Goal: Task Accomplishment & Management: Manage account settings

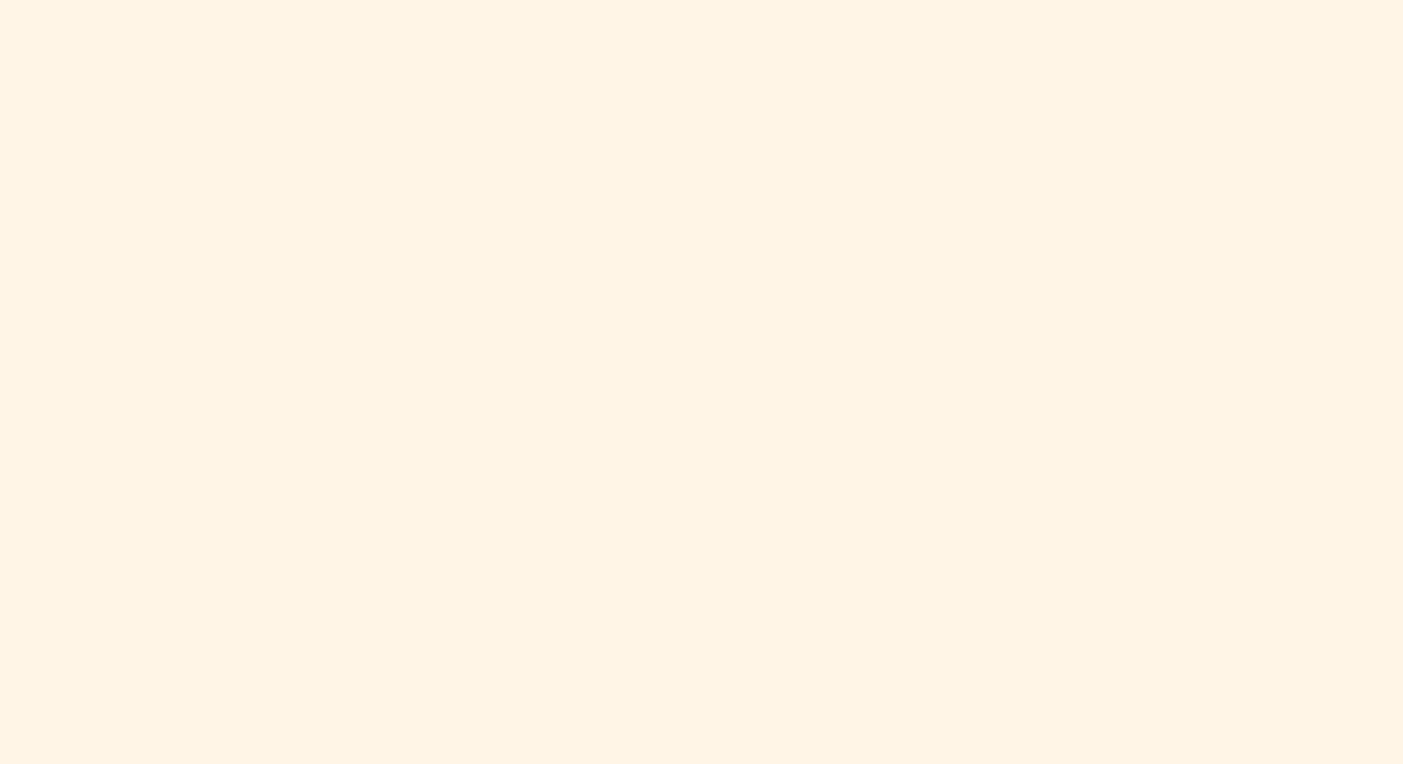
scroll to position [522, 0]
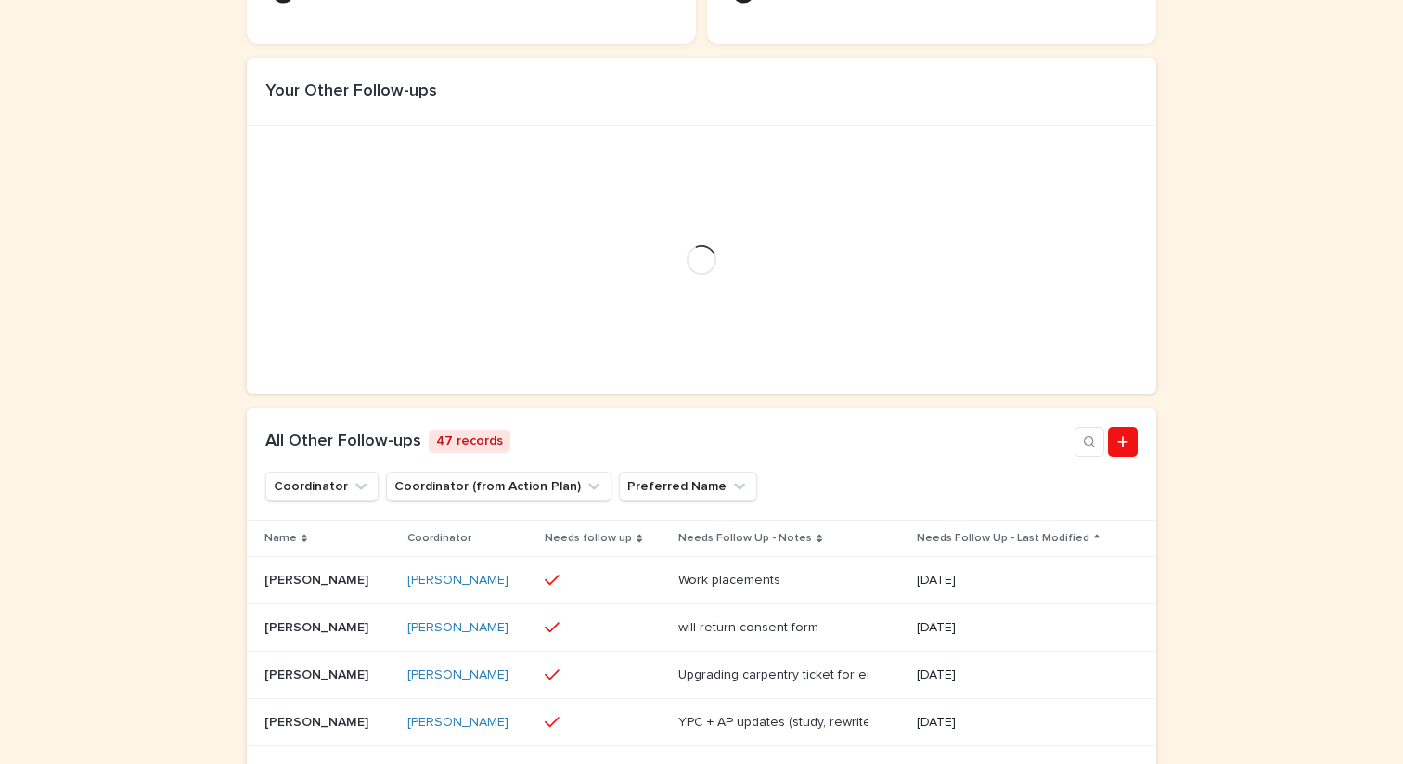
scroll to position [603, 0]
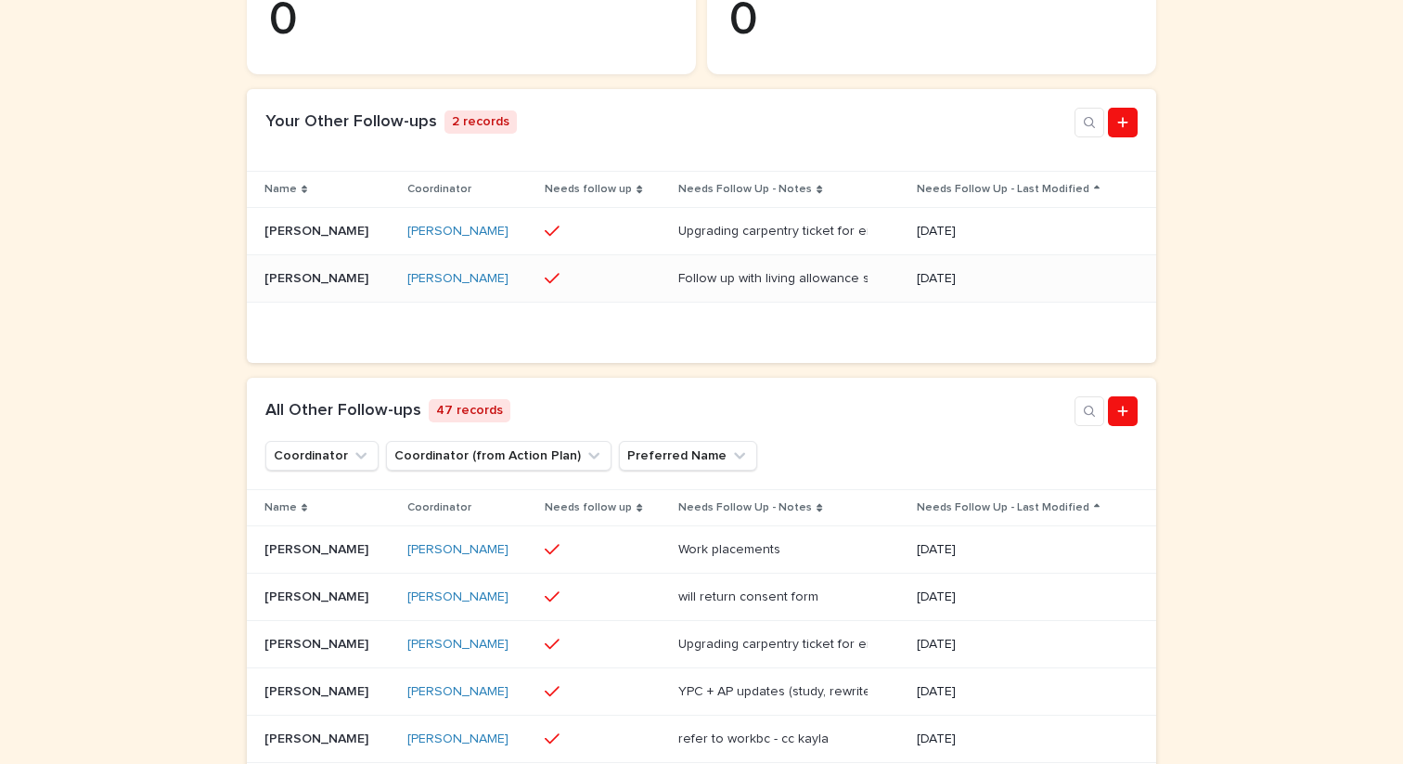
click at [334, 287] on p "Ryan Dennis" at bounding box center [318, 276] width 108 height 19
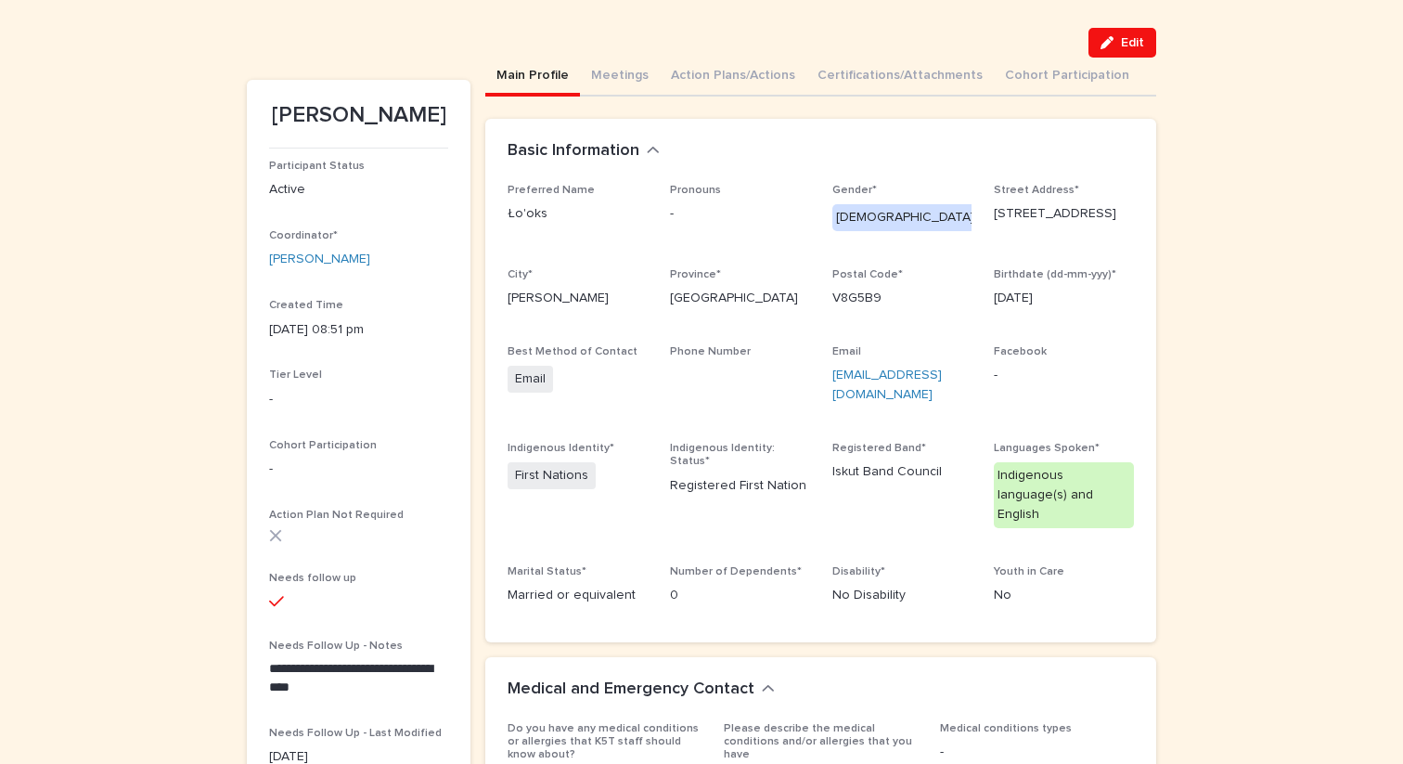
scroll to position [109, 0]
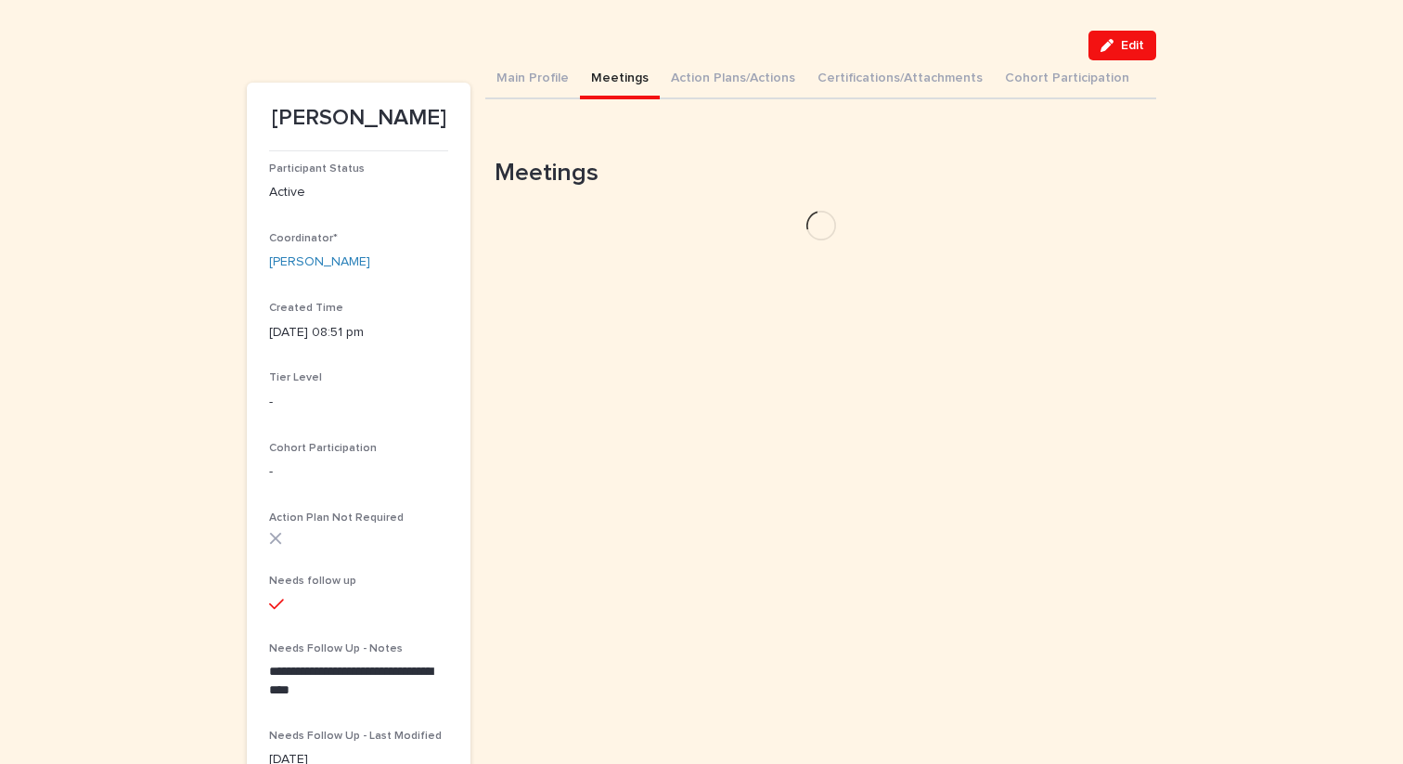
click at [607, 66] on button "Meetings" at bounding box center [620, 79] width 80 height 39
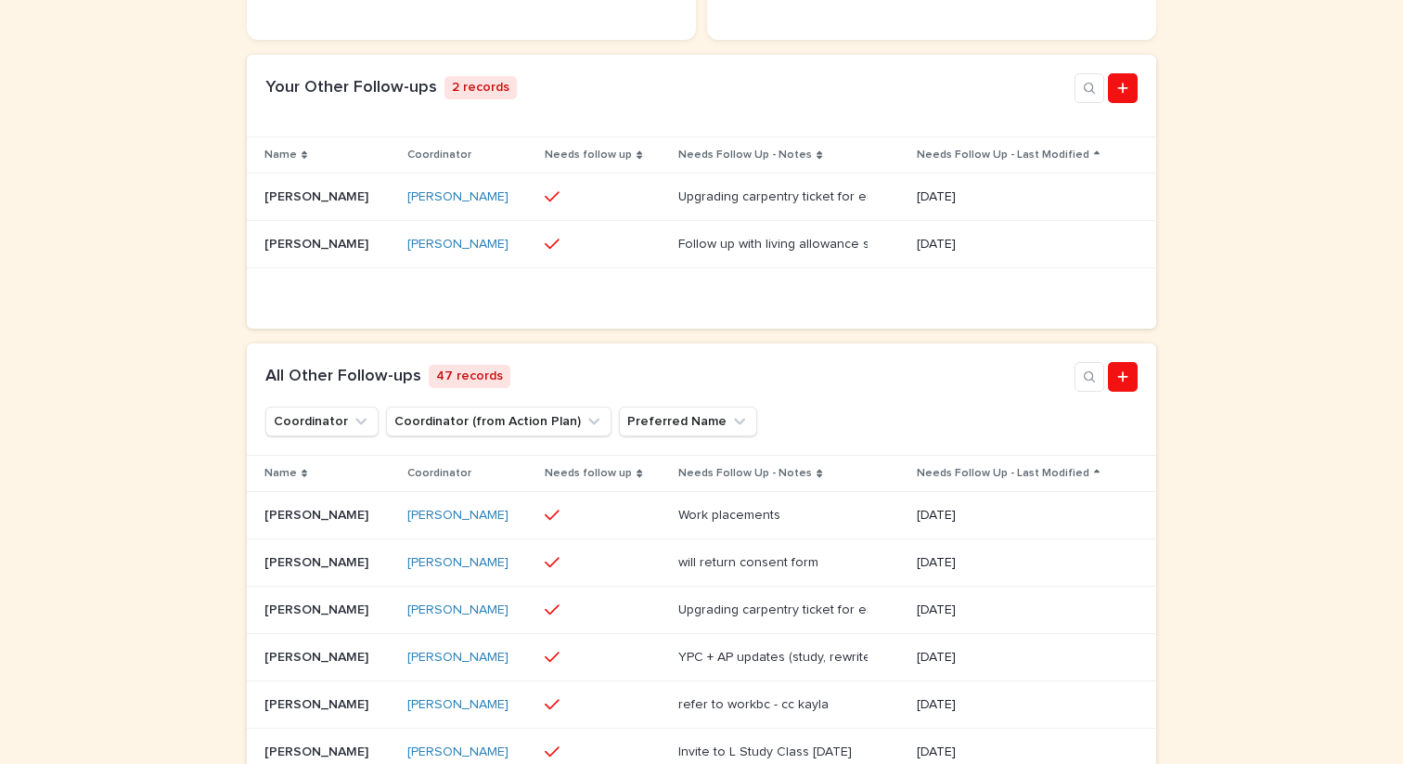
scroll to position [695, 0]
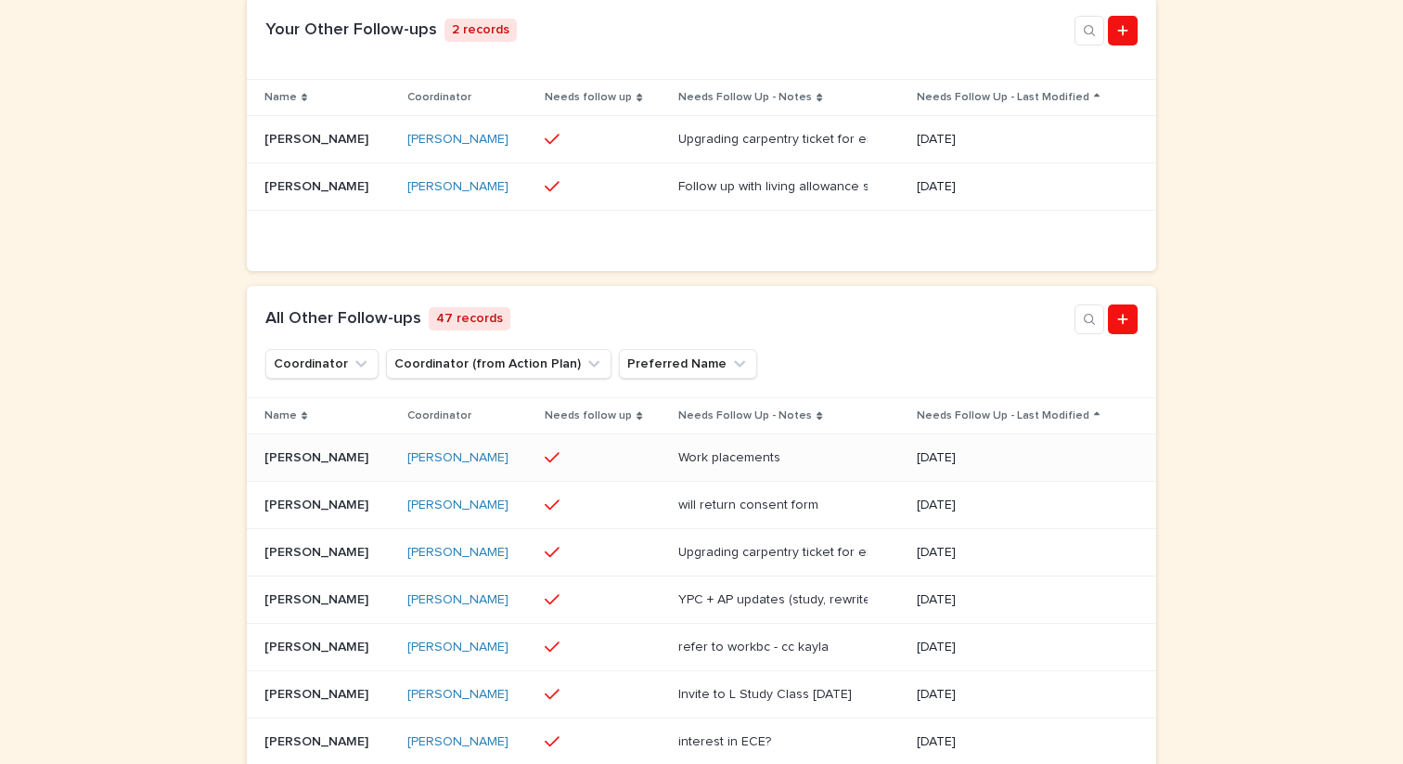
click at [353, 466] on p "Isaiah Fryingpan" at bounding box center [318, 455] width 108 height 19
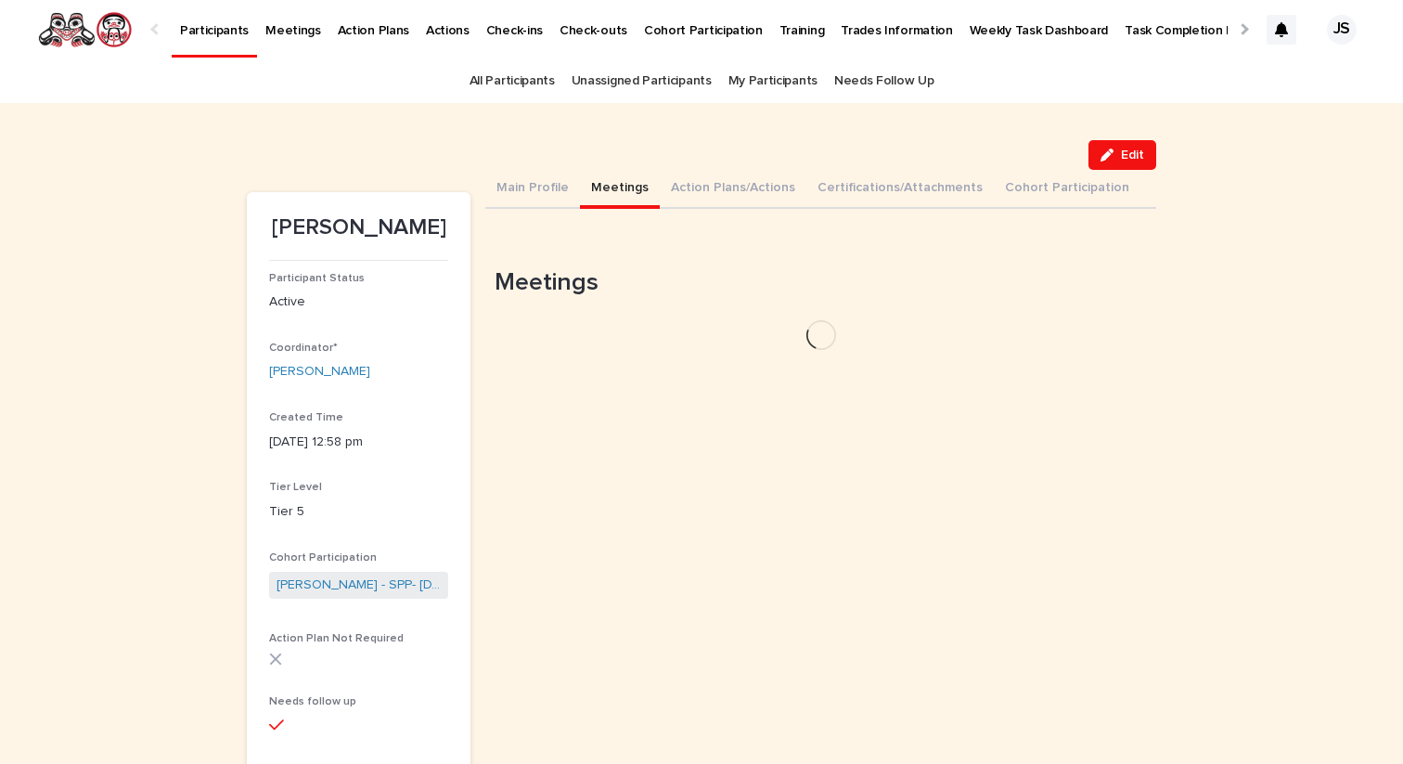
click at [614, 192] on button "Meetings" at bounding box center [620, 189] width 80 height 39
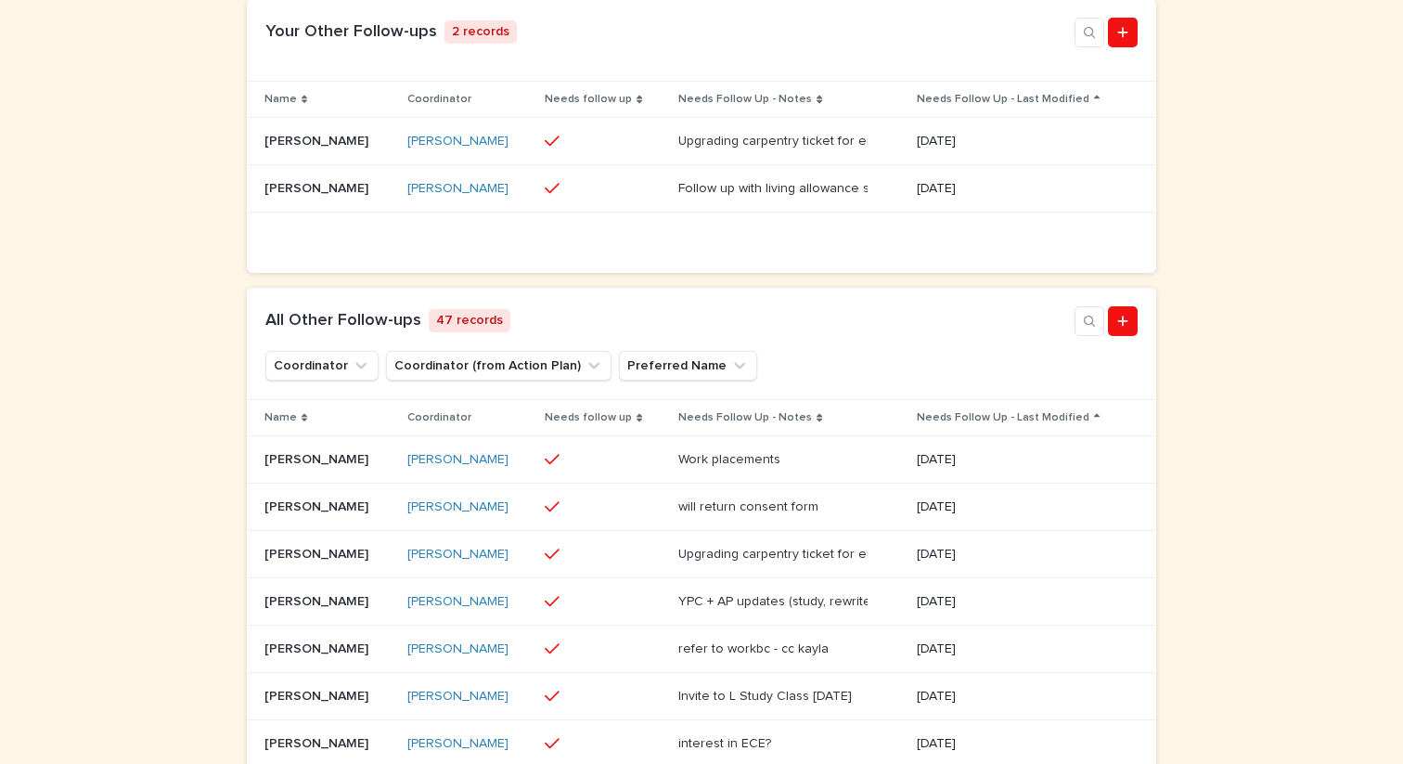
scroll to position [713, 0]
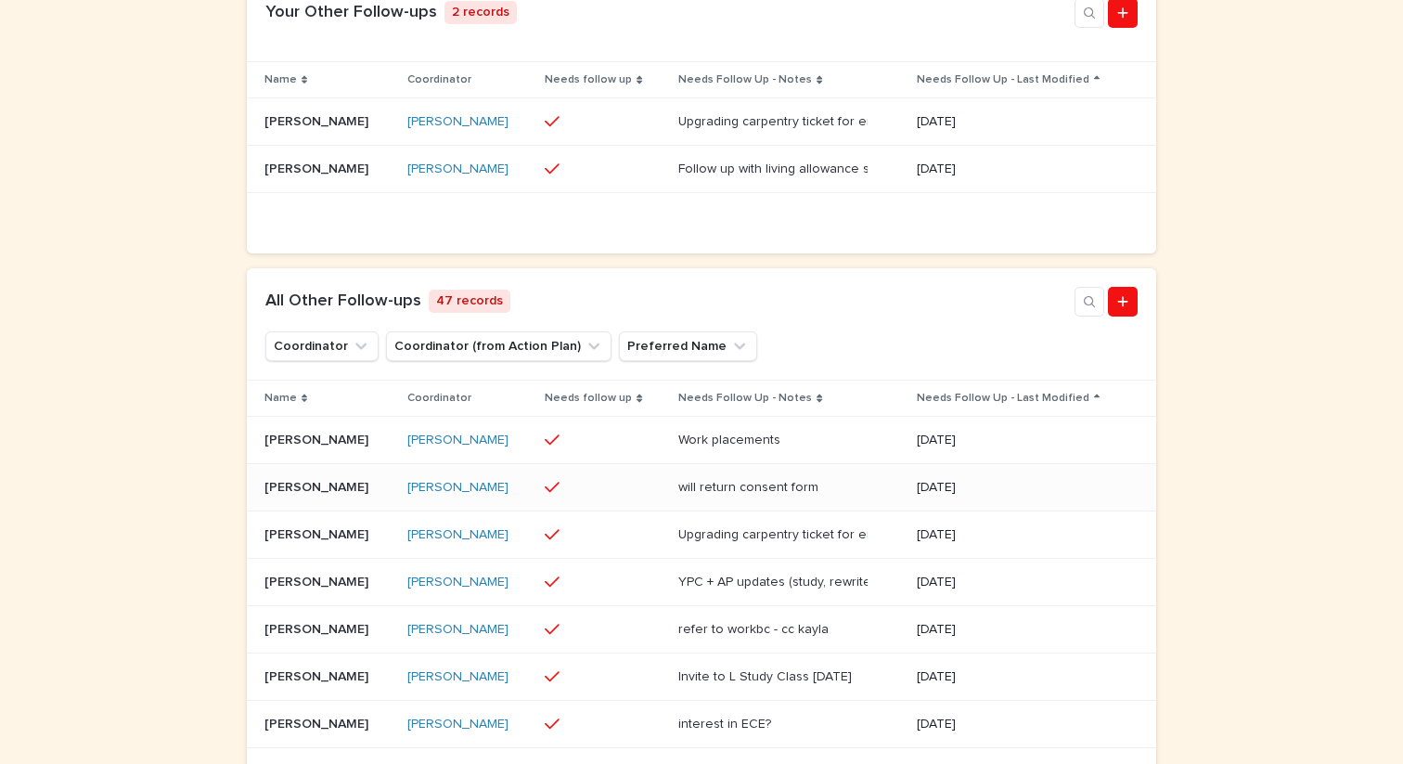
click at [361, 495] on p "Norah-Jane Mojak-Mason" at bounding box center [318, 485] width 108 height 19
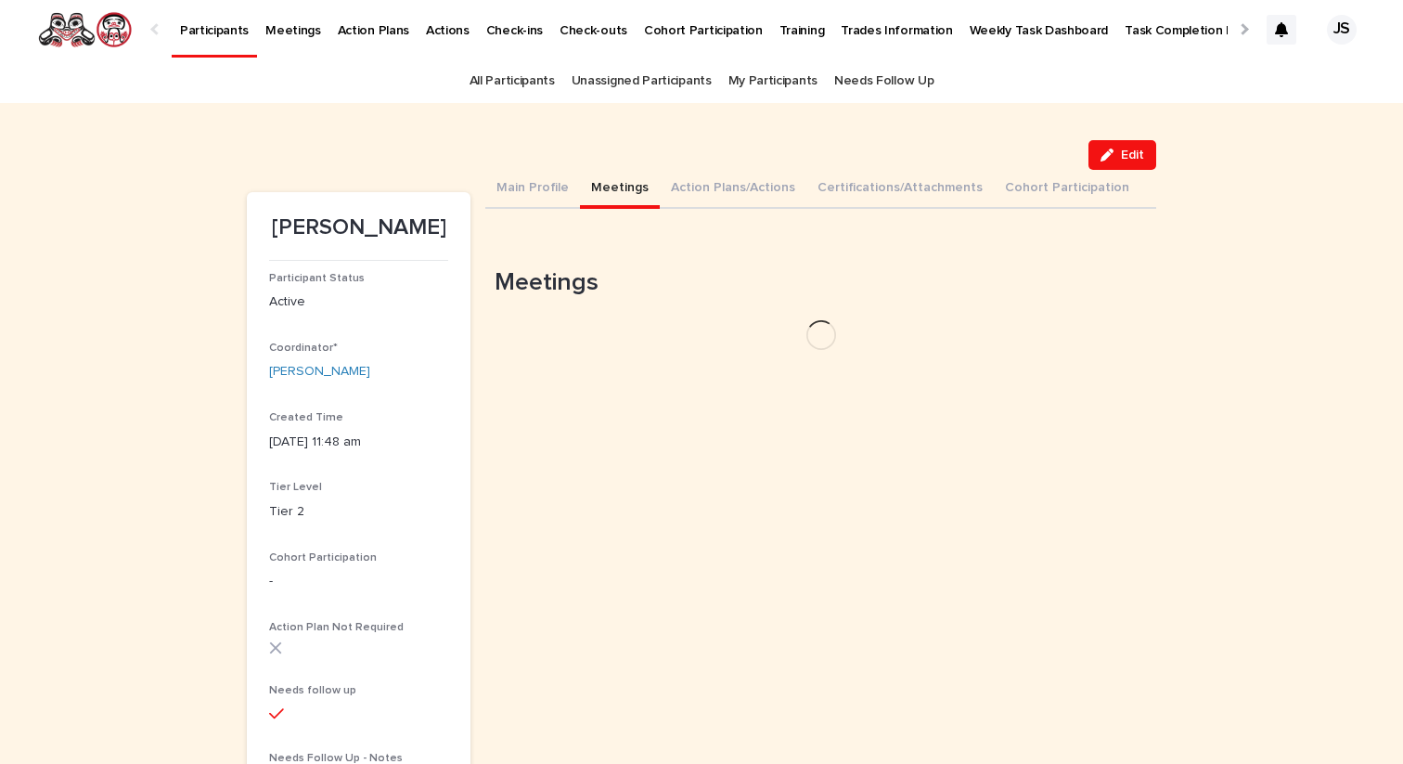
click at [619, 186] on button "Meetings" at bounding box center [620, 189] width 80 height 39
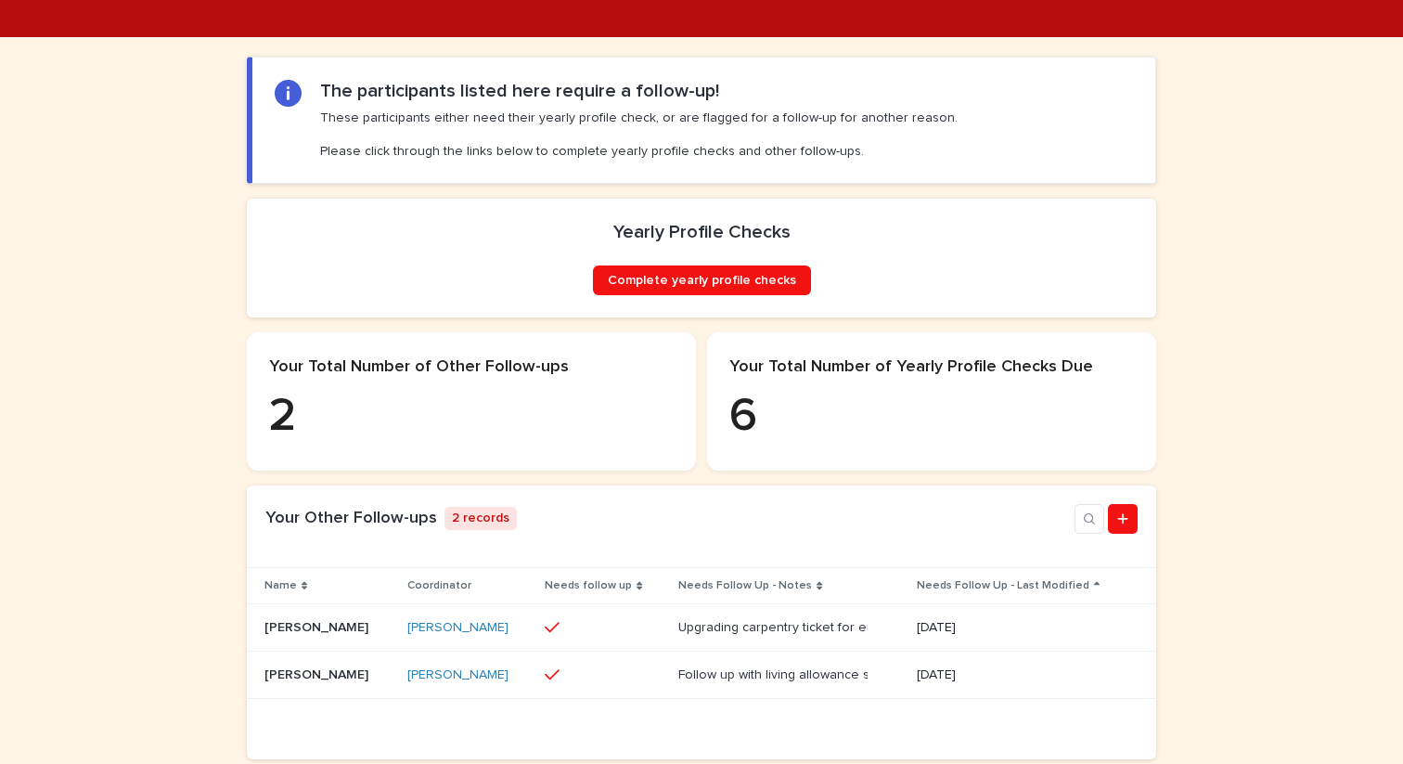
scroll to position [257, 0]
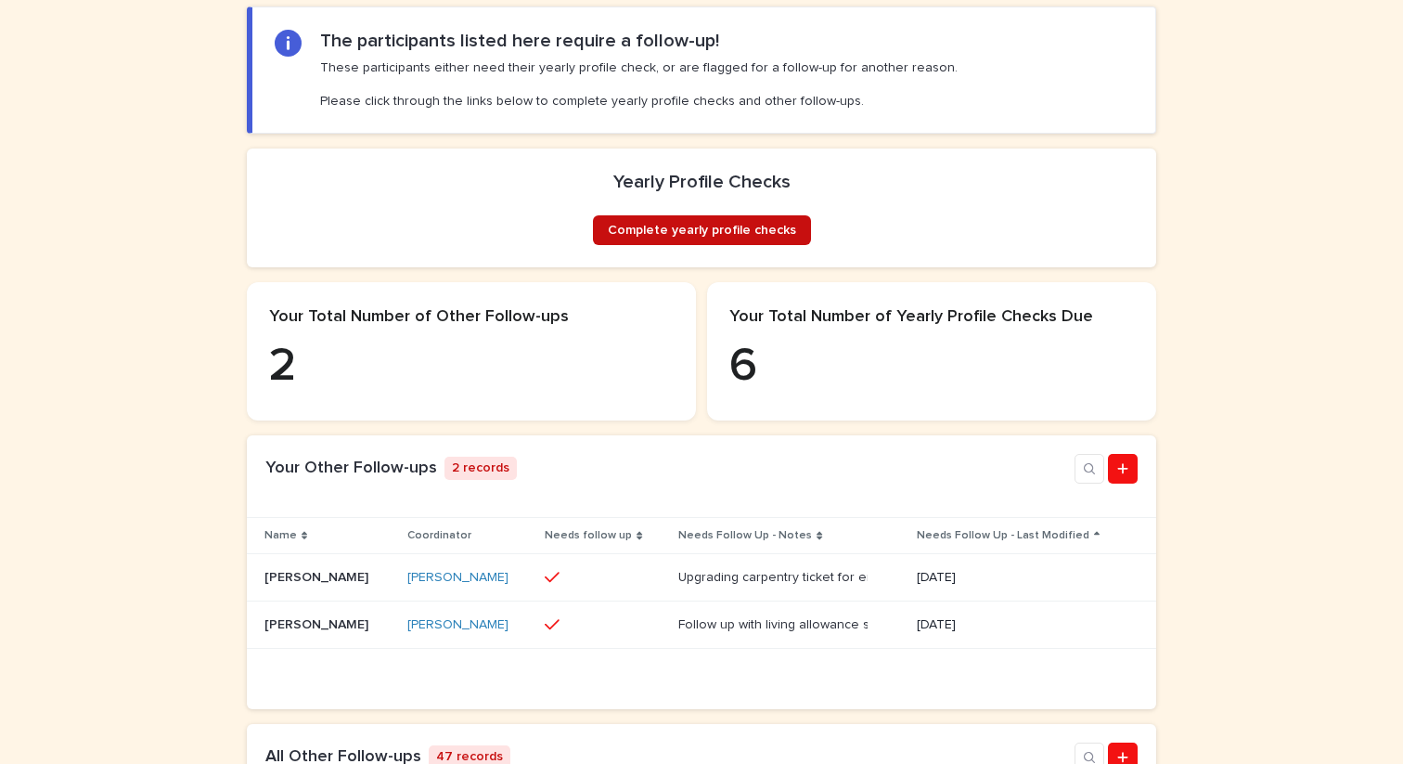
click at [697, 237] on span "Complete yearly profile checks" at bounding box center [702, 230] width 188 height 13
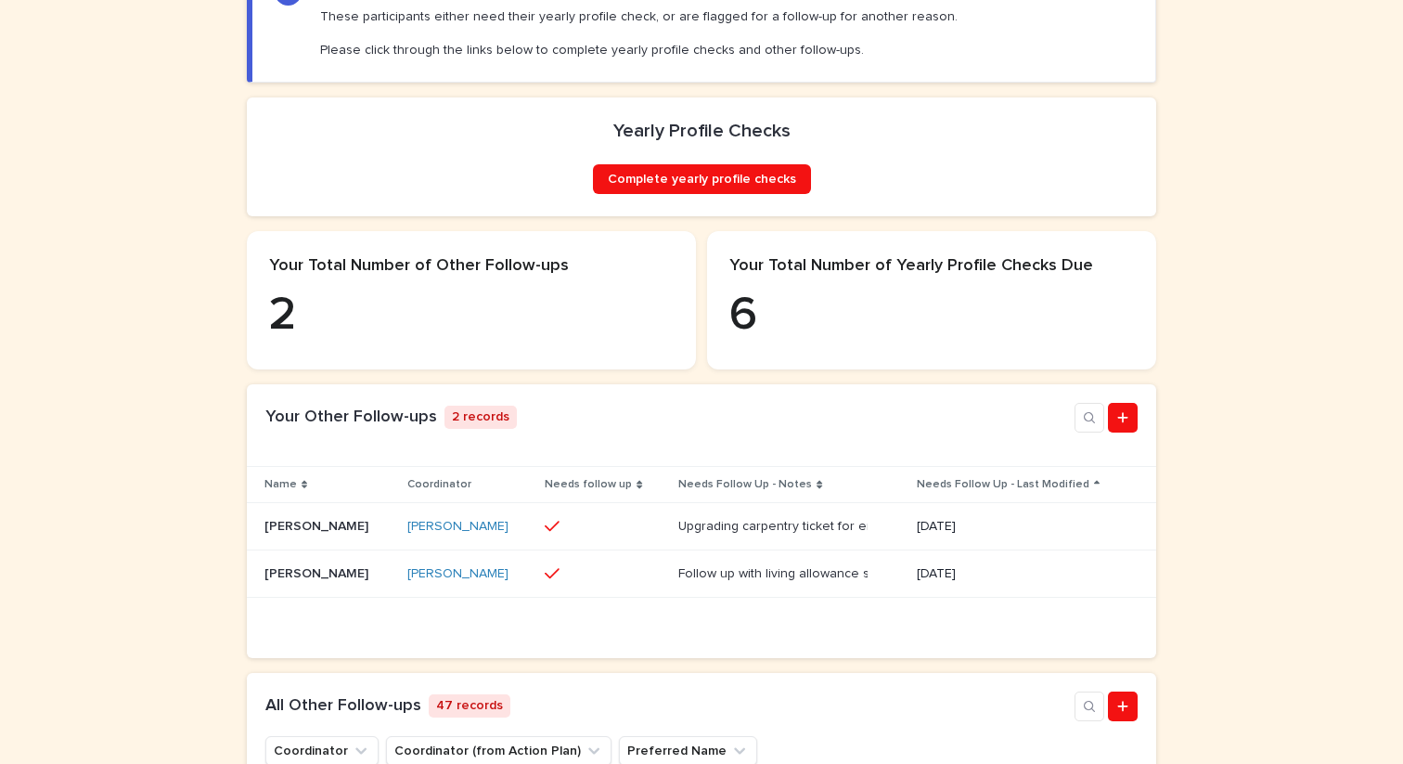
scroll to position [0, 0]
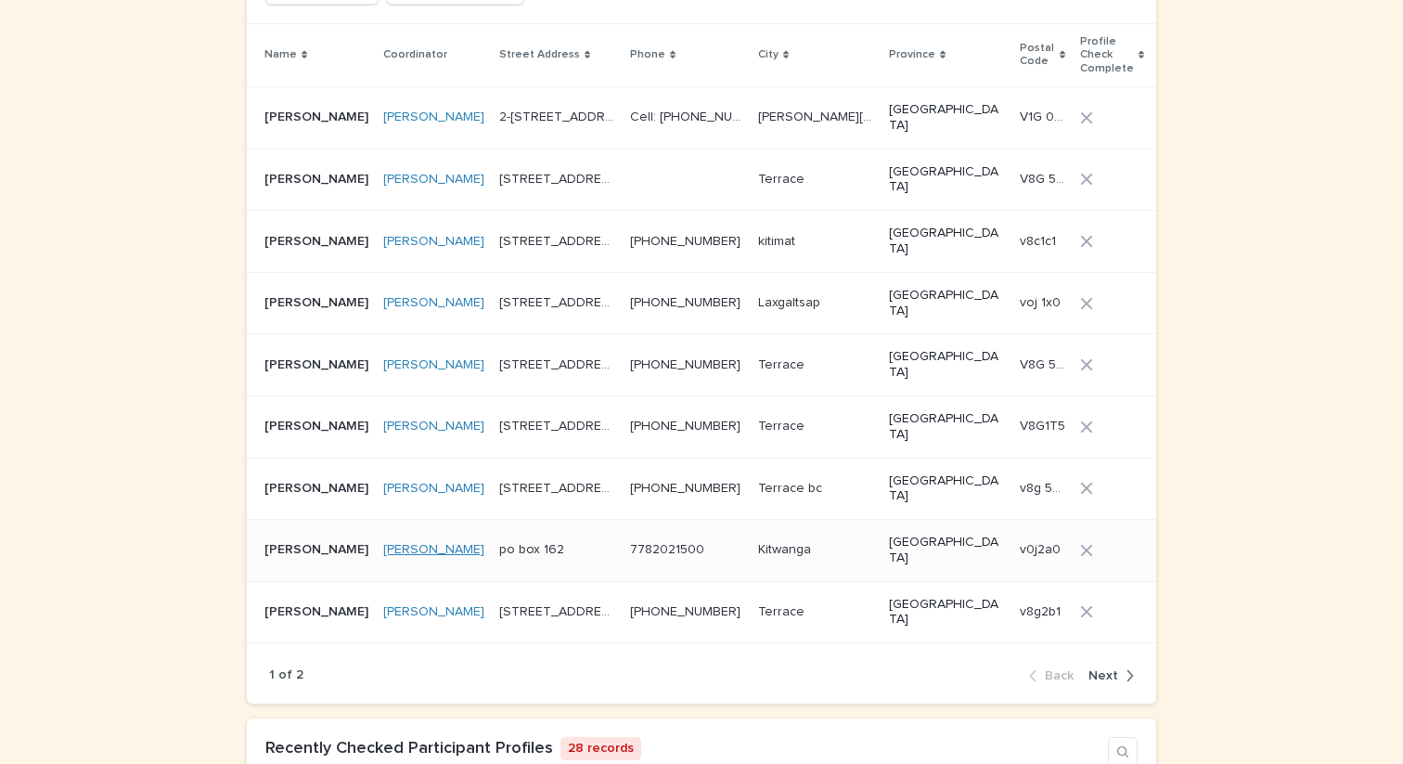
scroll to position [1396, 0]
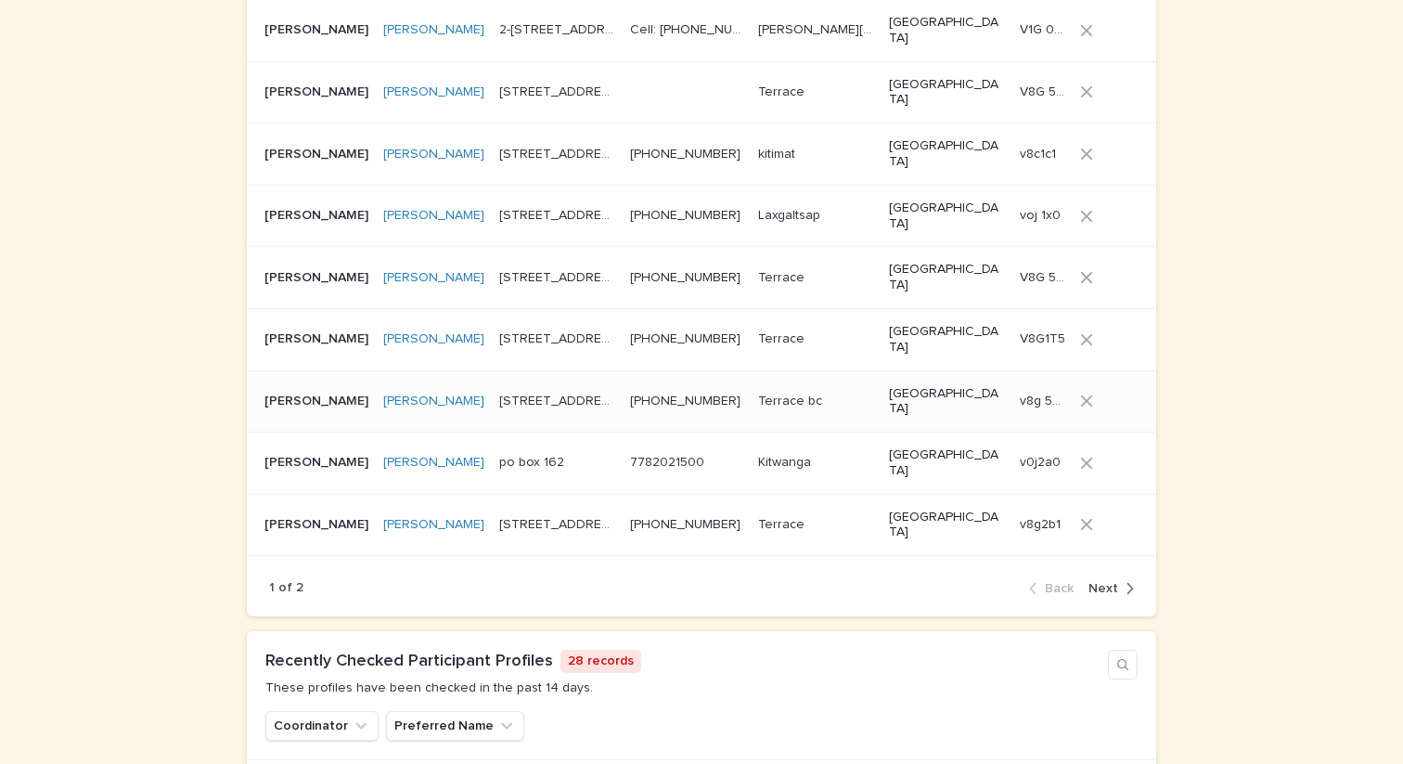
click at [299, 390] on p "Evan Good" at bounding box center [318, 399] width 108 height 19
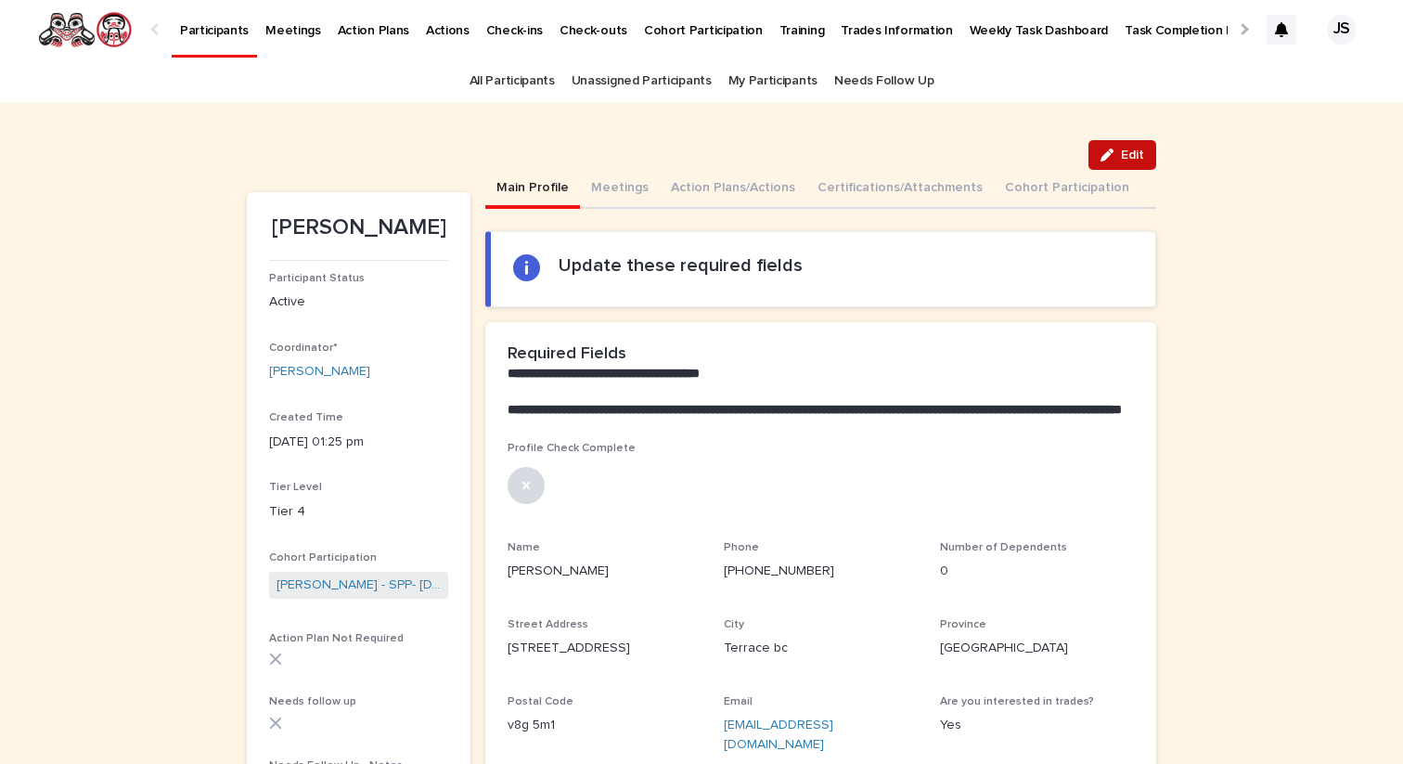
click at [1117, 161] on button "Edit" at bounding box center [1122, 155] width 68 height 30
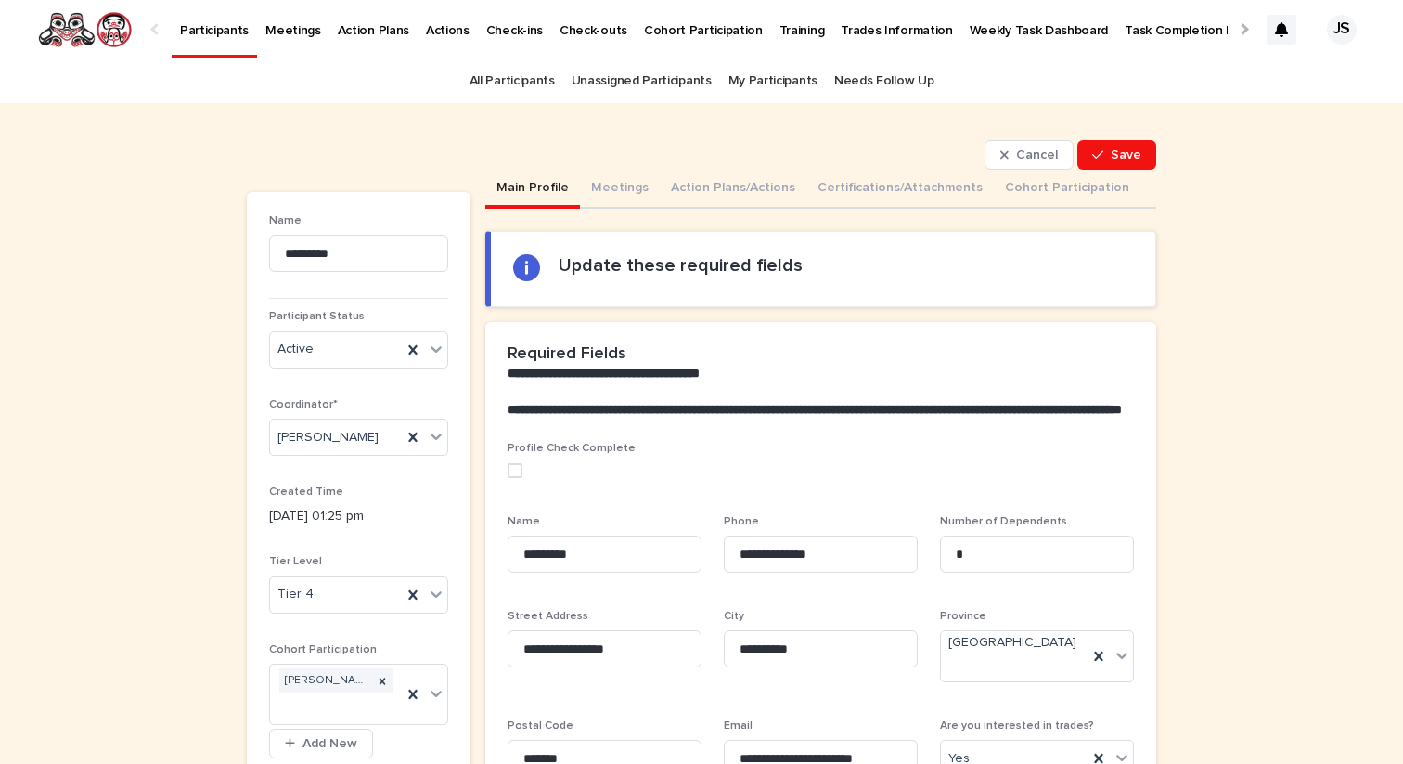
click at [510, 478] on span at bounding box center [514, 470] width 15 height 15
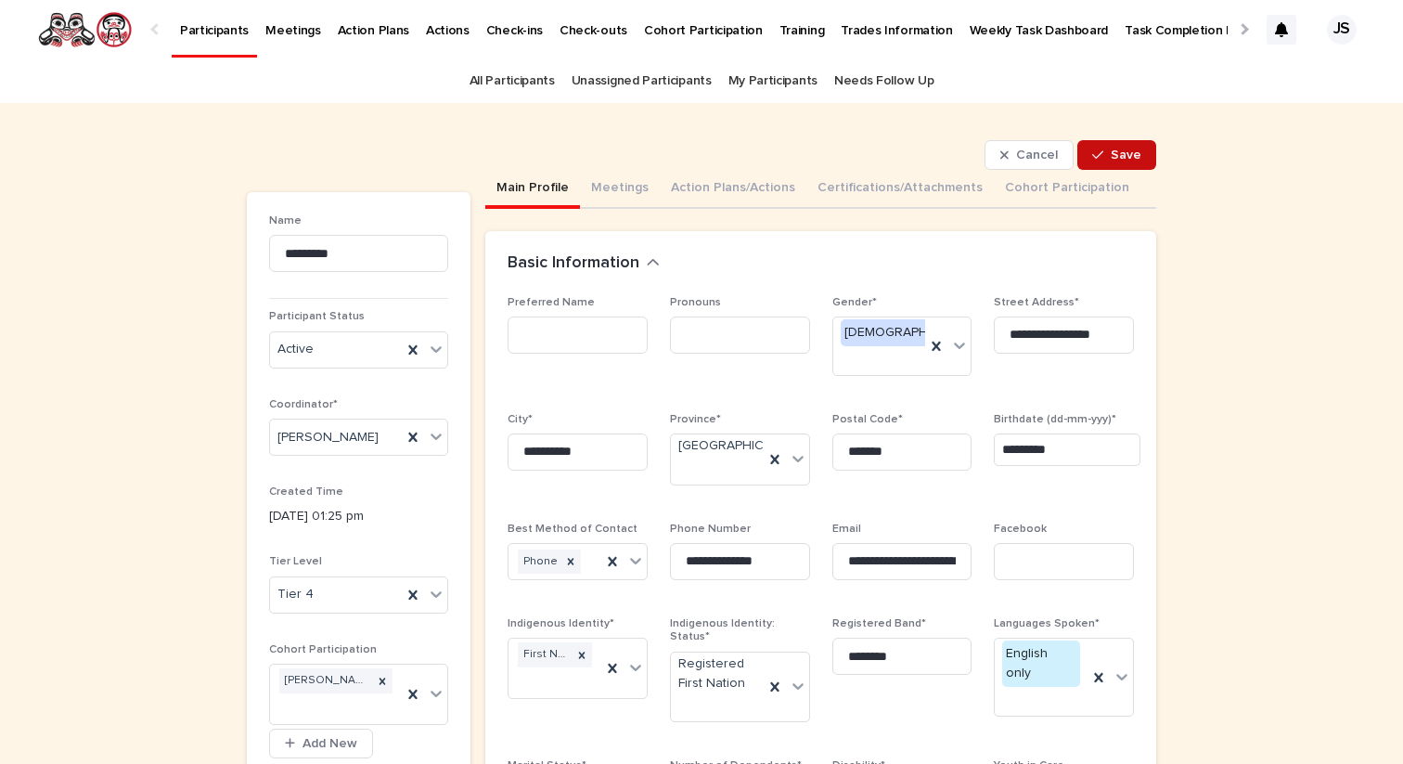
click at [1136, 162] on button "Save" at bounding box center [1116, 155] width 79 height 30
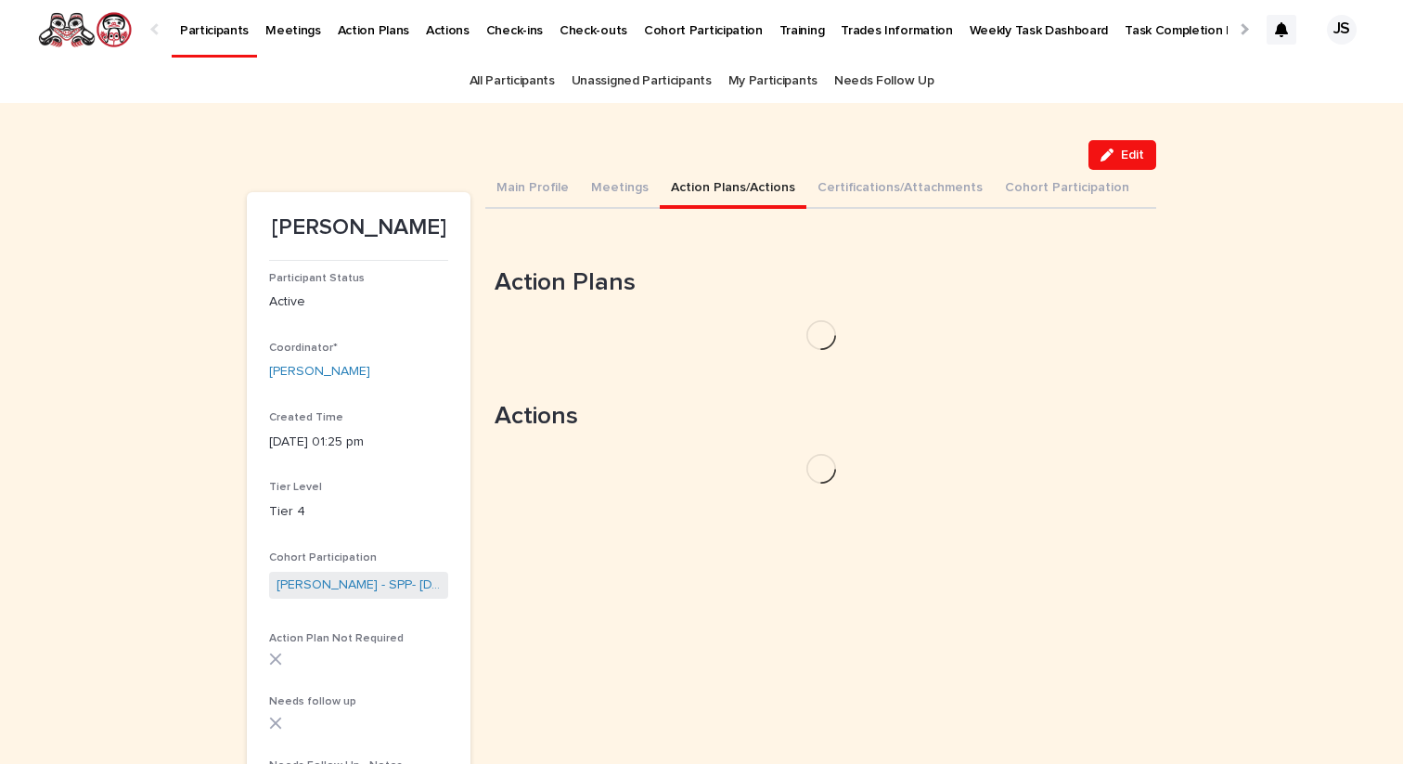
click at [710, 186] on button "Action Plans/Actions" at bounding box center [733, 189] width 147 height 39
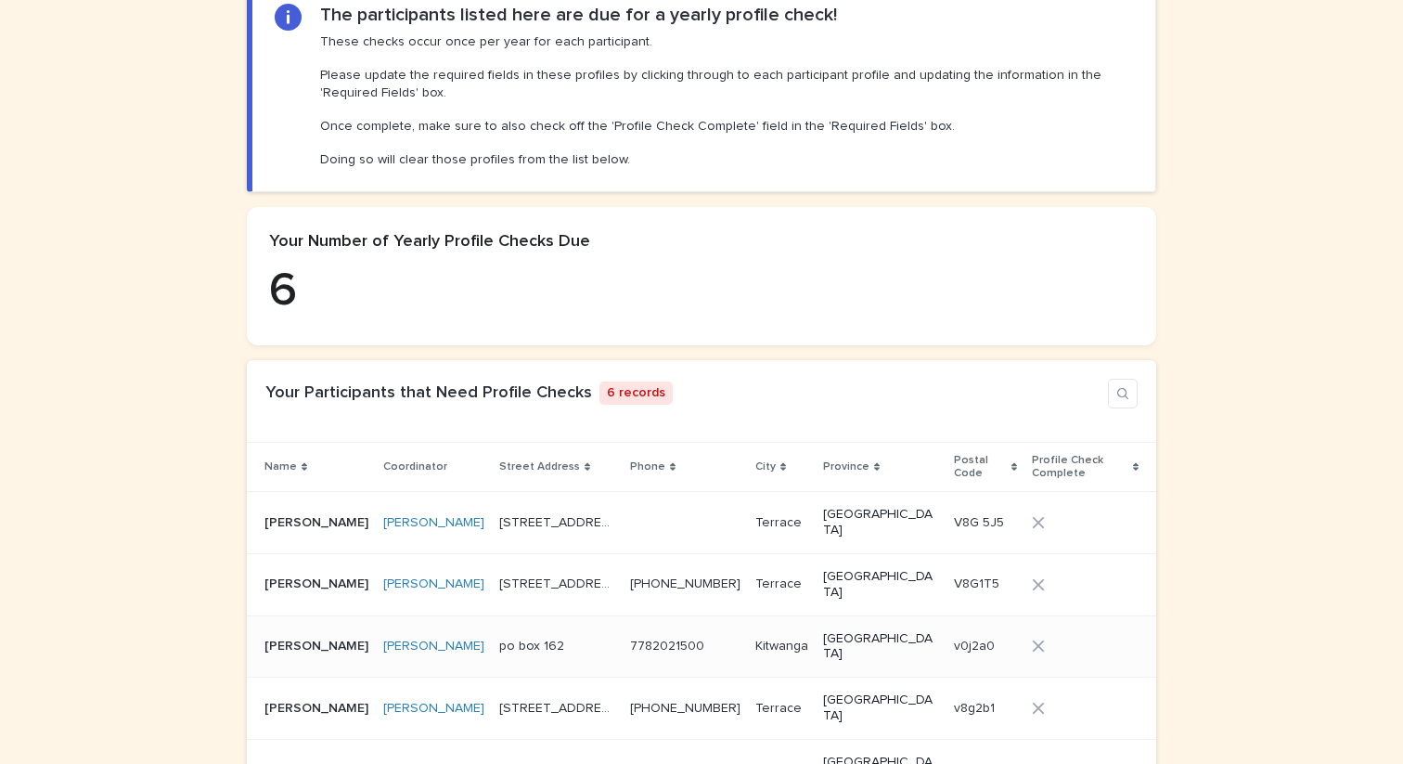
scroll to position [281, 0]
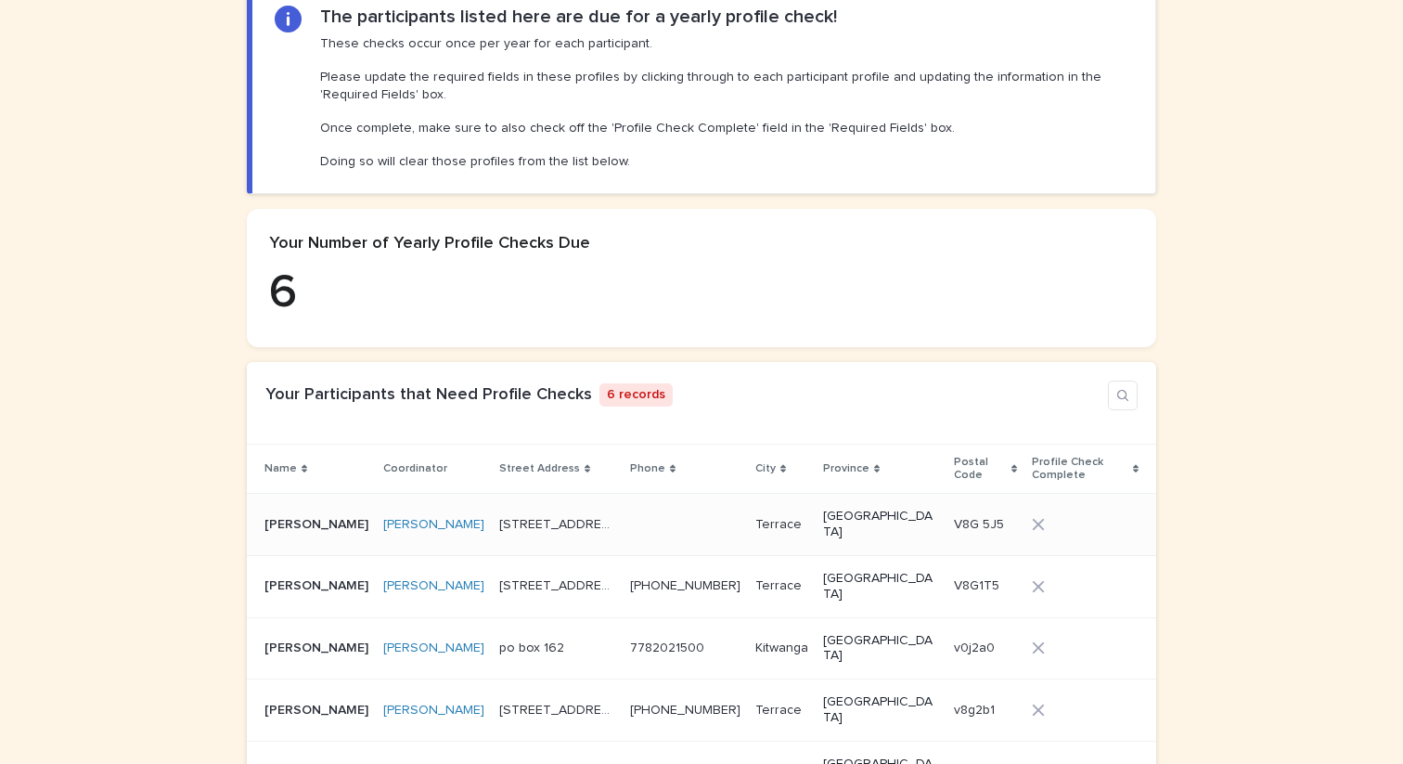
click at [290, 513] on p "Danny Vergara" at bounding box center [318, 522] width 108 height 19
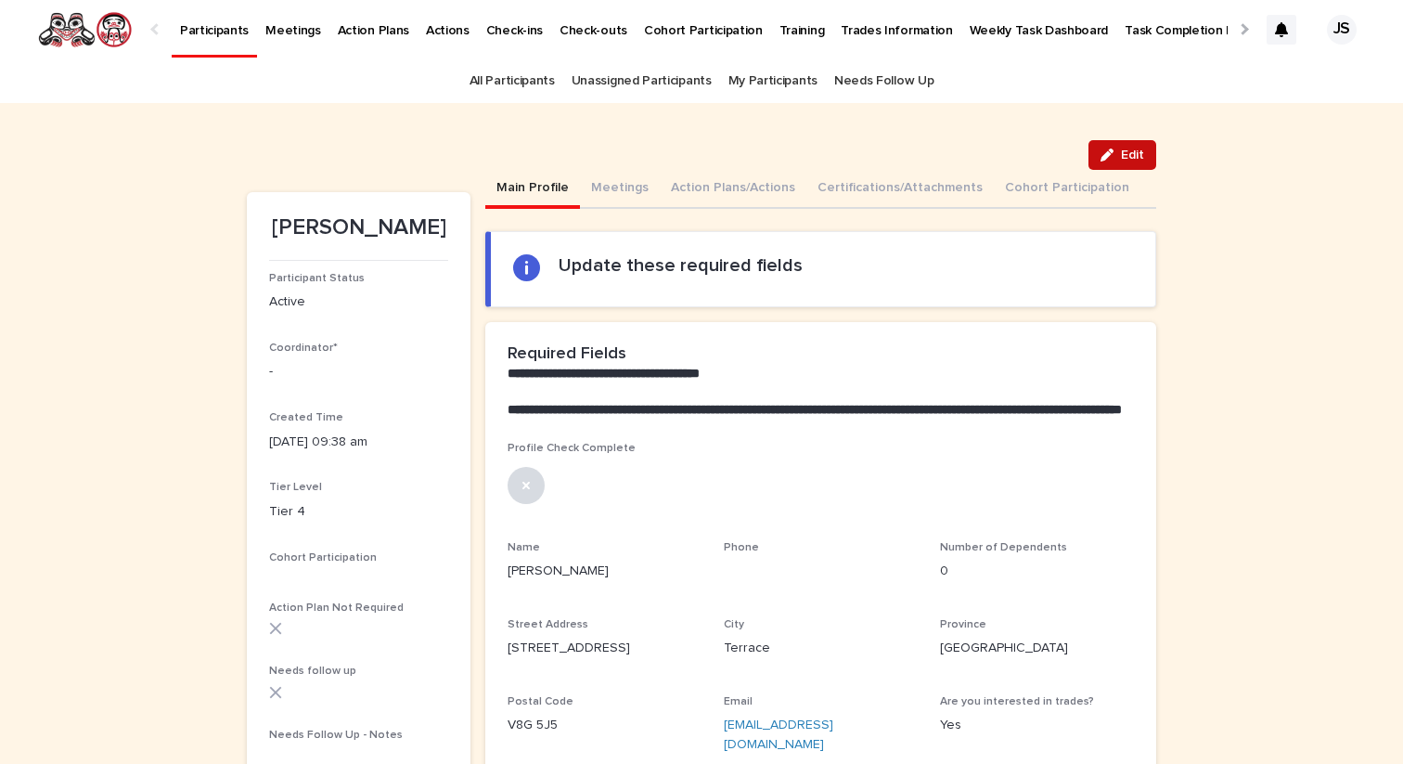
click at [1130, 159] on span "Edit" at bounding box center [1132, 154] width 23 height 13
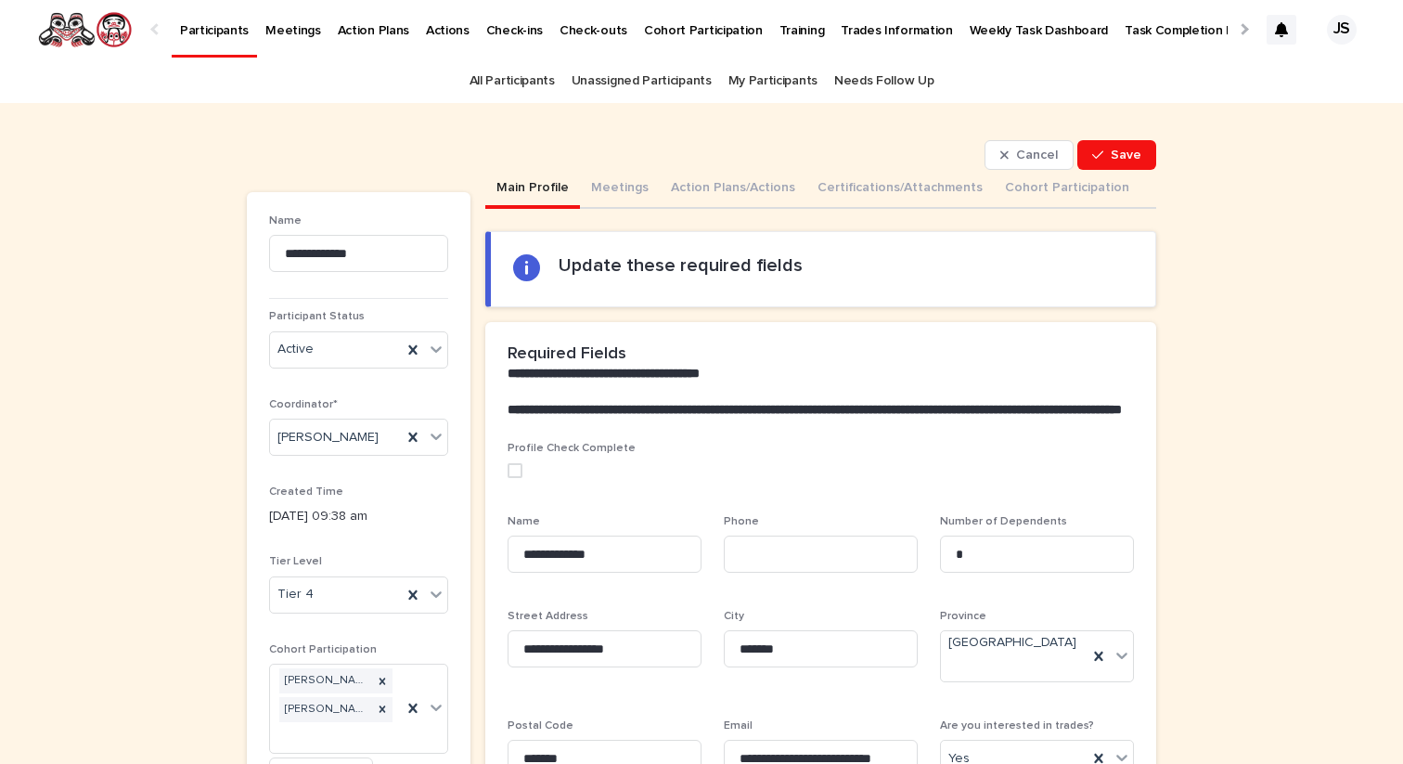
click at [511, 478] on span at bounding box center [514, 470] width 15 height 15
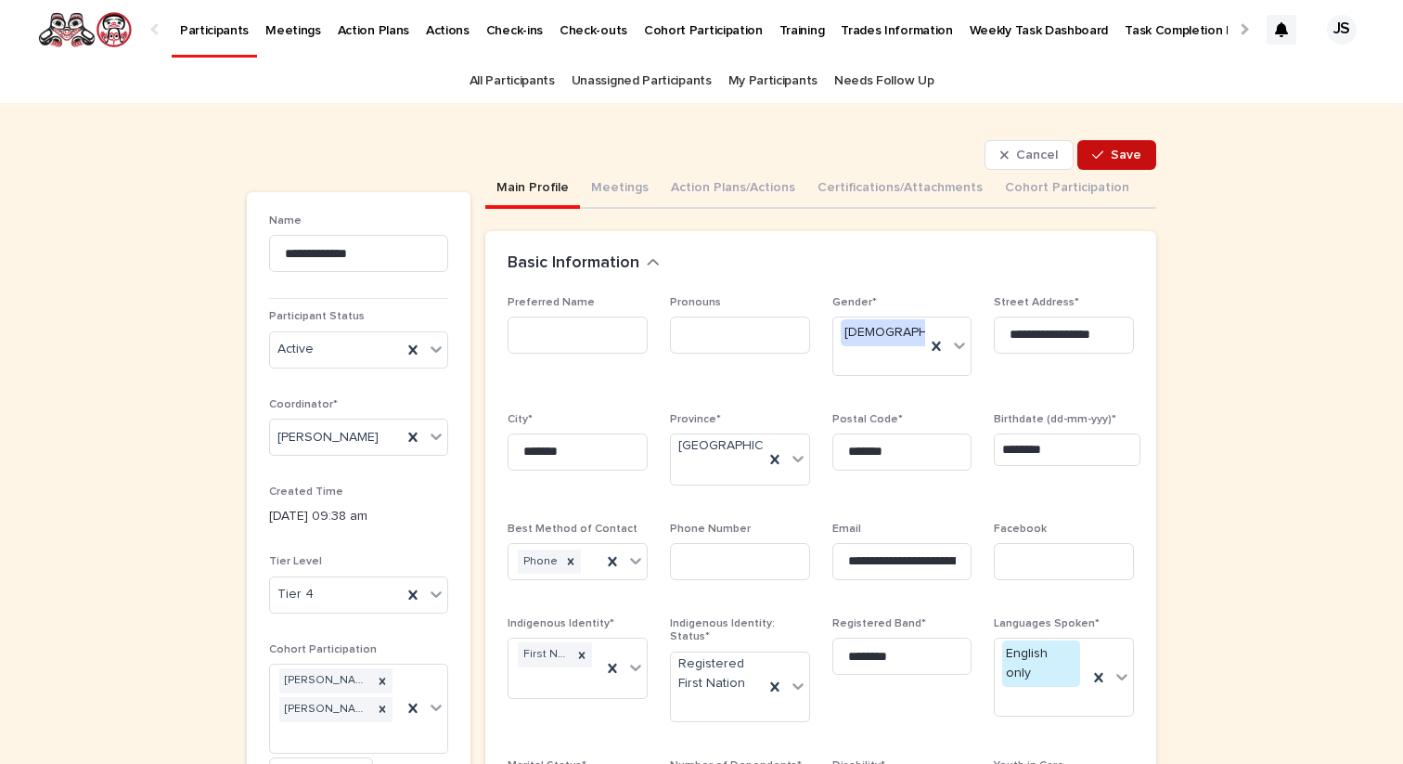
click at [1125, 157] on span "Save" at bounding box center [1126, 154] width 31 height 13
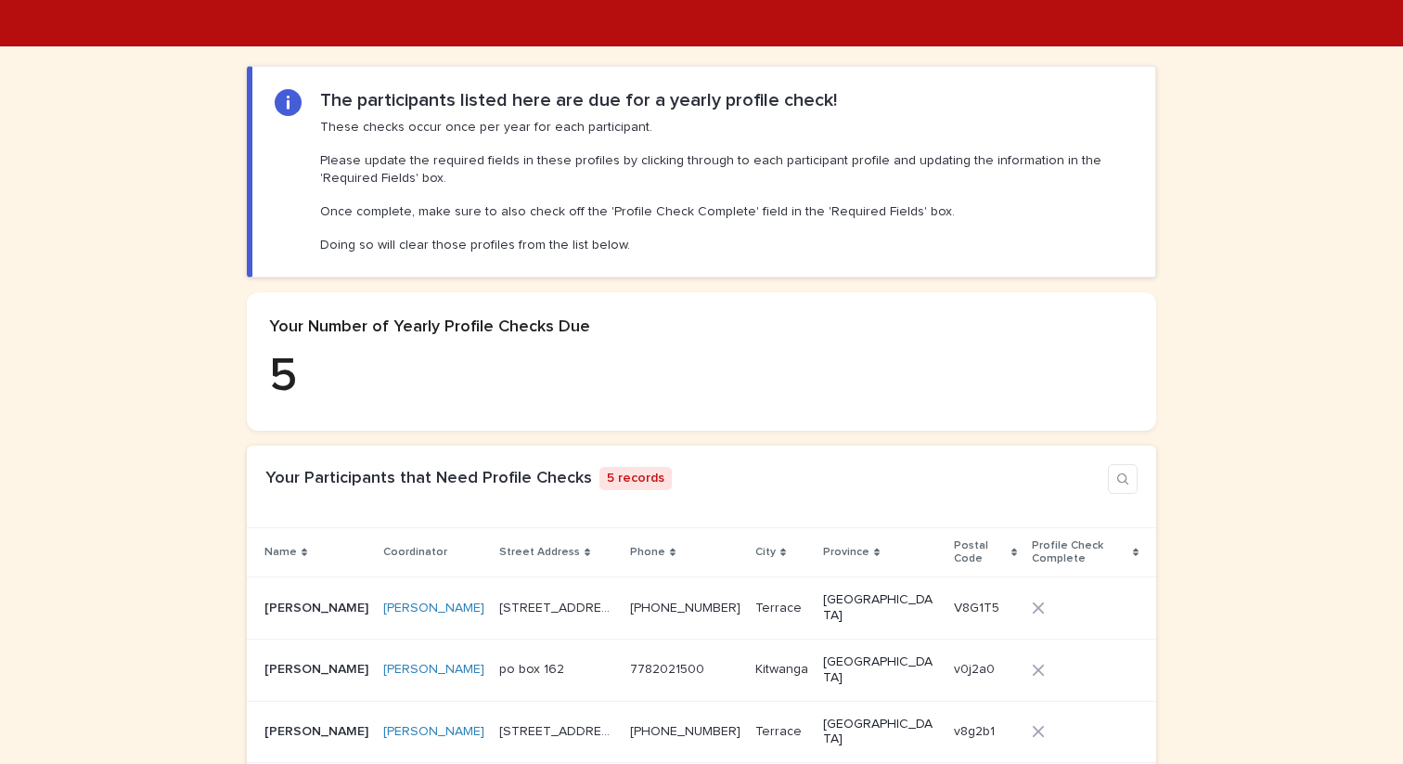
scroll to position [340, 0]
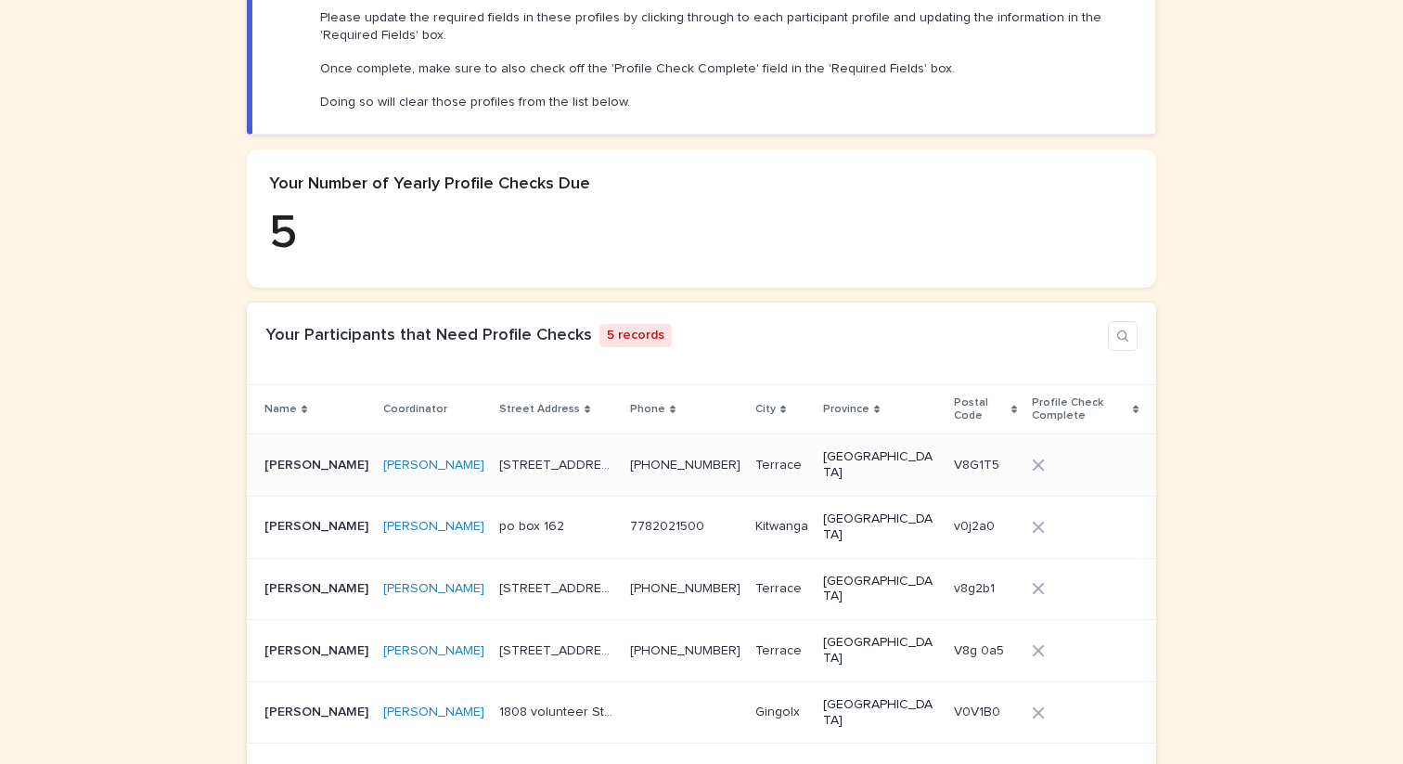
click at [289, 454] on p "Kristin Tracy" at bounding box center [318, 463] width 108 height 19
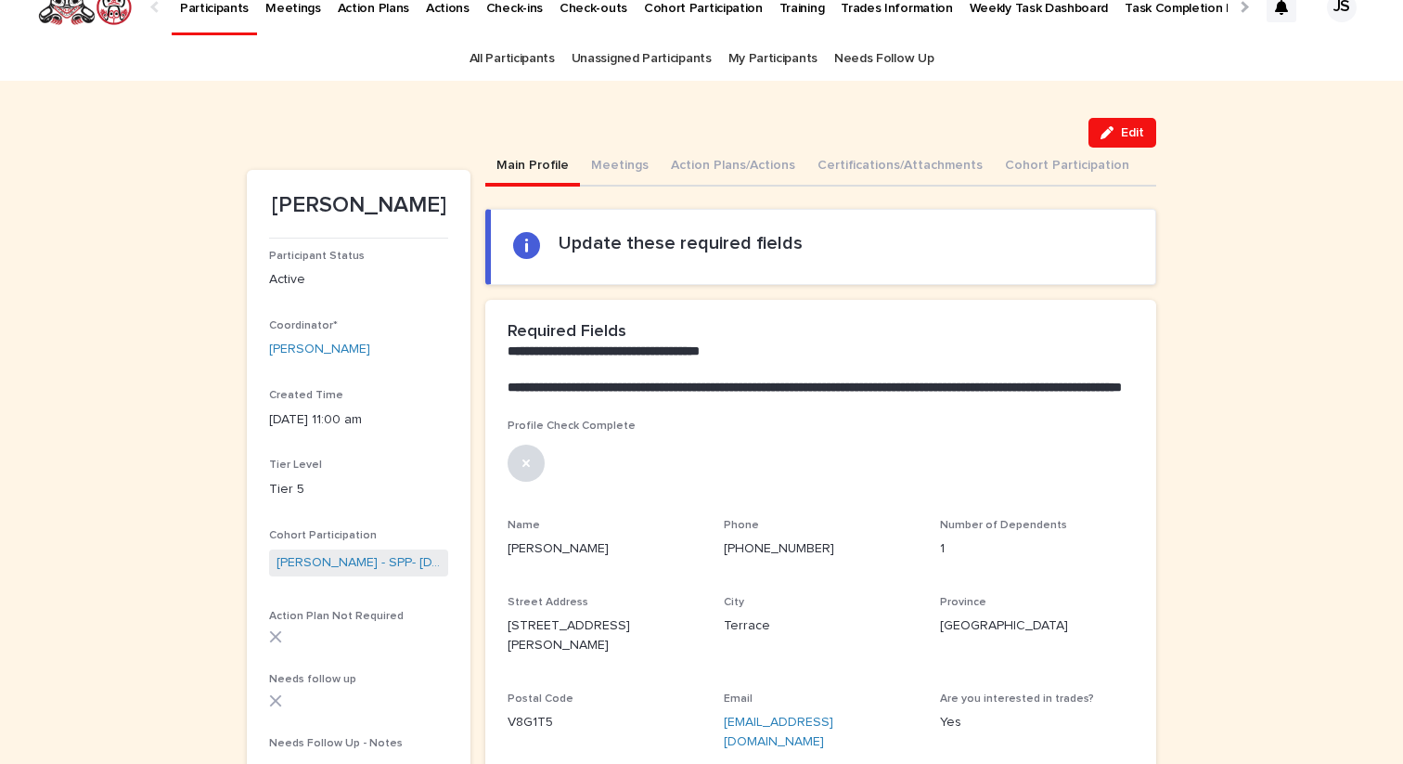
scroll to position [17, 0]
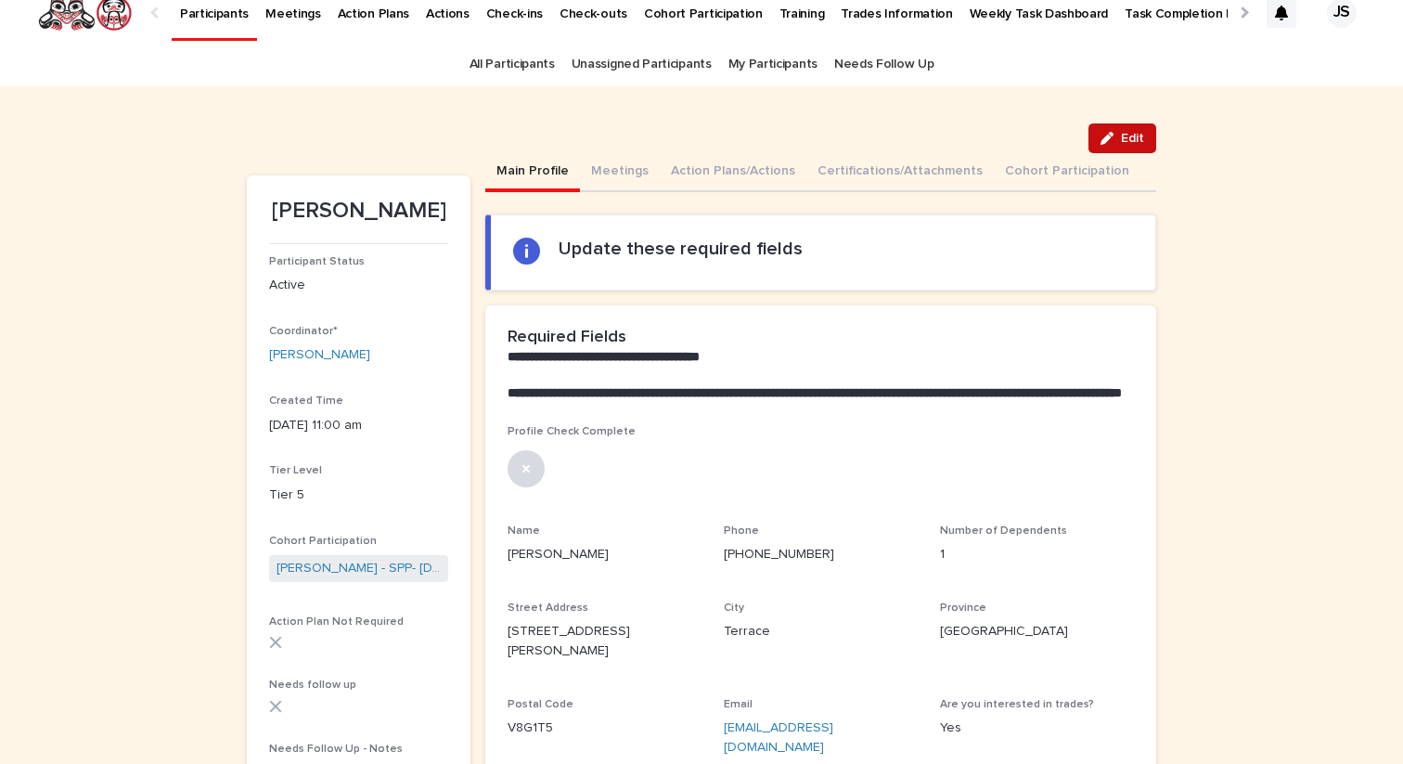
click at [1131, 143] on span "Edit" at bounding box center [1132, 138] width 23 height 13
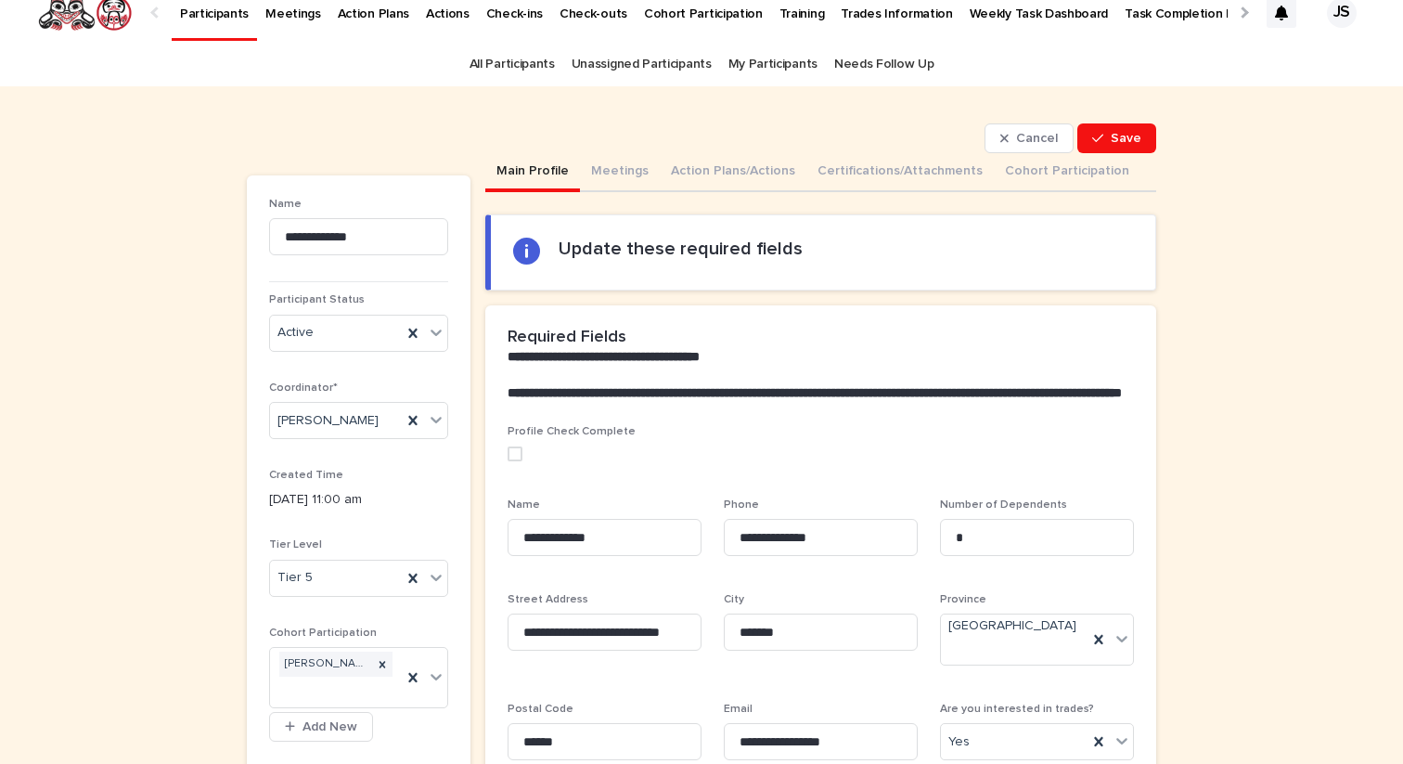
click at [517, 461] on div "Profile Check Complete" at bounding box center [820, 450] width 626 height 50
click at [511, 461] on span at bounding box center [514, 453] width 15 height 15
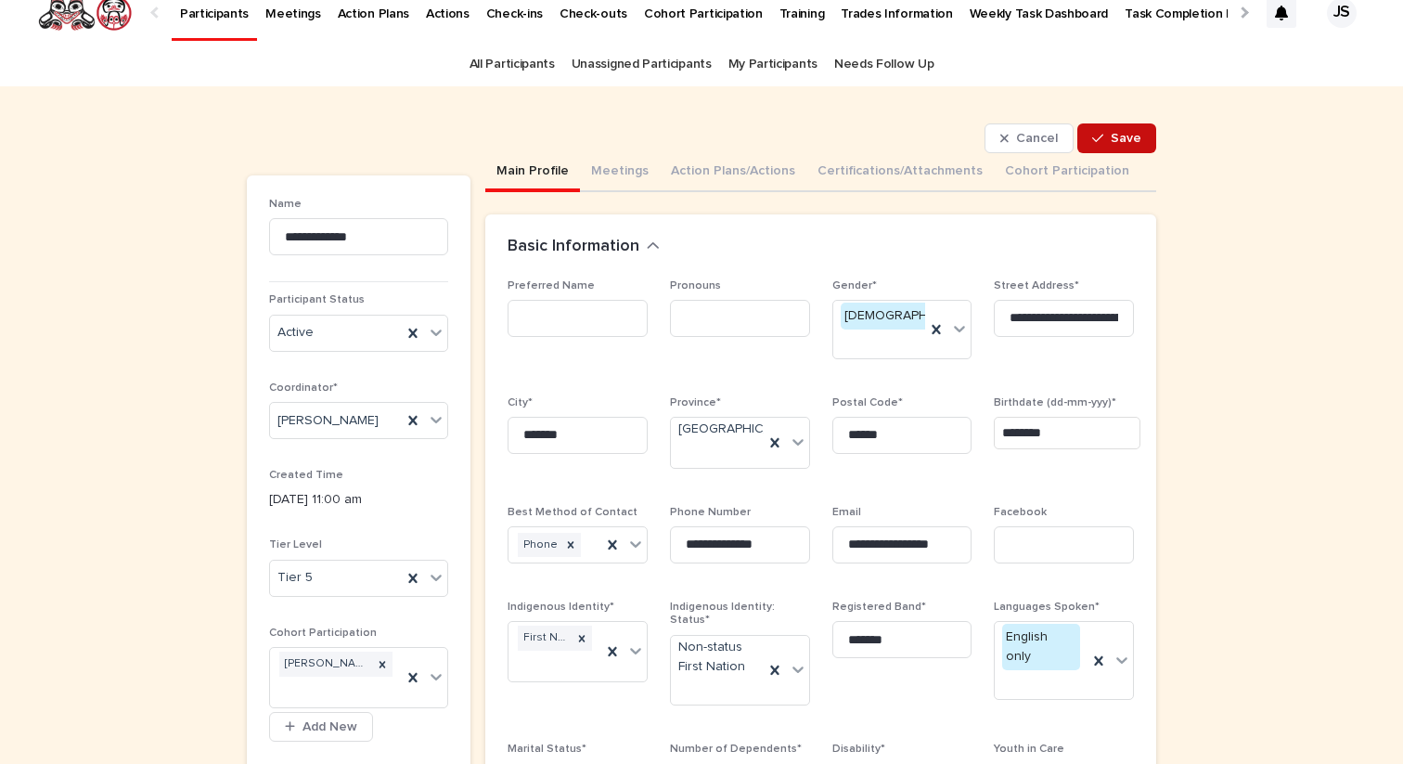
click at [1122, 150] on button "Save" at bounding box center [1116, 138] width 79 height 30
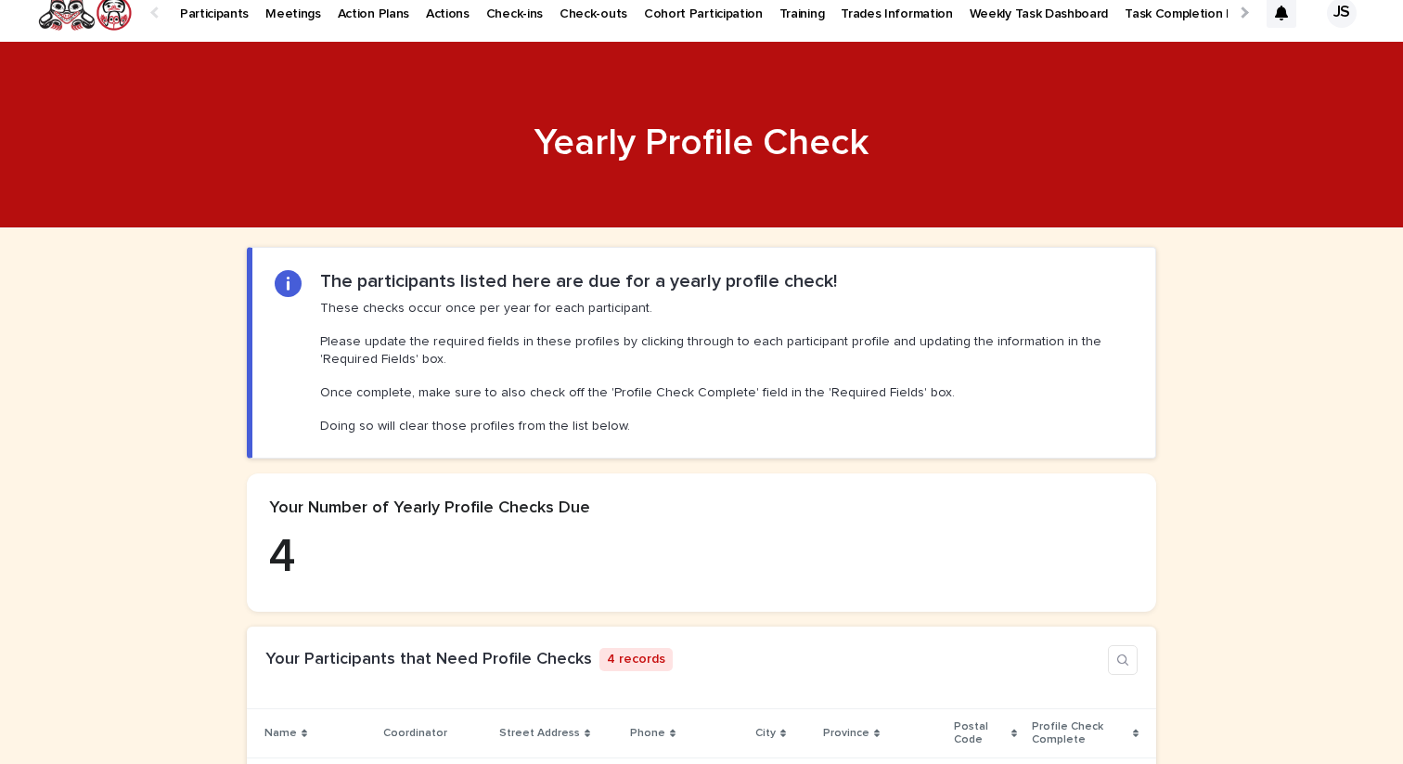
scroll to position [456, 0]
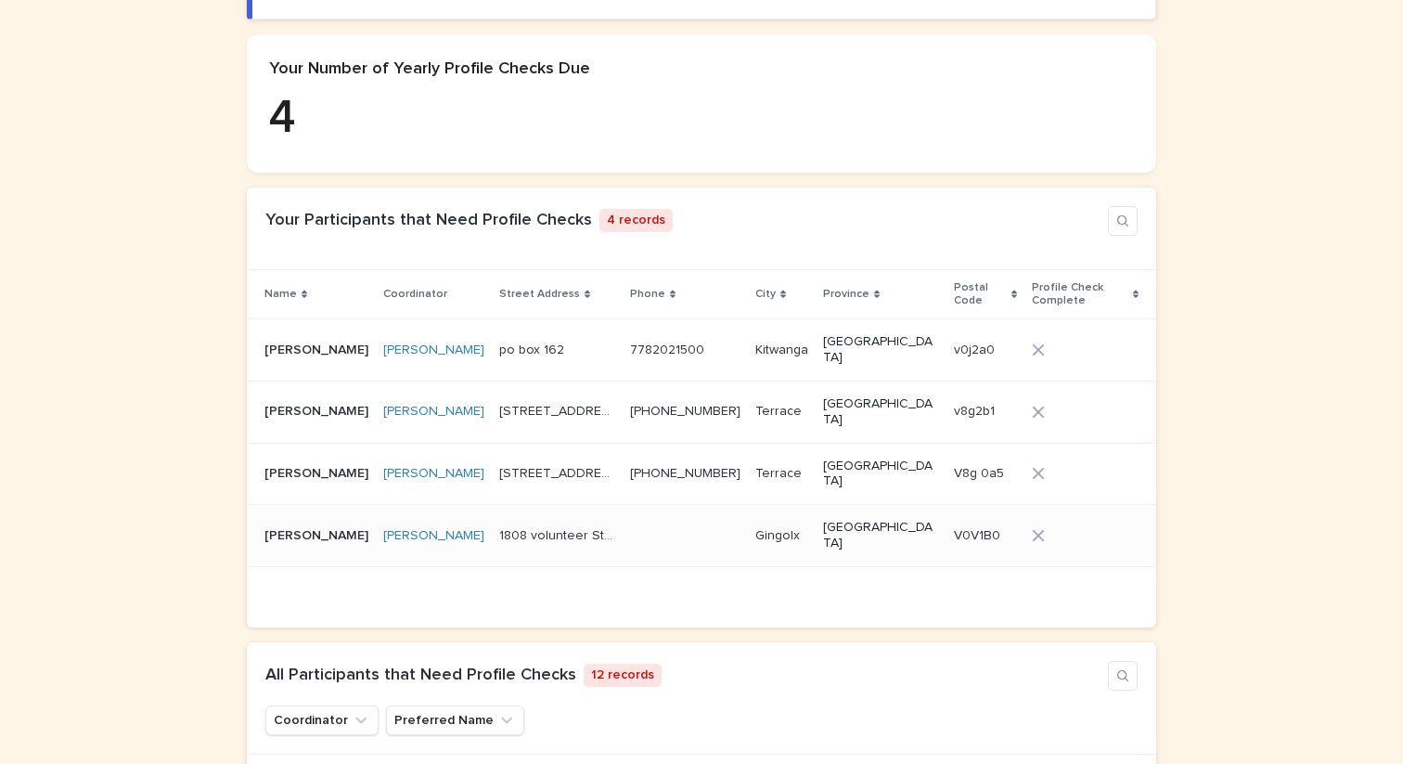
click at [296, 524] on p "Austin Stewart" at bounding box center [318, 533] width 108 height 19
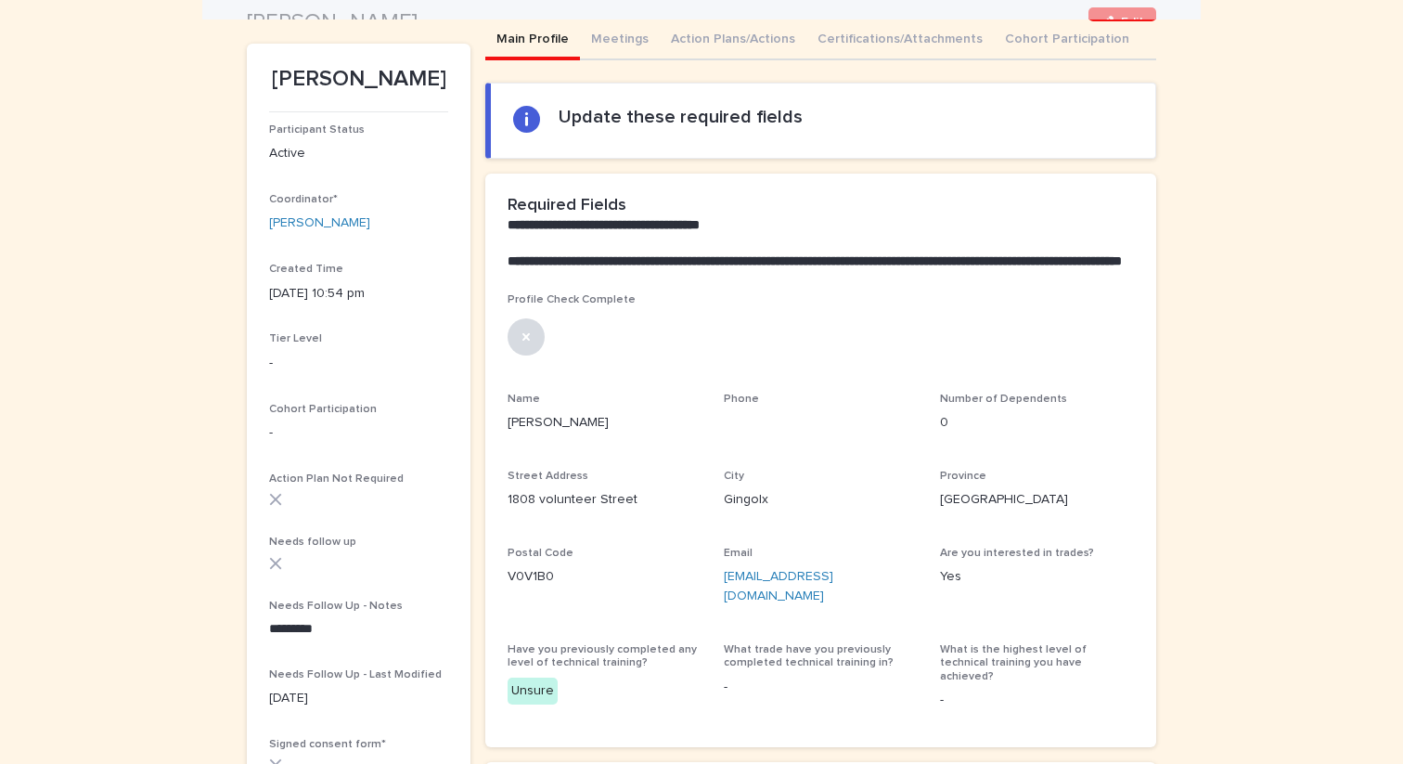
scroll to position [148, 0]
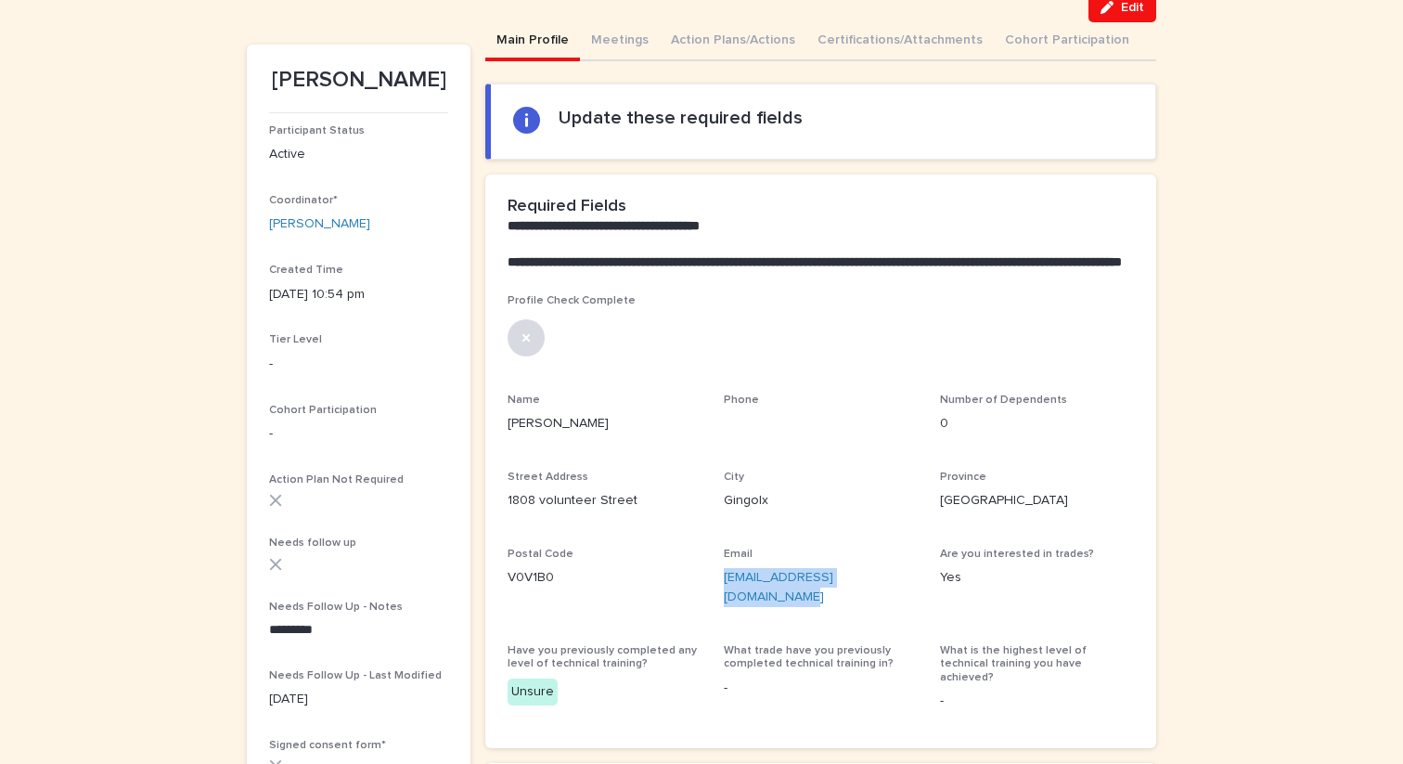
drag, startPoint x: 904, startPoint y: 595, endPoint x: 720, endPoint y: 594, distance: 183.7
click at [720, 594] on div "Profile Check Complete Name Austin Stewart Phone Number of Dependents 0 Street …" at bounding box center [820, 509] width 626 height 431
copy link "austin.stewart037@gmail.com"
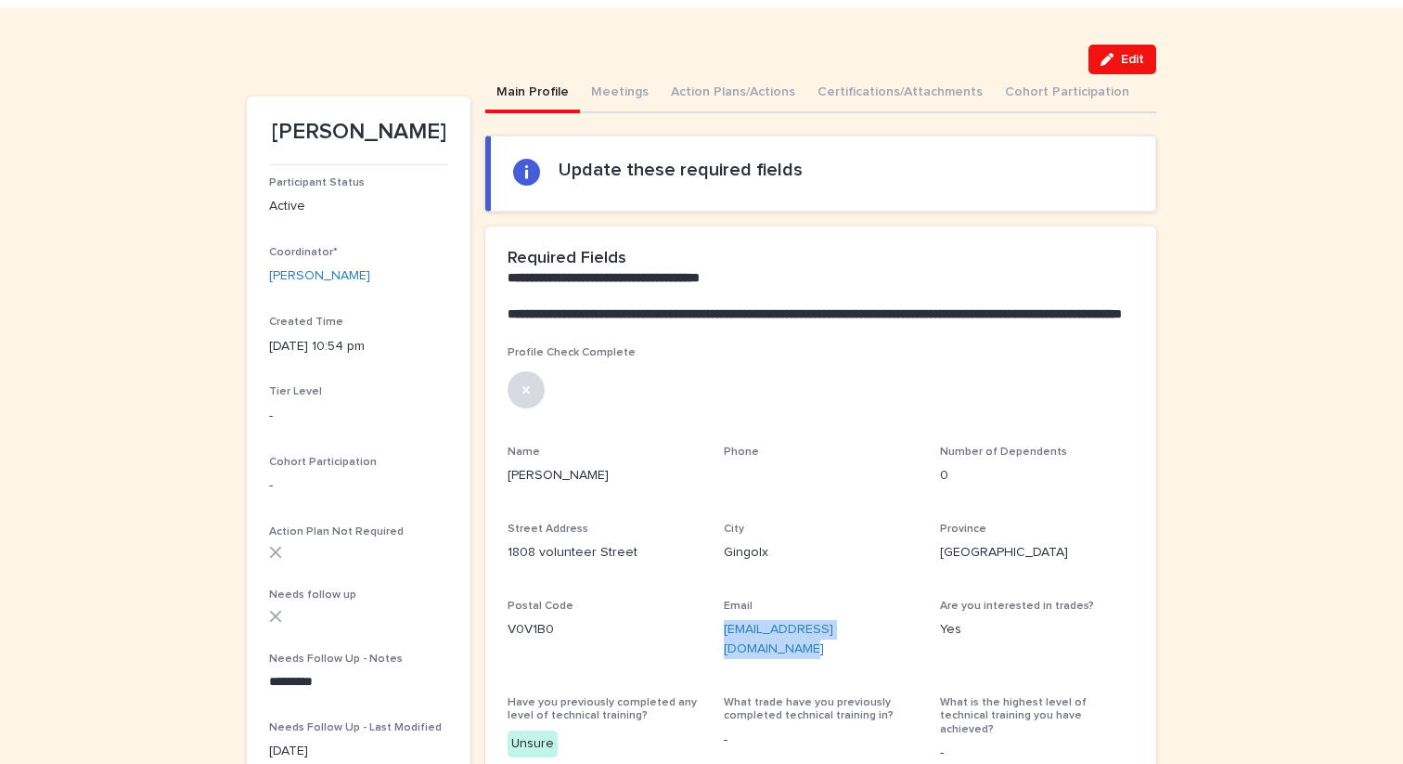
scroll to position [82, 0]
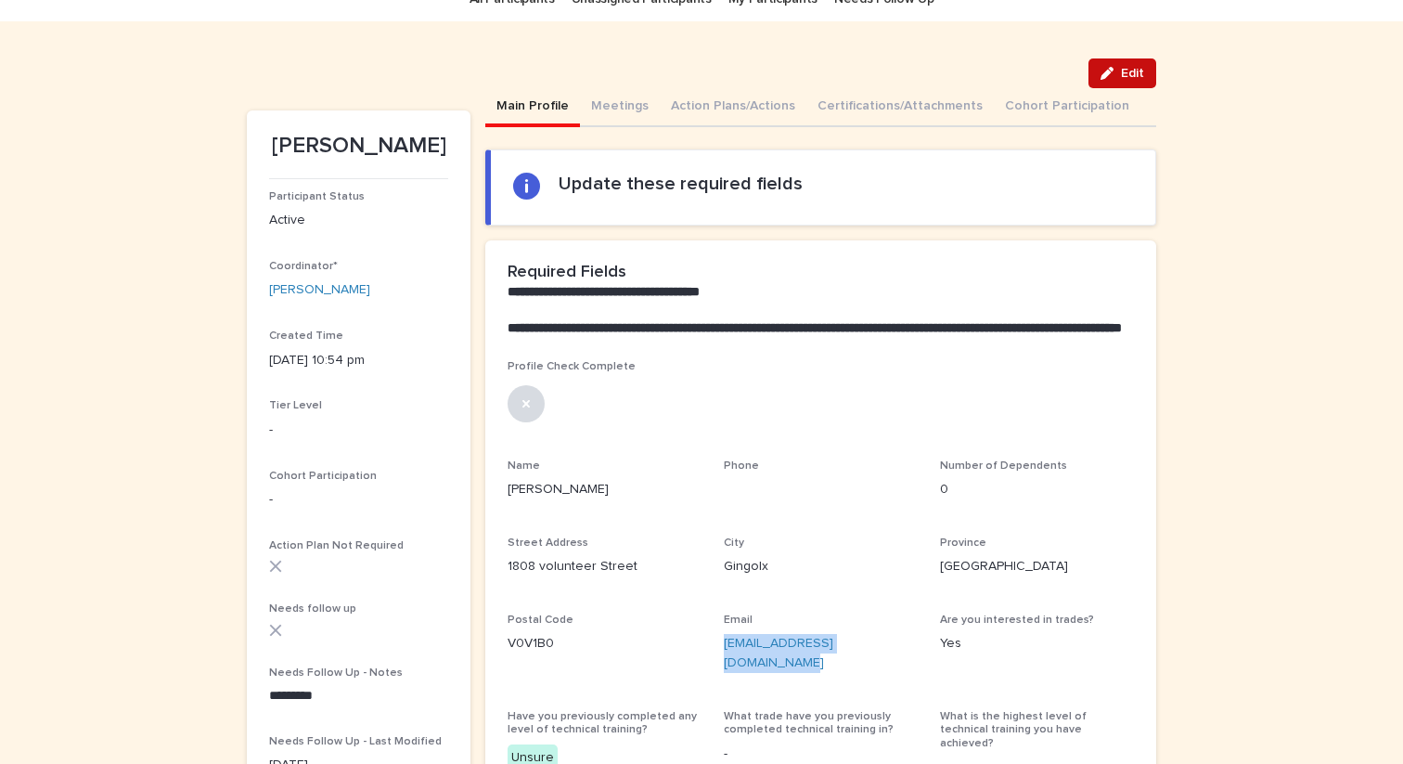
click at [1122, 60] on button "Edit" at bounding box center [1122, 73] width 68 height 30
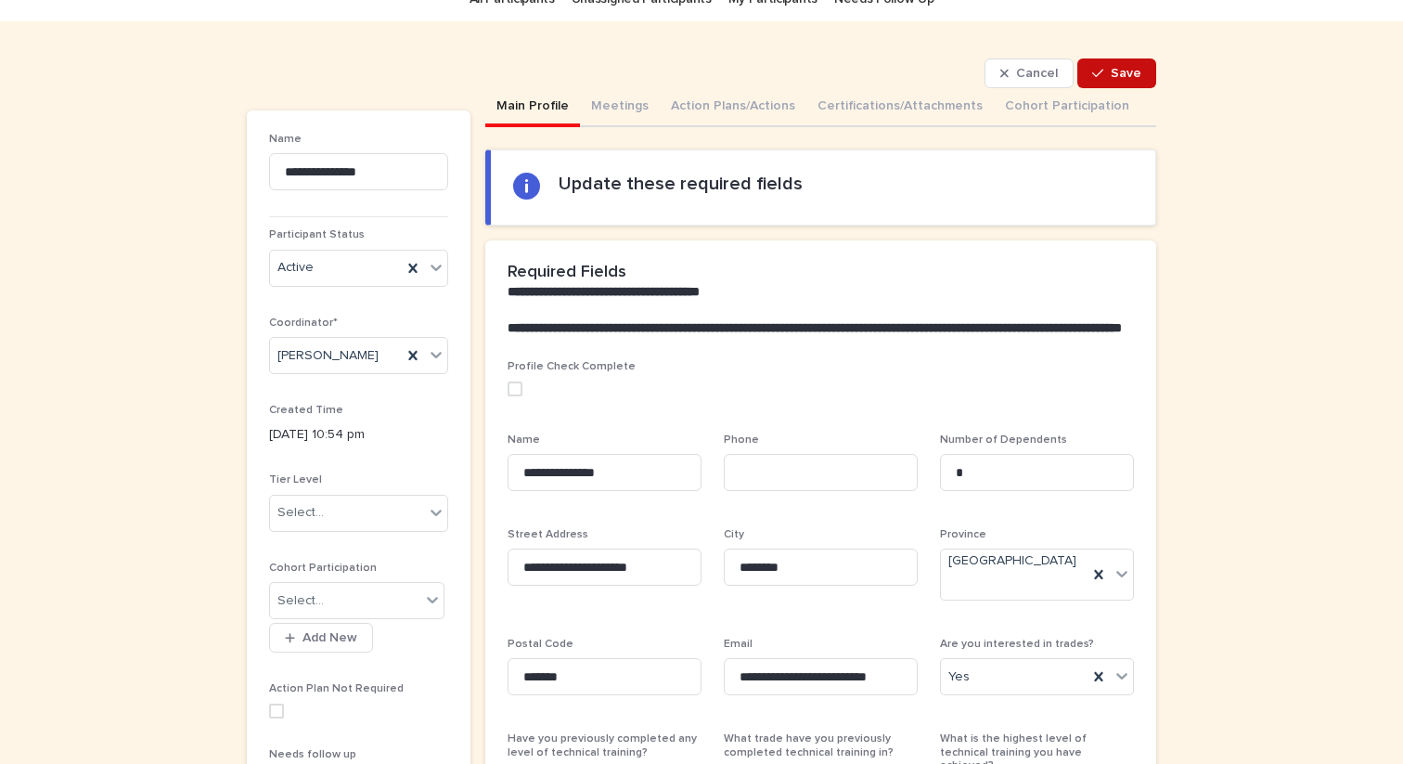
click at [1138, 83] on button "Save" at bounding box center [1116, 73] width 79 height 30
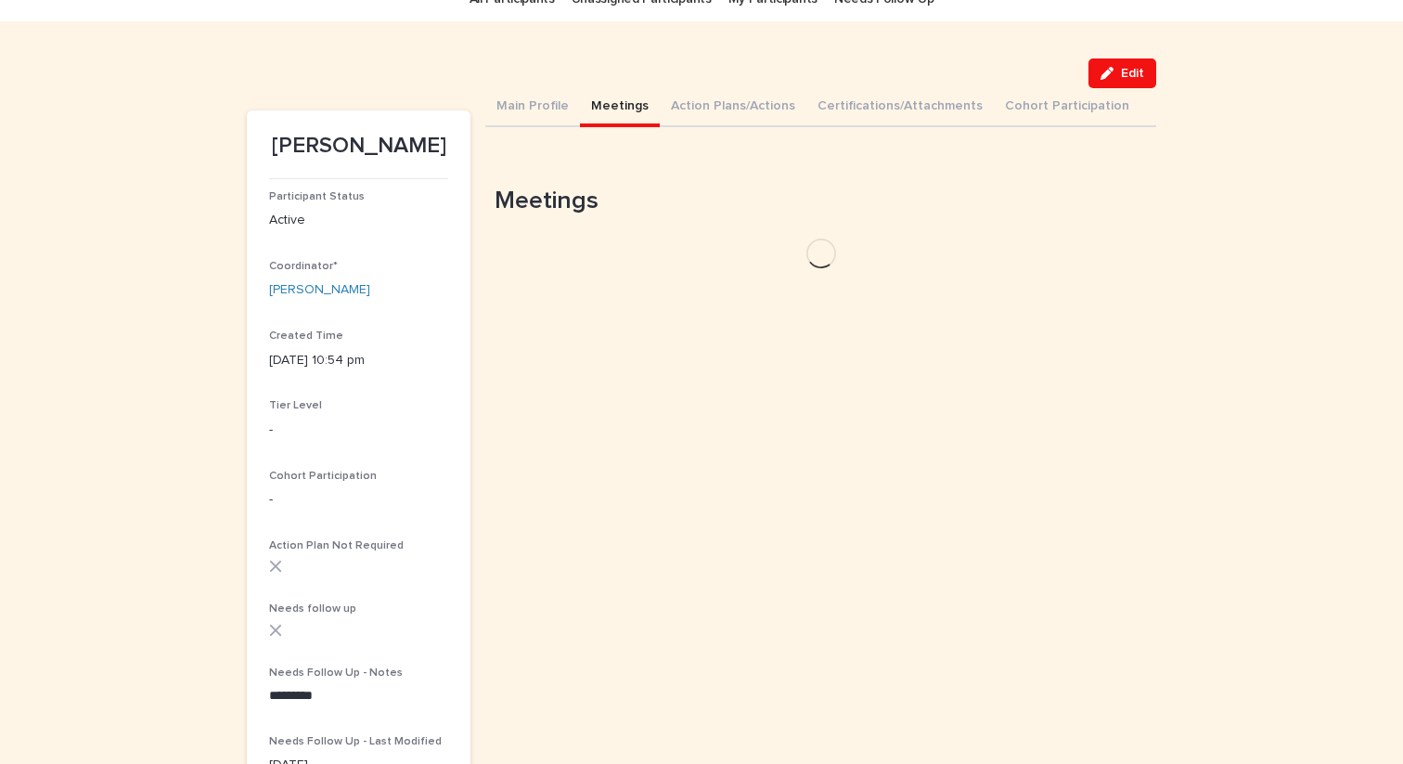
click at [602, 119] on button "Meetings" at bounding box center [620, 107] width 80 height 39
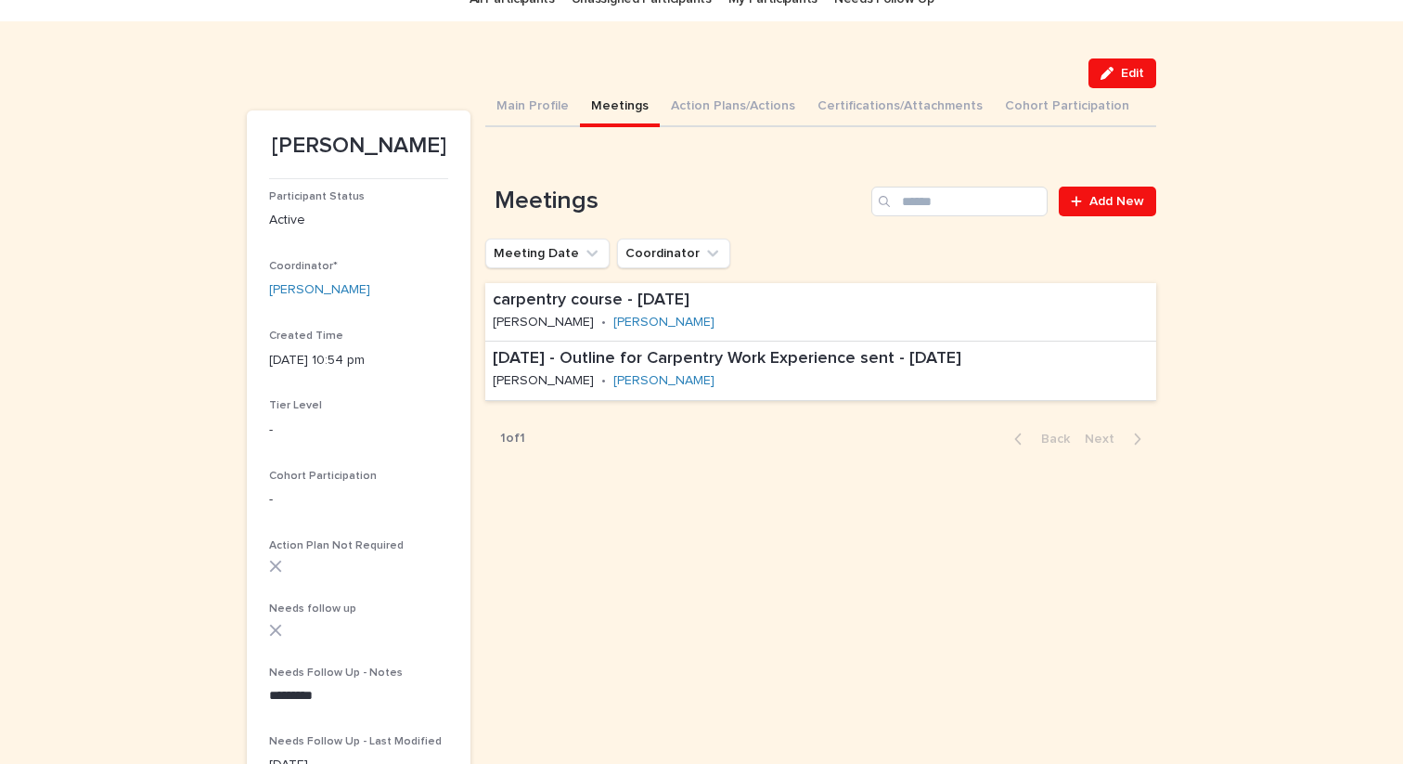
click at [1115, 219] on div "Meetings Add New Meeting Date Coordinator carpentry course - Jun 10th, 2025 Mic…" at bounding box center [820, 324] width 671 height 276
click at [1115, 200] on span "Add New" at bounding box center [1116, 201] width 55 height 13
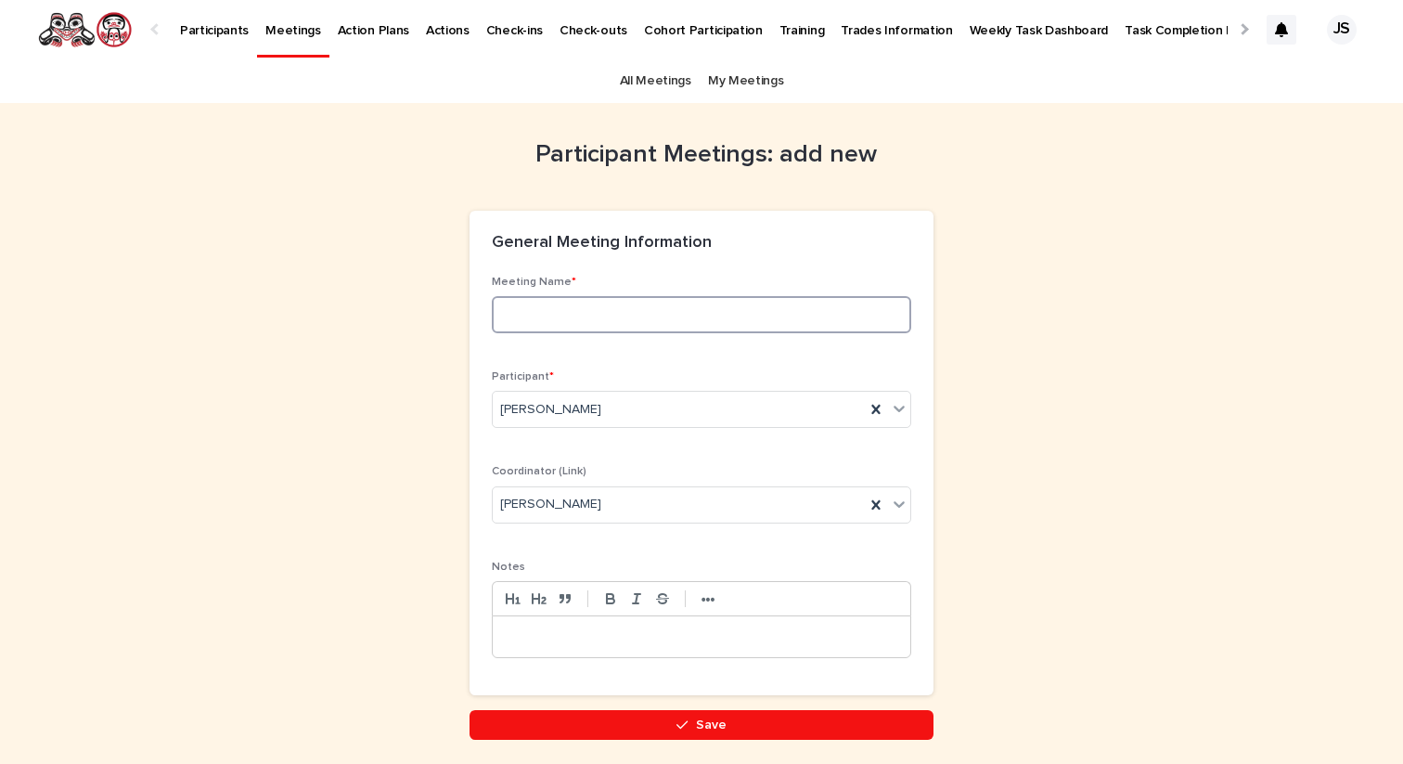
click at [671, 315] on input at bounding box center [701, 314] width 419 height 37
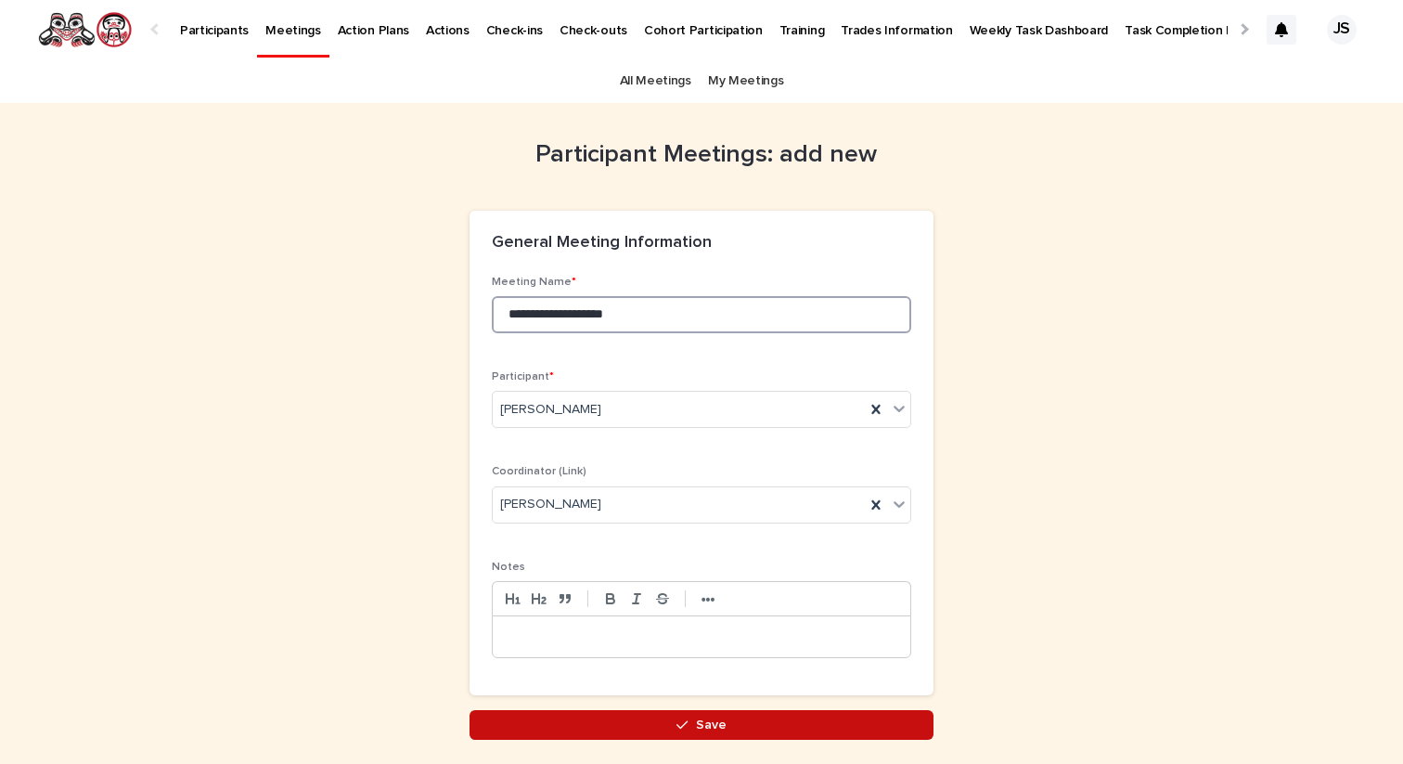
type input "**********"
click at [677, 726] on icon "button" at bounding box center [681, 724] width 11 height 13
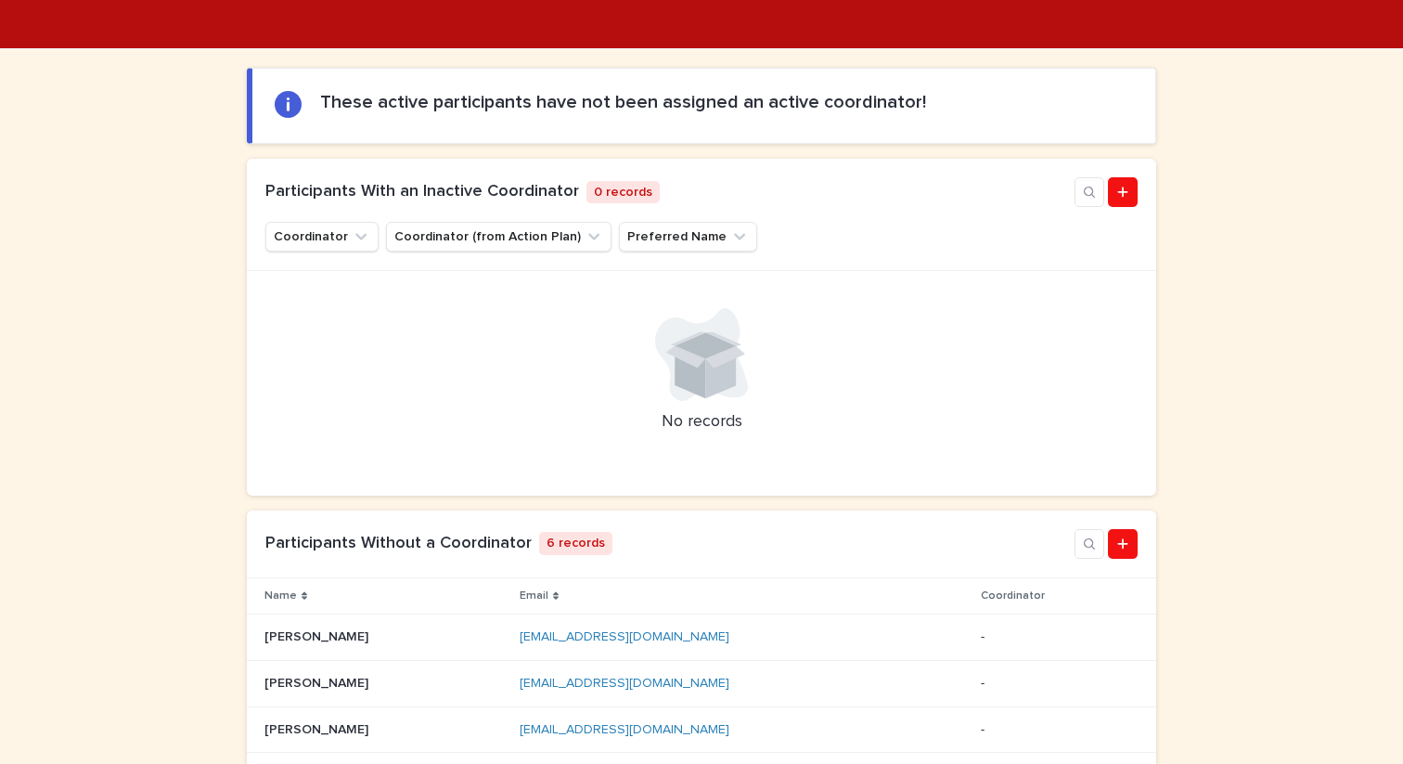
scroll to position [395, 0]
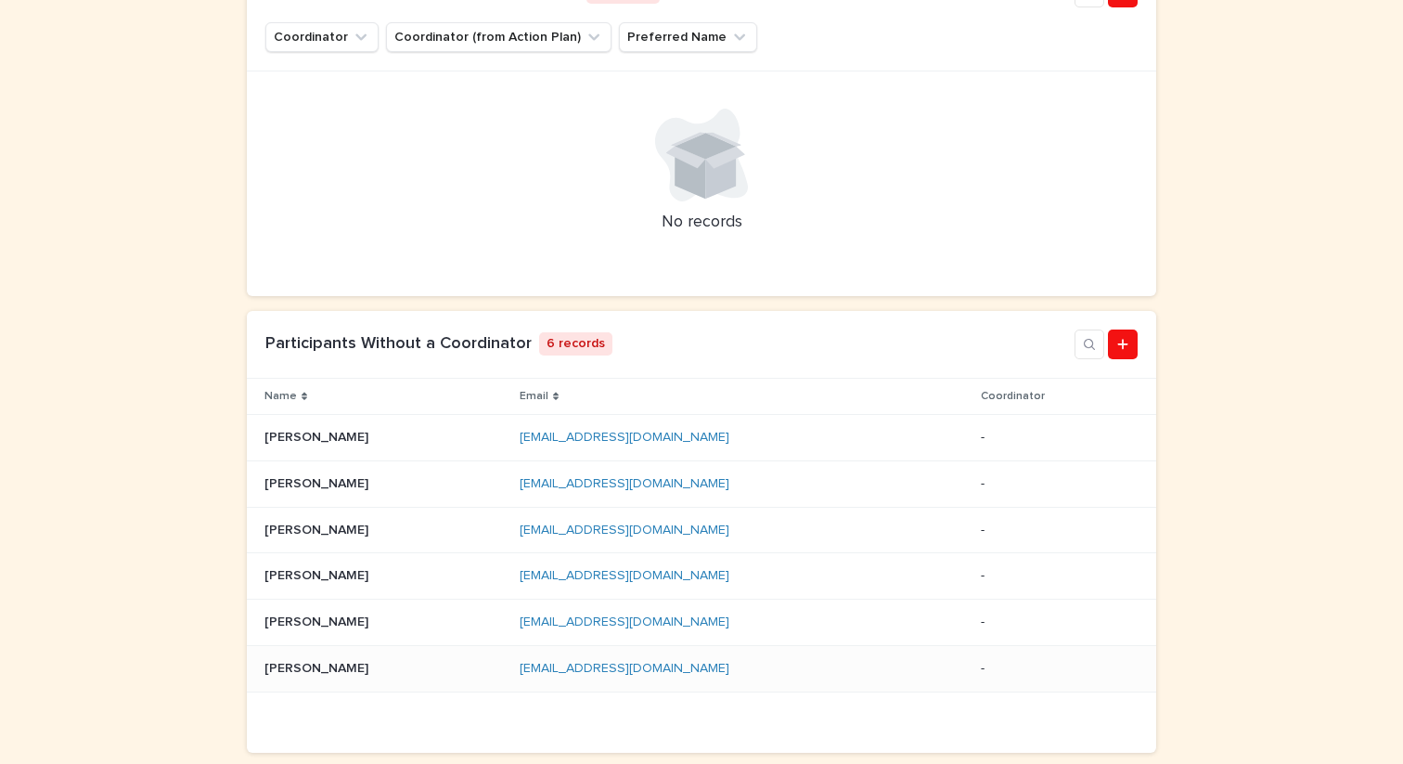
click at [310, 652] on td "Christine Davis Christine Davis" at bounding box center [379, 668] width 265 height 46
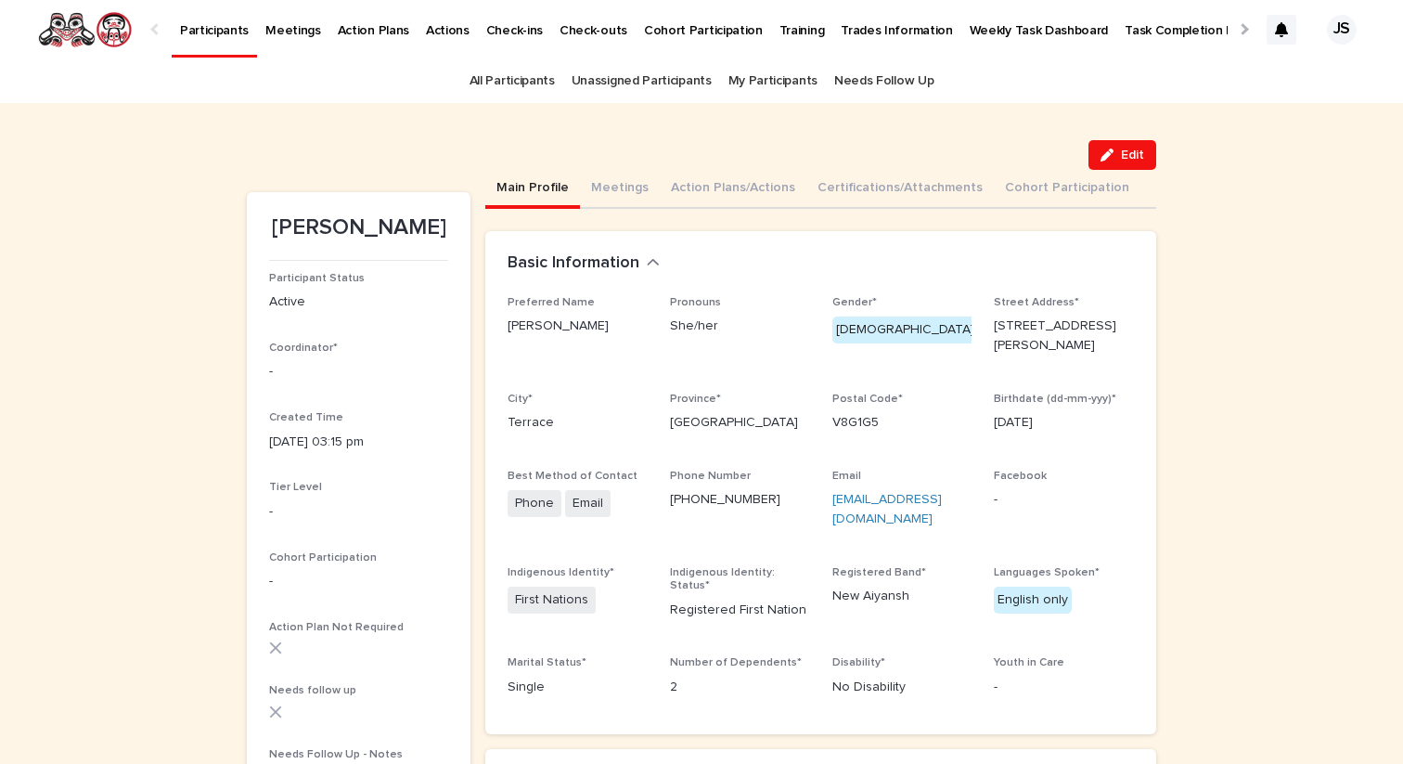
click at [208, 30] on p "Participants" at bounding box center [214, 19] width 69 height 39
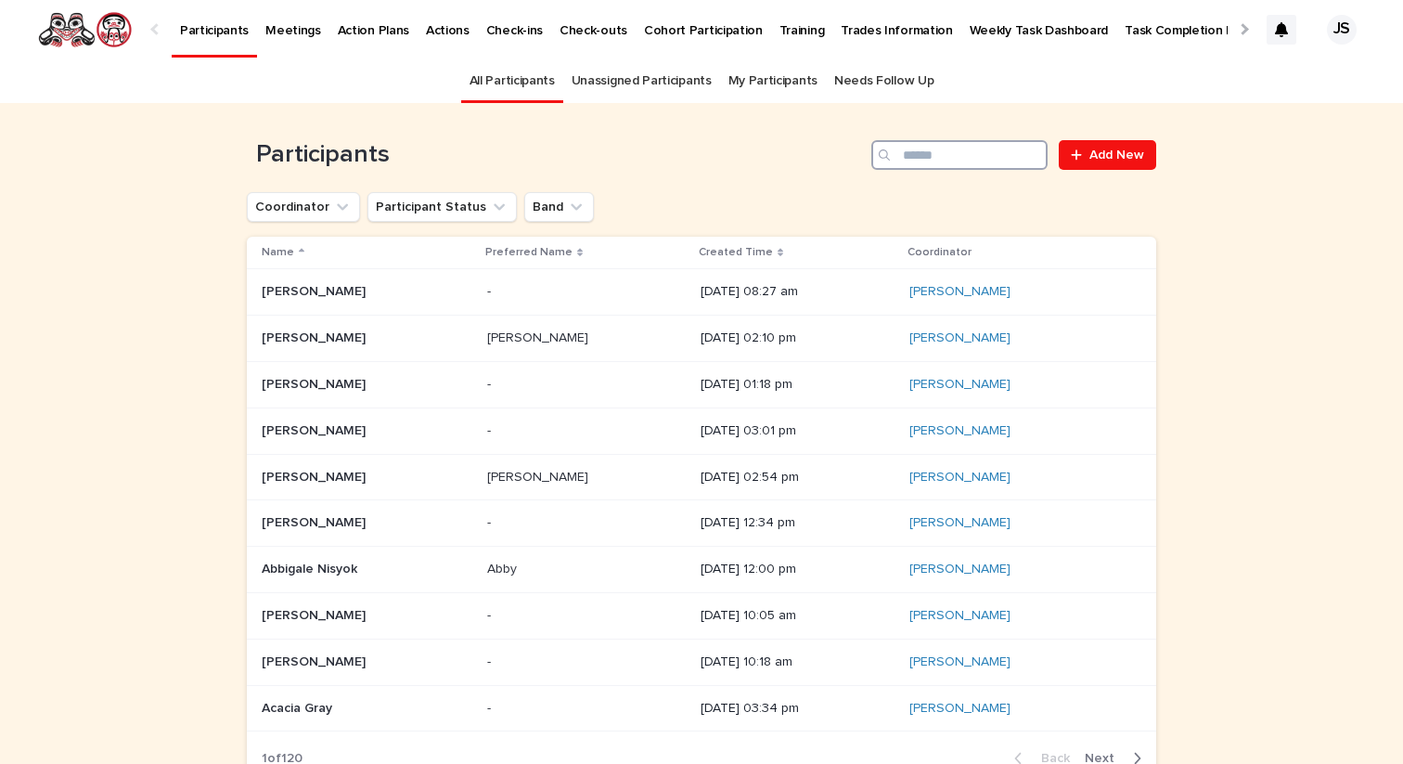
click at [944, 150] on input "Search" at bounding box center [959, 155] width 176 height 30
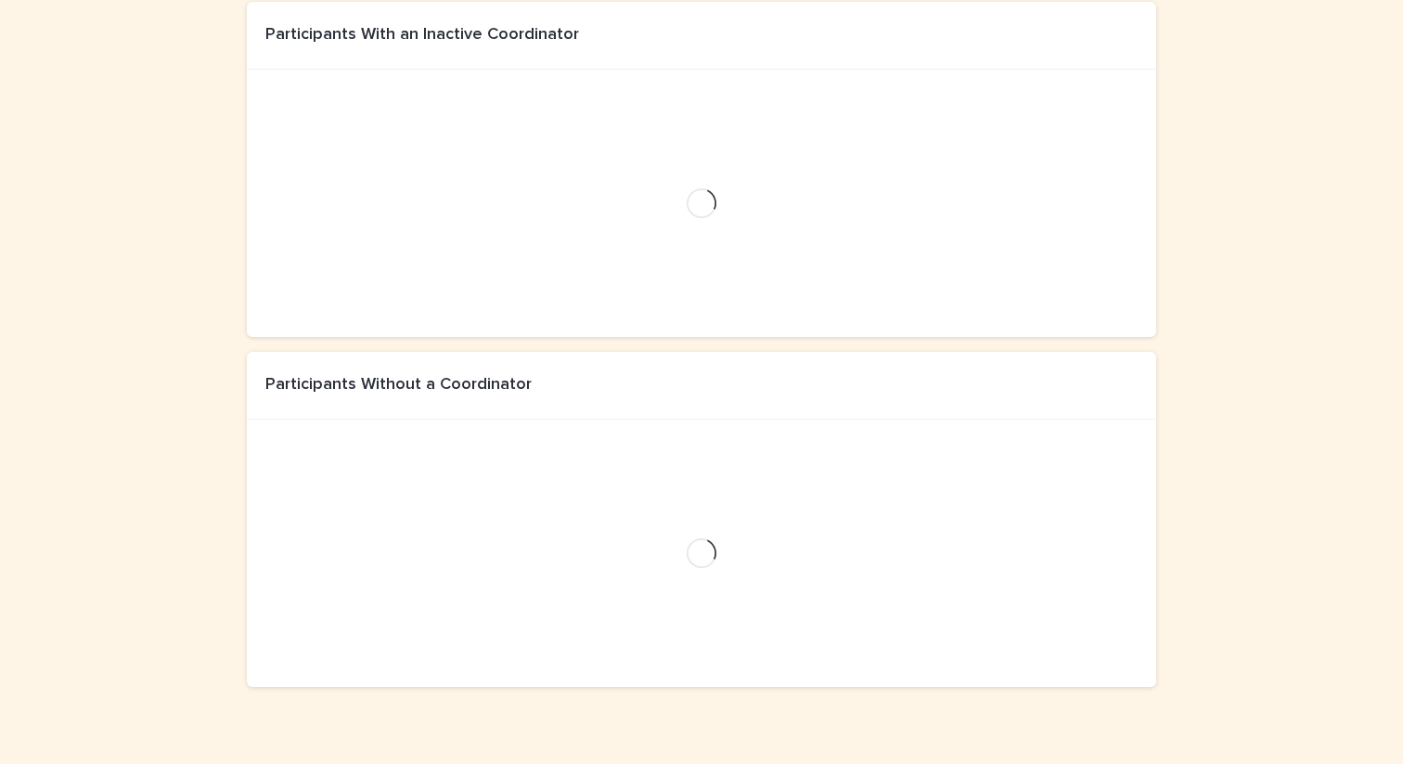
scroll to position [407, 0]
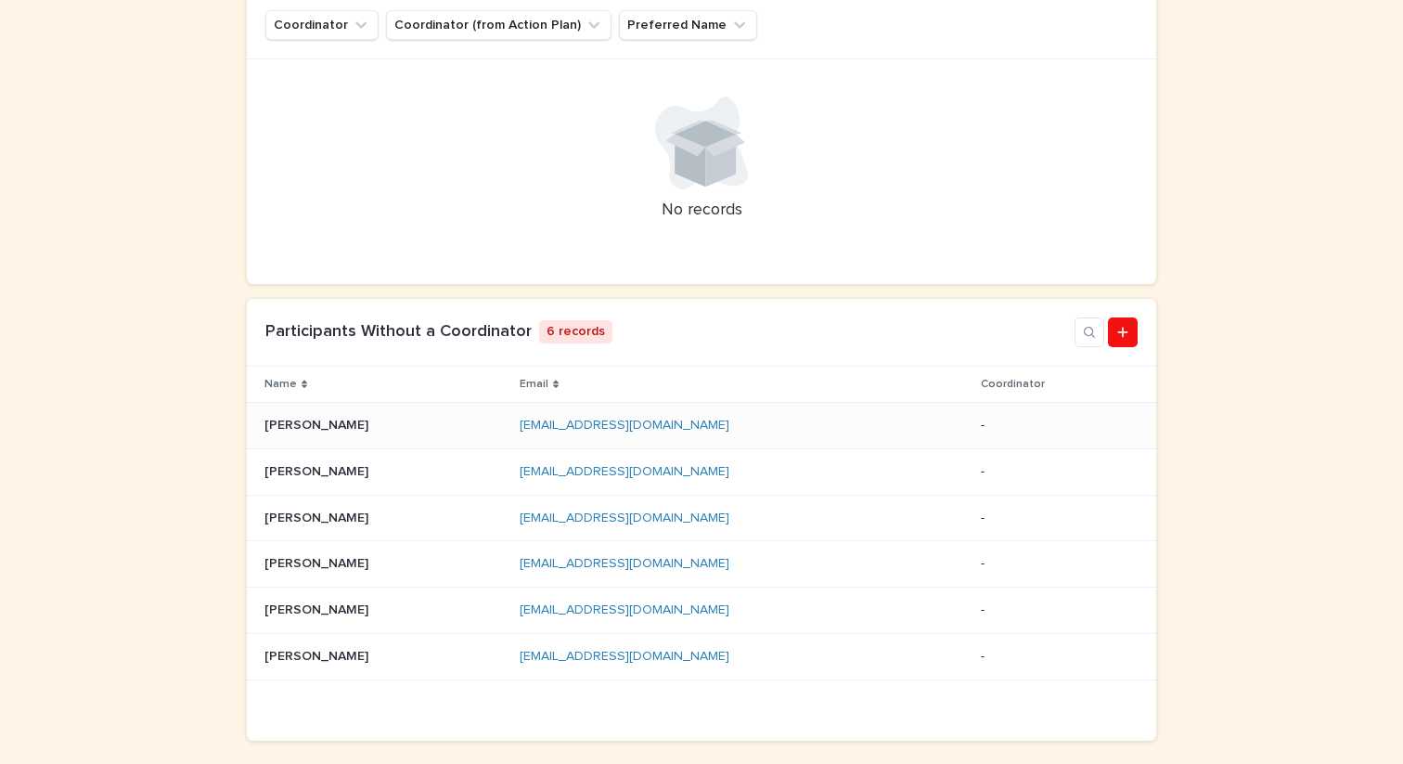
click at [299, 423] on p "[PERSON_NAME]" at bounding box center [318, 423] width 108 height 19
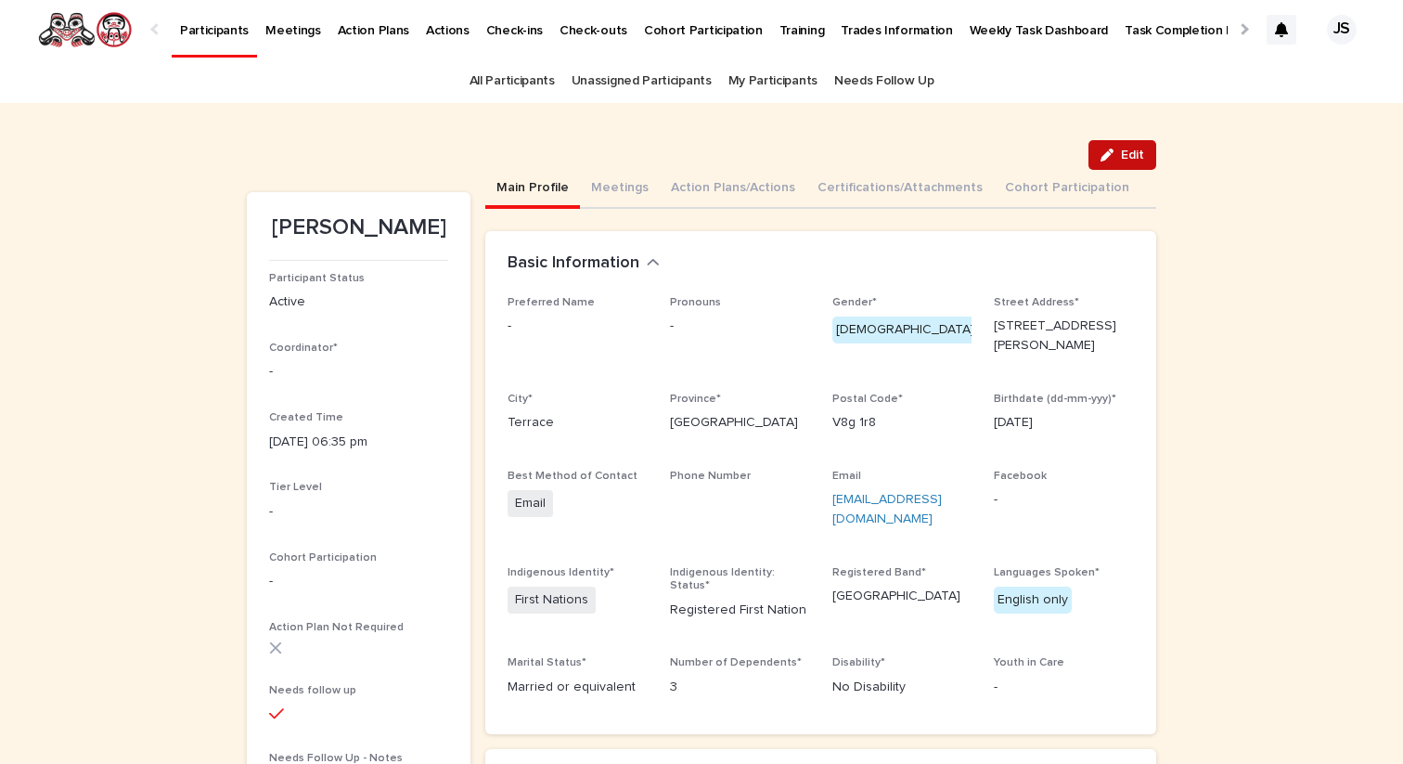
click at [1113, 160] on icon "button" at bounding box center [1106, 154] width 13 height 13
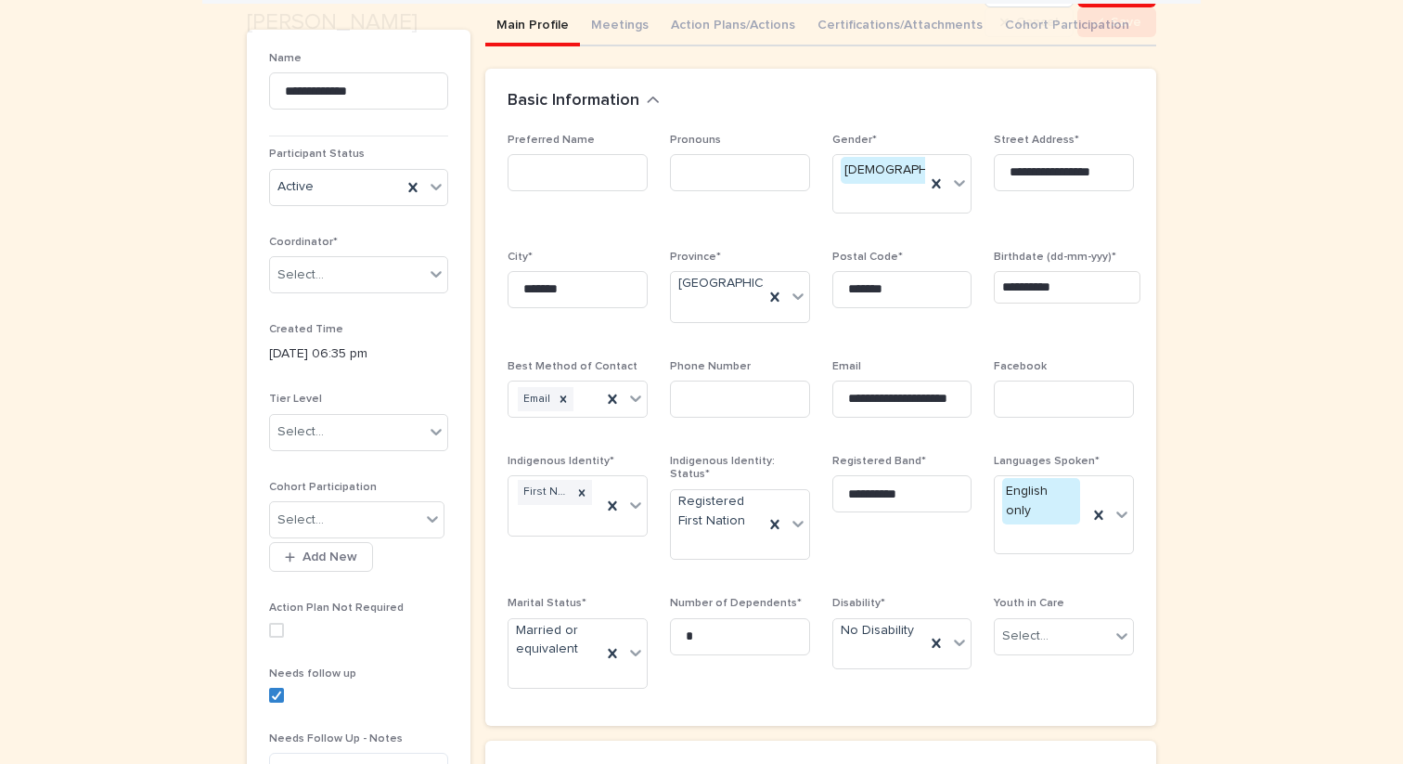
scroll to position [293, 0]
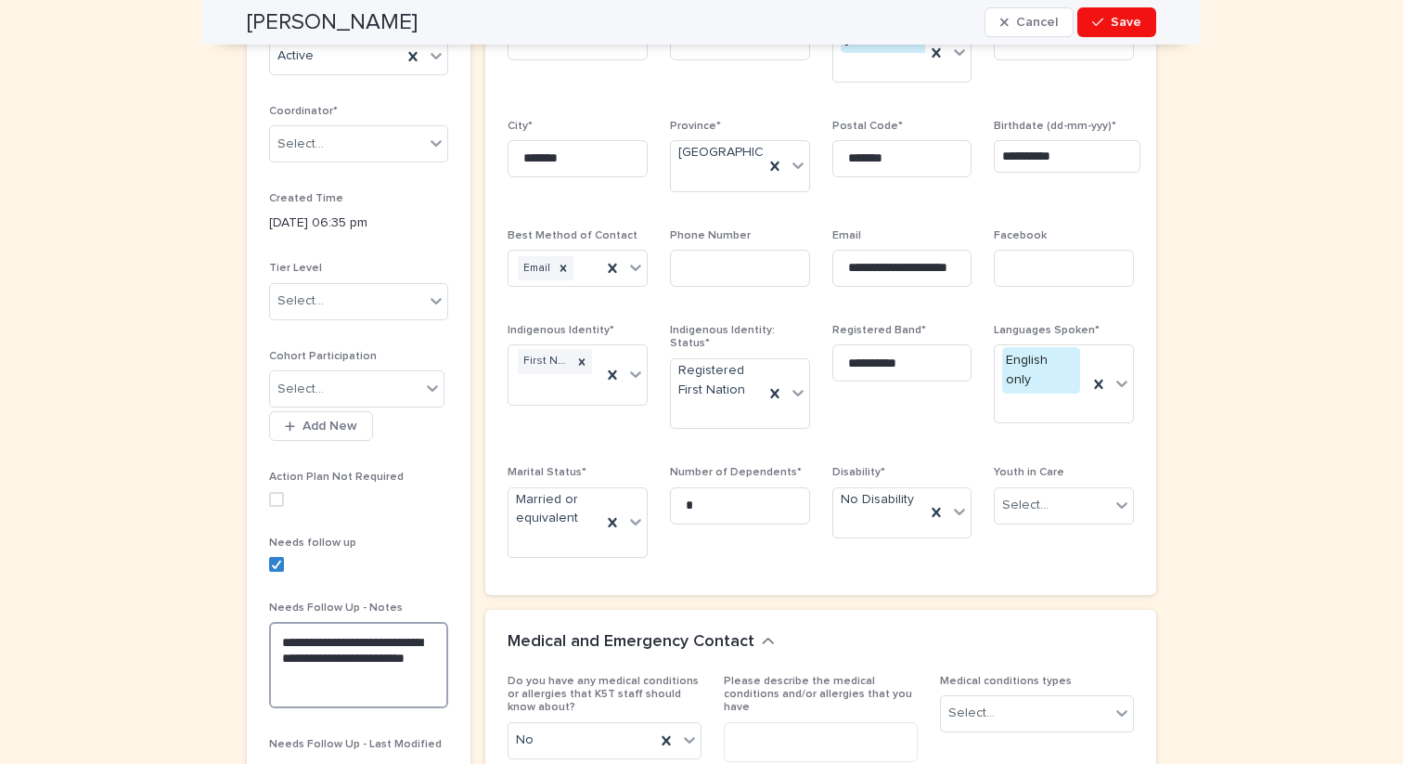
drag, startPoint x: 315, startPoint y: 670, endPoint x: 276, endPoint y: 633, distance: 53.8
click at [276, 633] on textarea "**********" at bounding box center [358, 665] width 179 height 86
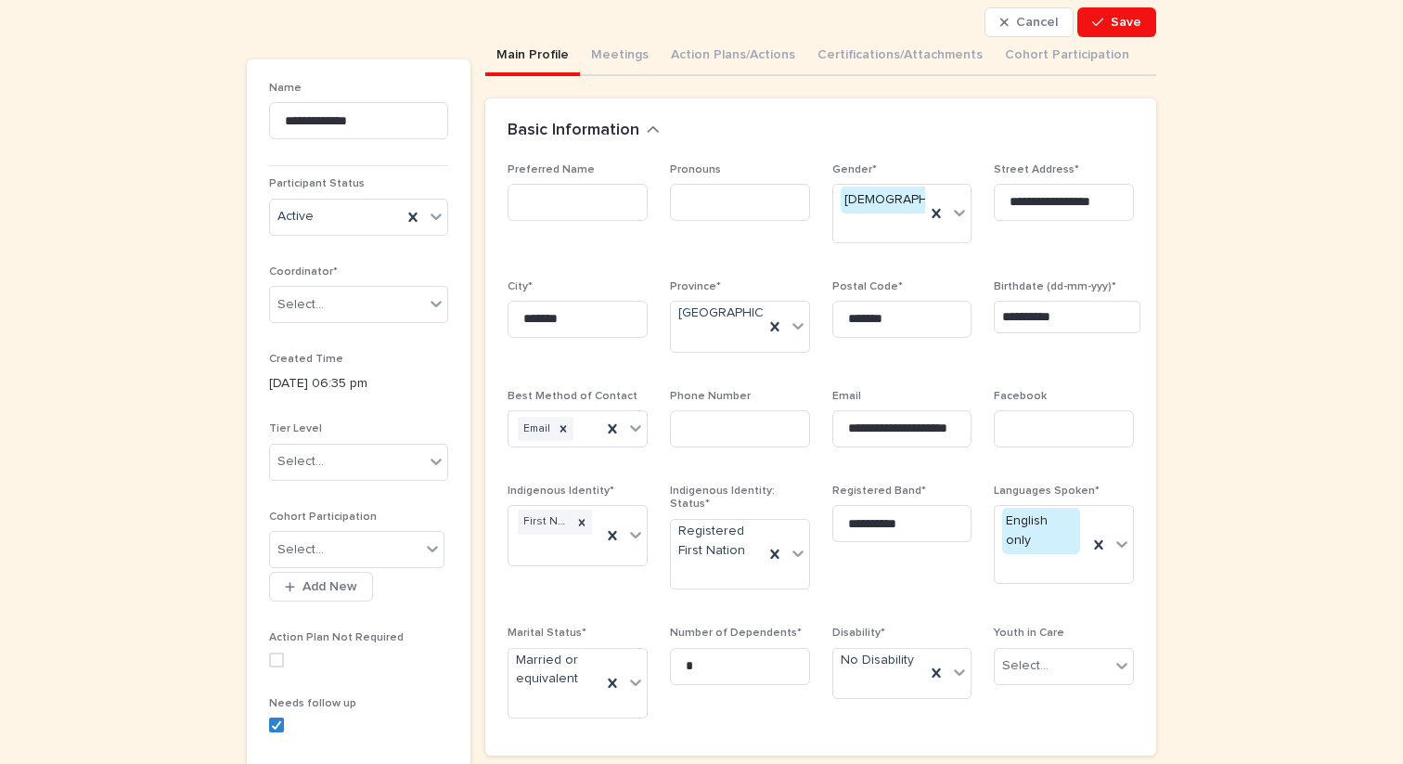
scroll to position [196, 0]
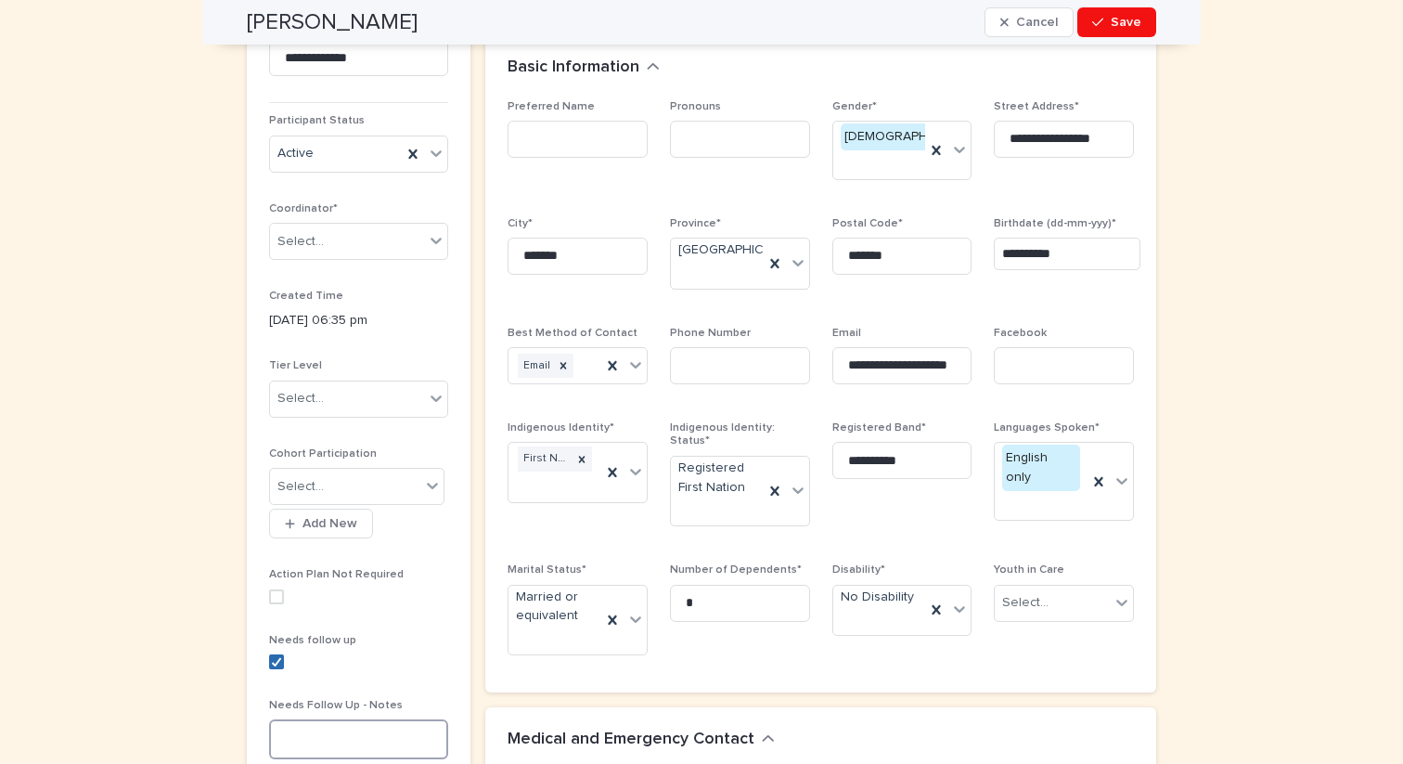
click at [278, 657] on icon at bounding box center [276, 661] width 11 height 9
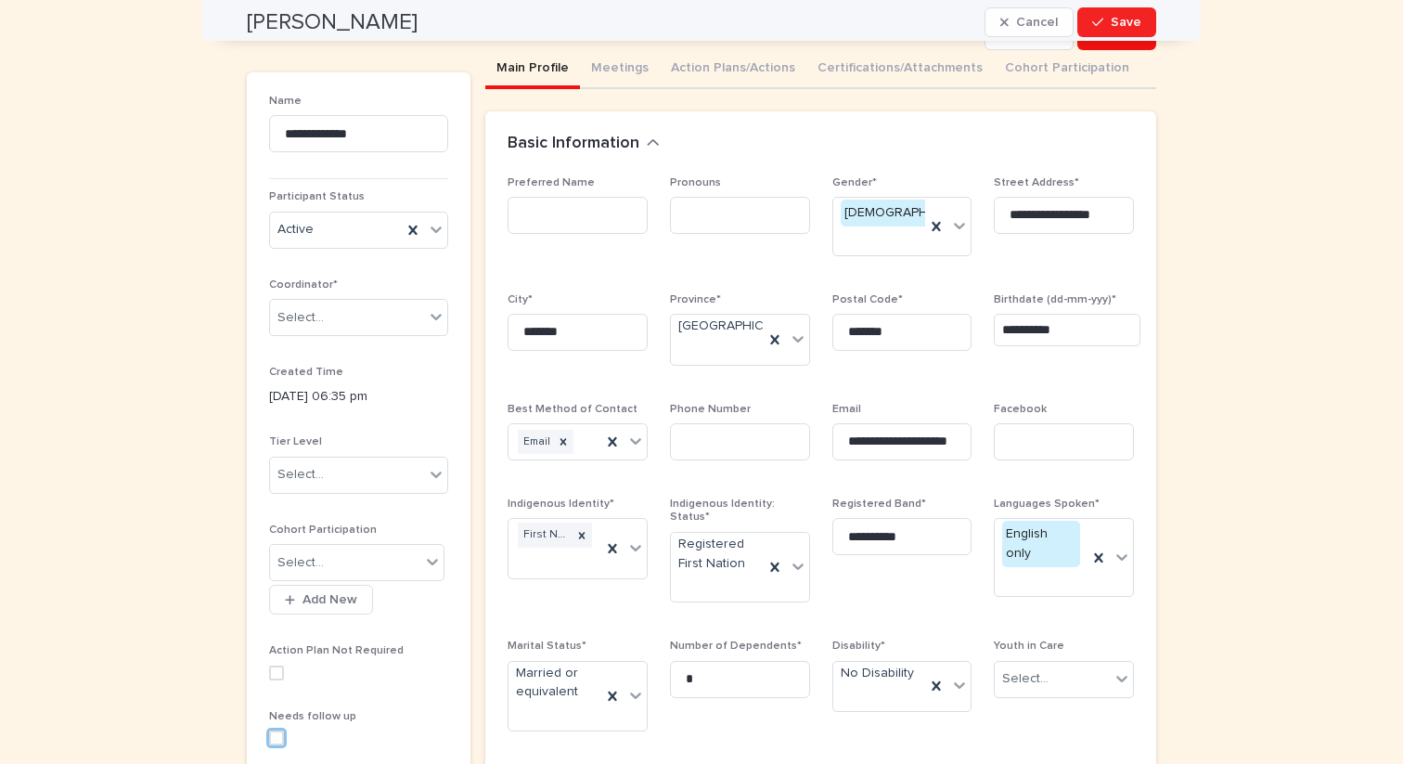
scroll to position [0, 0]
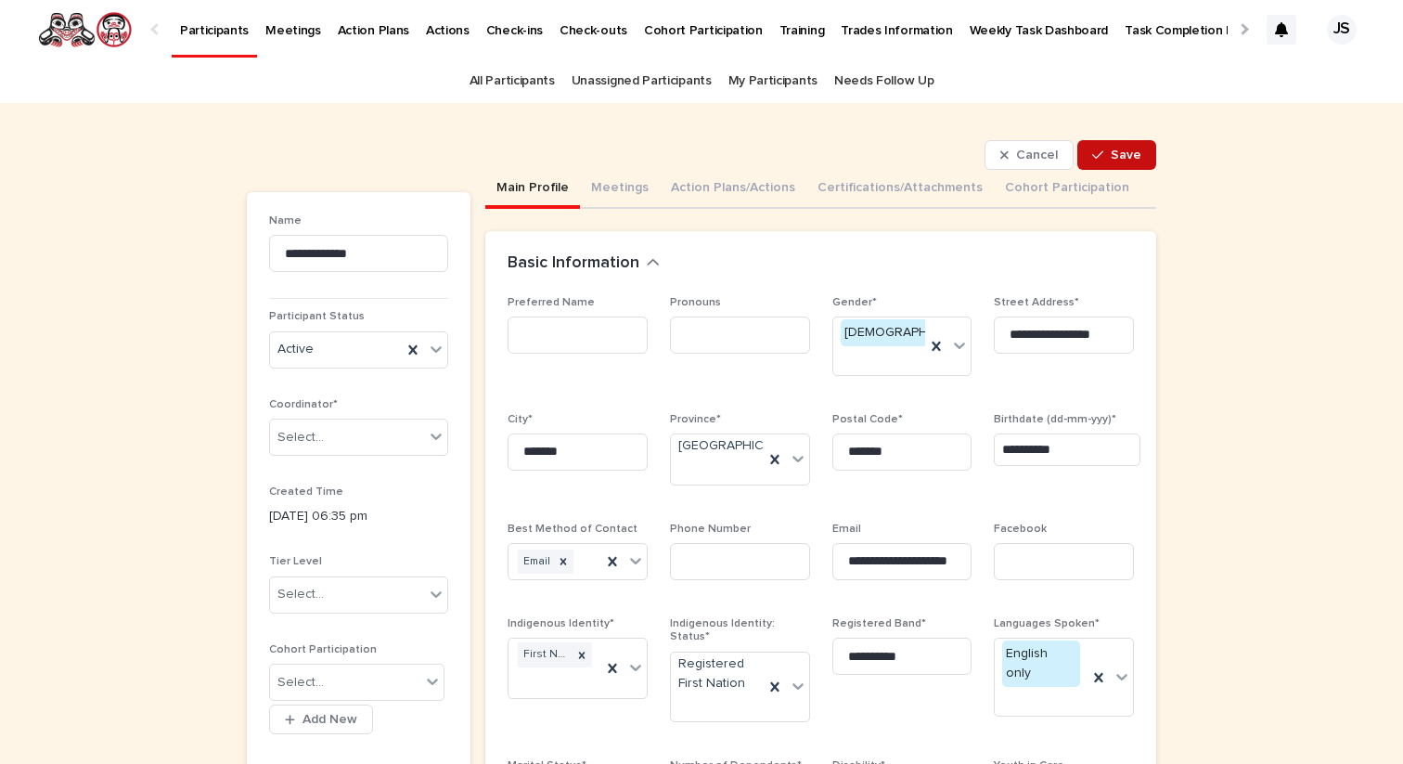
click at [1118, 160] on span "Save" at bounding box center [1126, 154] width 31 height 13
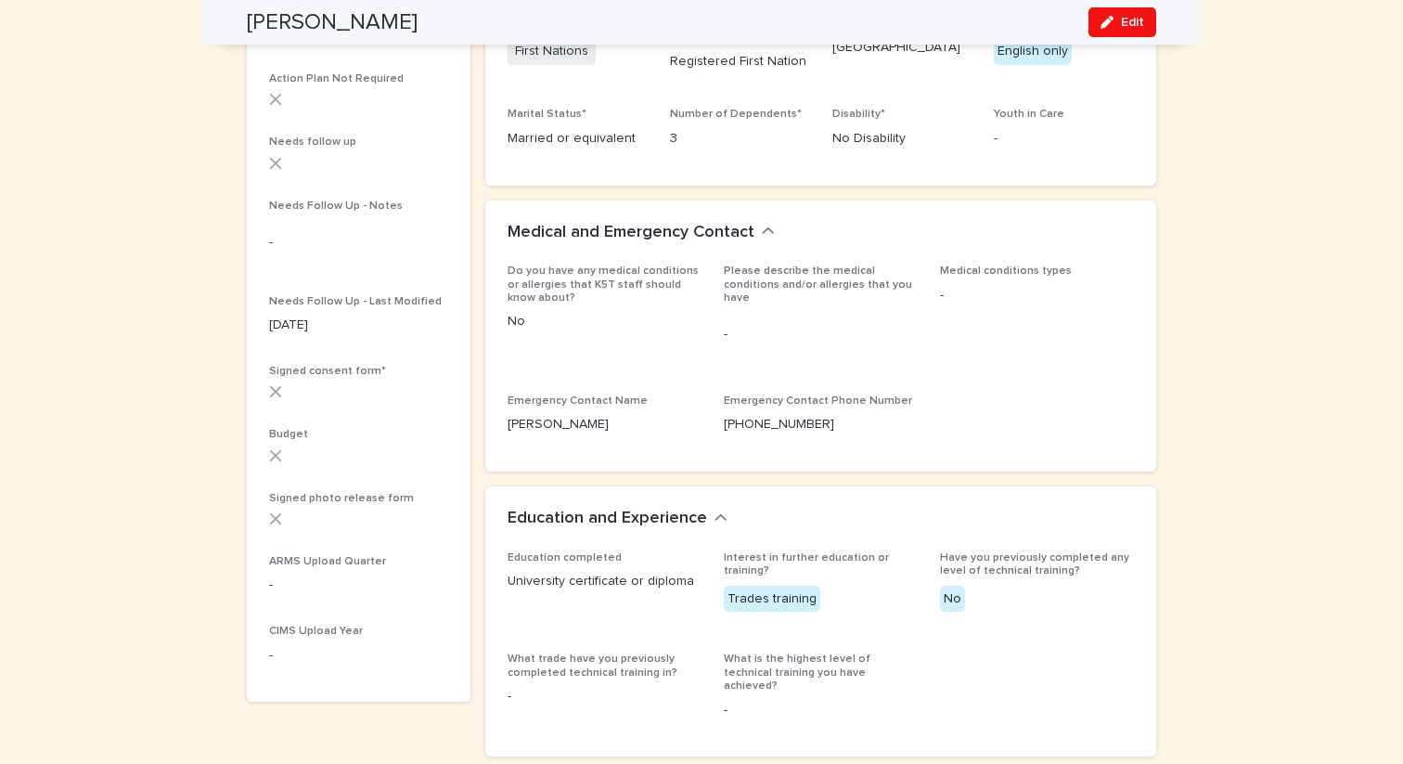
scroll to position [552, 0]
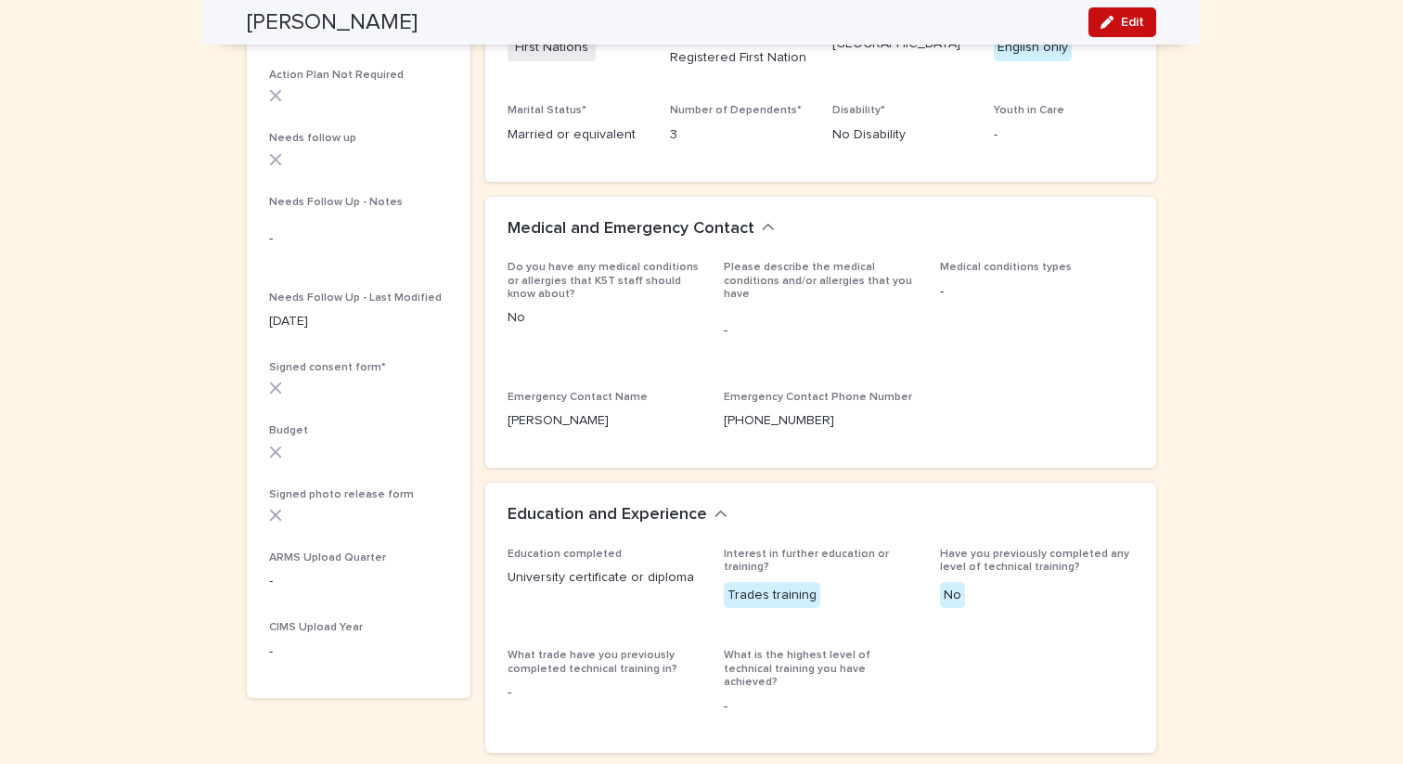
click at [1123, 21] on span "Edit" at bounding box center [1132, 22] width 23 height 13
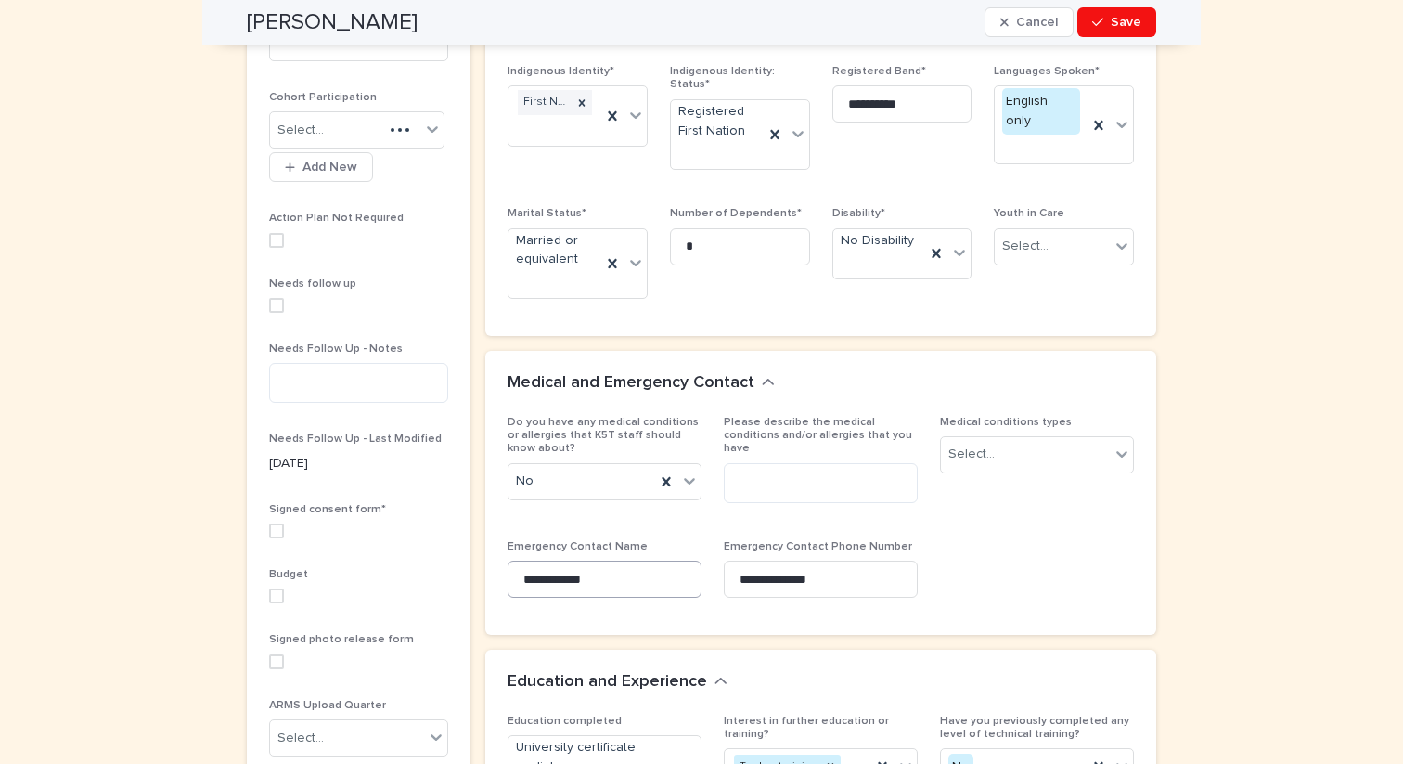
scroll to position [722, 0]
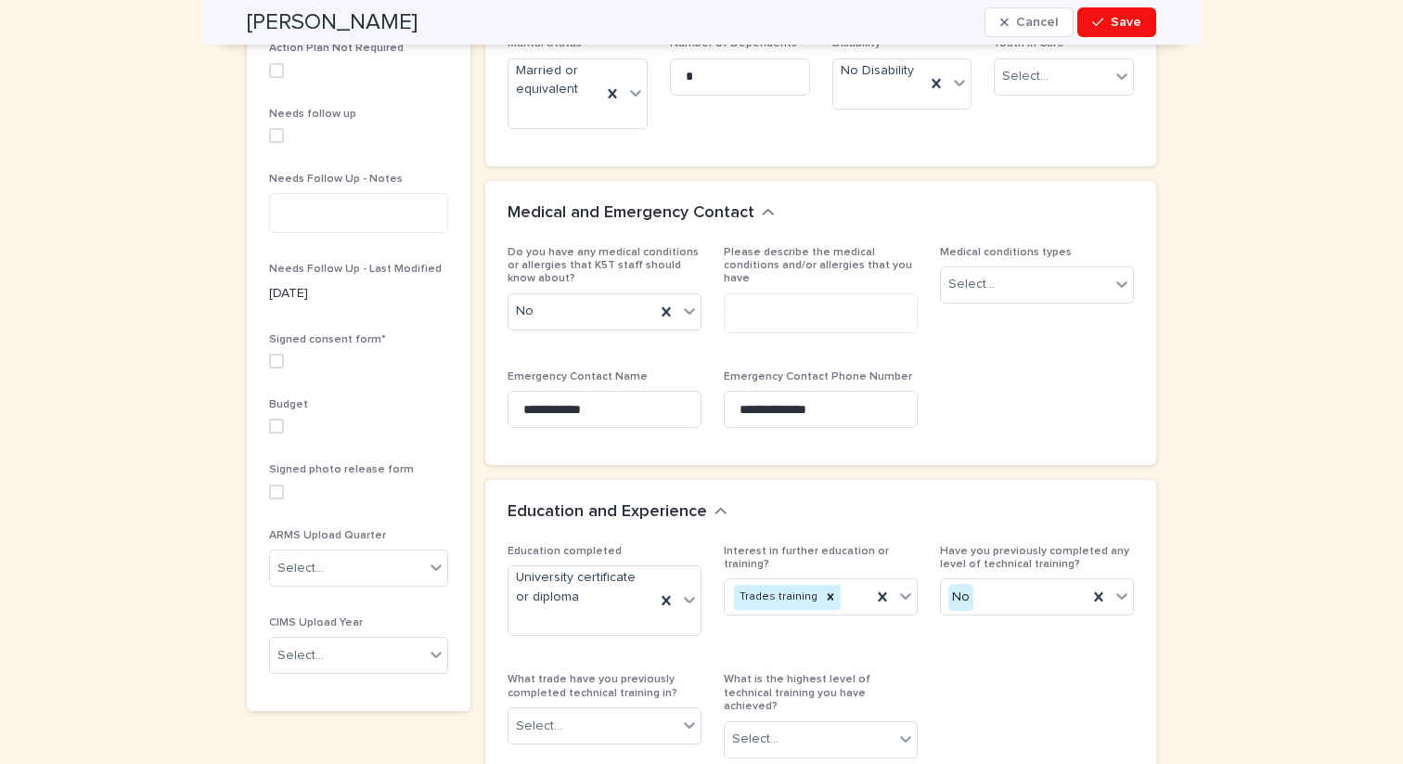
click at [275, 359] on span at bounding box center [276, 360] width 15 height 15
click at [1115, 28] on span "Save" at bounding box center [1126, 22] width 31 height 13
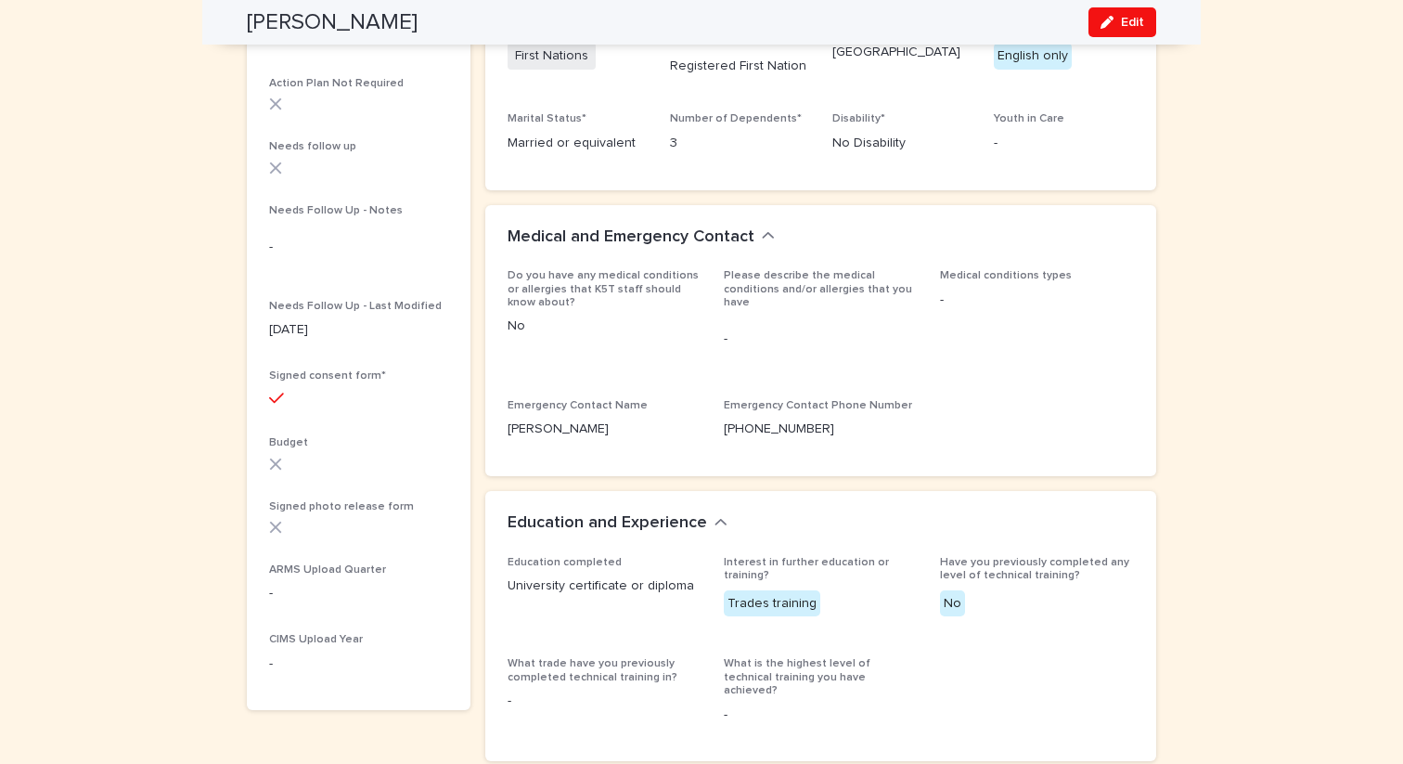
scroll to position [0, 0]
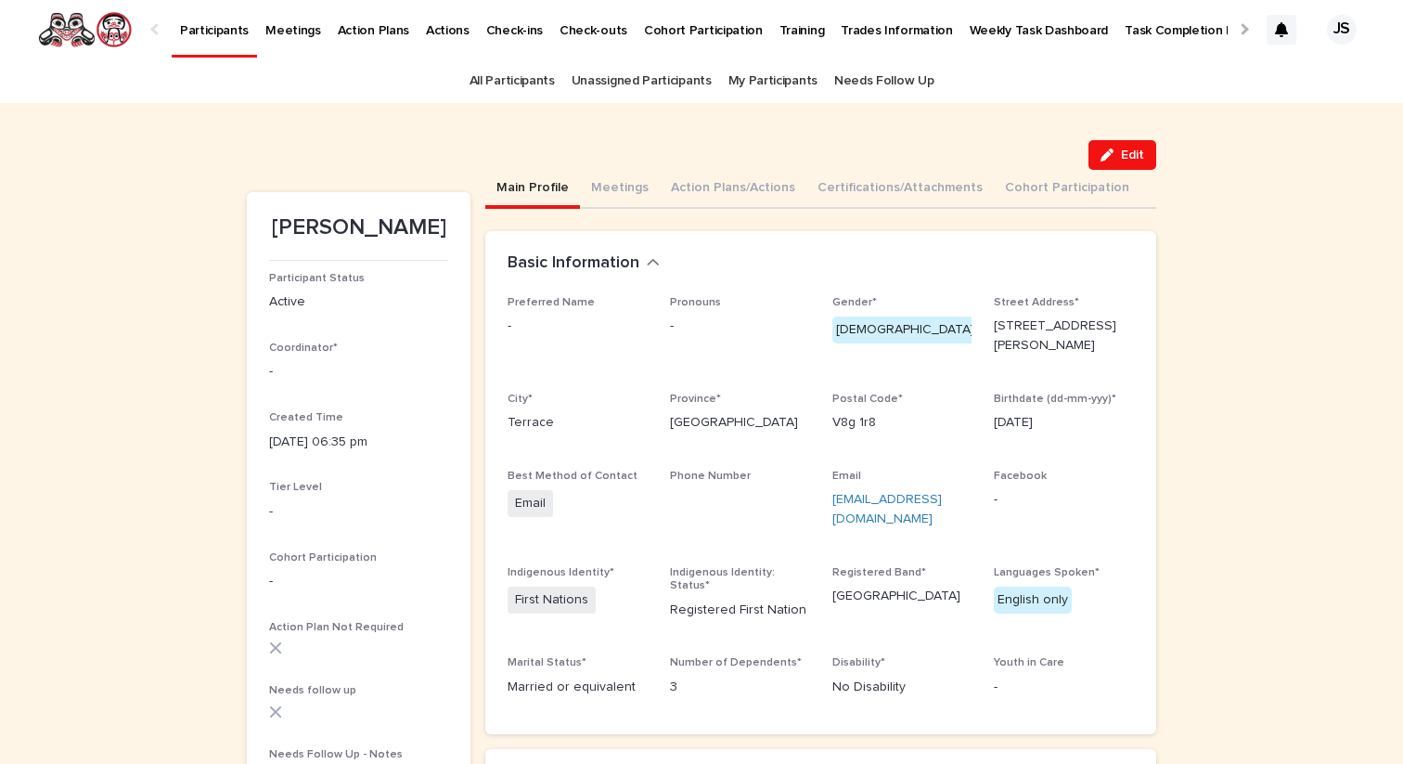
click at [215, 14] on p "Participants" at bounding box center [214, 19] width 69 height 39
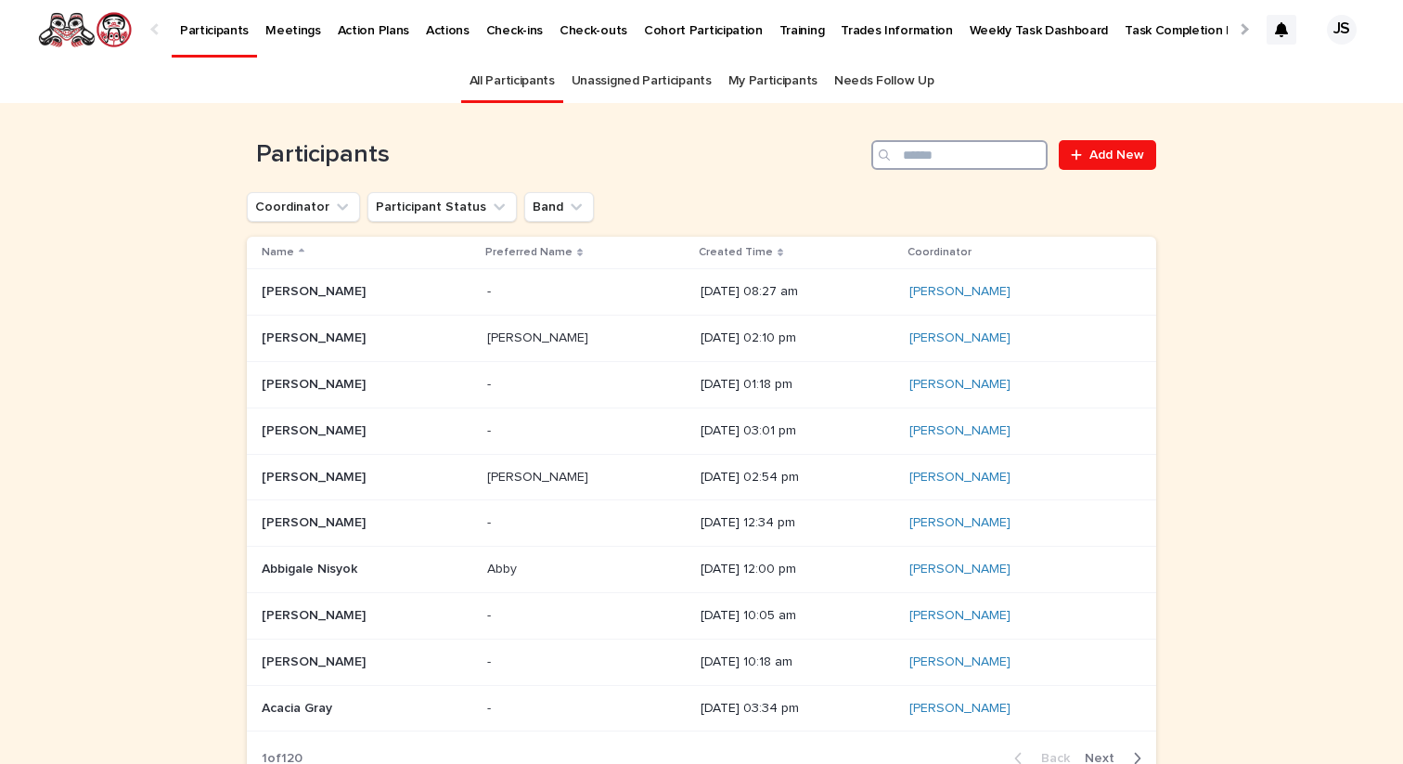
click at [951, 161] on input "Search" at bounding box center [959, 155] width 176 height 30
type input "*"
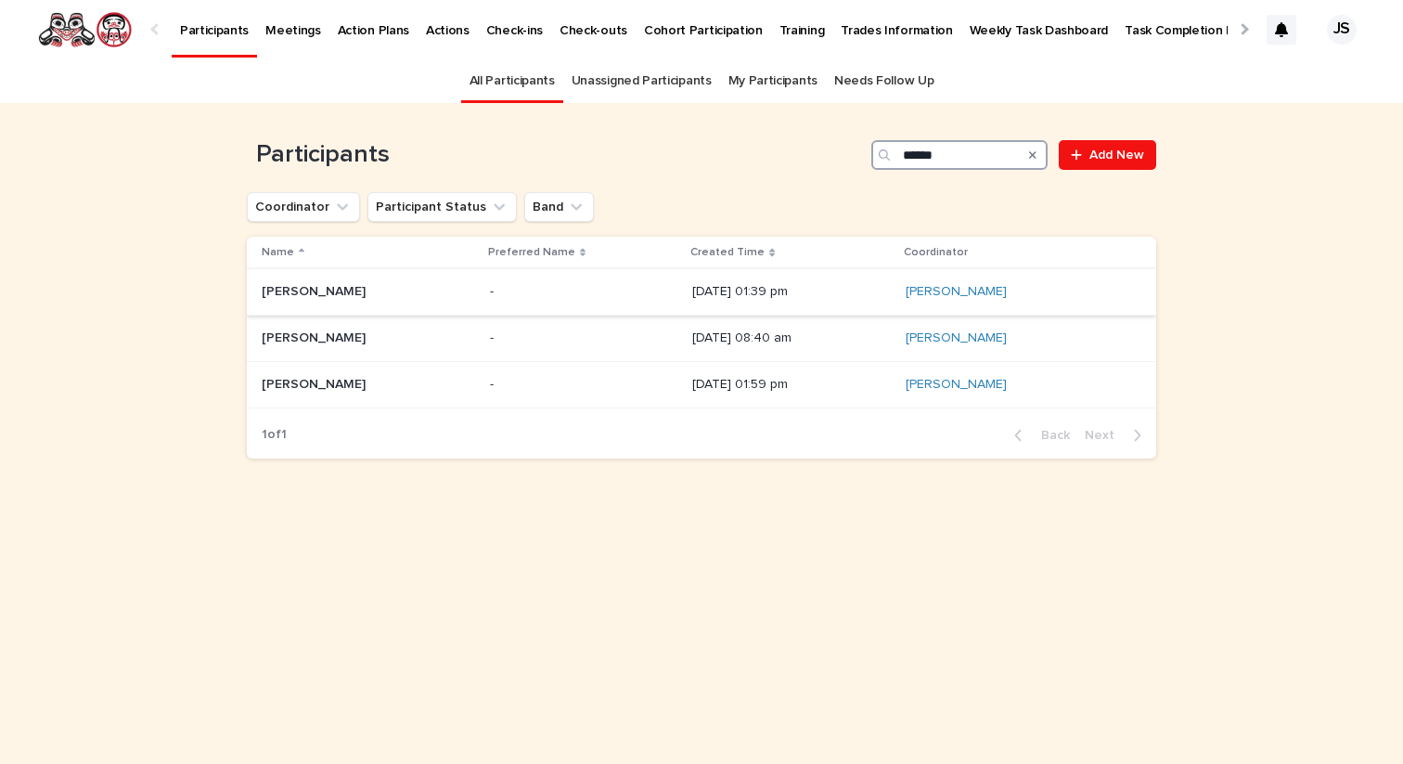
type input "******"
click at [289, 285] on p "Levi Wagner" at bounding box center [316, 289] width 108 height 19
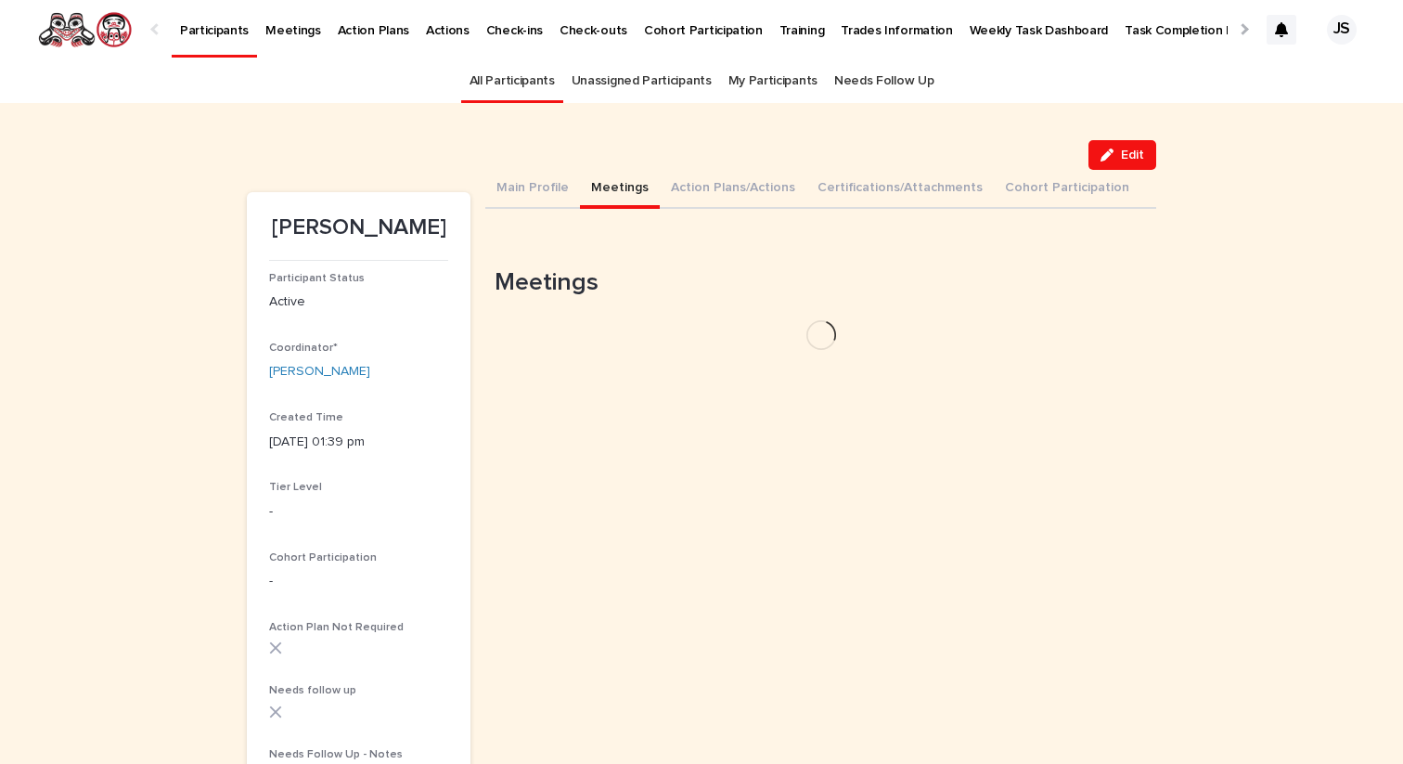
click at [617, 193] on button "Meetings" at bounding box center [620, 189] width 80 height 39
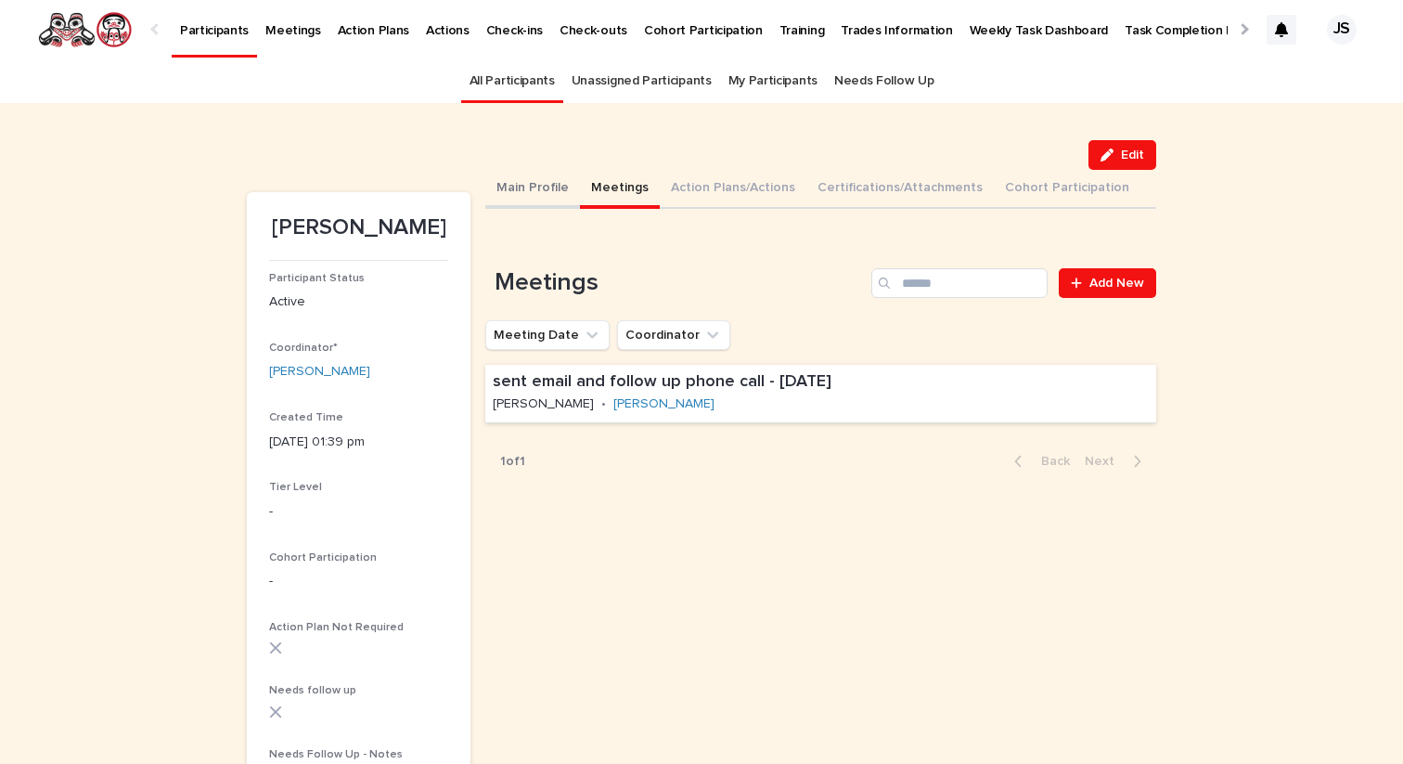
click at [515, 182] on button "Main Profile" at bounding box center [532, 189] width 95 height 39
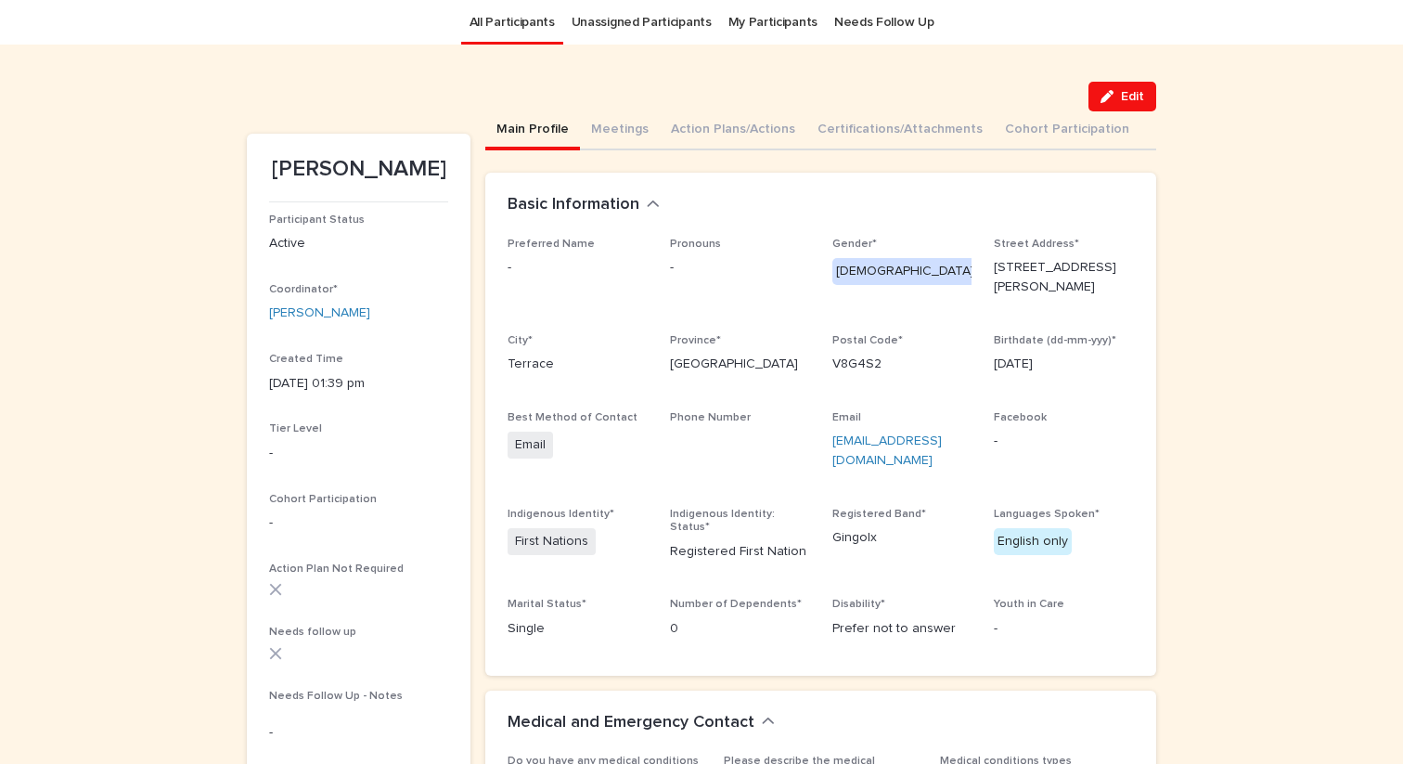
scroll to position [55, 0]
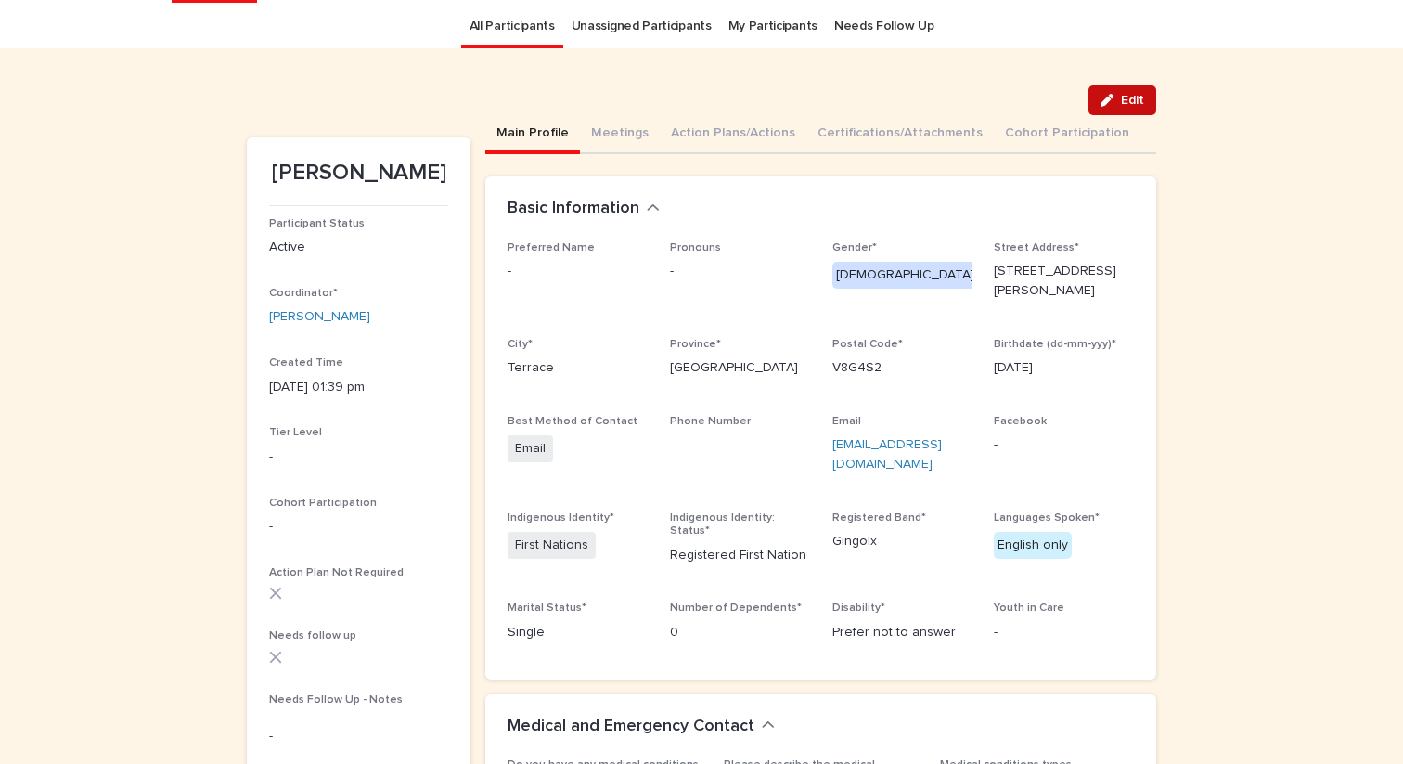
click at [1123, 106] on span "Edit" at bounding box center [1132, 100] width 23 height 13
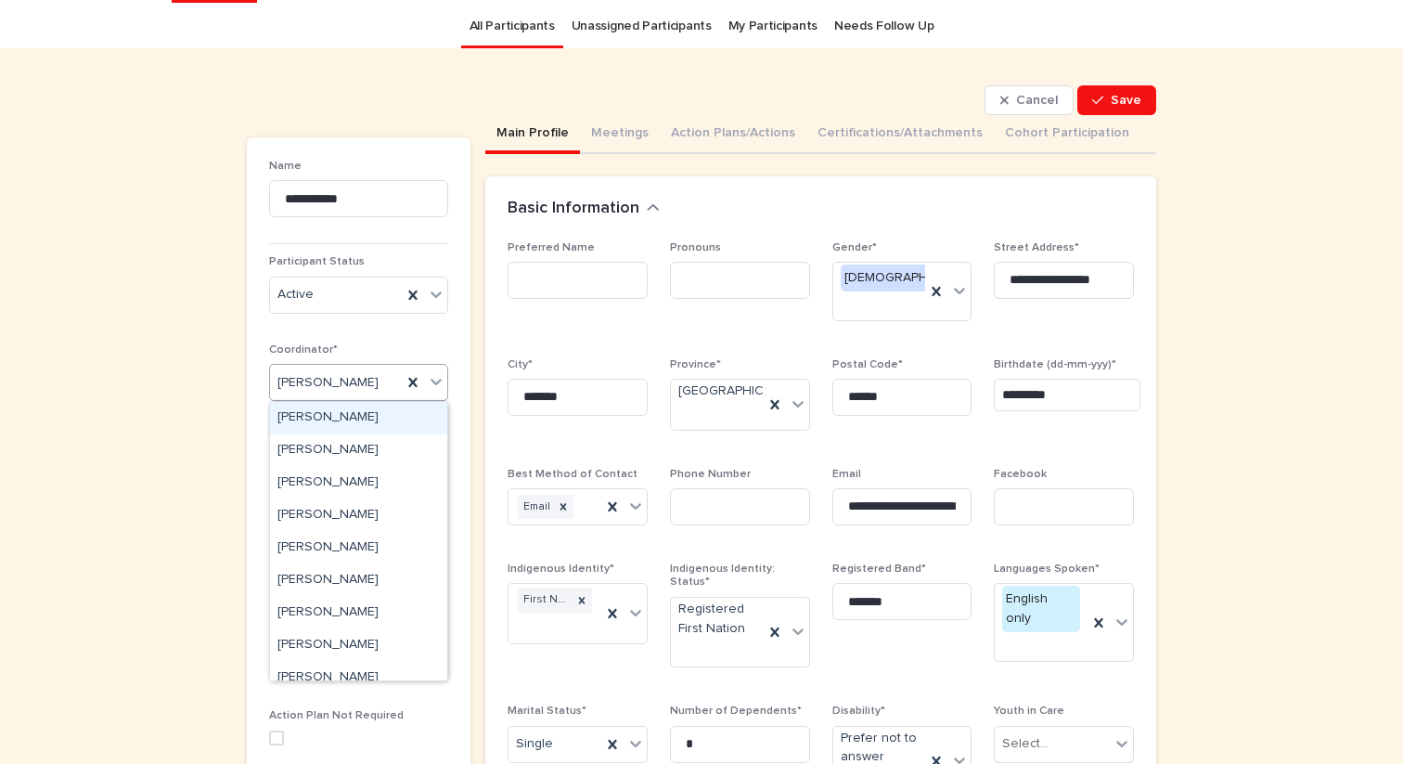
click at [385, 379] on div "Jorden Squires" at bounding box center [336, 382] width 132 height 31
click at [335, 575] on div "Debbie Kroeker" at bounding box center [358, 580] width 177 height 32
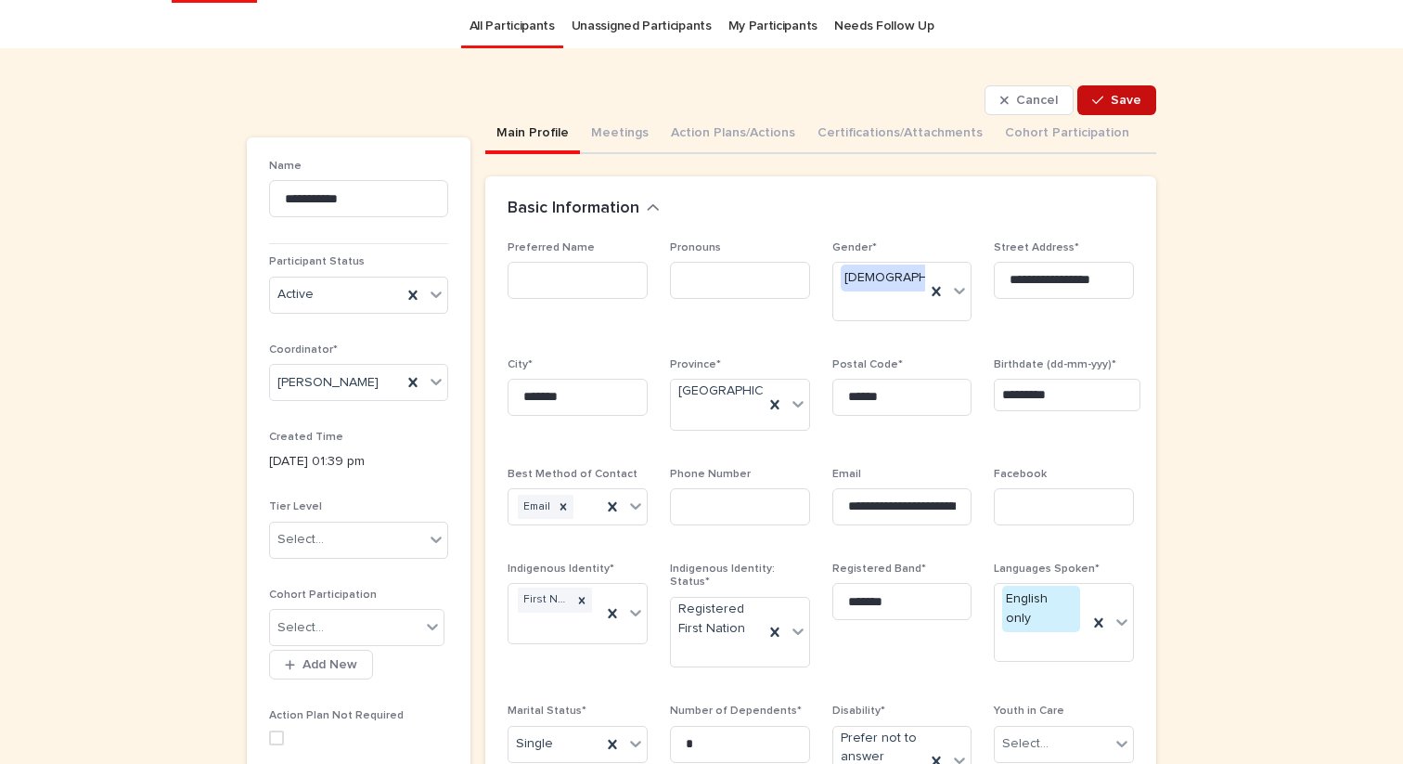
click at [1128, 111] on button "Save" at bounding box center [1116, 100] width 79 height 30
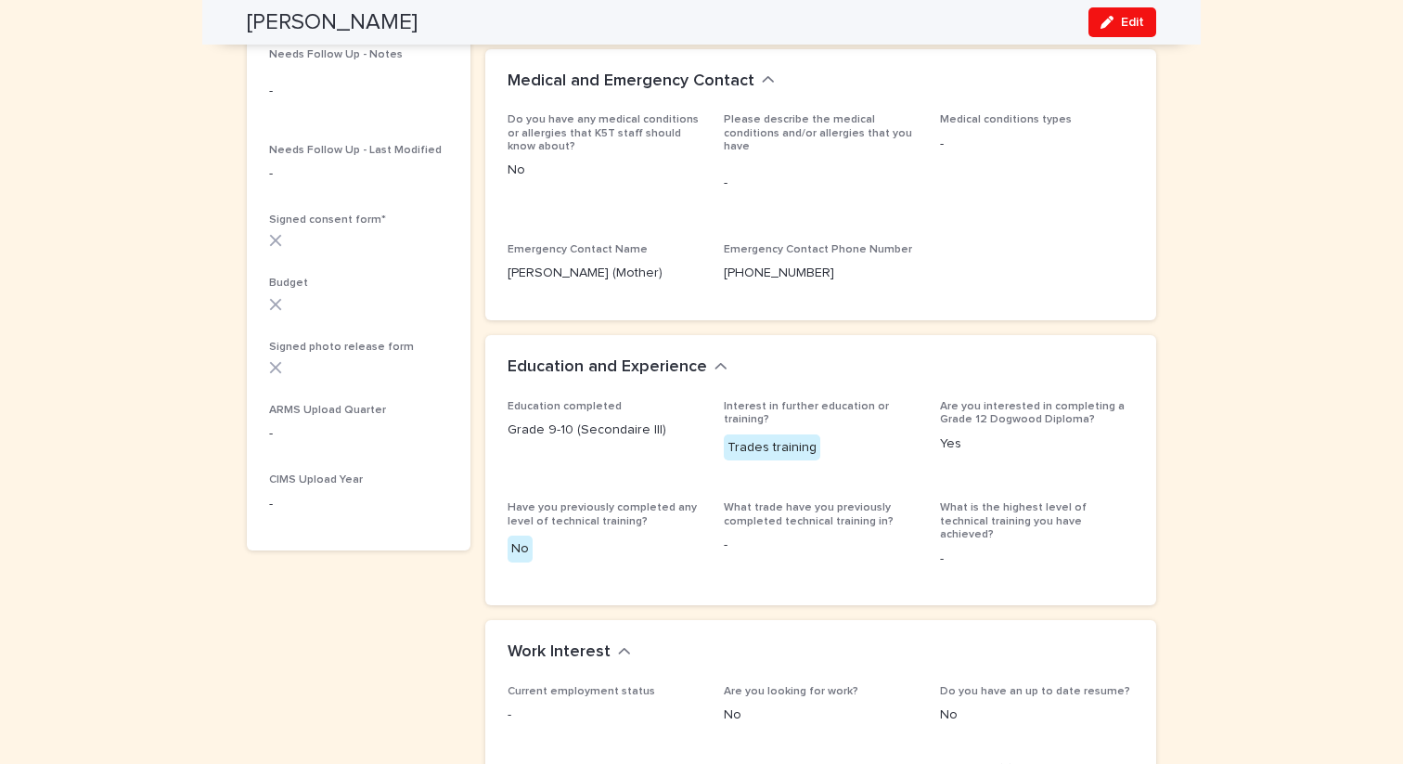
scroll to position [0, 0]
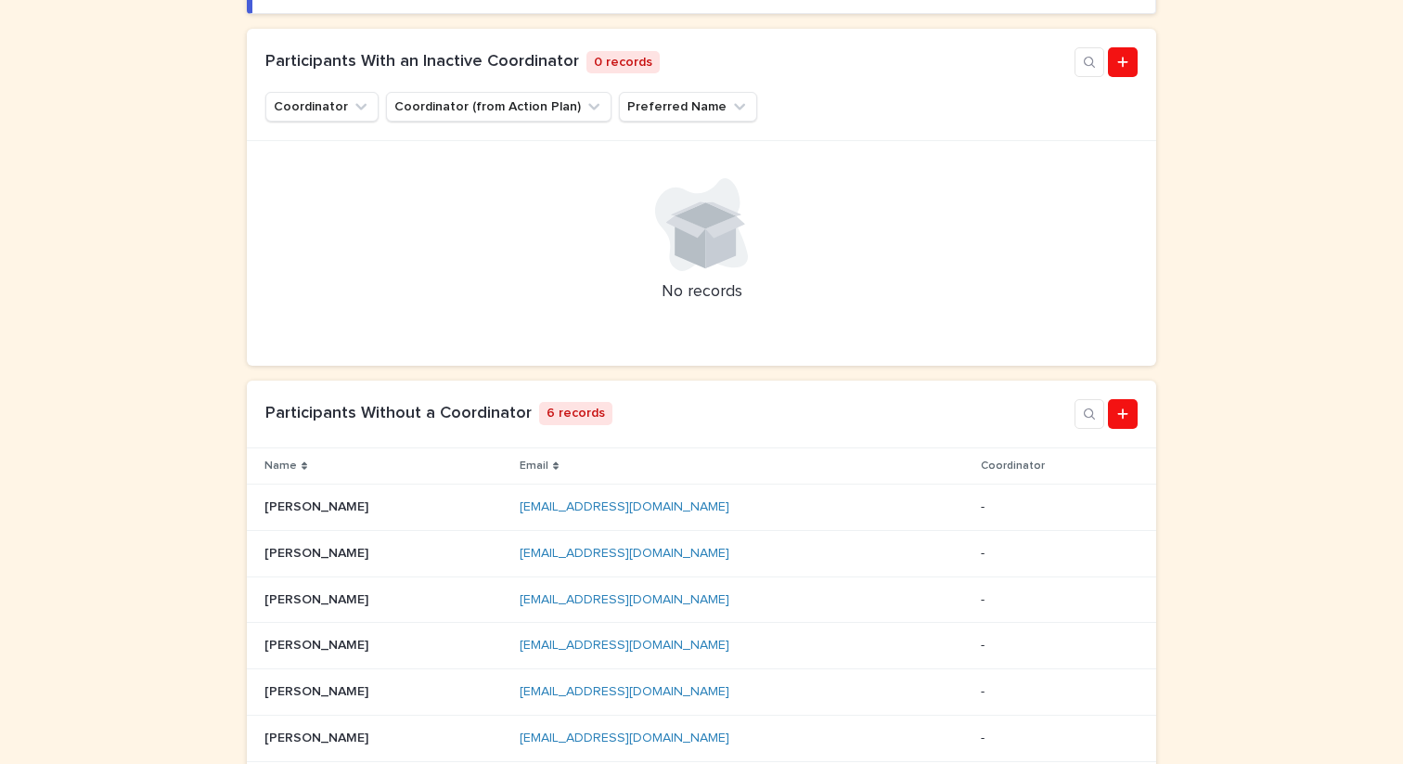
scroll to position [441, 0]
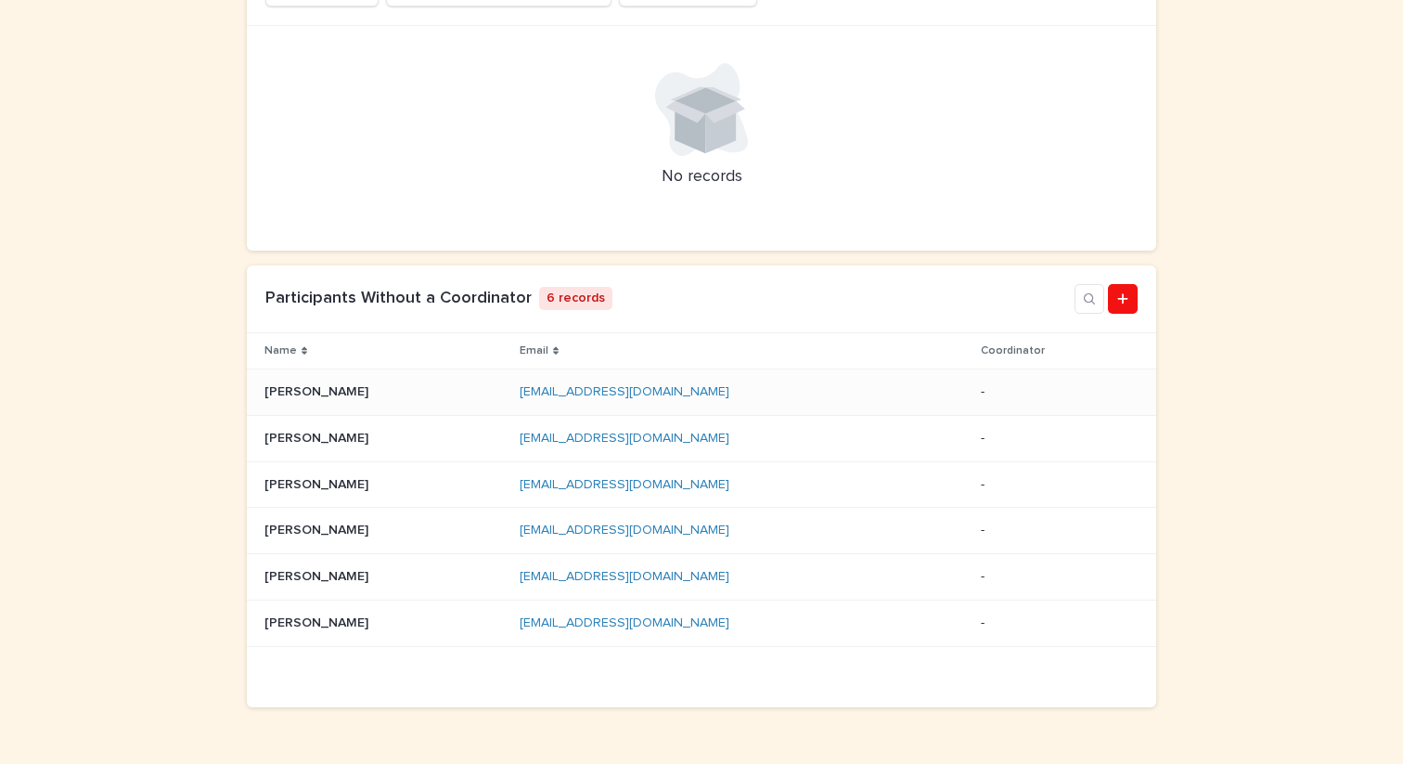
click at [369, 392] on p at bounding box center [384, 392] width 240 height 16
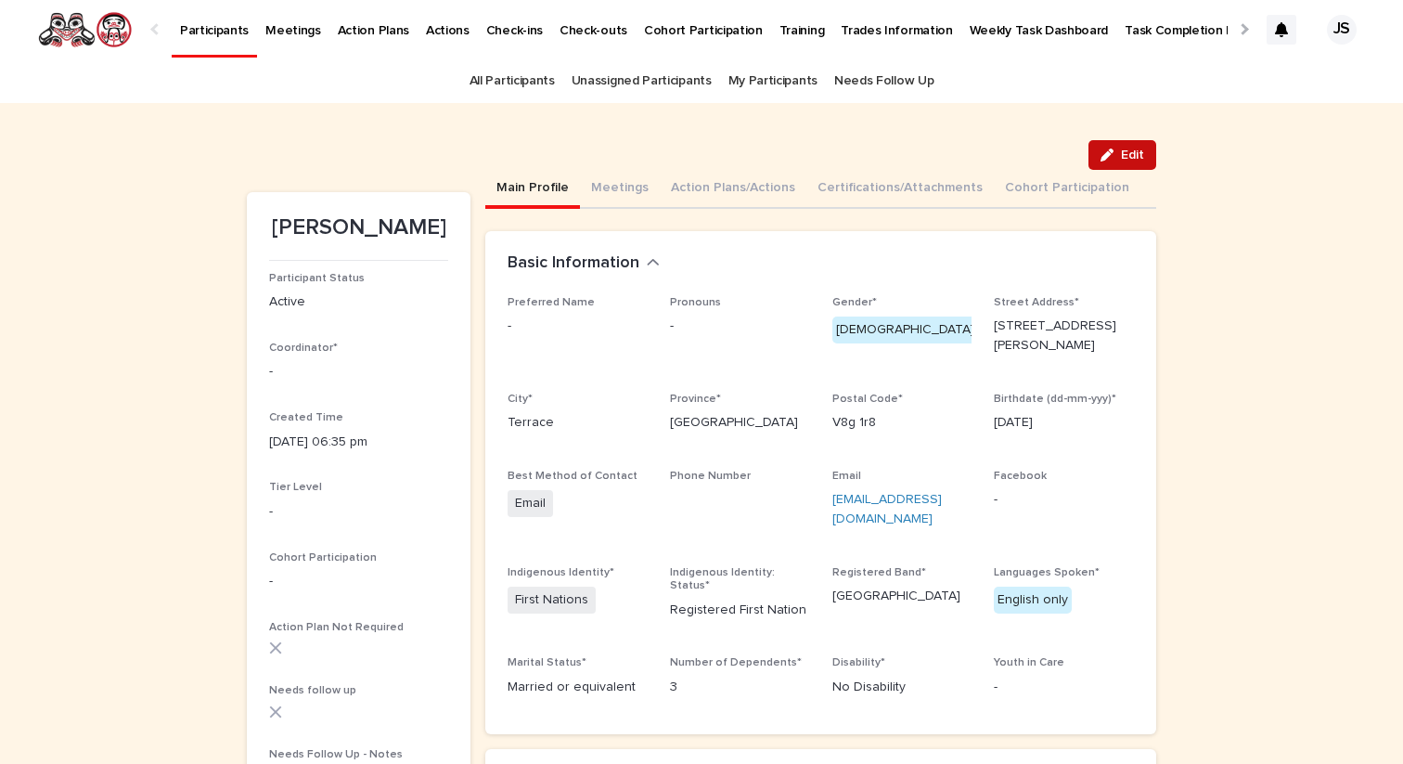
click at [1133, 147] on button "Edit" at bounding box center [1122, 155] width 68 height 30
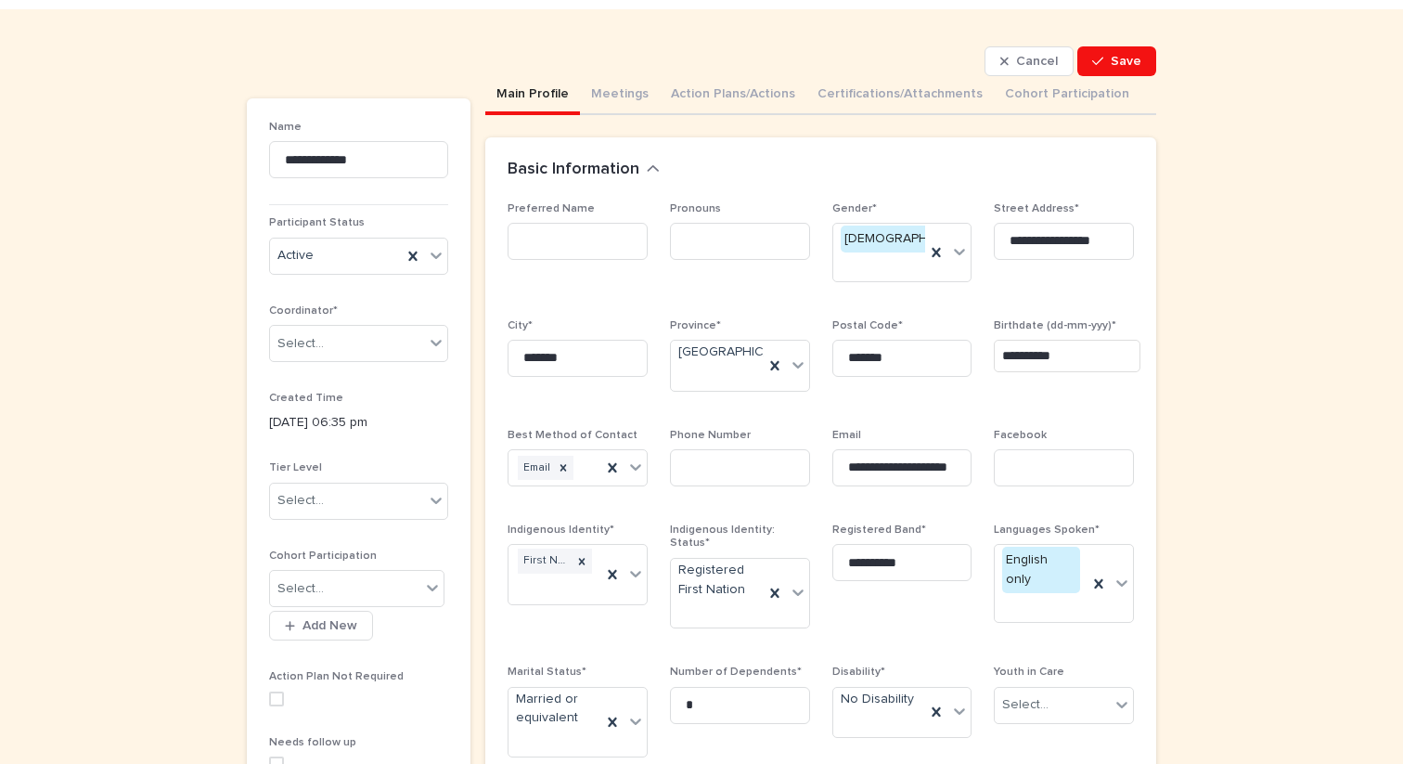
scroll to position [32, 0]
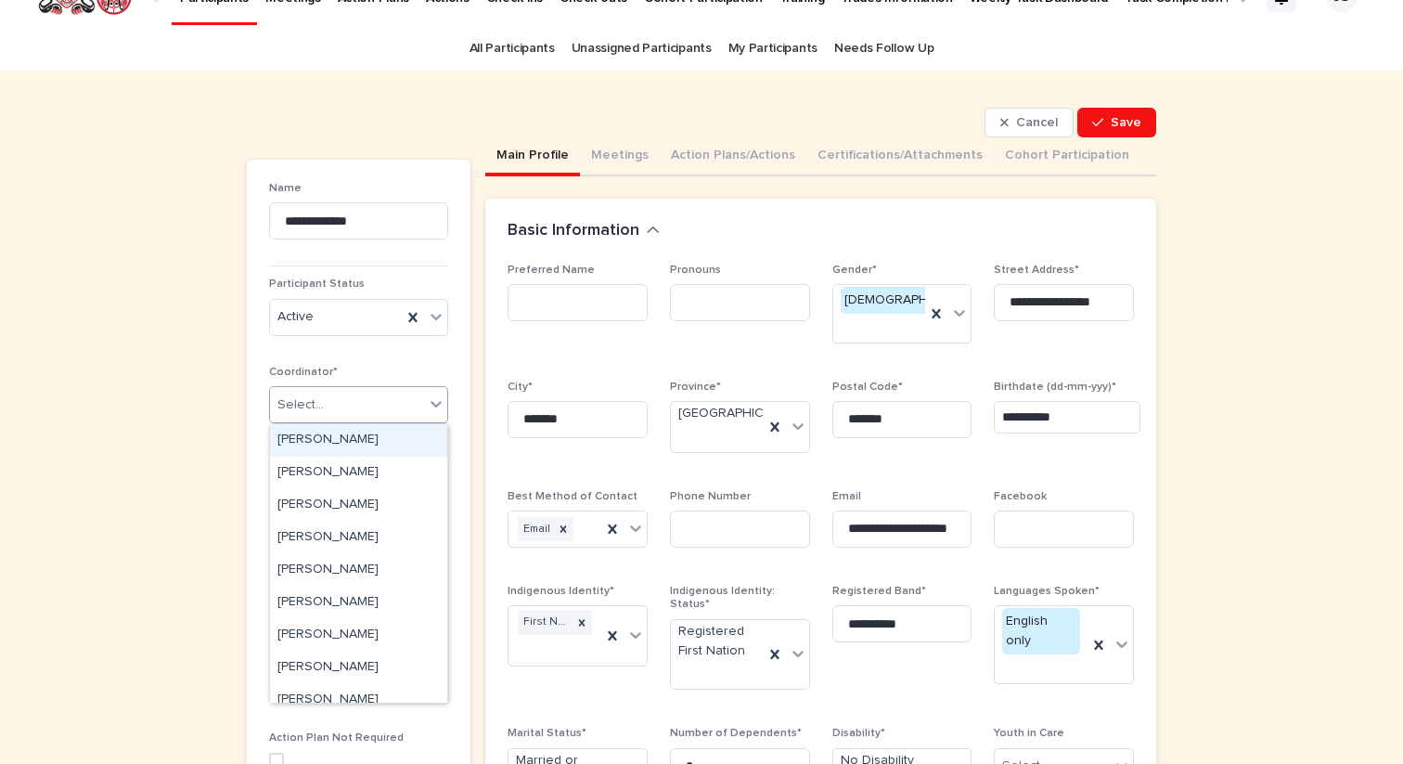
click at [353, 403] on div "Select..." at bounding box center [347, 405] width 154 height 31
click at [324, 636] on div "[PERSON_NAME]" at bounding box center [358, 635] width 177 height 32
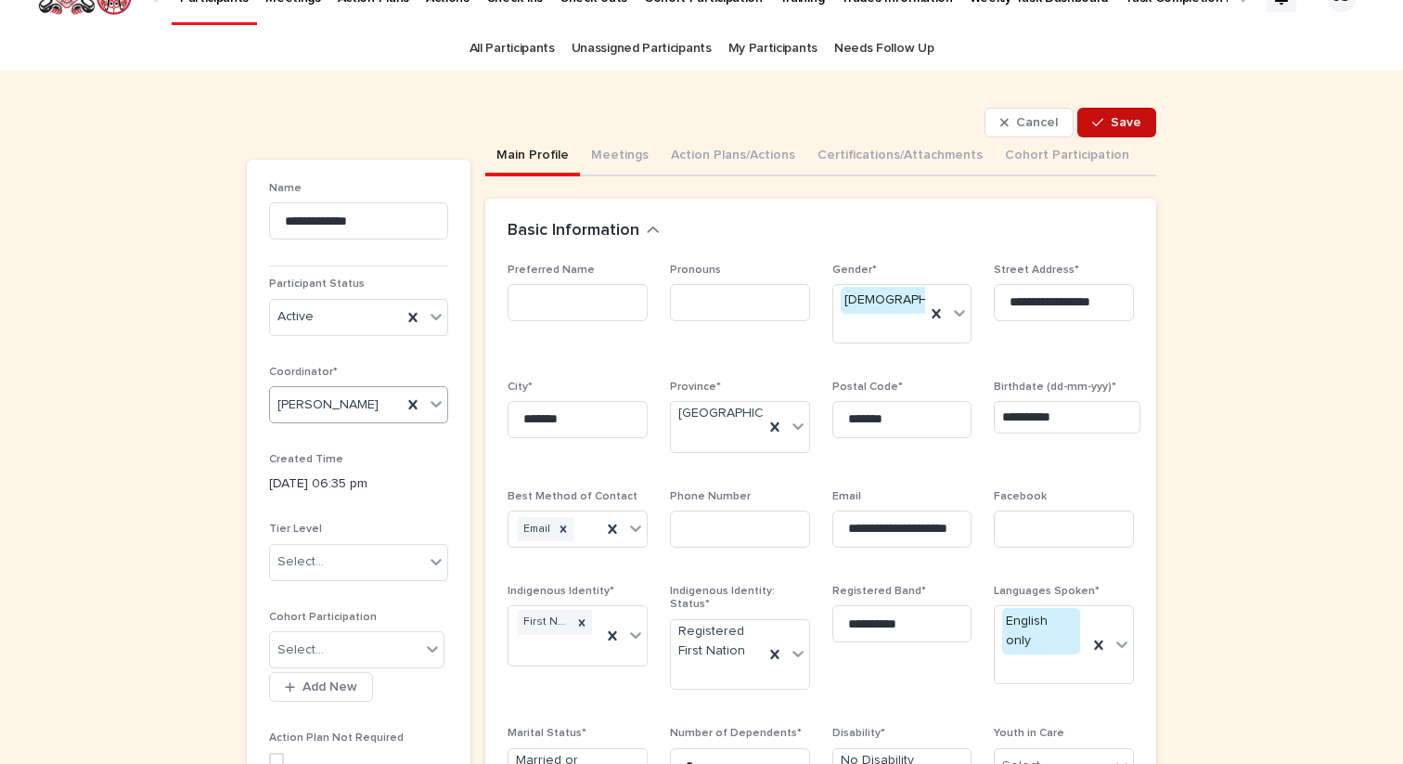
click at [1118, 121] on span "Save" at bounding box center [1126, 122] width 31 height 13
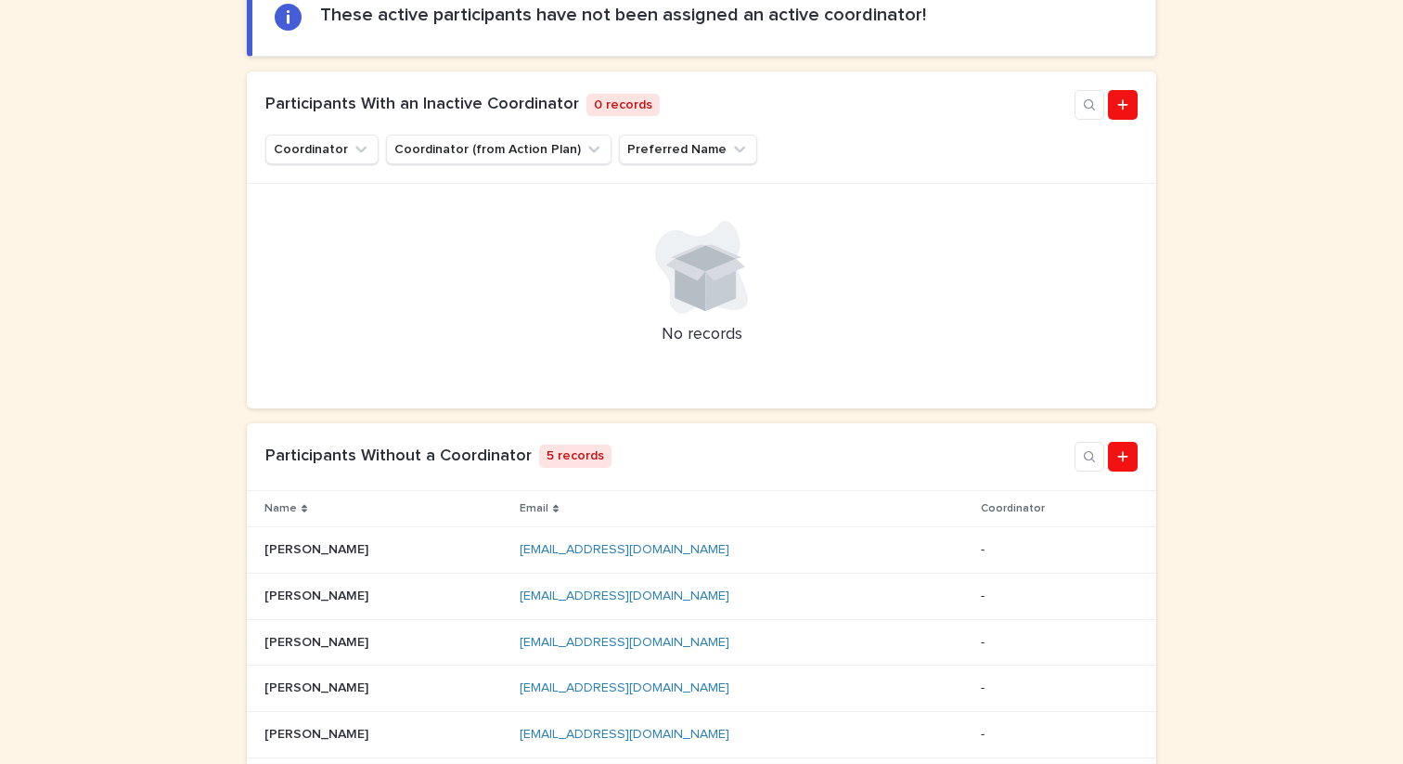
scroll to position [362, 0]
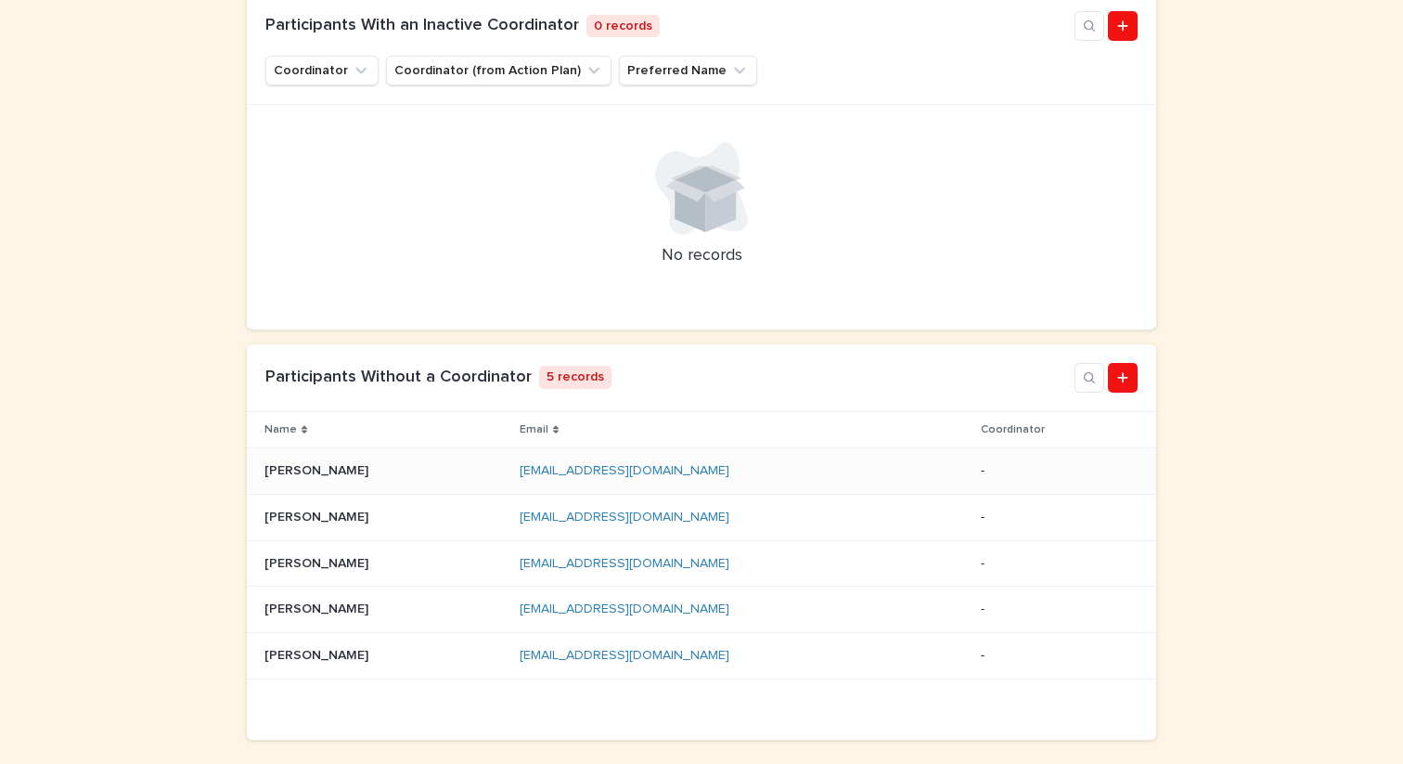
click at [289, 481] on div "[PERSON_NAME] [PERSON_NAME]" at bounding box center [384, 471] width 240 height 31
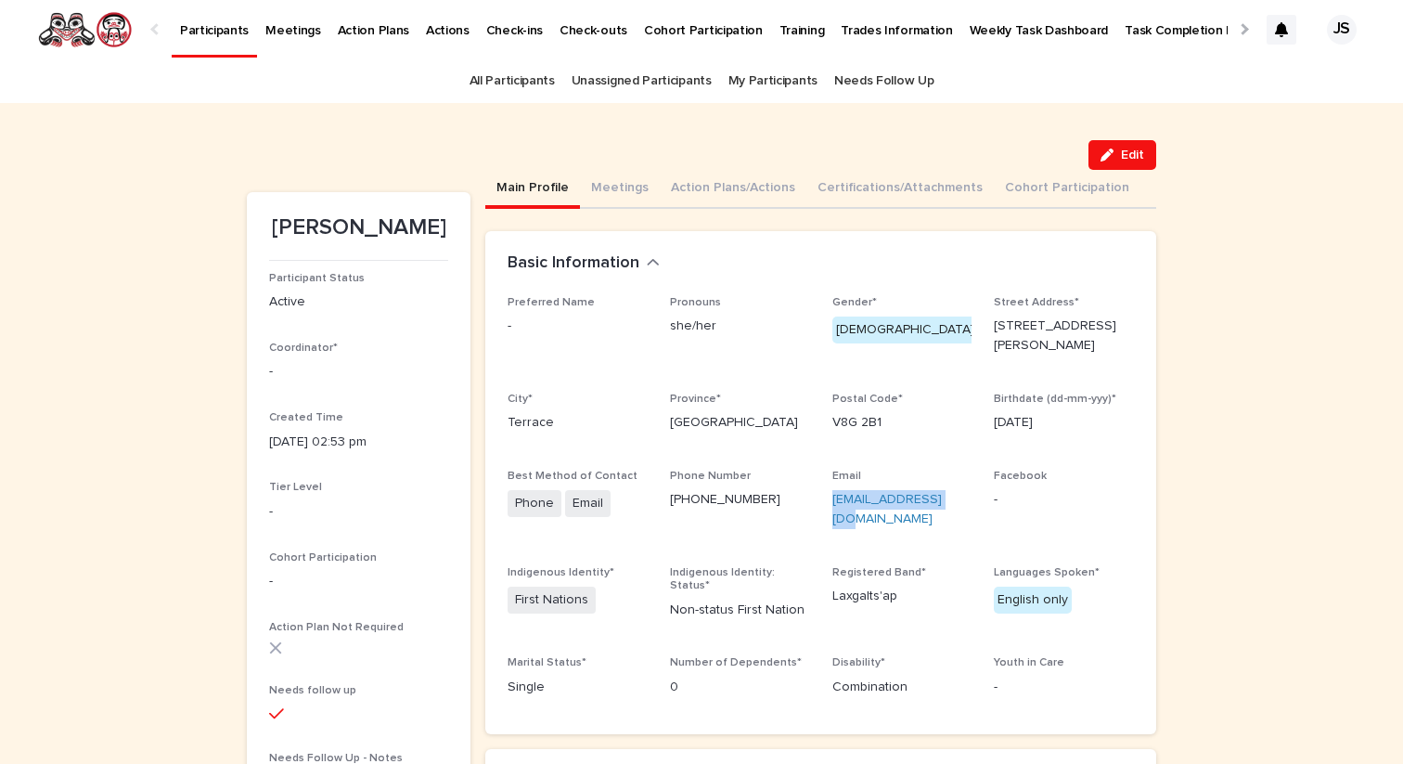
drag, startPoint x: 947, startPoint y: 487, endPoint x: 824, endPoint y: 491, distance: 123.4
click at [824, 491] on div "Preferred Name - Pronouns she/her Gender* [DEMOGRAPHIC_DATA] Street Address* [S…" at bounding box center [820, 504] width 626 height 416
copy link "[EMAIL_ADDRESS][DOMAIN_NAME]"
click at [631, 184] on button "Meetings" at bounding box center [620, 189] width 80 height 39
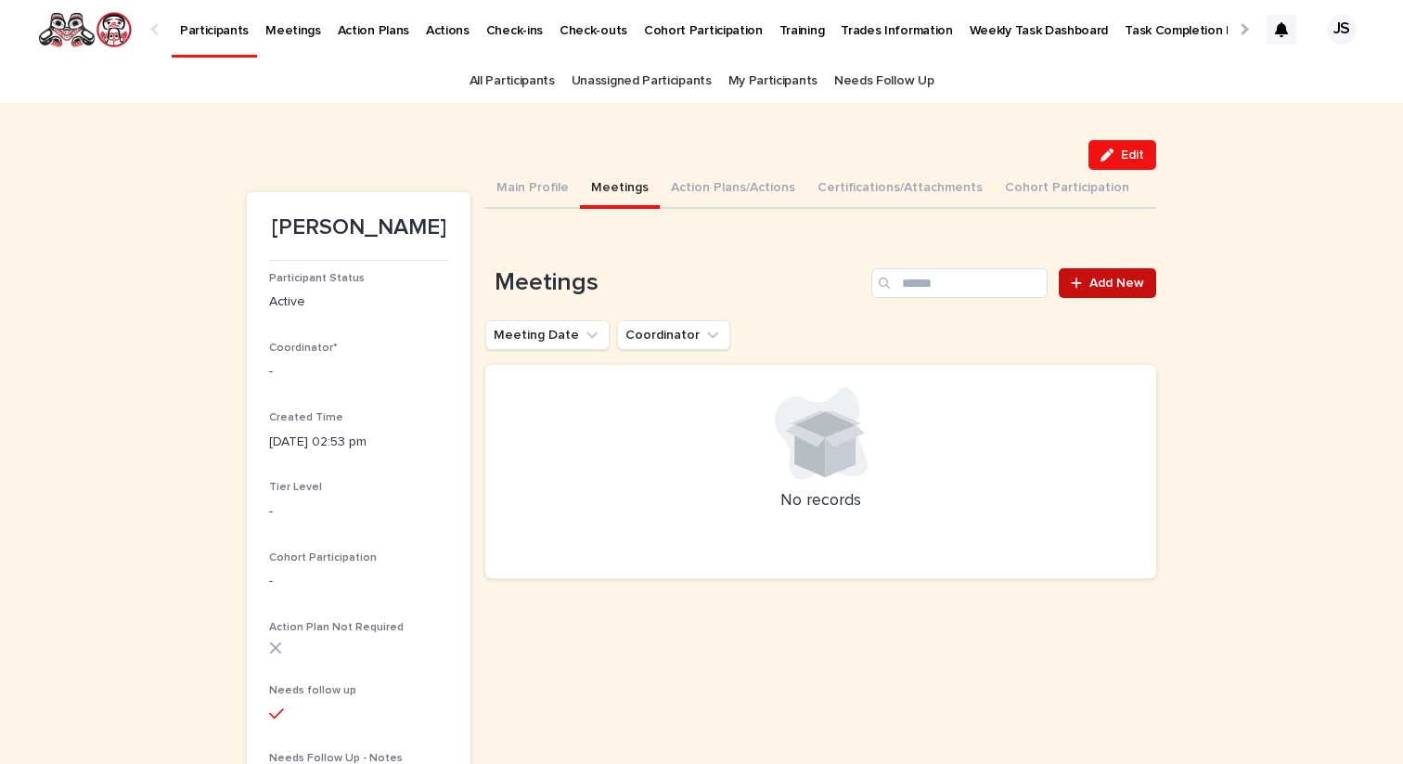
click at [1084, 287] on div at bounding box center [1080, 282] width 19 height 13
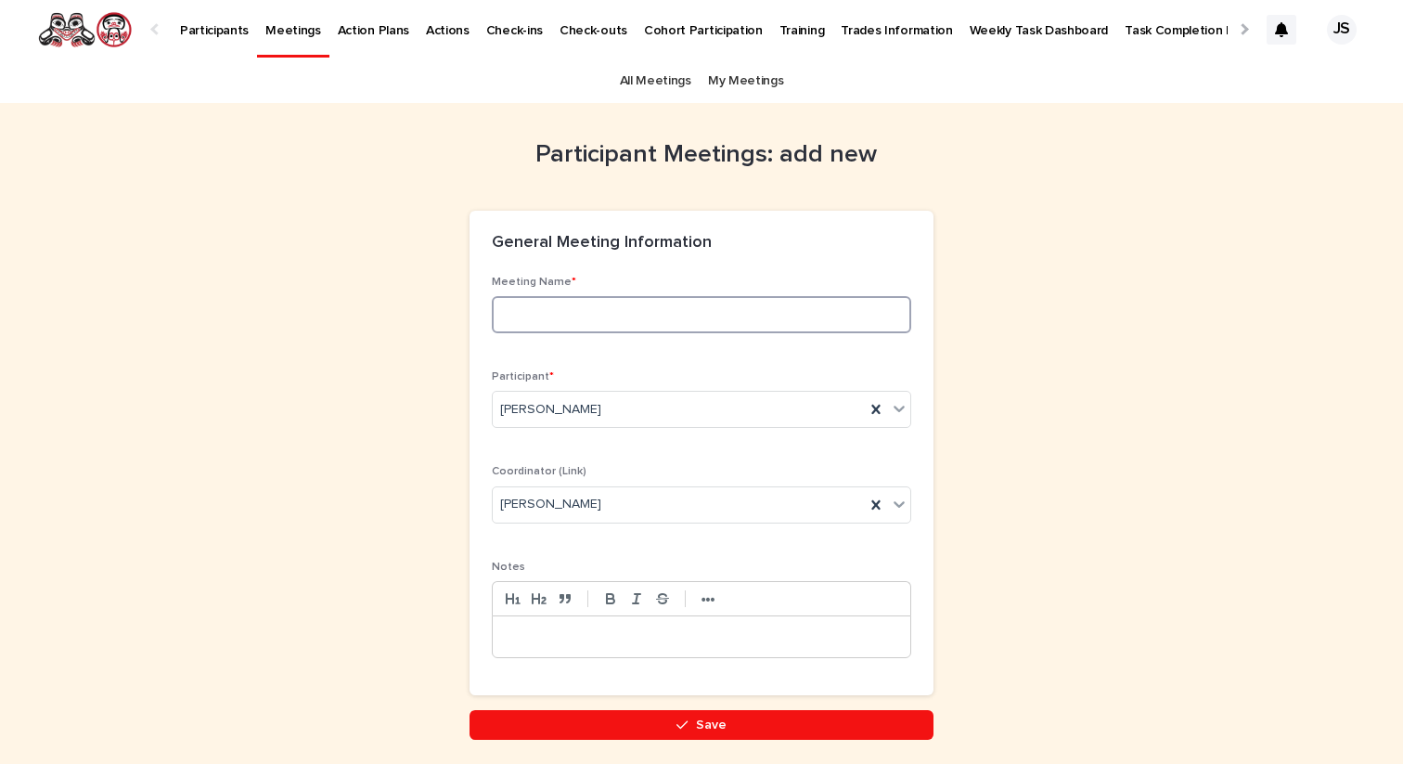
click at [580, 324] on input at bounding box center [701, 314] width 419 height 37
type input "*"
click at [580, 324] on input "**" at bounding box center [701, 314] width 419 height 37
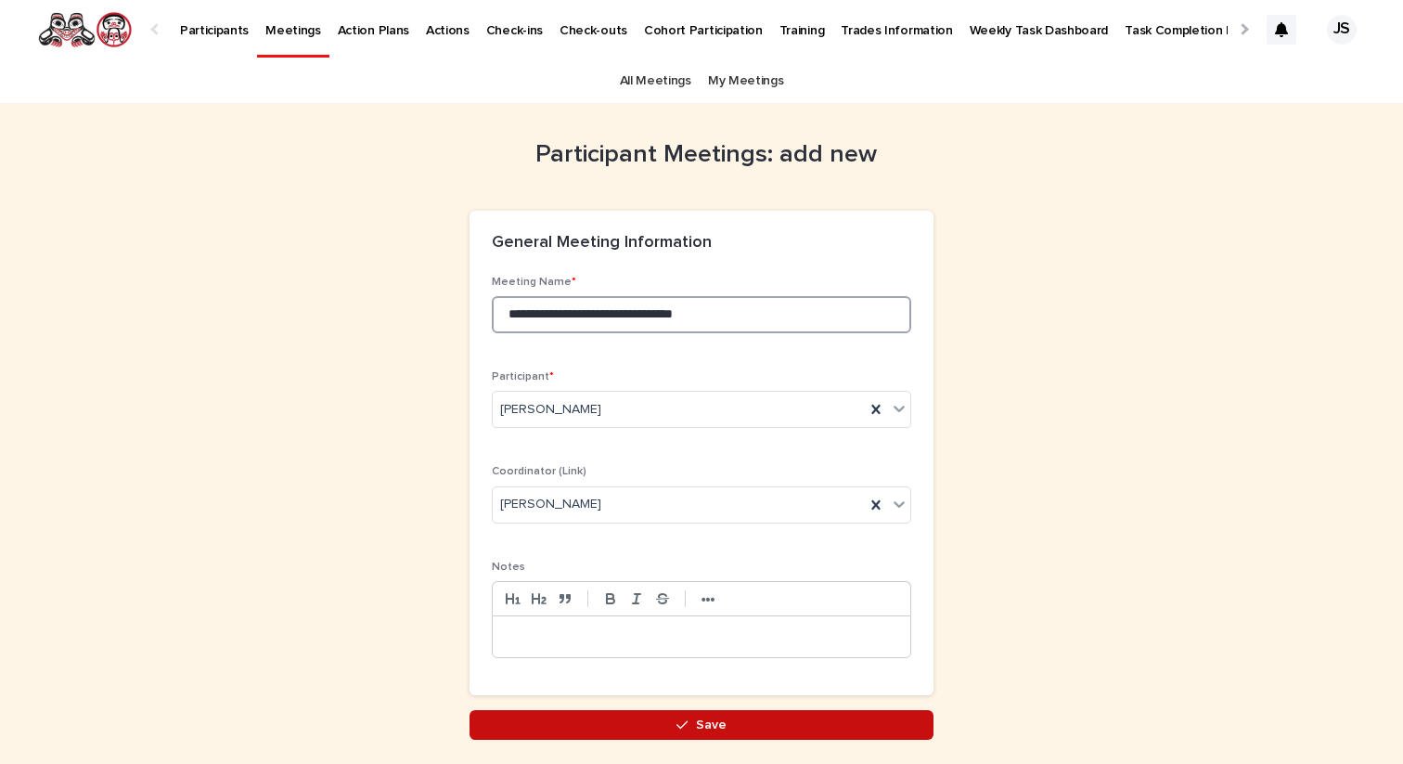
type input "**********"
click at [672, 724] on button "Save" at bounding box center [701, 725] width 464 height 30
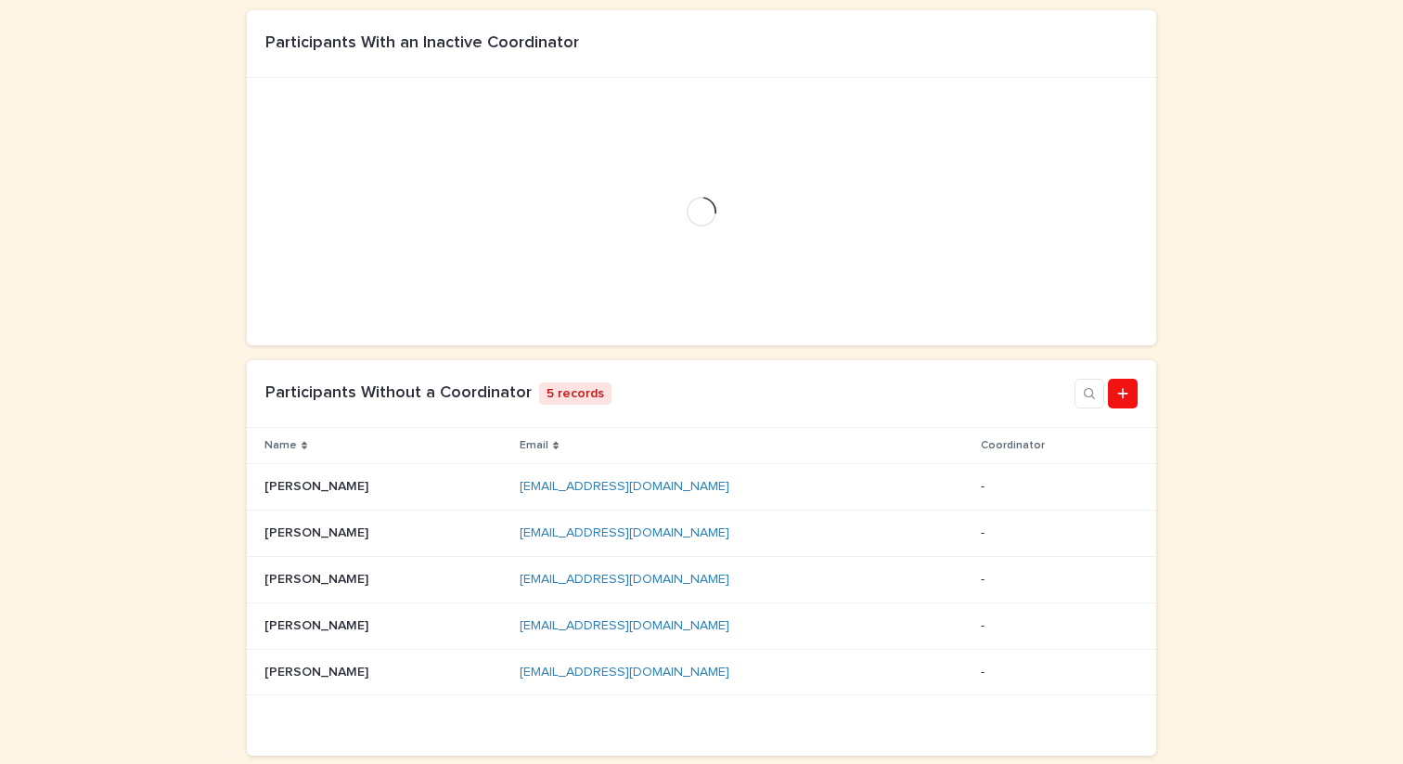
scroll to position [376, 0]
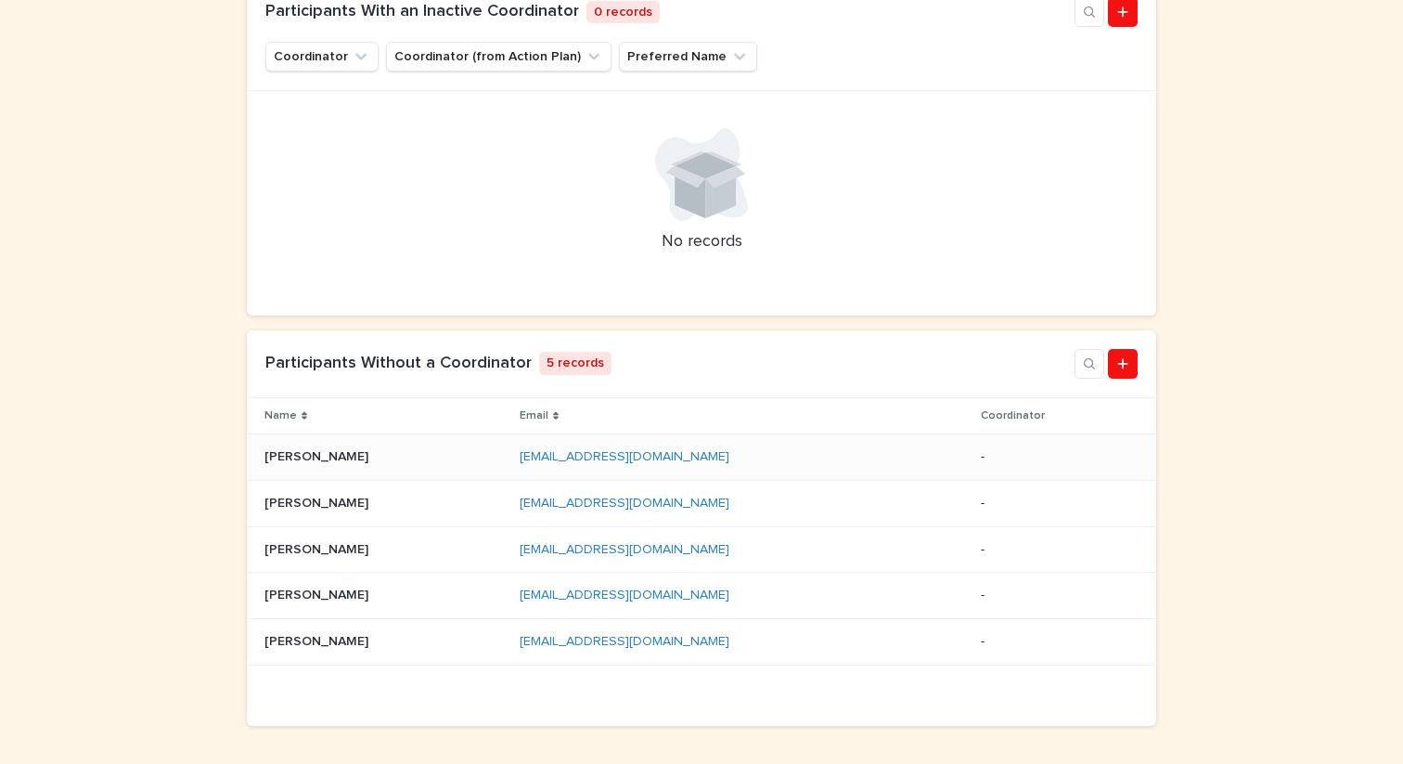
click at [321, 443] on div "[PERSON_NAME] [PERSON_NAME]" at bounding box center [384, 457] width 240 height 31
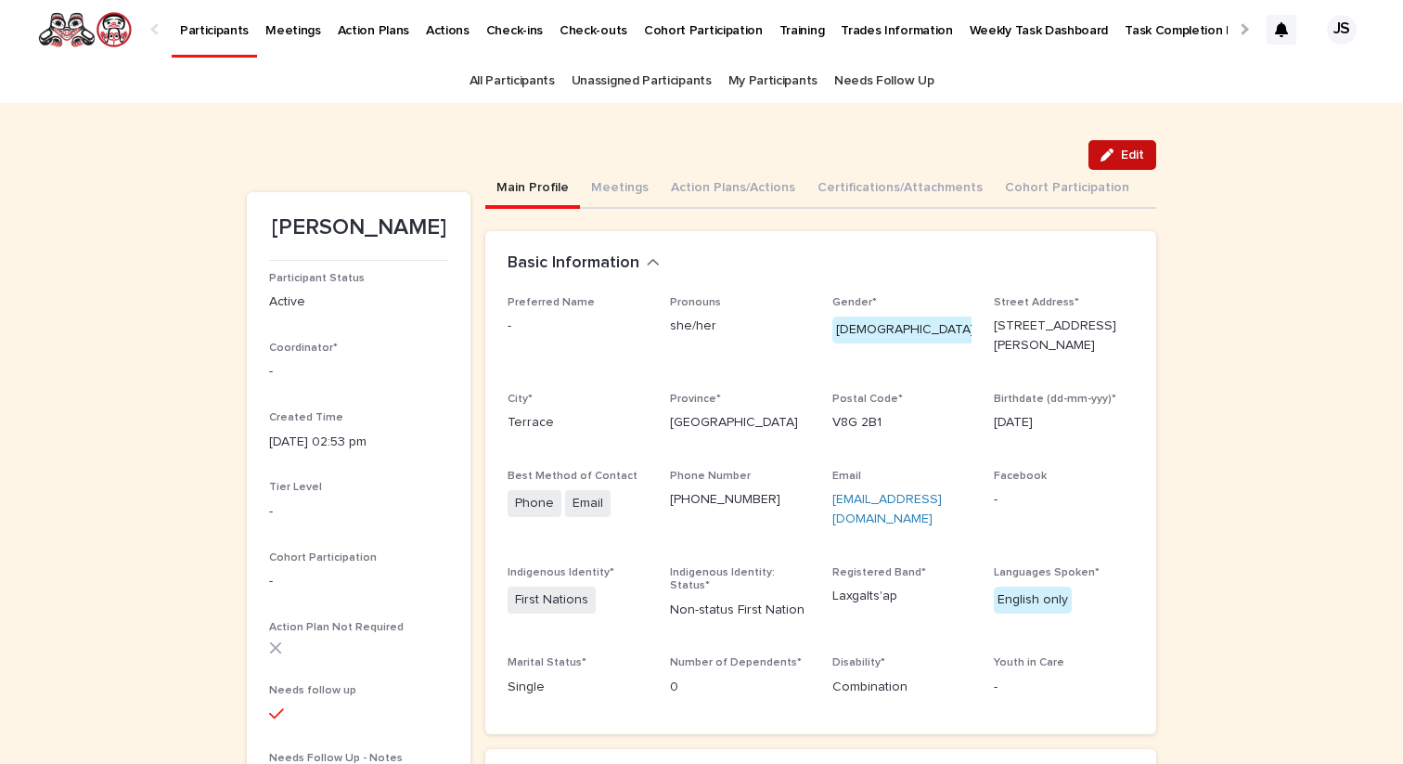
click at [1099, 158] on button "Edit" at bounding box center [1122, 155] width 68 height 30
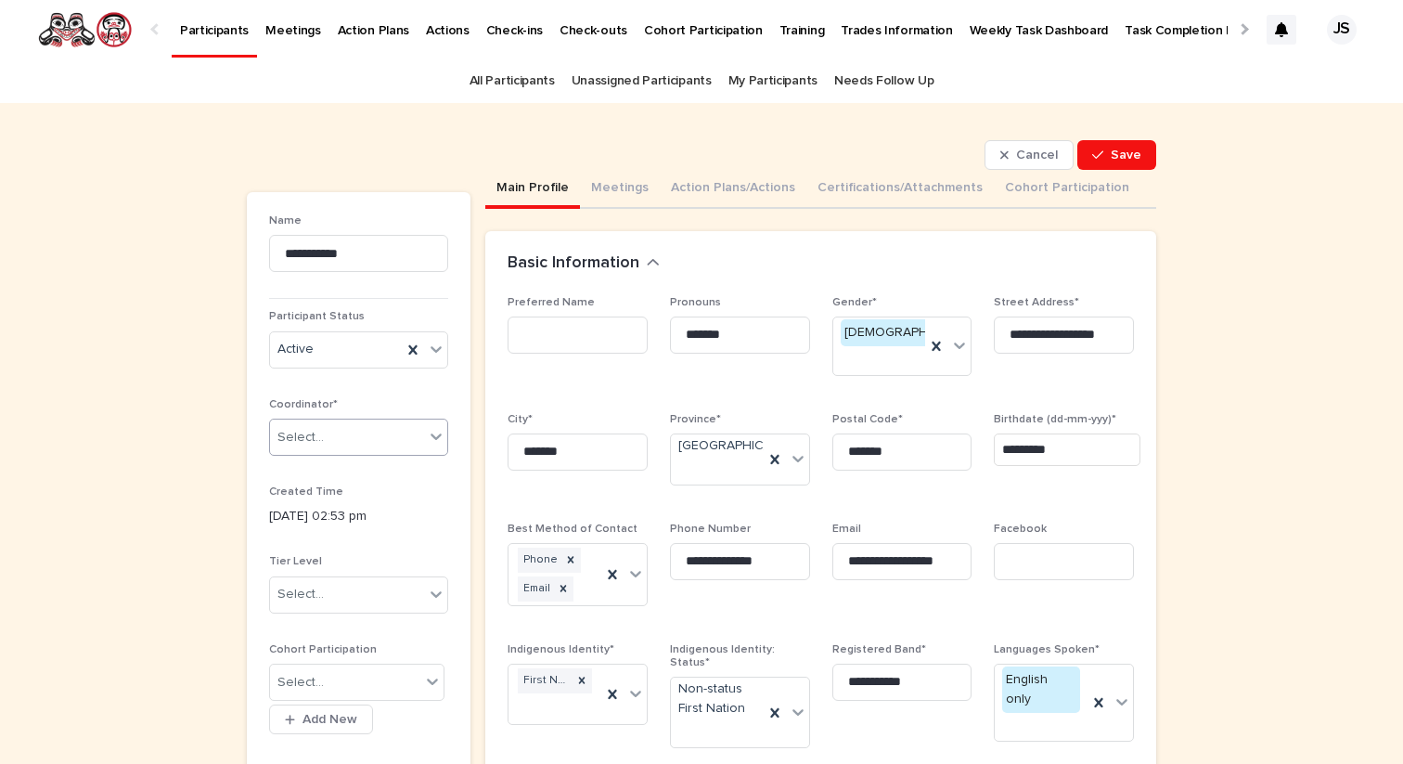
click at [374, 445] on div "Select..." at bounding box center [347, 437] width 154 height 31
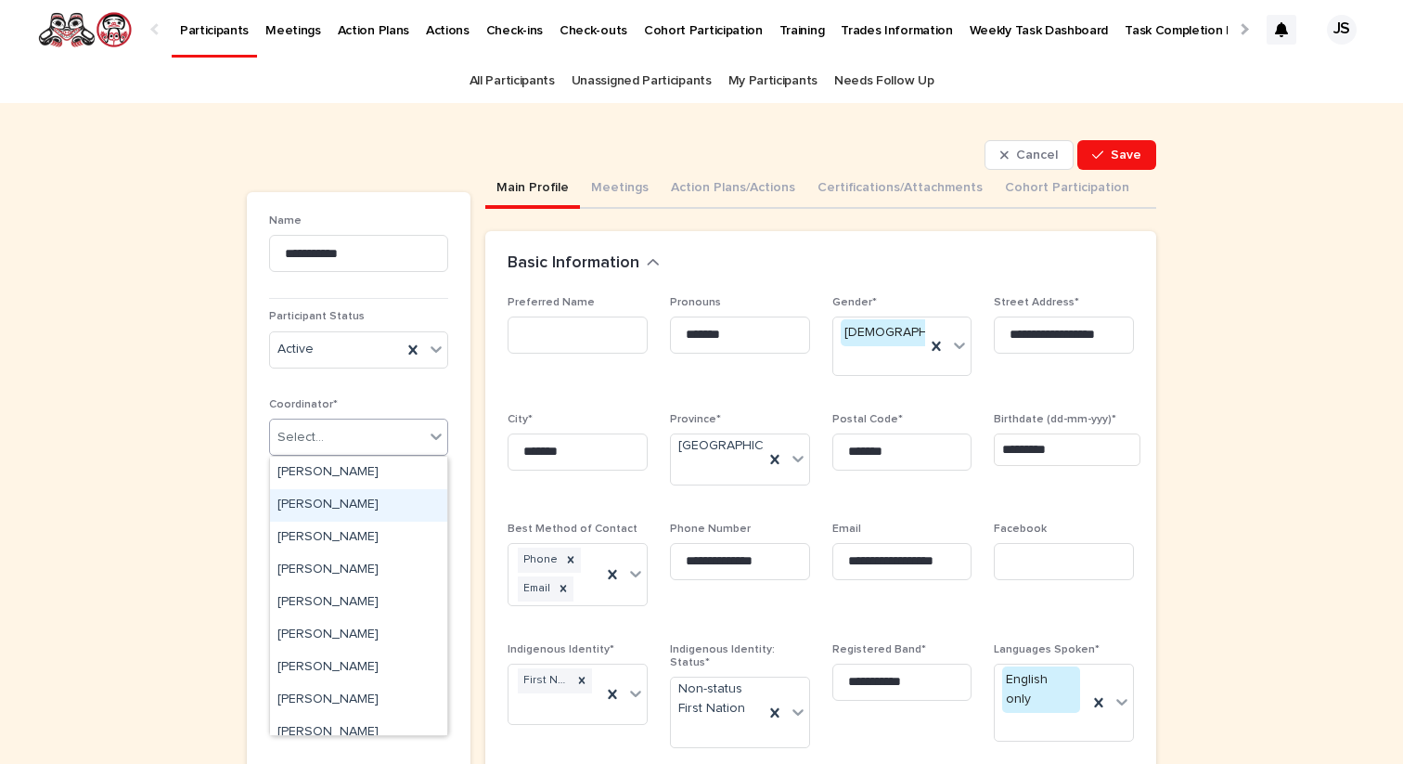
click at [330, 497] on div "Bernadette Chaboyer" at bounding box center [358, 505] width 177 height 32
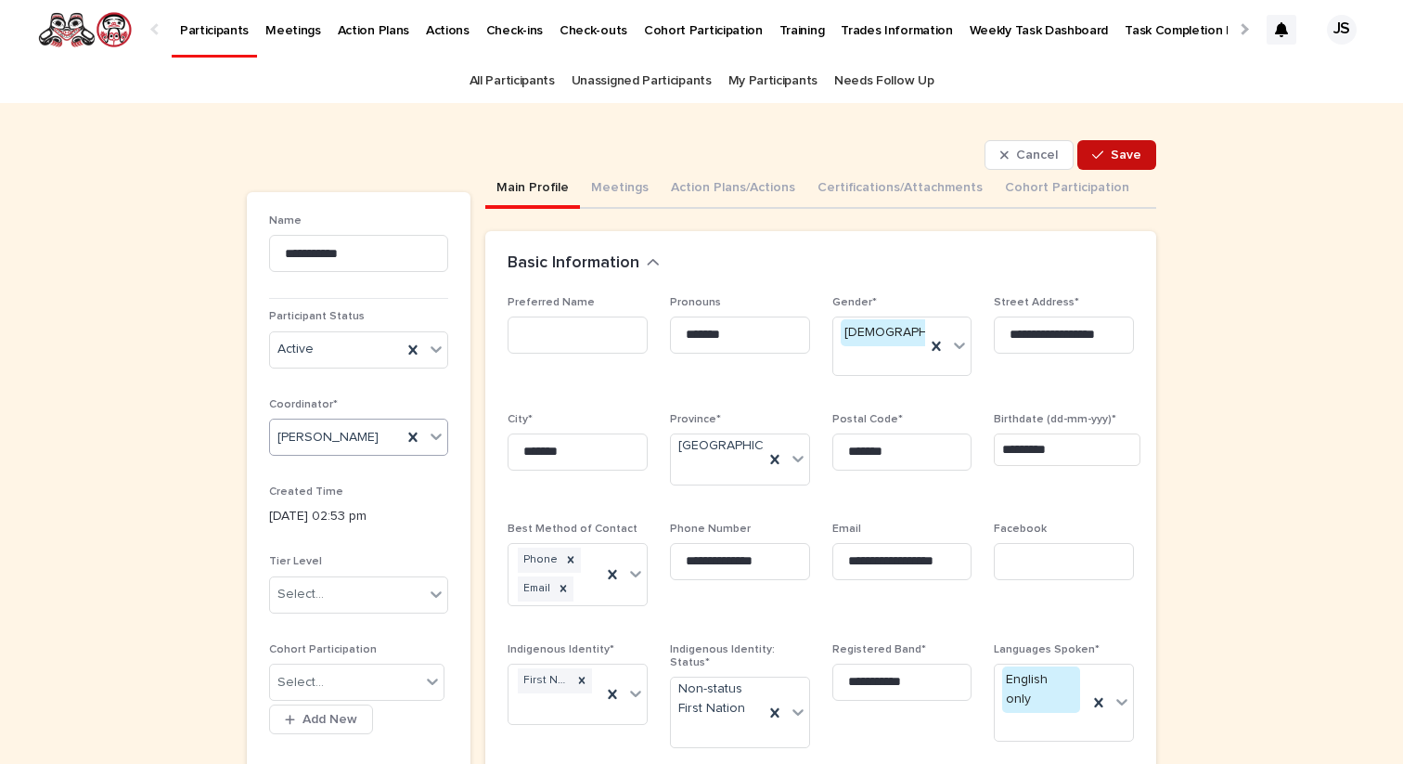
click at [1103, 160] on icon "button" at bounding box center [1097, 154] width 11 height 13
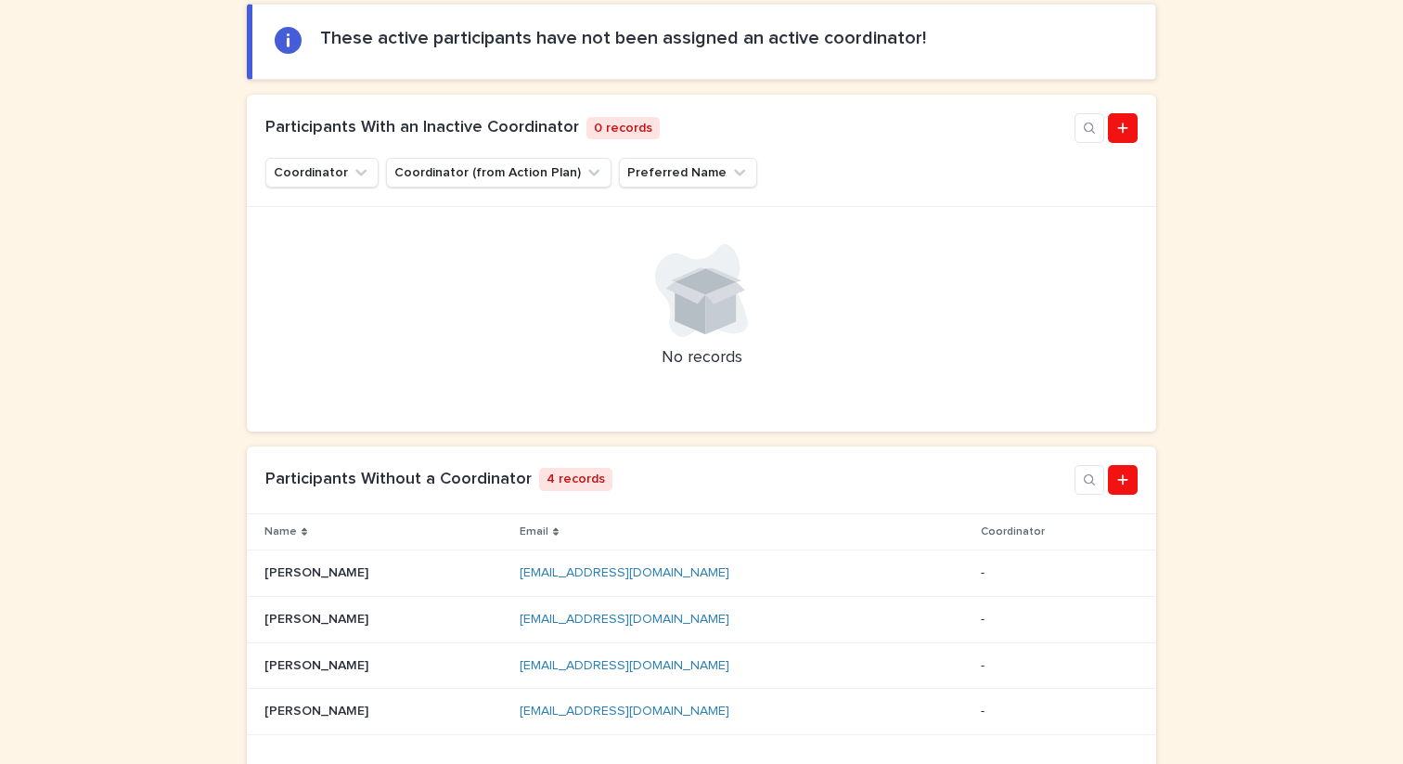
scroll to position [399, 0]
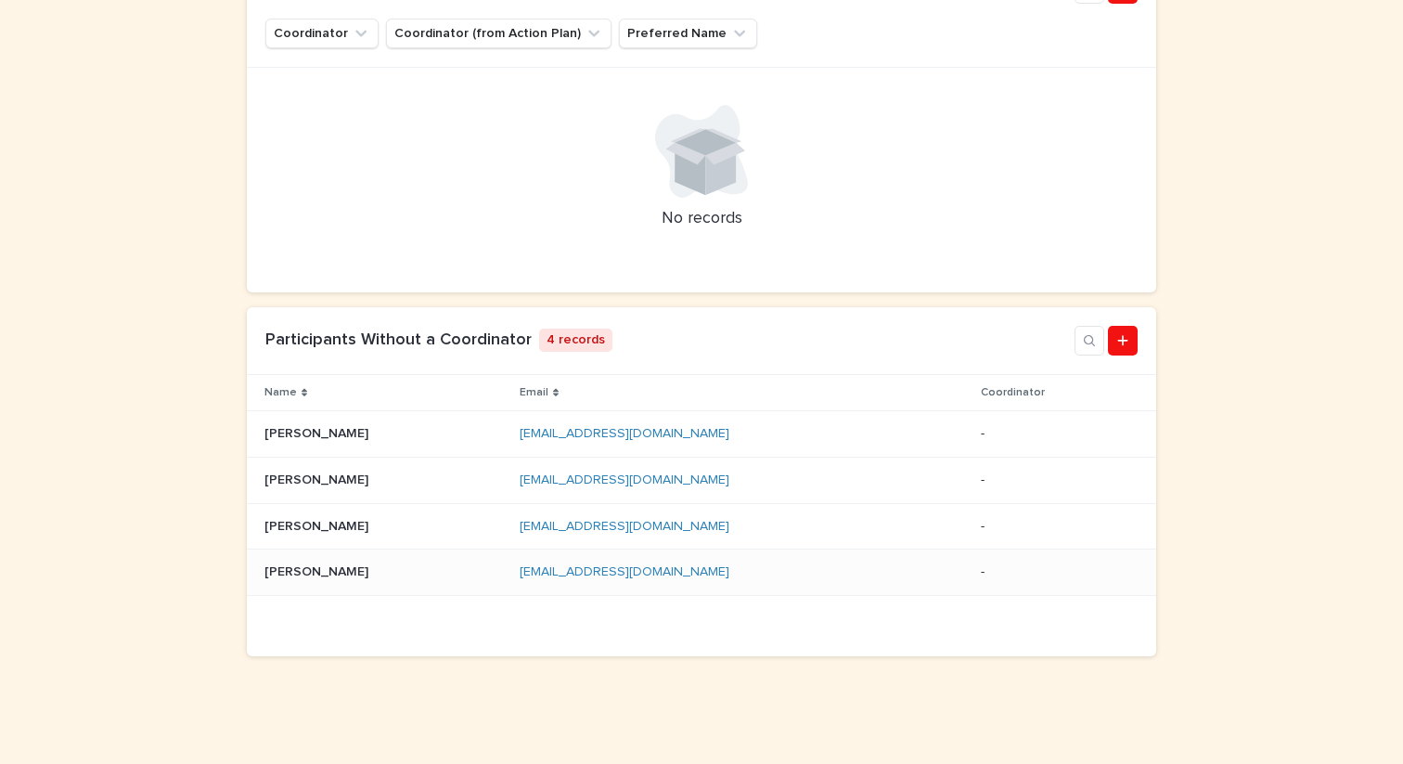
click at [350, 555] on td "Christine Davis Christine Davis" at bounding box center [379, 572] width 265 height 46
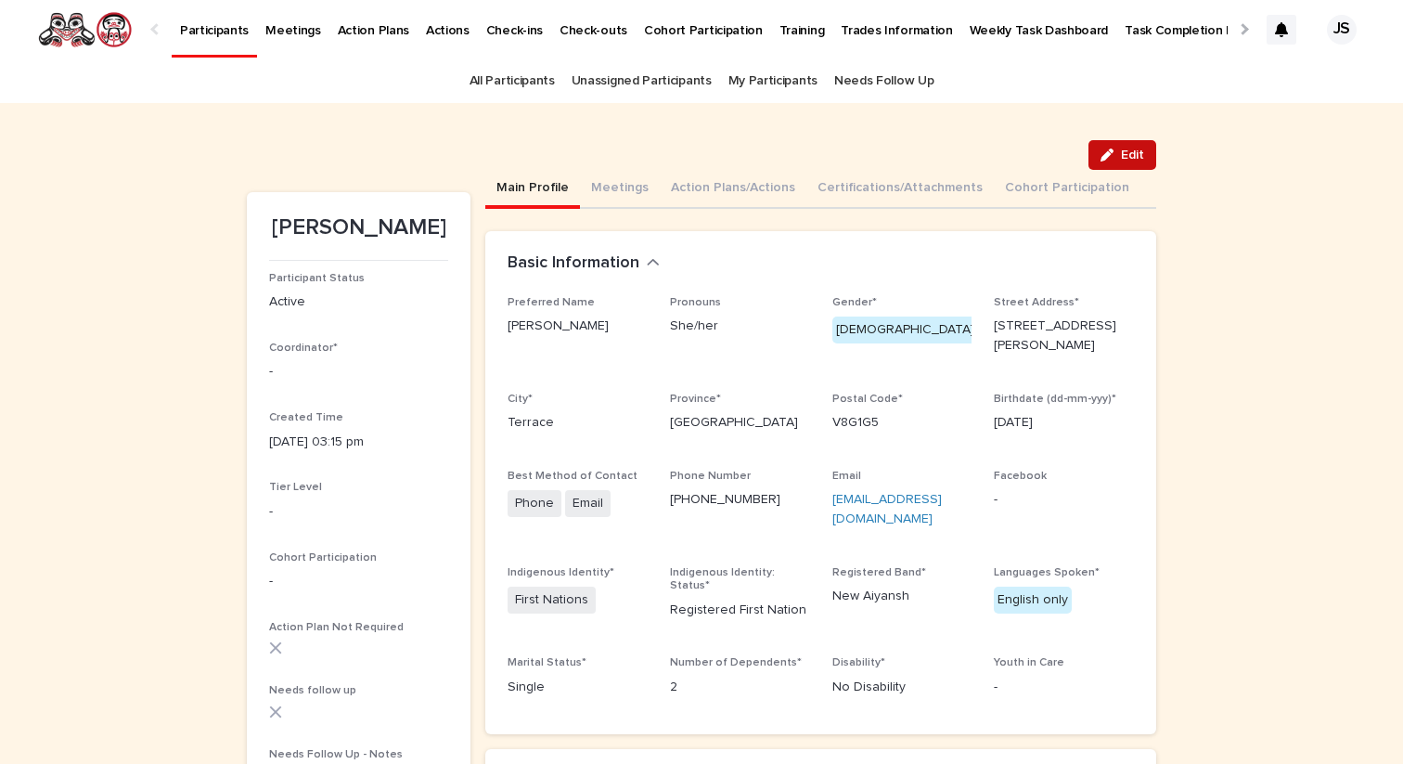
click at [1132, 150] on span "Edit" at bounding box center [1132, 154] width 23 height 13
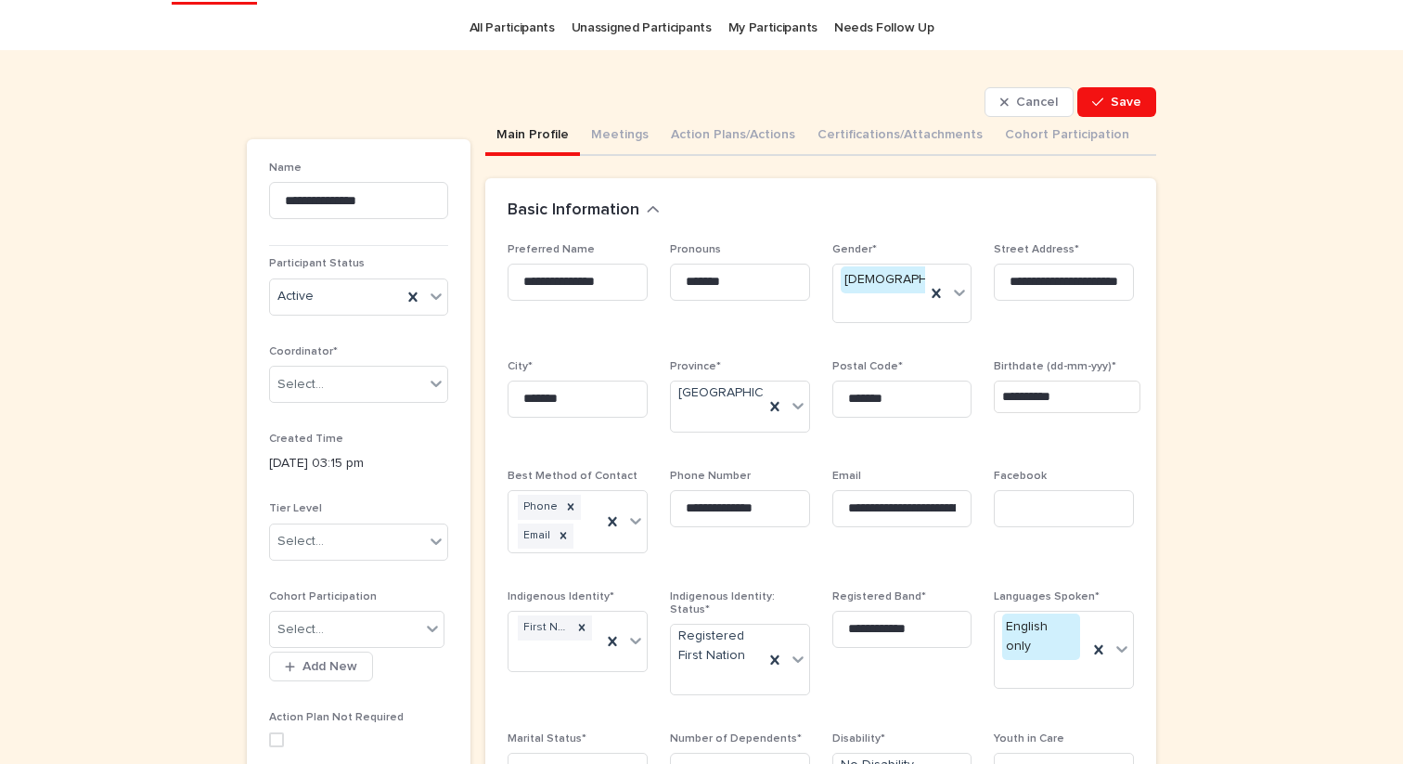
scroll to position [72, 0]
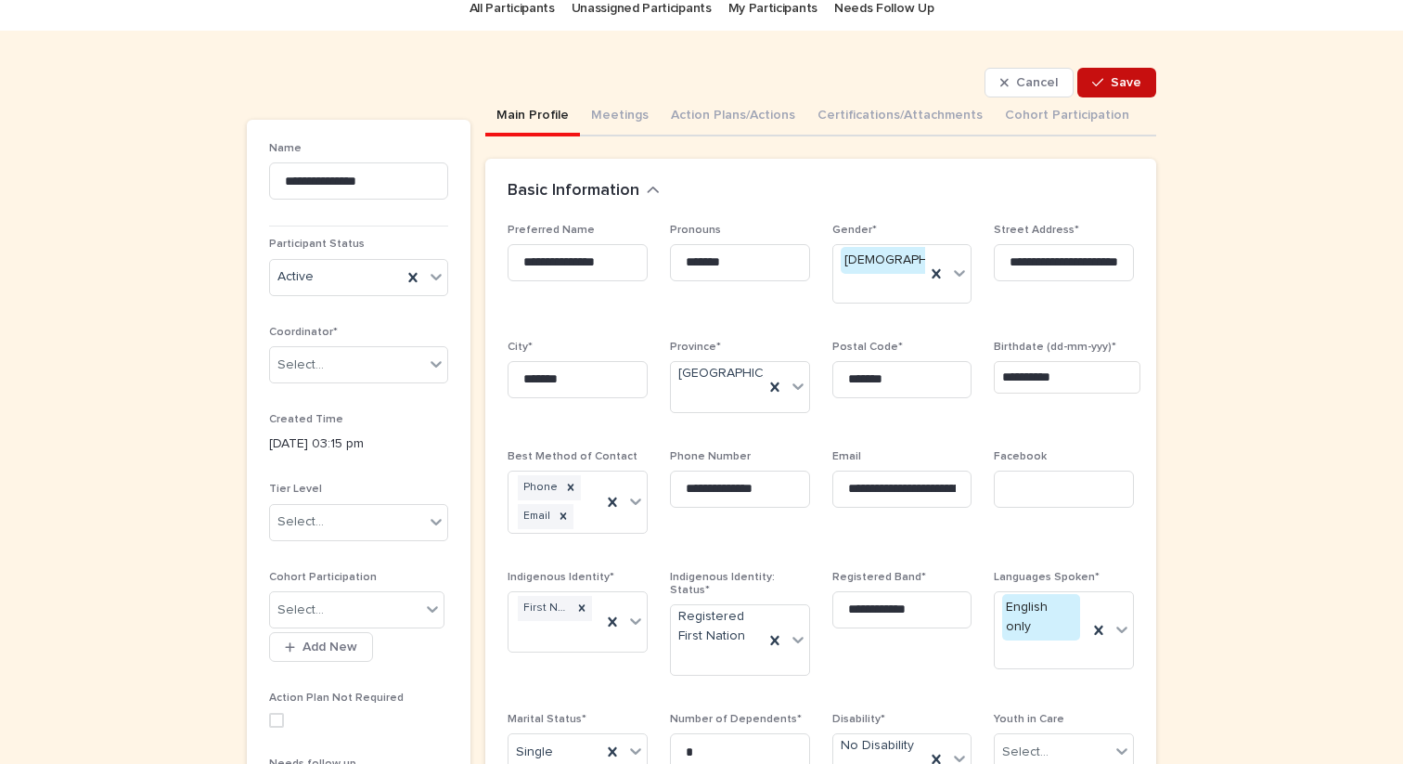
click at [1120, 76] on span "Save" at bounding box center [1126, 82] width 31 height 13
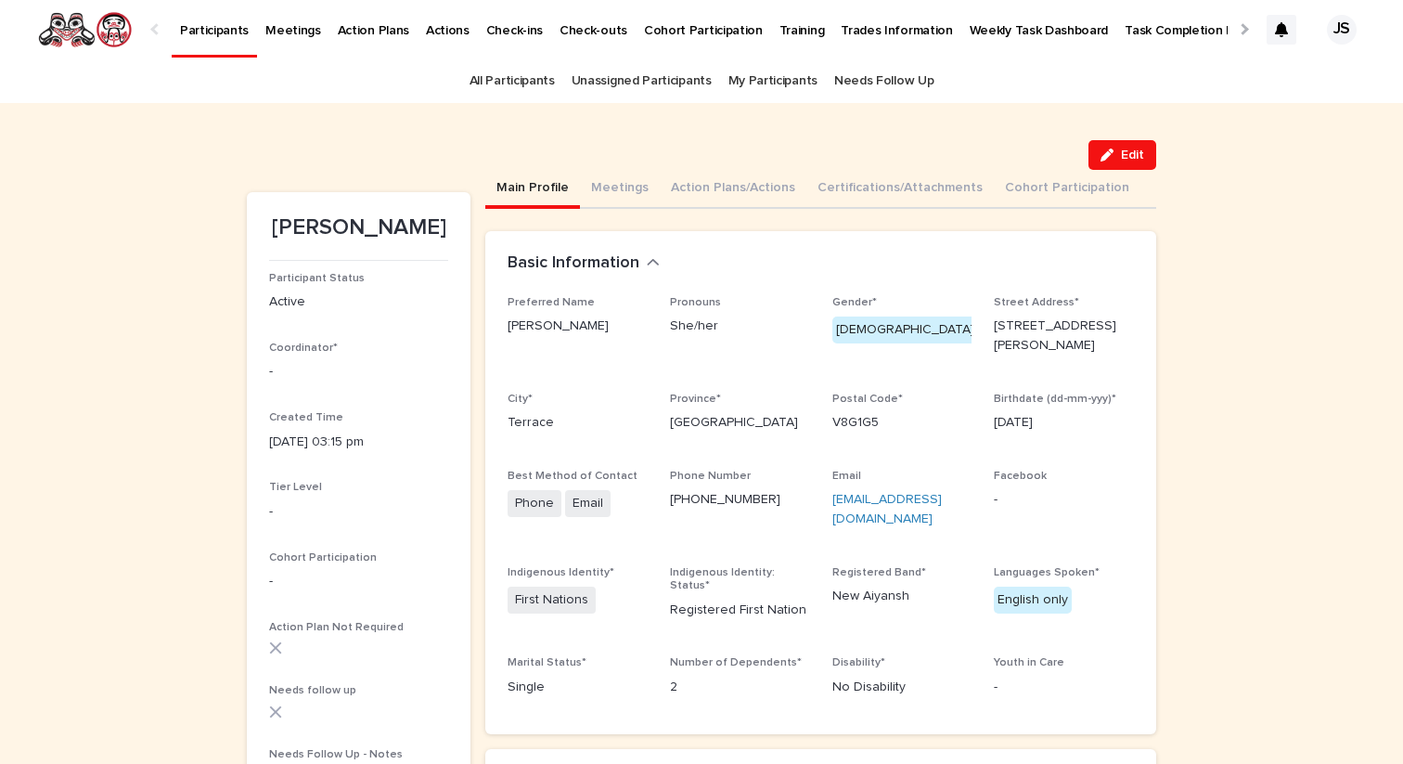
scroll to position [29, 0]
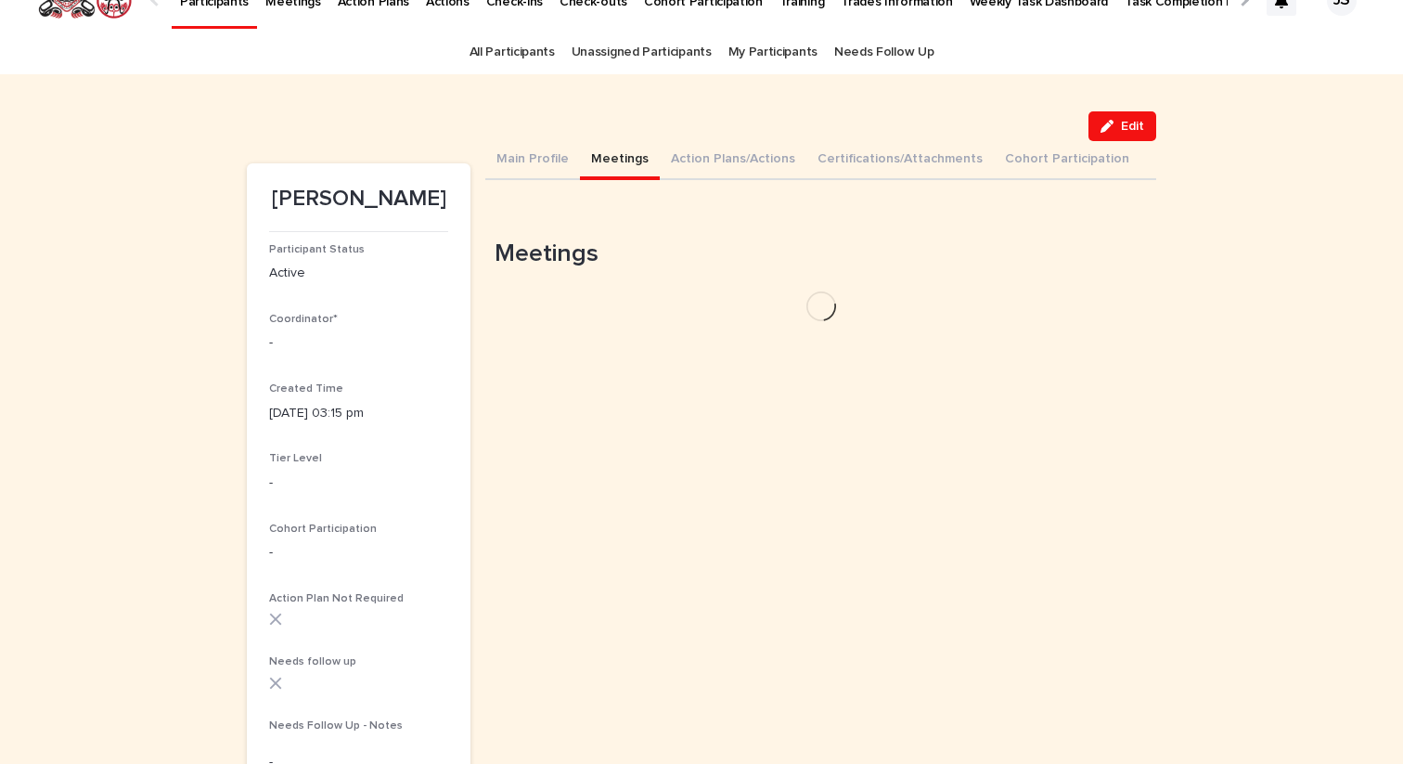
click at [615, 154] on button "Meetings" at bounding box center [620, 160] width 80 height 39
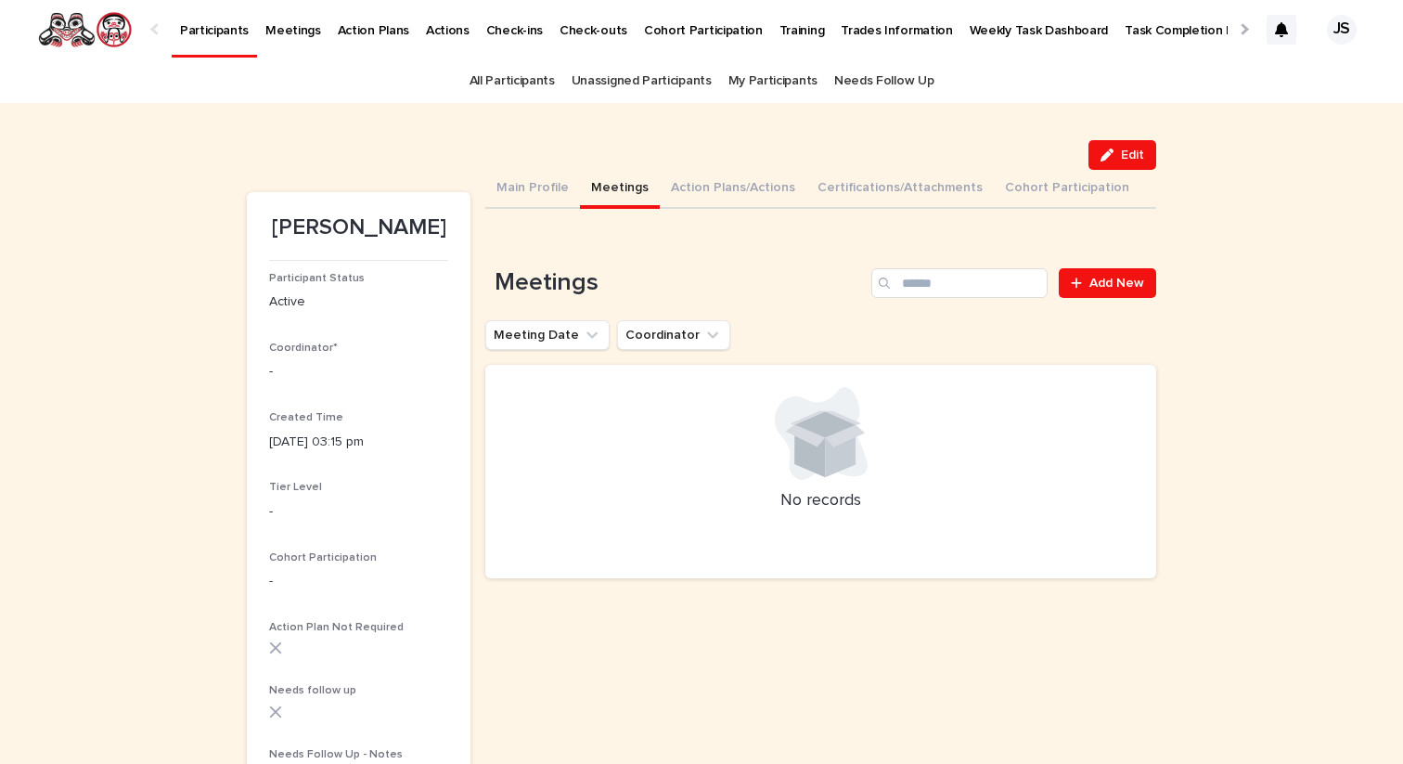
click at [222, 39] on link "Participants" at bounding box center [214, 27] width 85 height 55
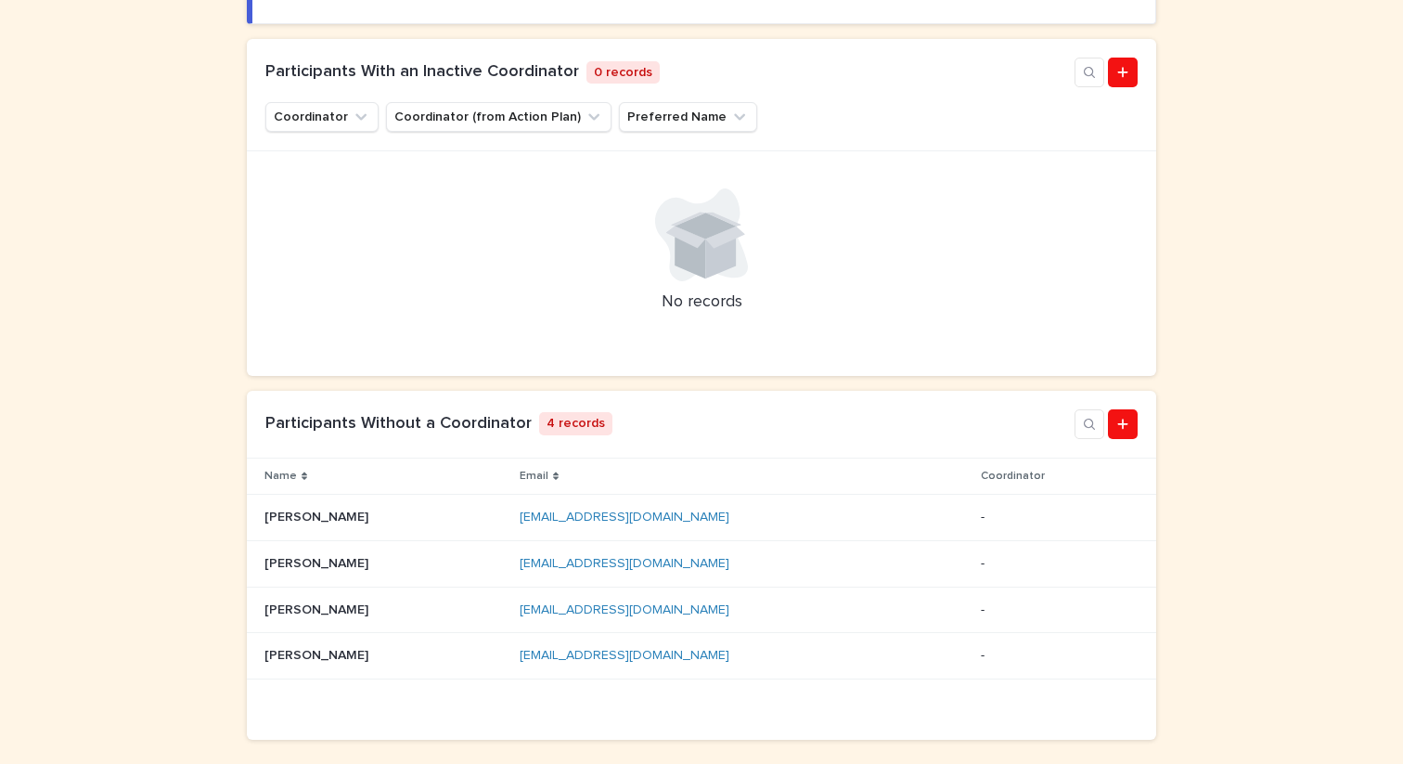
scroll to position [320, 0]
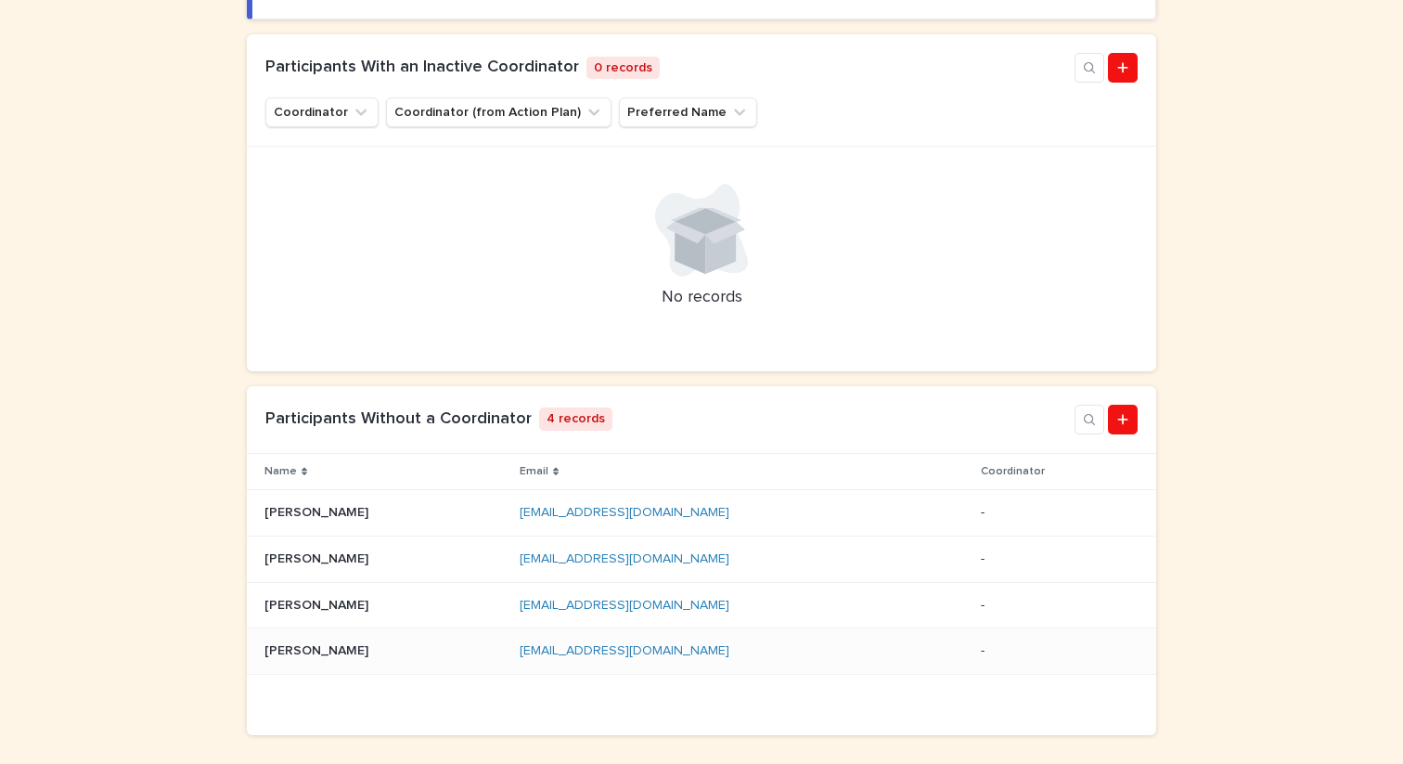
click at [317, 647] on p "[PERSON_NAME]" at bounding box center [318, 648] width 108 height 19
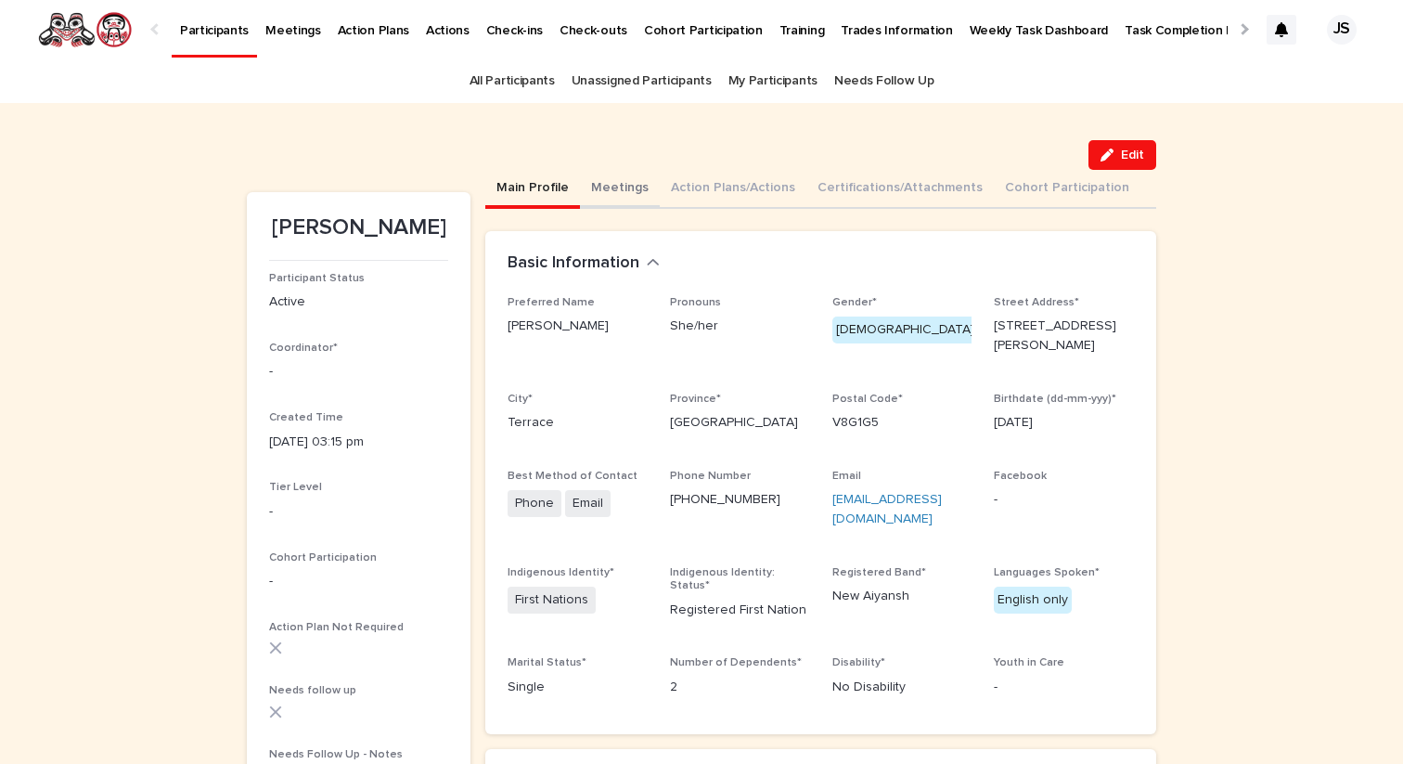
click at [631, 195] on button "Meetings" at bounding box center [620, 189] width 80 height 39
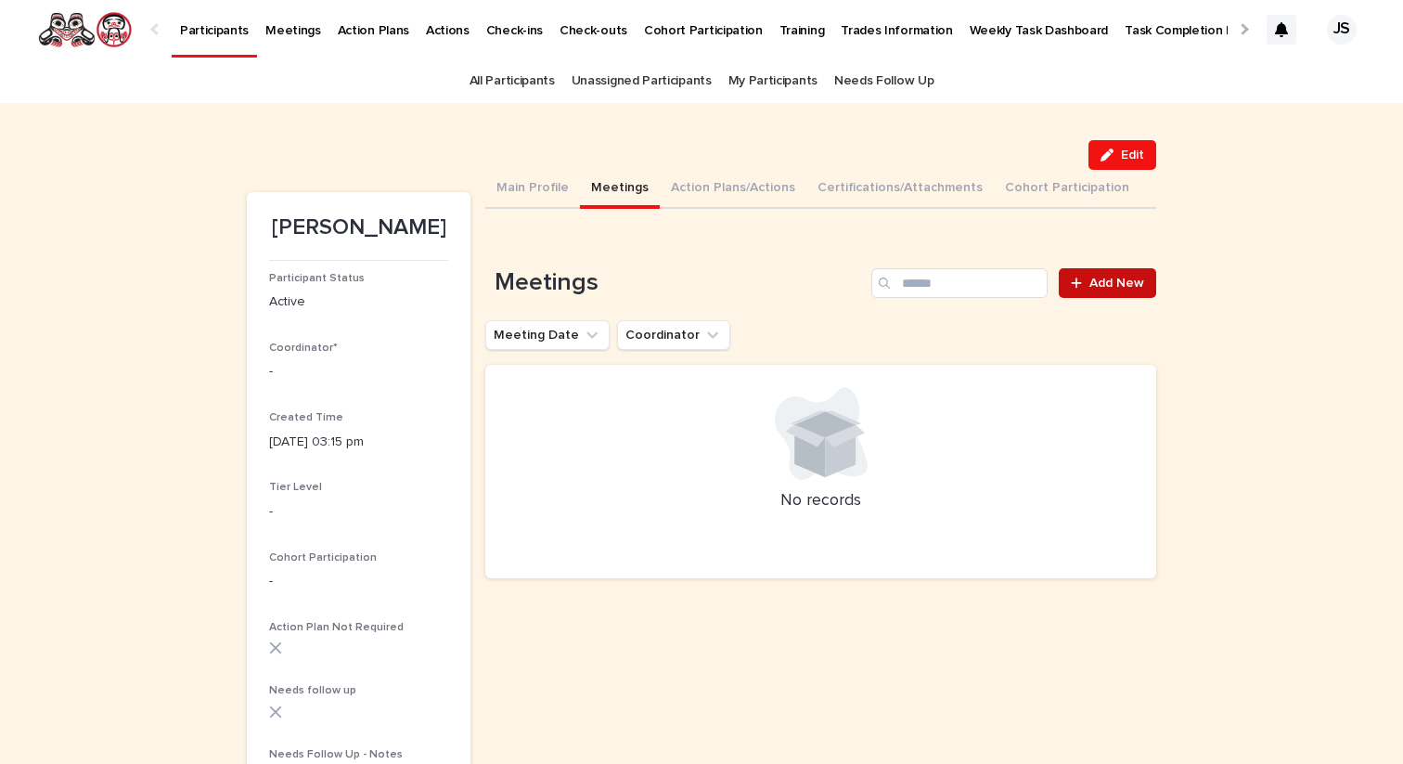
click at [1100, 289] on link "Add New" at bounding box center [1107, 283] width 97 height 30
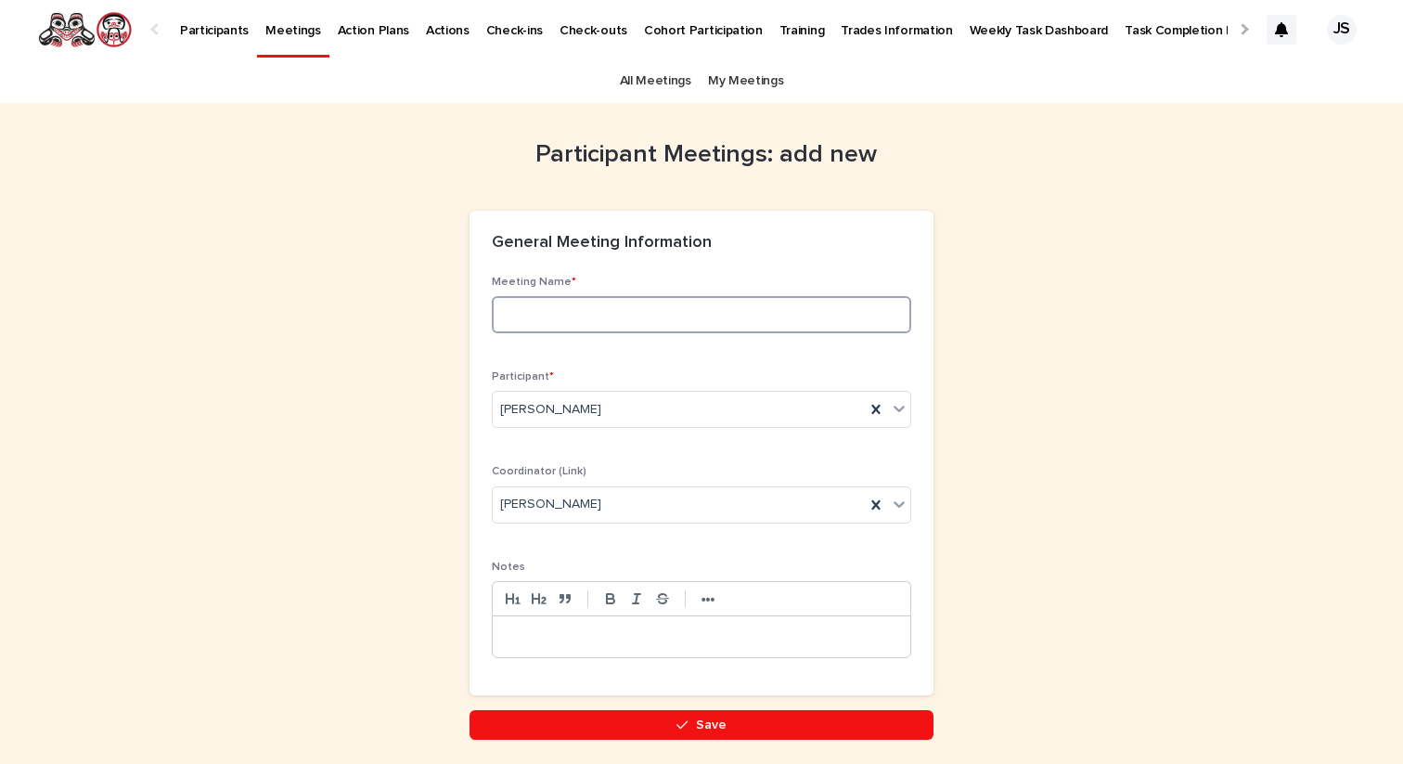
click at [609, 315] on input at bounding box center [701, 314] width 419 height 37
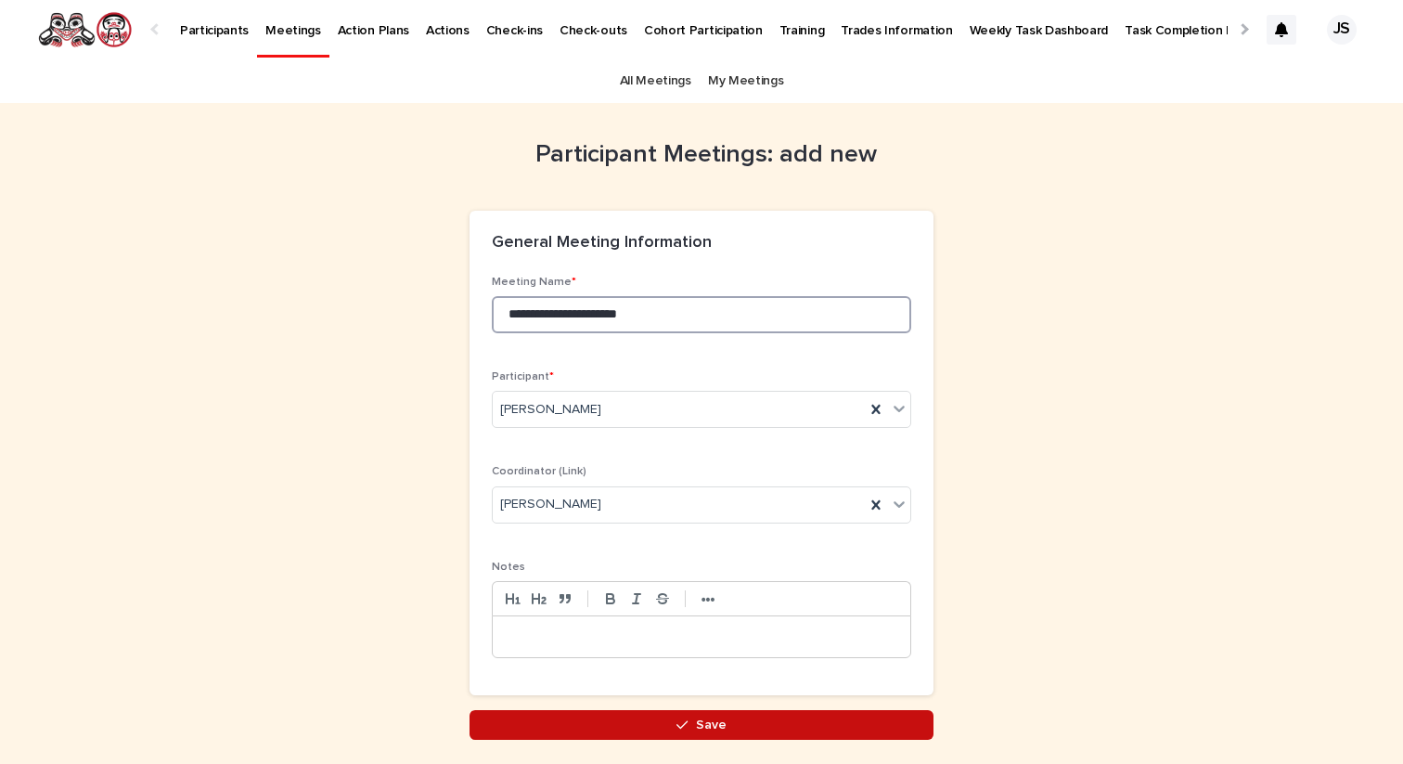
type input "**********"
click at [738, 717] on button "Save" at bounding box center [701, 725] width 464 height 30
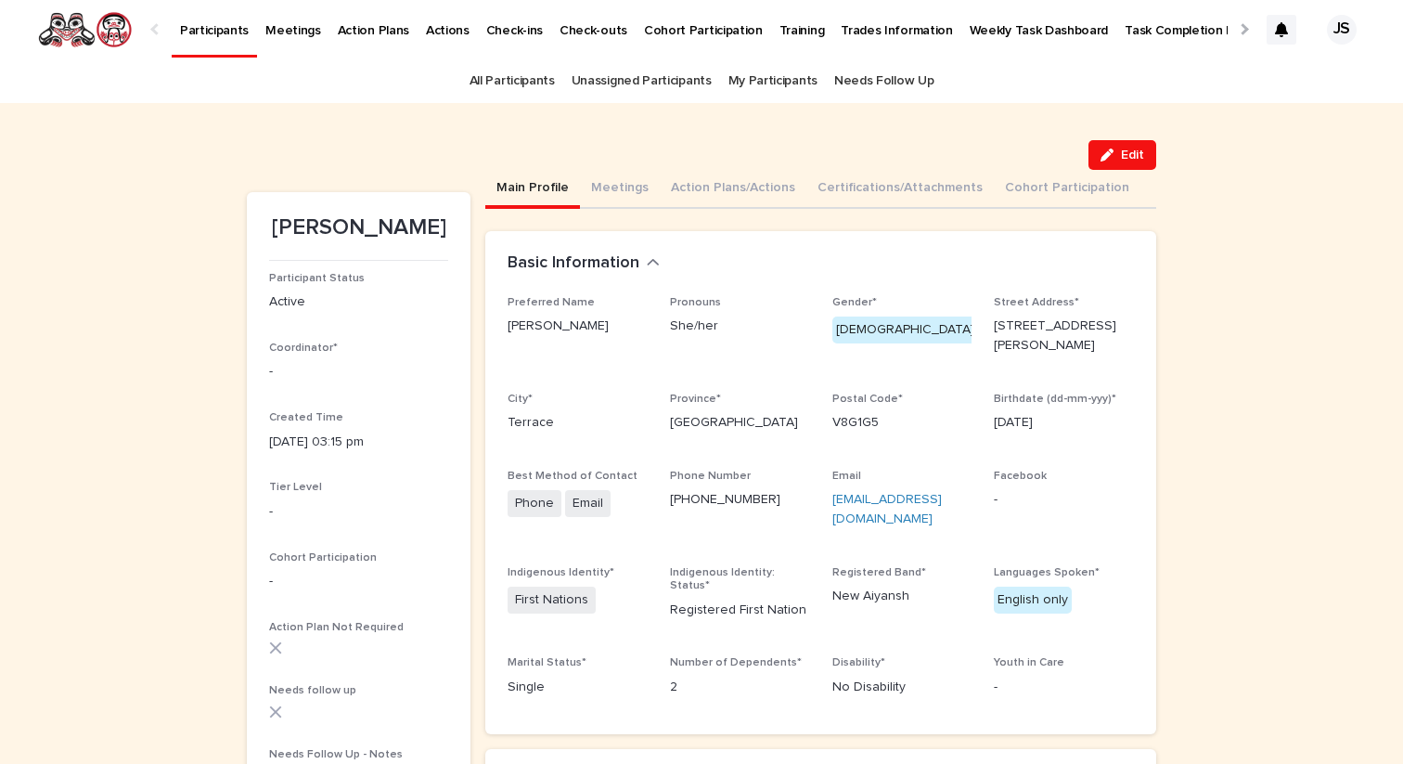
click at [533, 172] on button "Main Profile" at bounding box center [532, 189] width 95 height 39
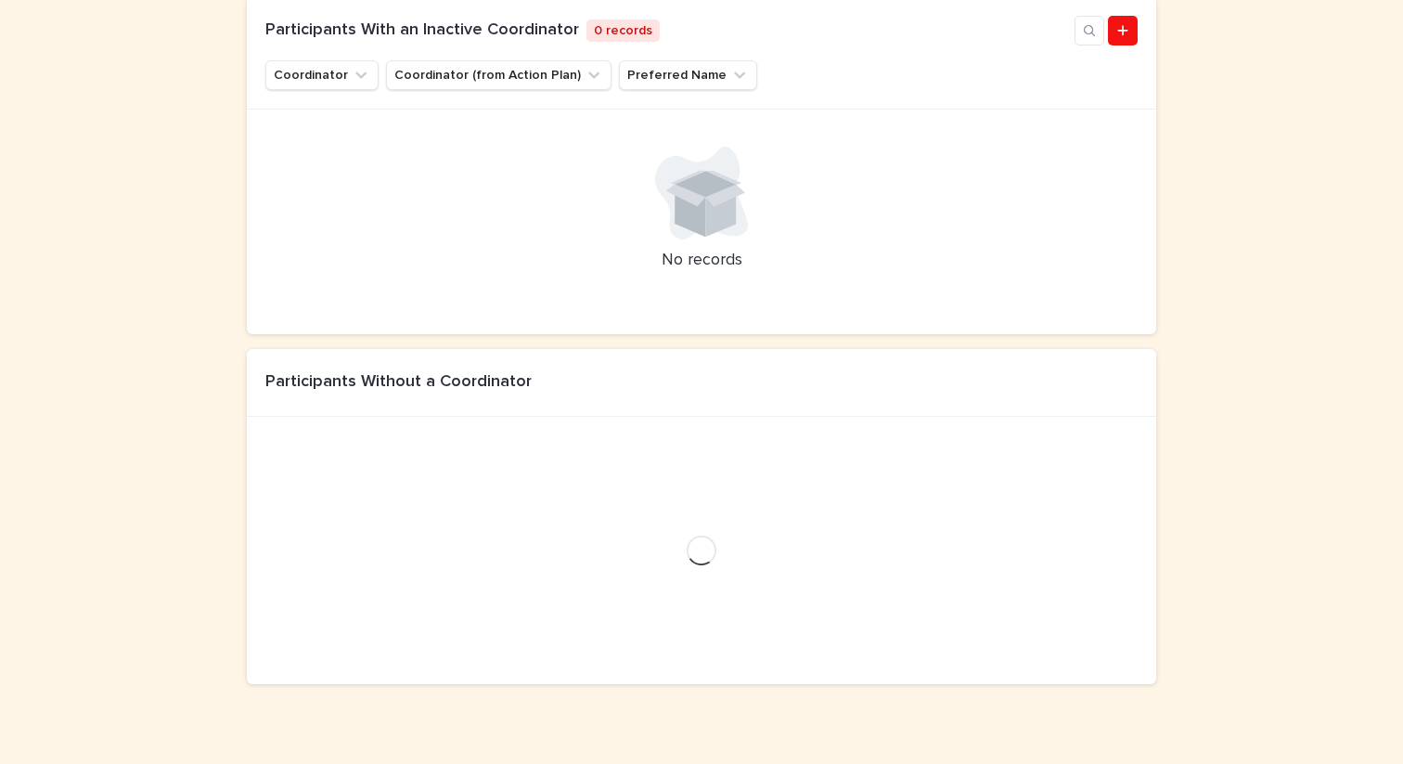
scroll to position [365, 0]
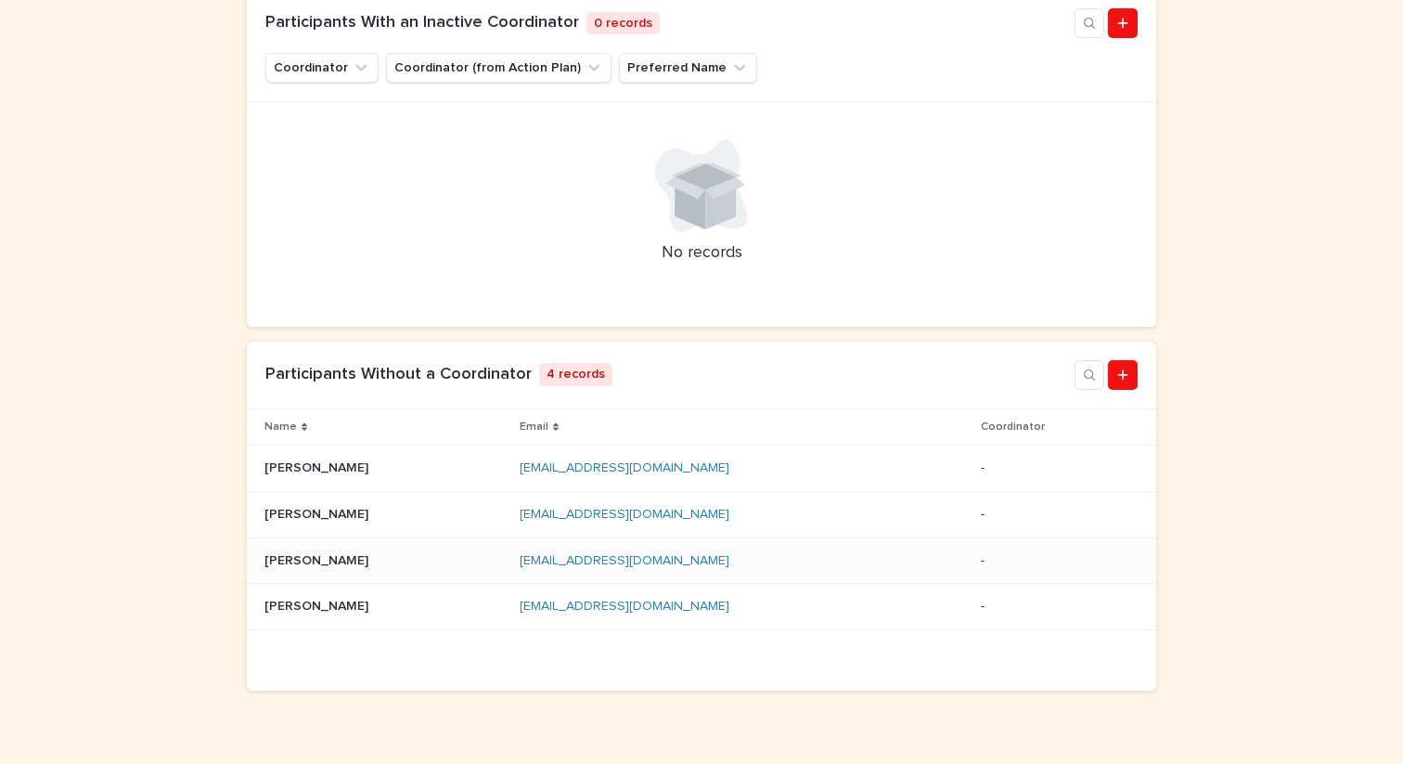
click at [305, 549] on p "[PERSON_NAME]" at bounding box center [318, 558] width 108 height 19
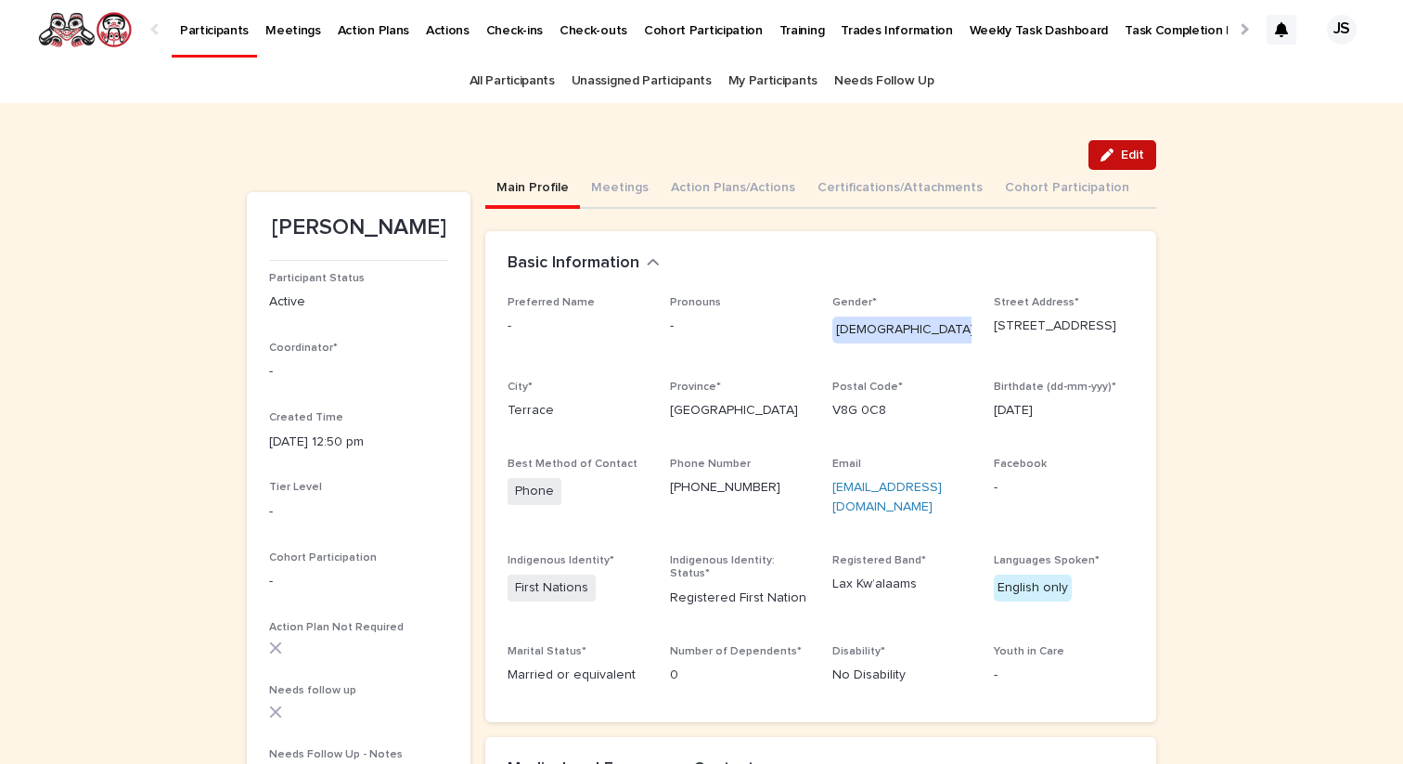
click at [1128, 167] on button "Edit" at bounding box center [1122, 155] width 68 height 30
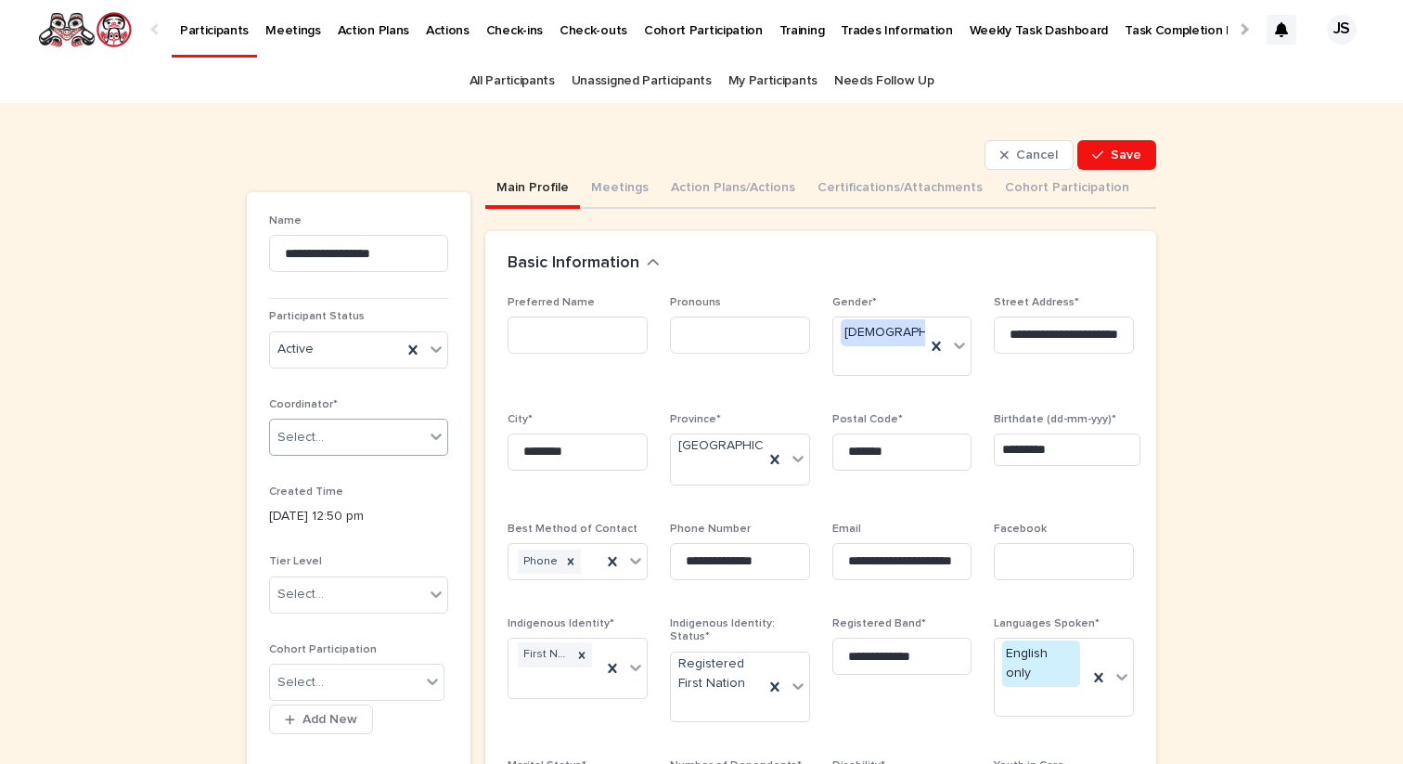
click at [366, 444] on div "Select..." at bounding box center [347, 437] width 154 height 31
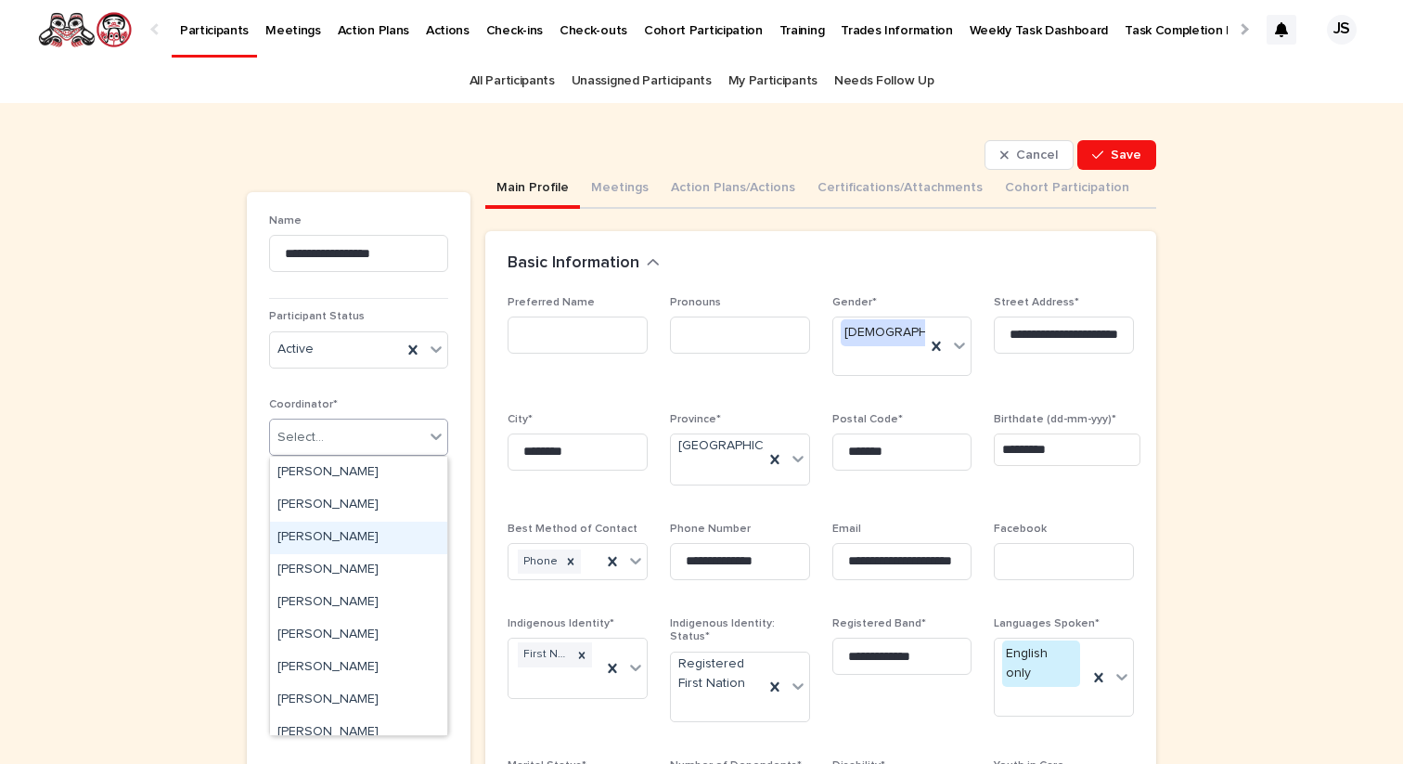
click at [334, 546] on div "Brigitte M Watts" at bounding box center [358, 537] width 177 height 32
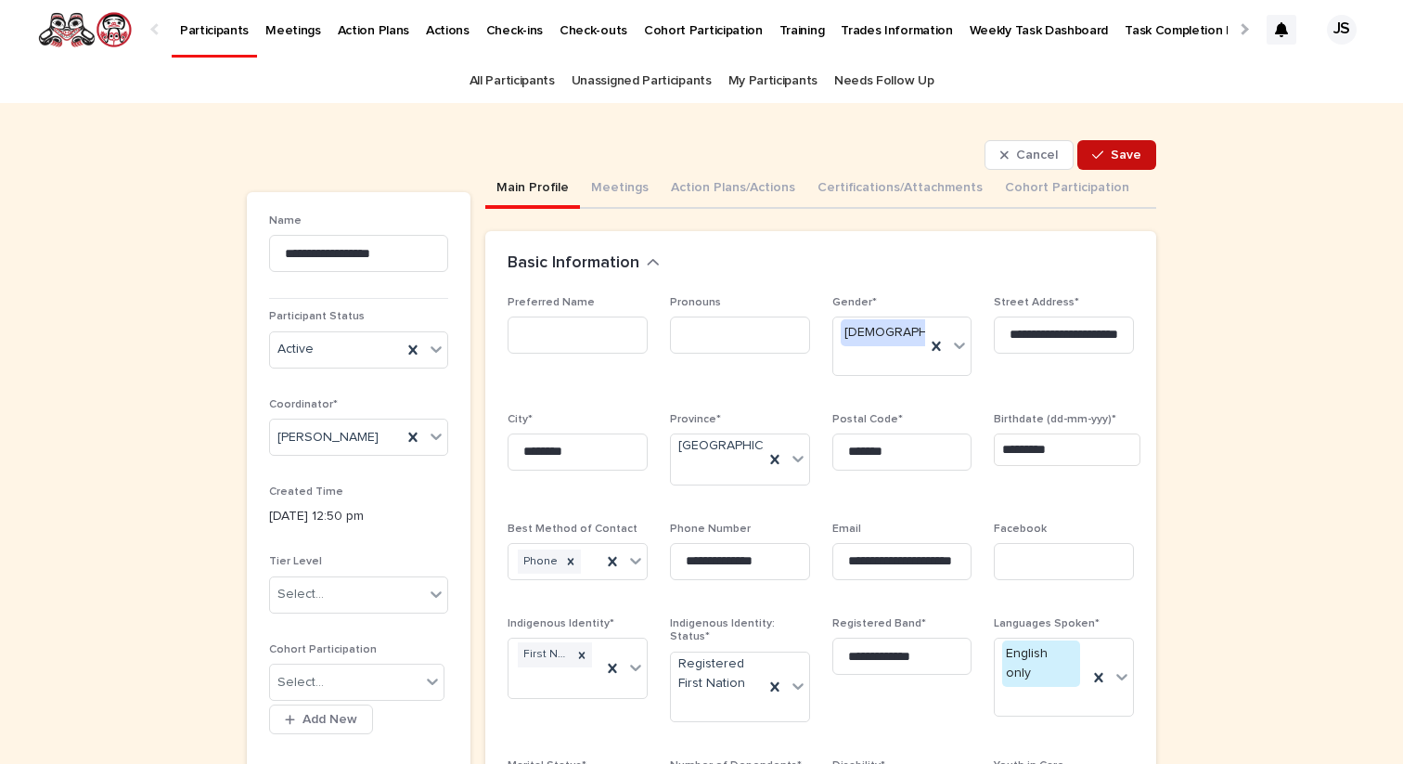
click at [1126, 160] on span "Save" at bounding box center [1126, 154] width 31 height 13
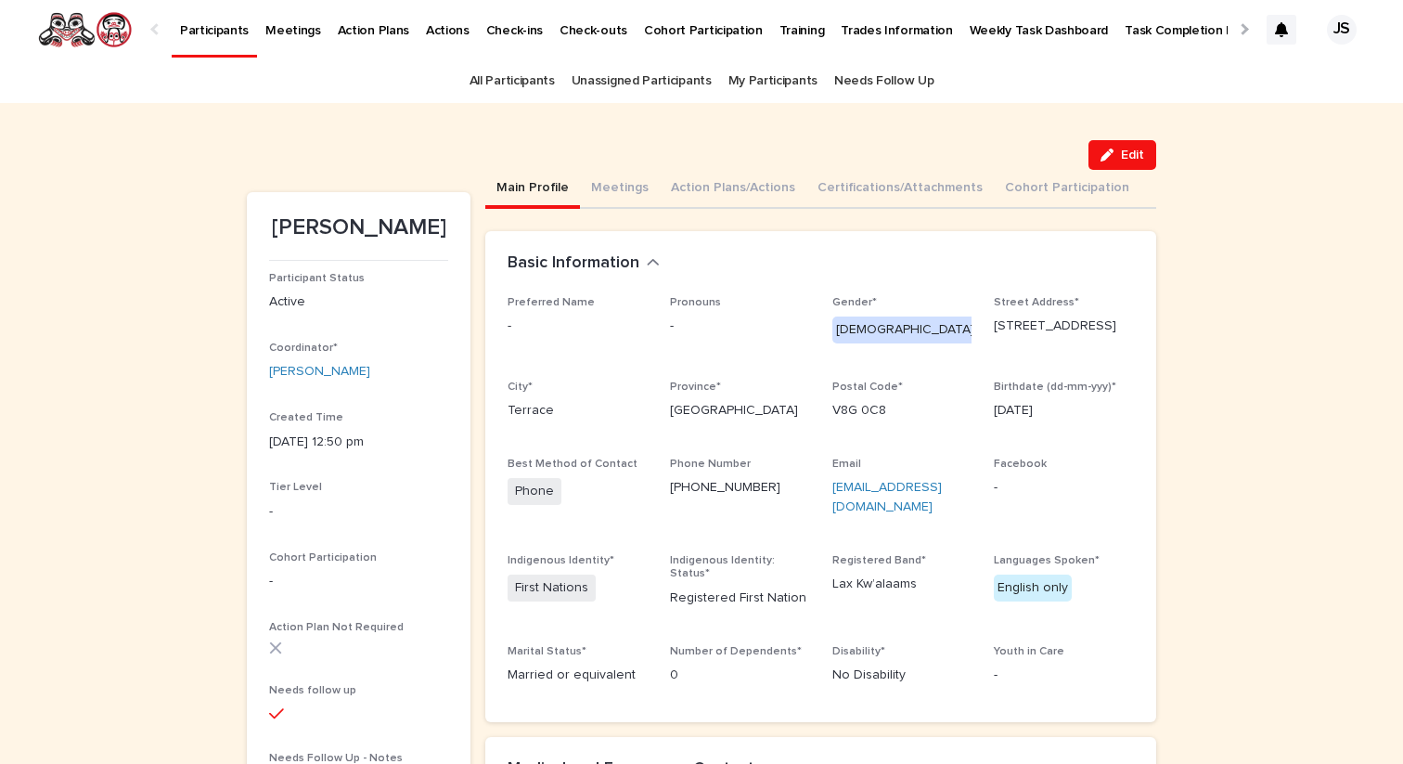
click at [214, 45] on link "Participants" at bounding box center [214, 27] width 85 height 55
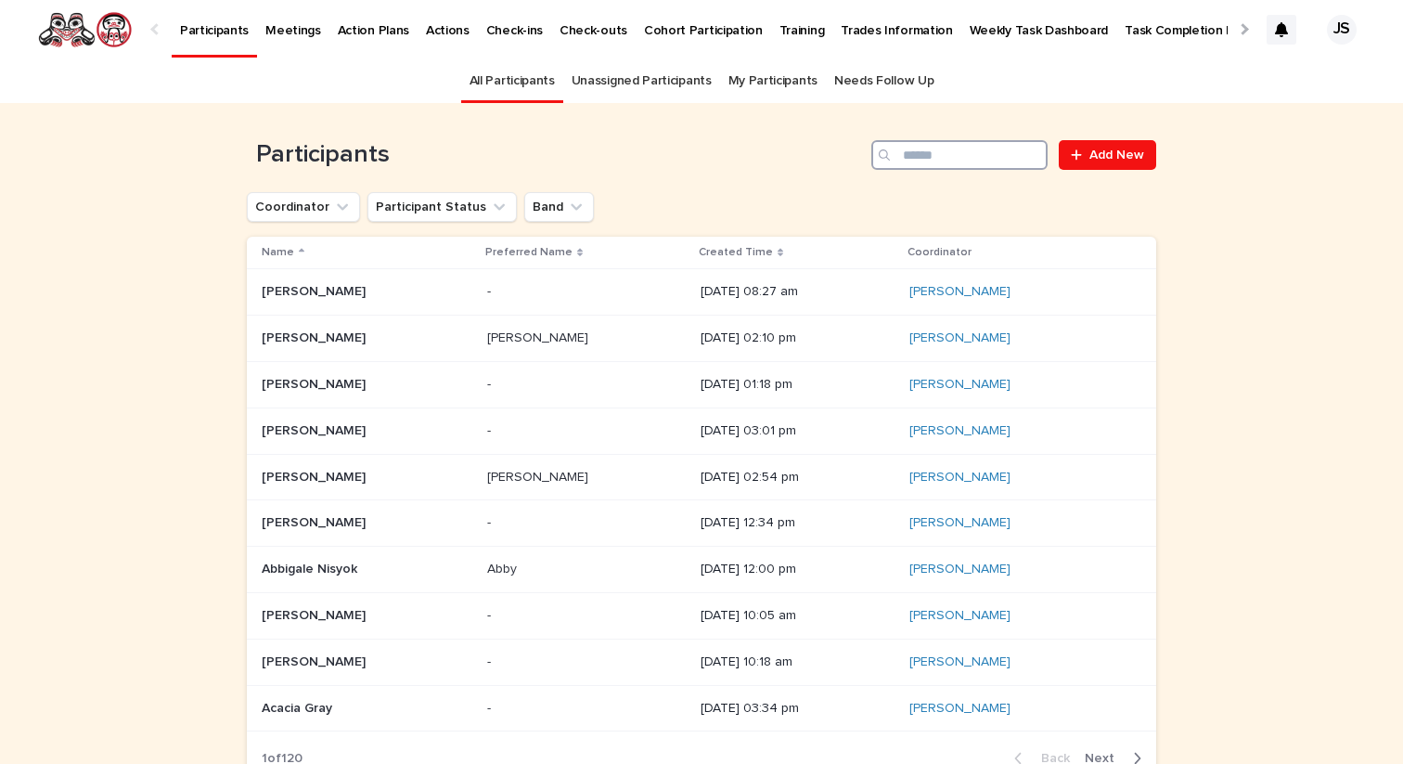
click at [969, 160] on input "Search" at bounding box center [959, 155] width 176 height 30
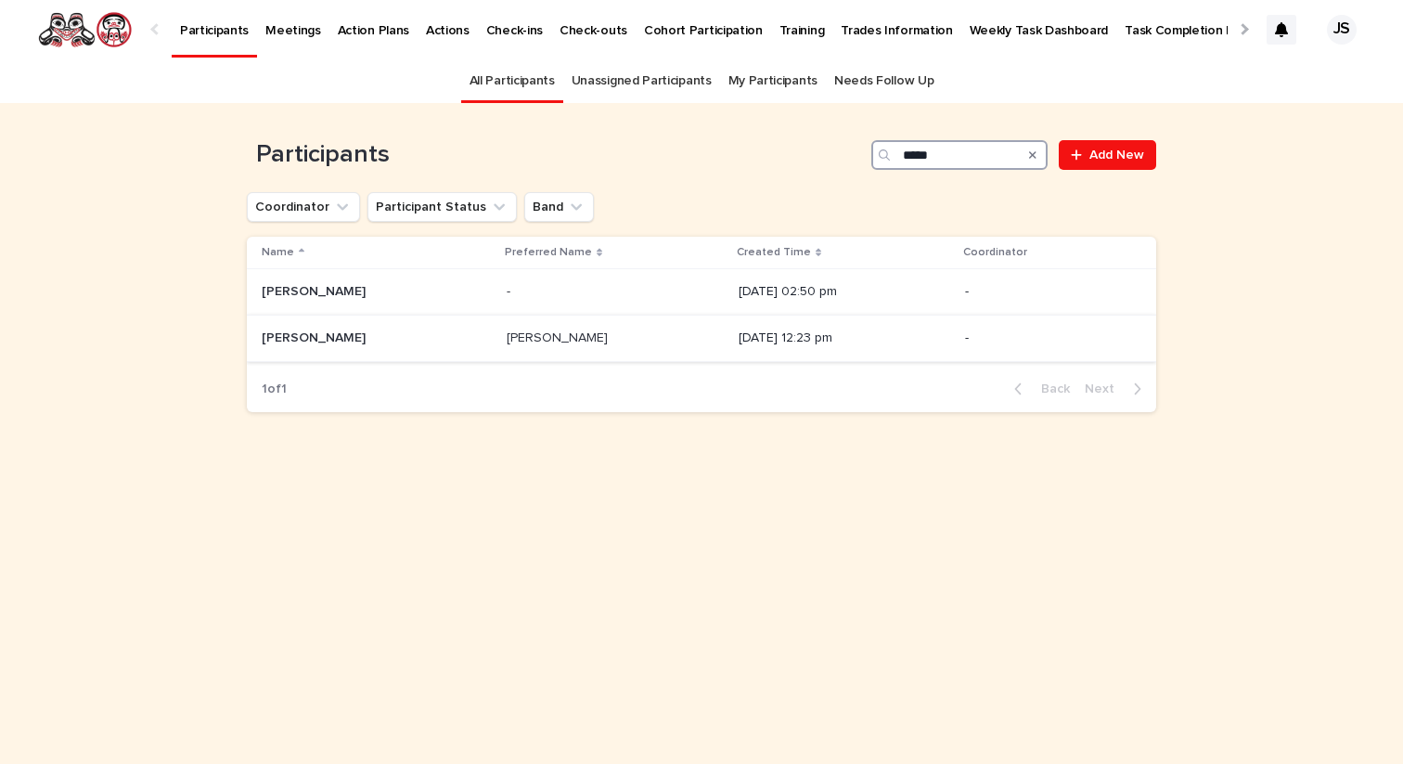
type input "*****"
click at [296, 330] on p "Leona Temple" at bounding box center [316, 336] width 108 height 19
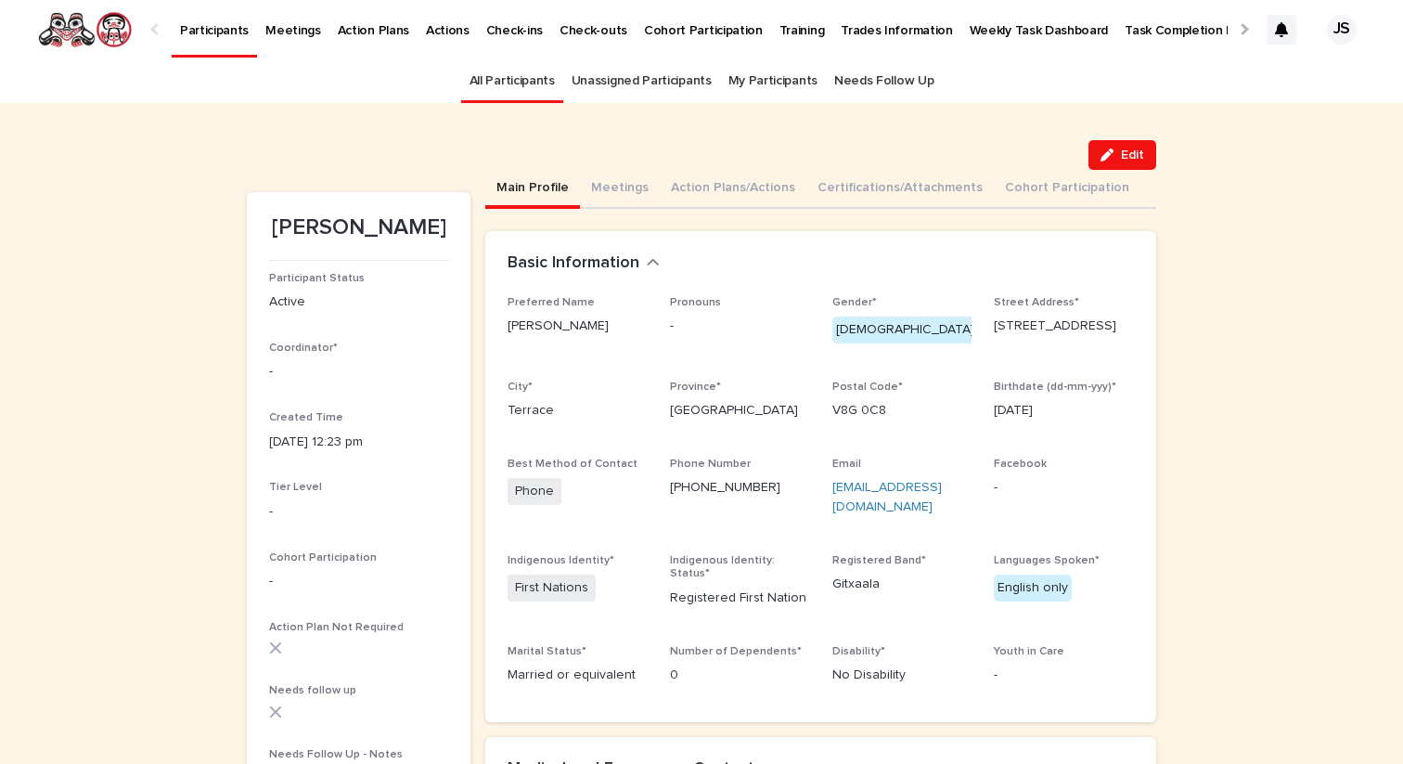
drag, startPoint x: 1051, startPoint y: 351, endPoint x: 1061, endPoint y: 350, distance: 10.2
click at [1061, 336] on p "5856 Gila Guaw Crescent" at bounding box center [1064, 325] width 140 height 19
click at [1127, 149] on span "Edit" at bounding box center [1132, 154] width 23 height 13
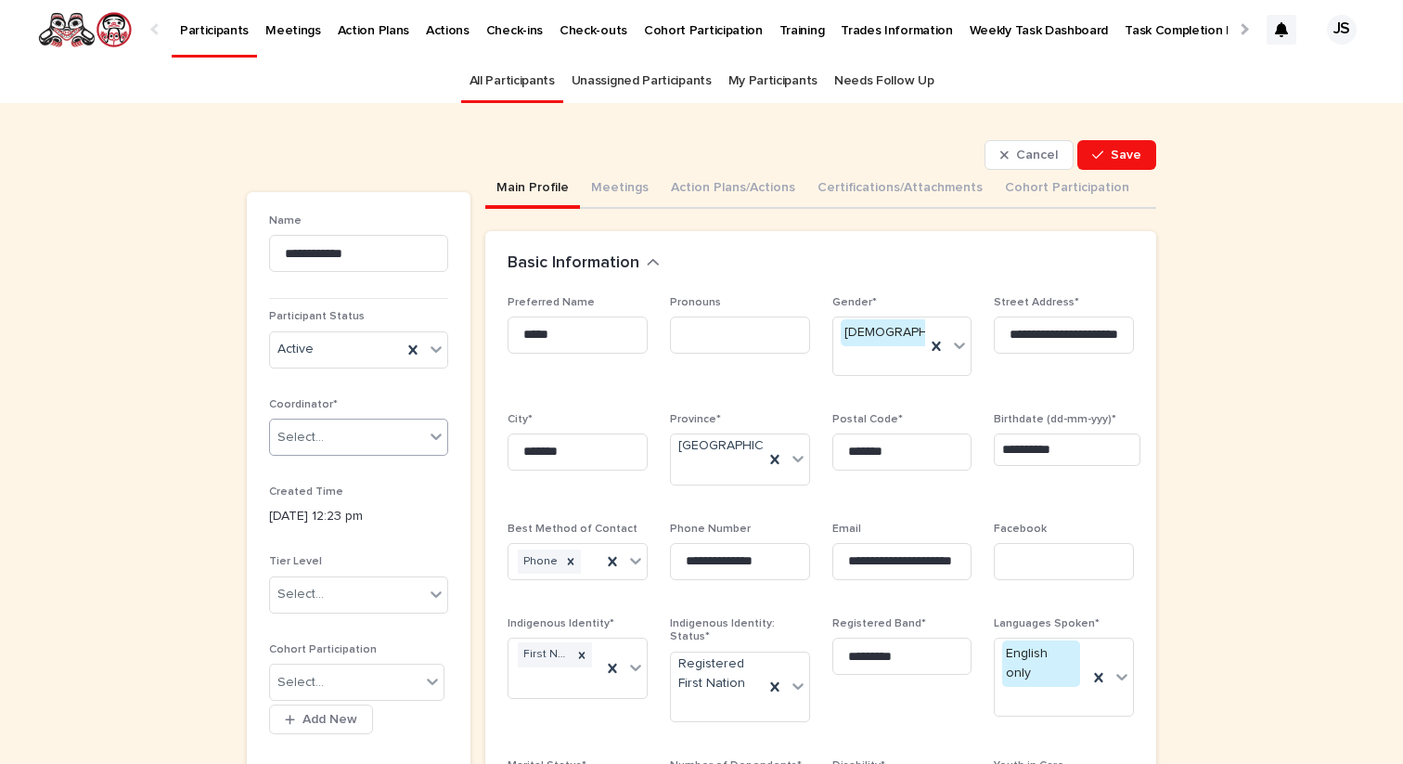
click at [340, 448] on div "Select..." at bounding box center [347, 437] width 154 height 31
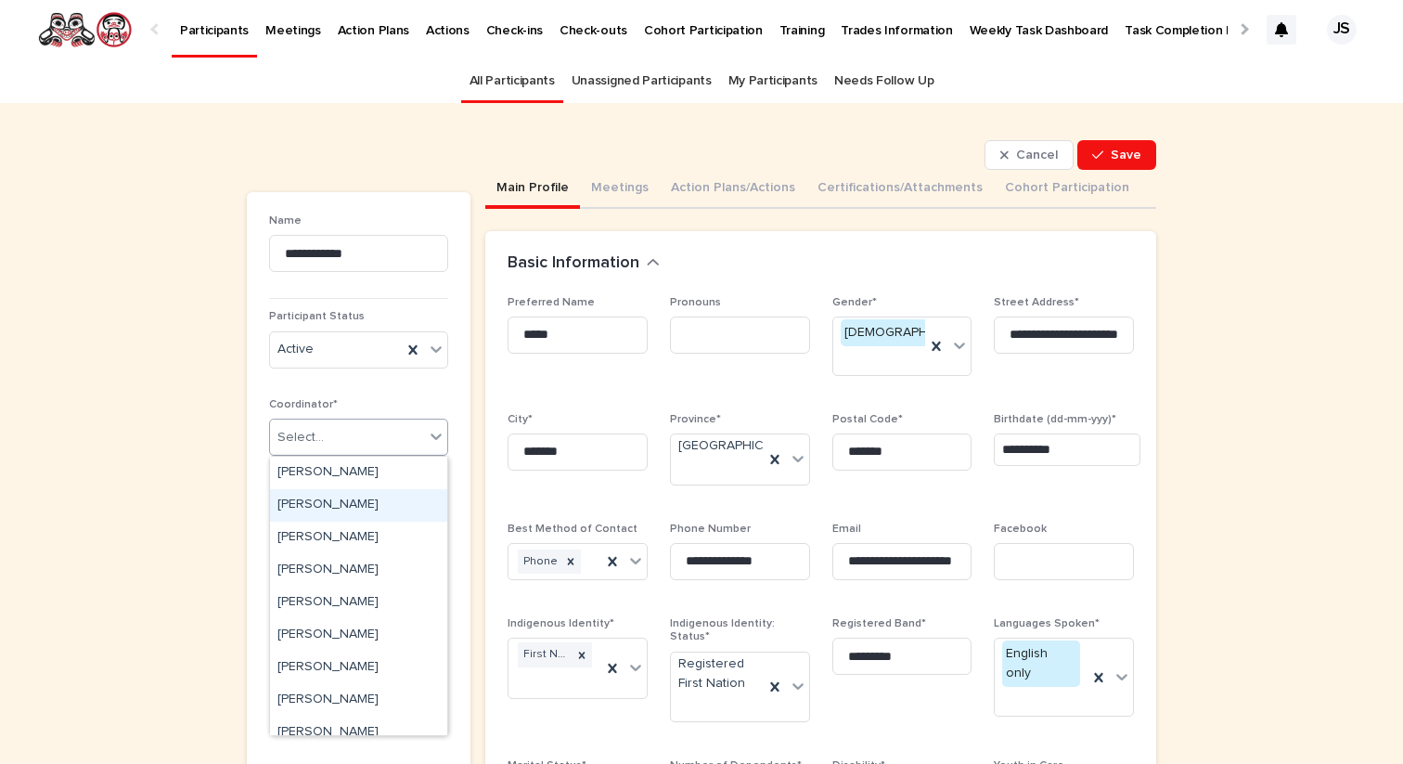
click at [334, 504] on div "Bernadette Chaboyer" at bounding box center [358, 505] width 177 height 32
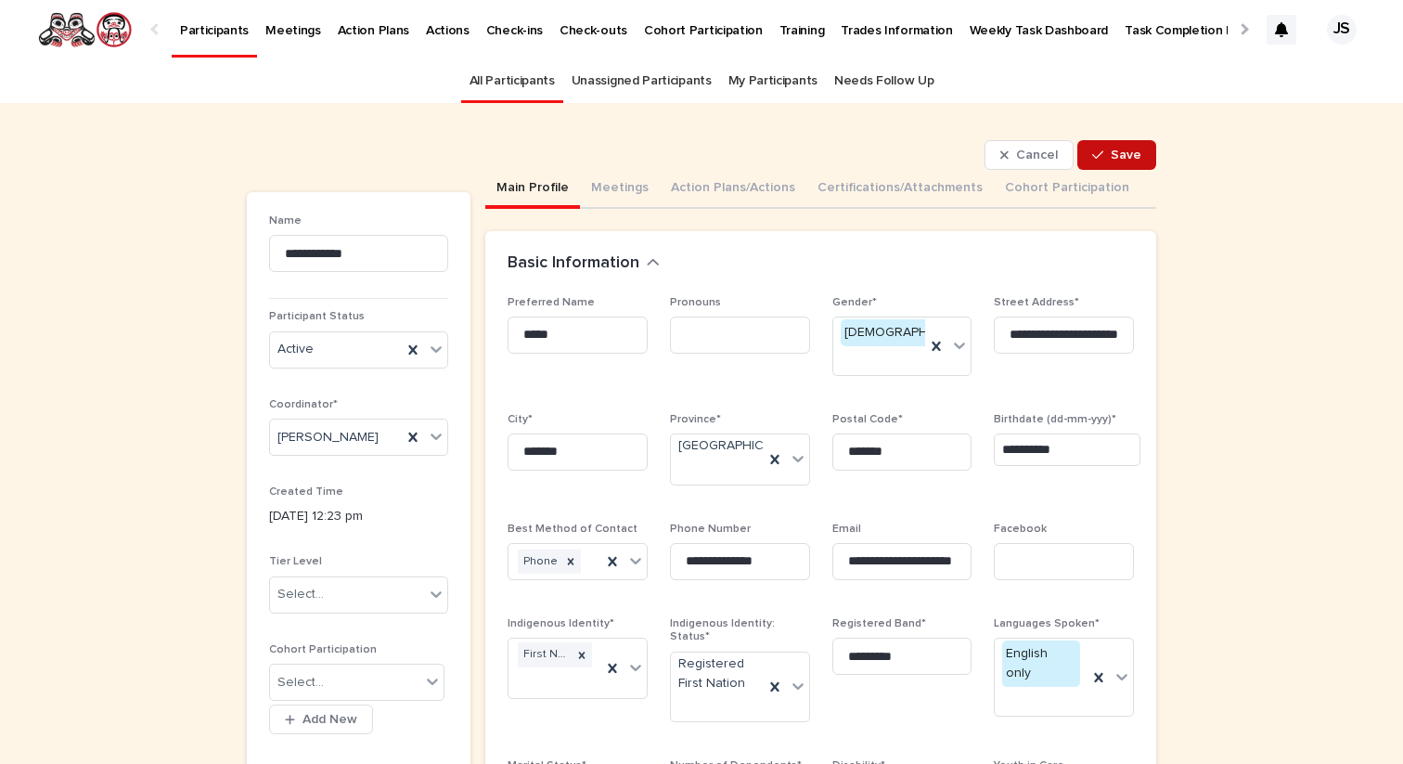
click at [1112, 160] on span "Save" at bounding box center [1126, 154] width 31 height 13
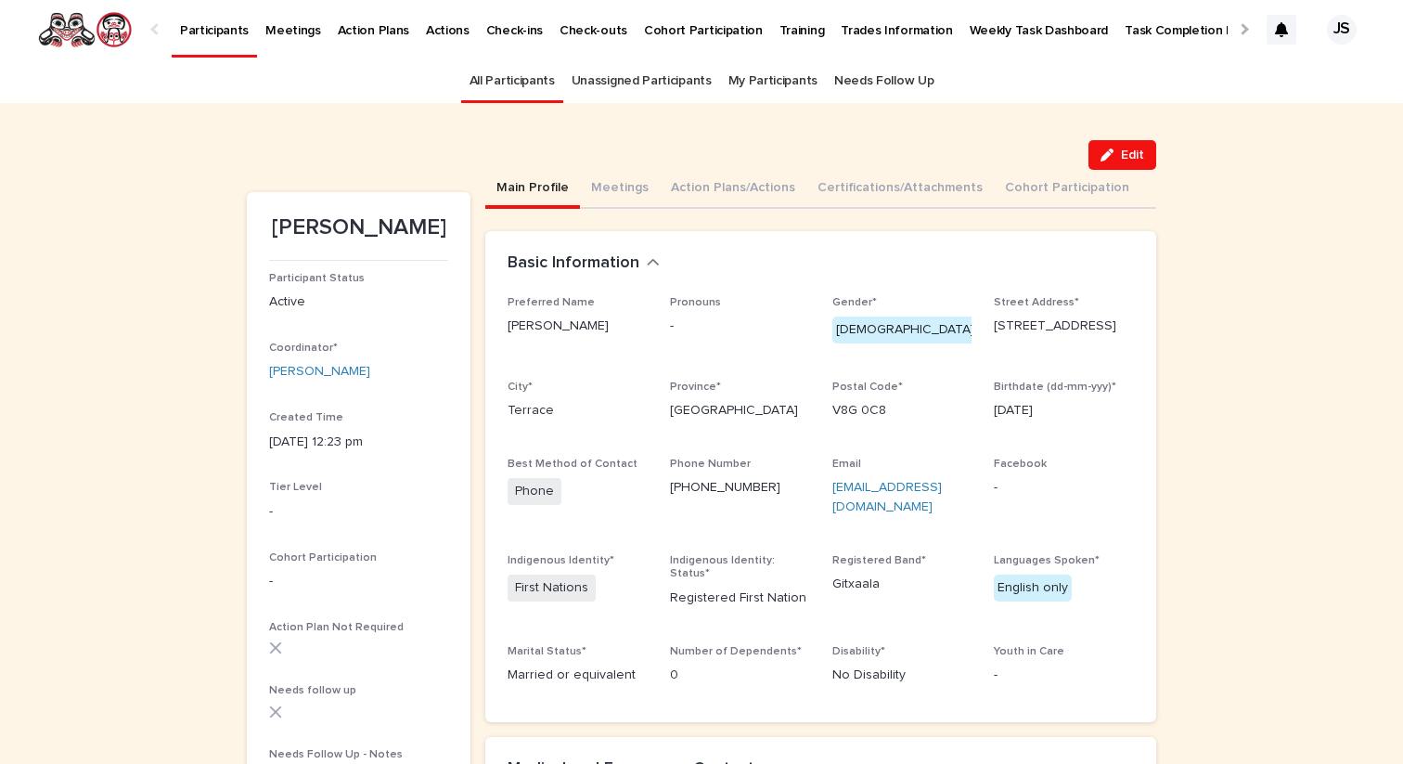
click at [976, 38] on p "Weekly Task Dashboard" at bounding box center [1038, 19] width 139 height 39
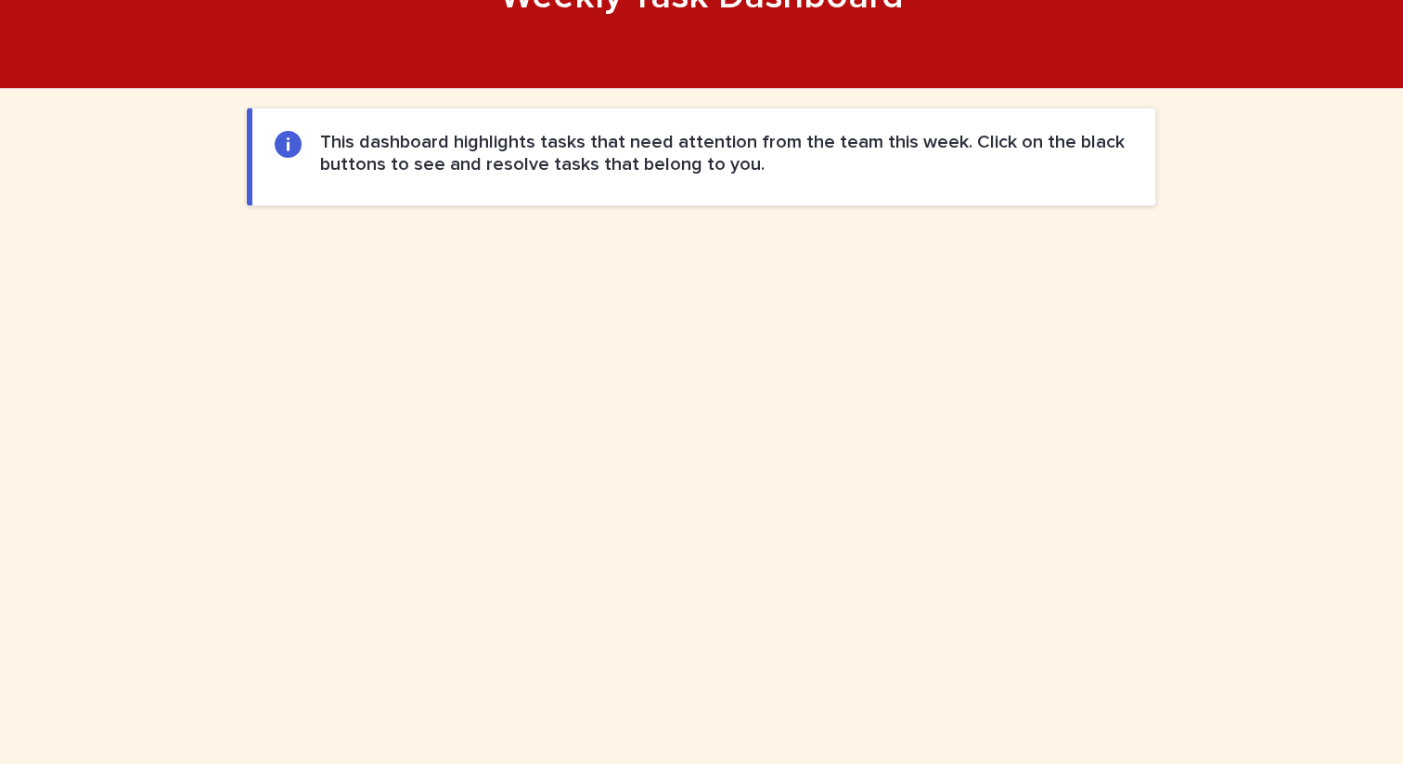
scroll to position [860, 0]
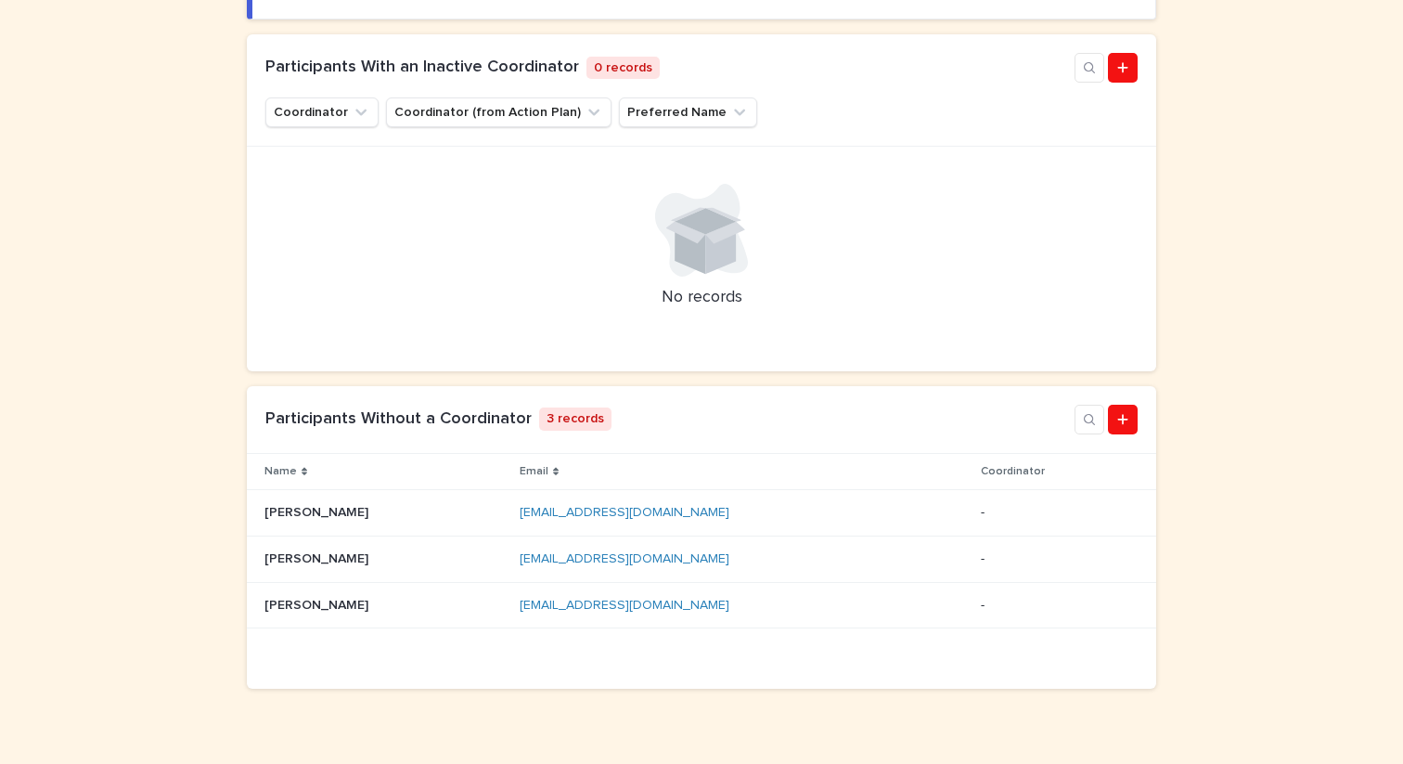
scroll to position [353, 0]
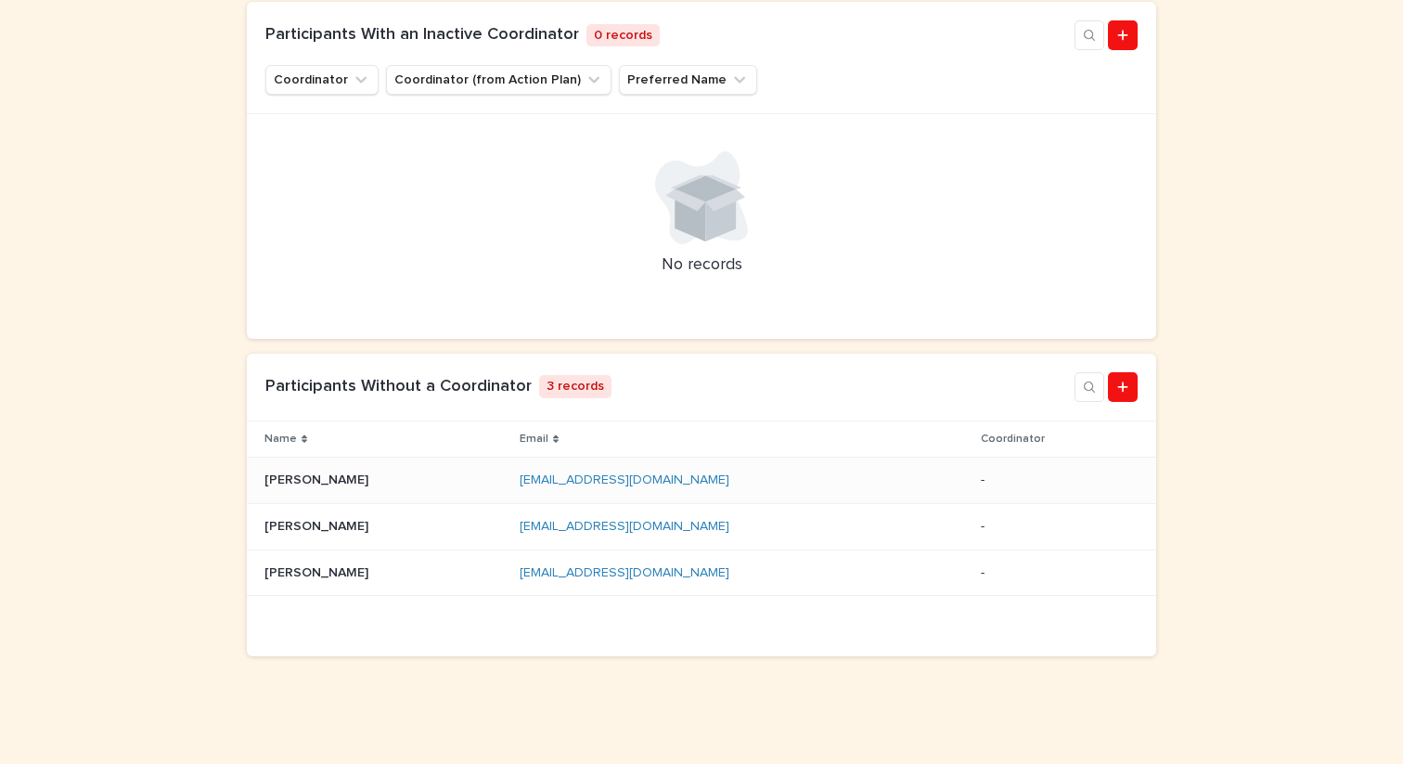
click at [422, 485] on p at bounding box center [384, 480] width 240 height 16
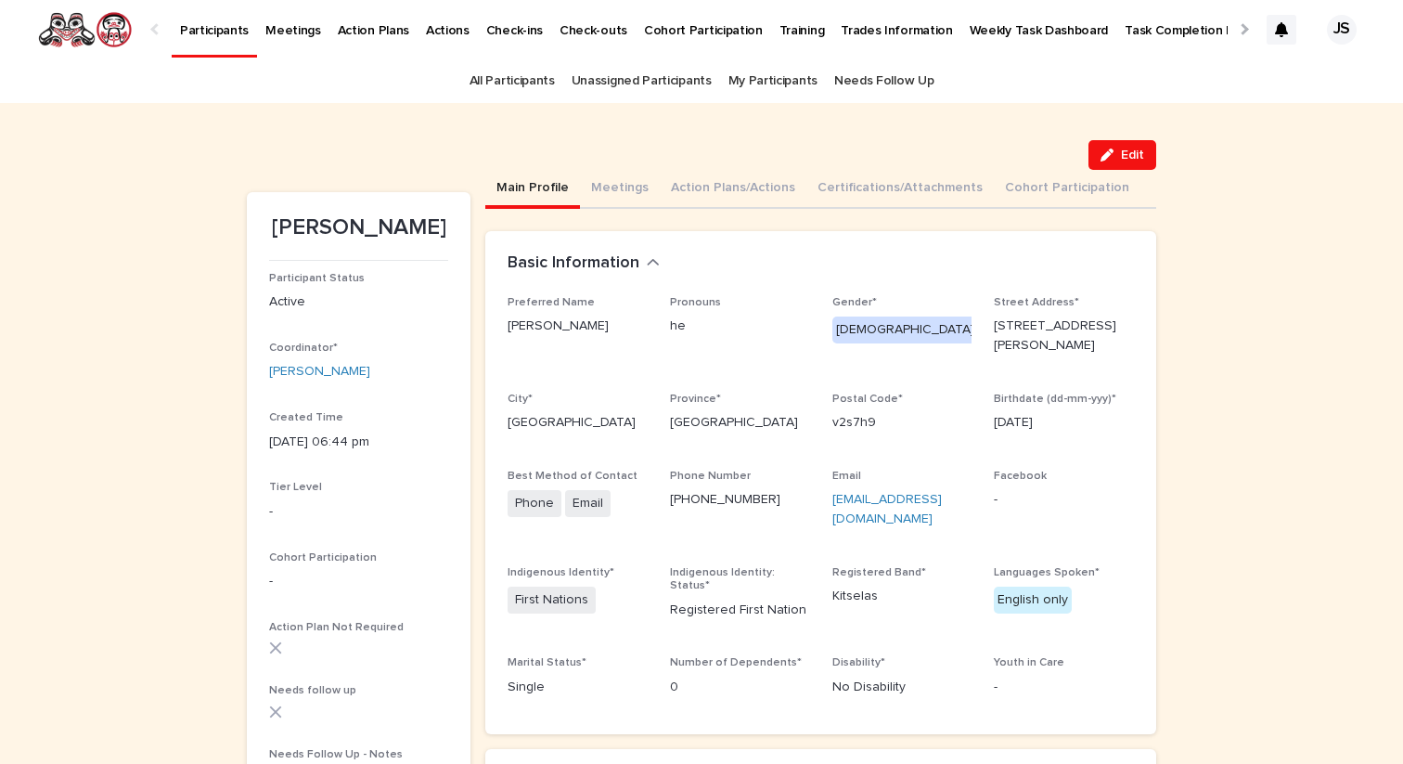
click at [544, 198] on button "Main Profile" at bounding box center [532, 189] width 95 height 39
click at [226, 32] on p "Participants" at bounding box center [214, 19] width 69 height 39
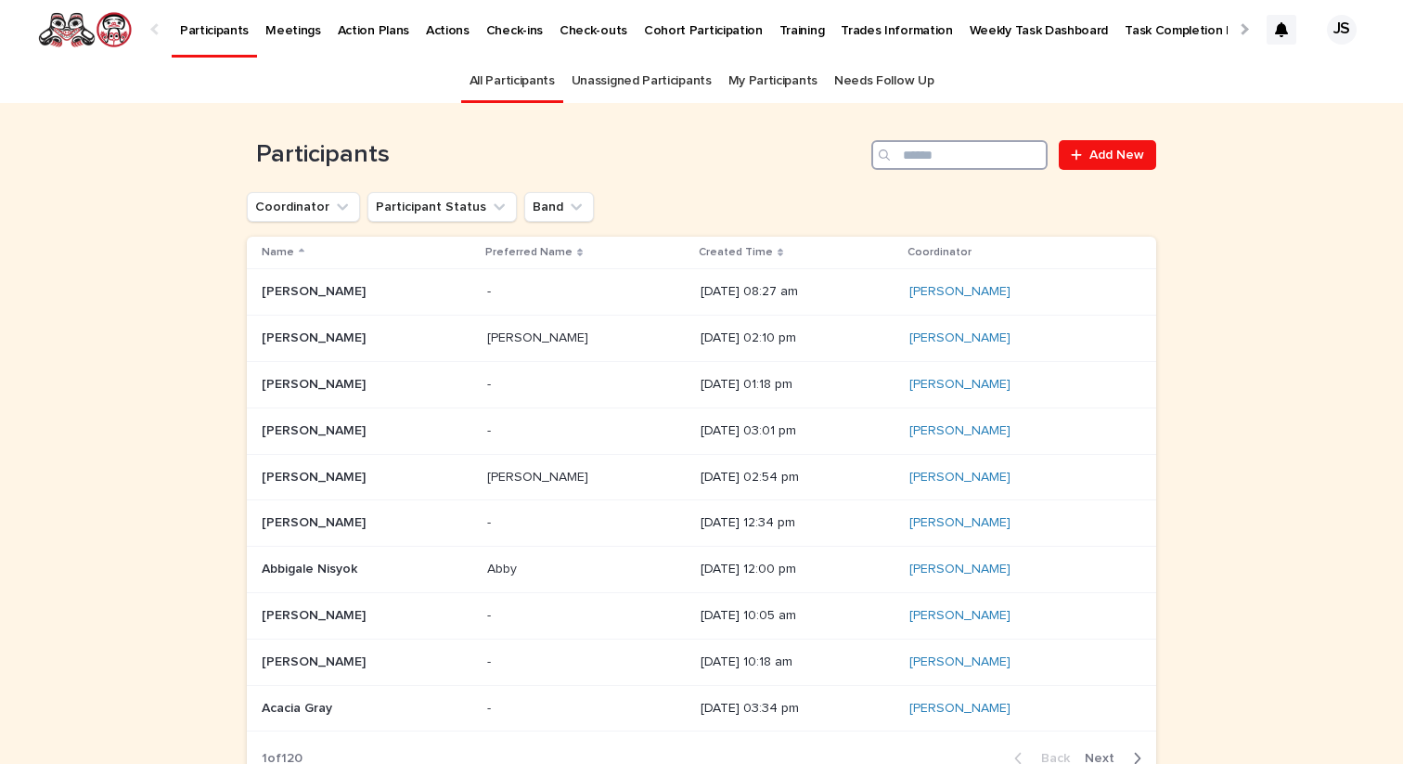
click at [956, 151] on input "Search" at bounding box center [959, 155] width 176 height 30
click at [315, 211] on button "Coordinator" at bounding box center [303, 207] width 113 height 30
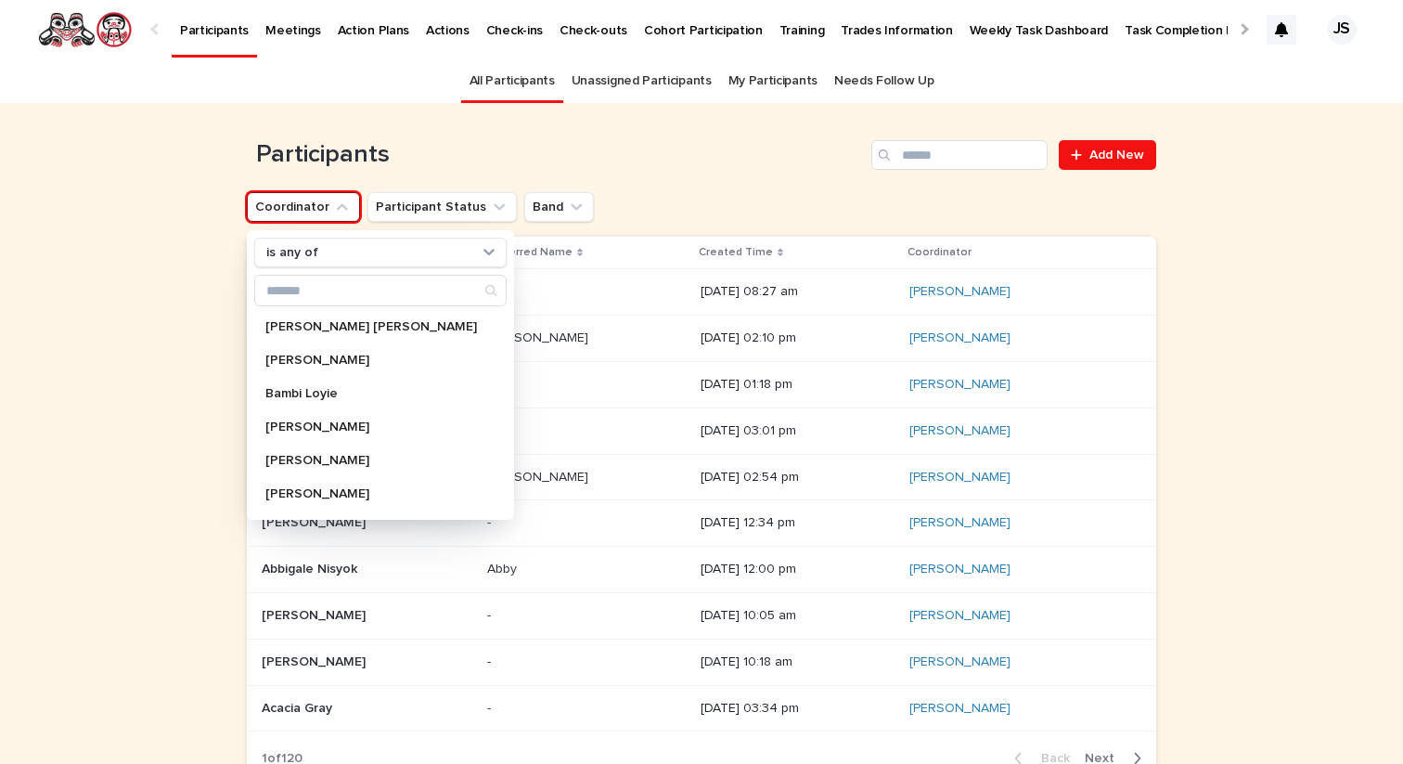
click at [315, 211] on button "Coordinator" at bounding box center [303, 207] width 113 height 30
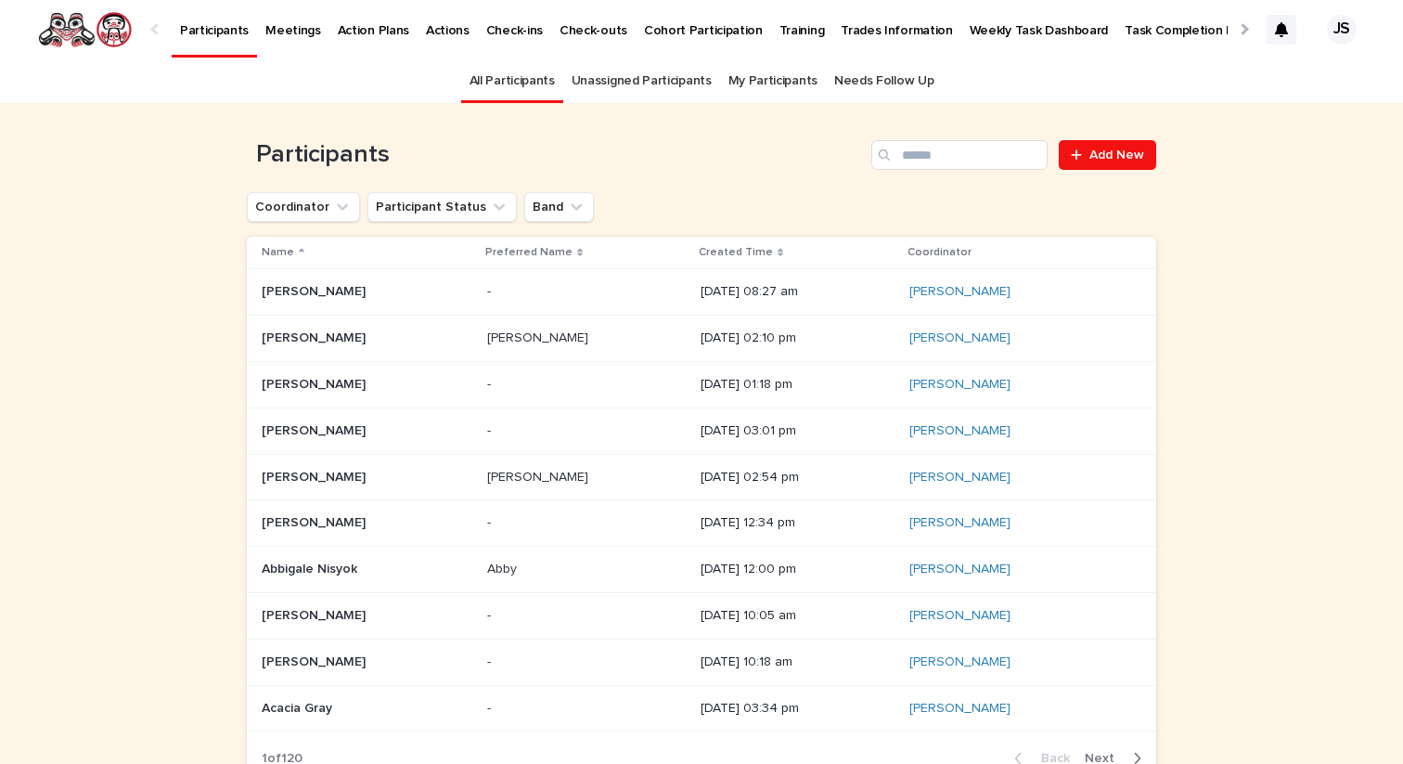
click at [228, 27] on p "Participants" at bounding box center [214, 19] width 69 height 39
click at [289, 200] on button "Coordinator" at bounding box center [303, 207] width 113 height 30
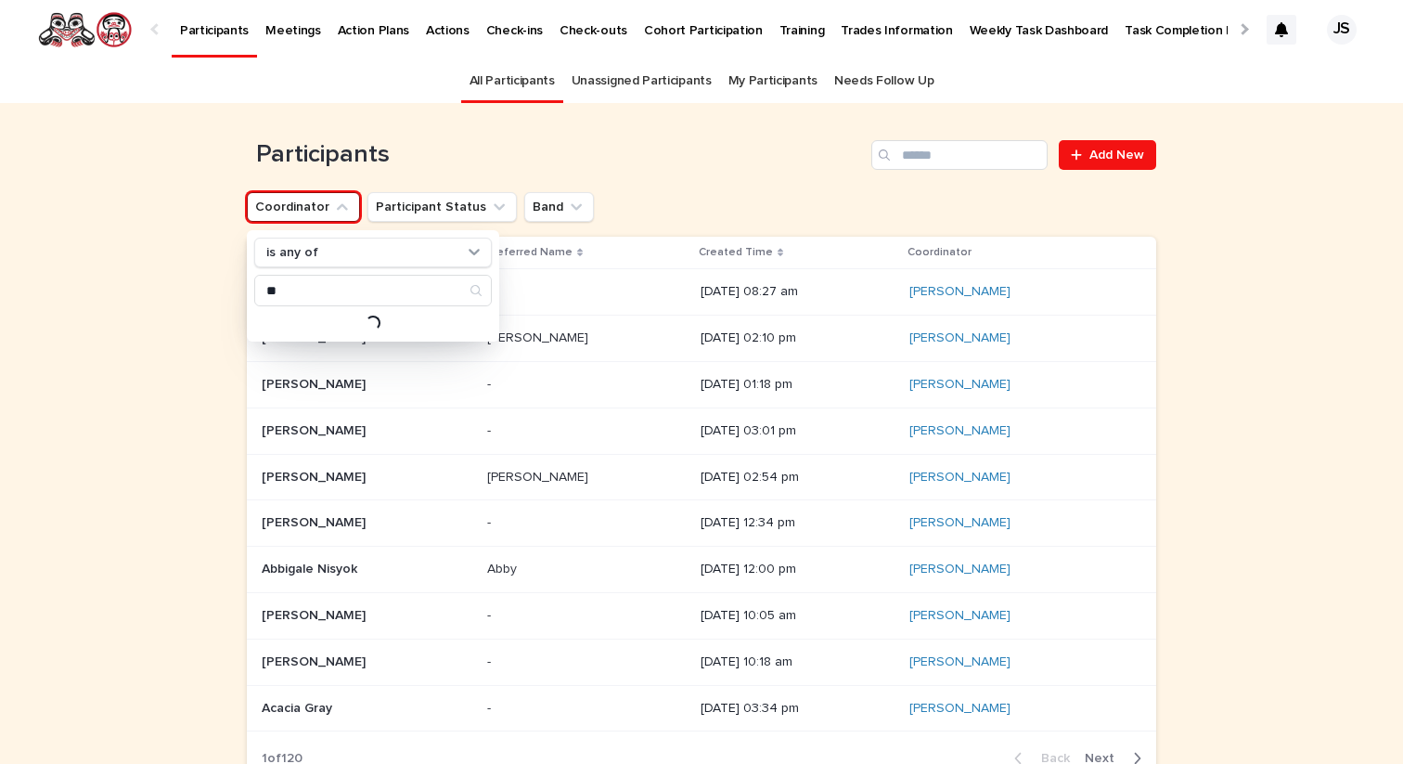
type input "*"
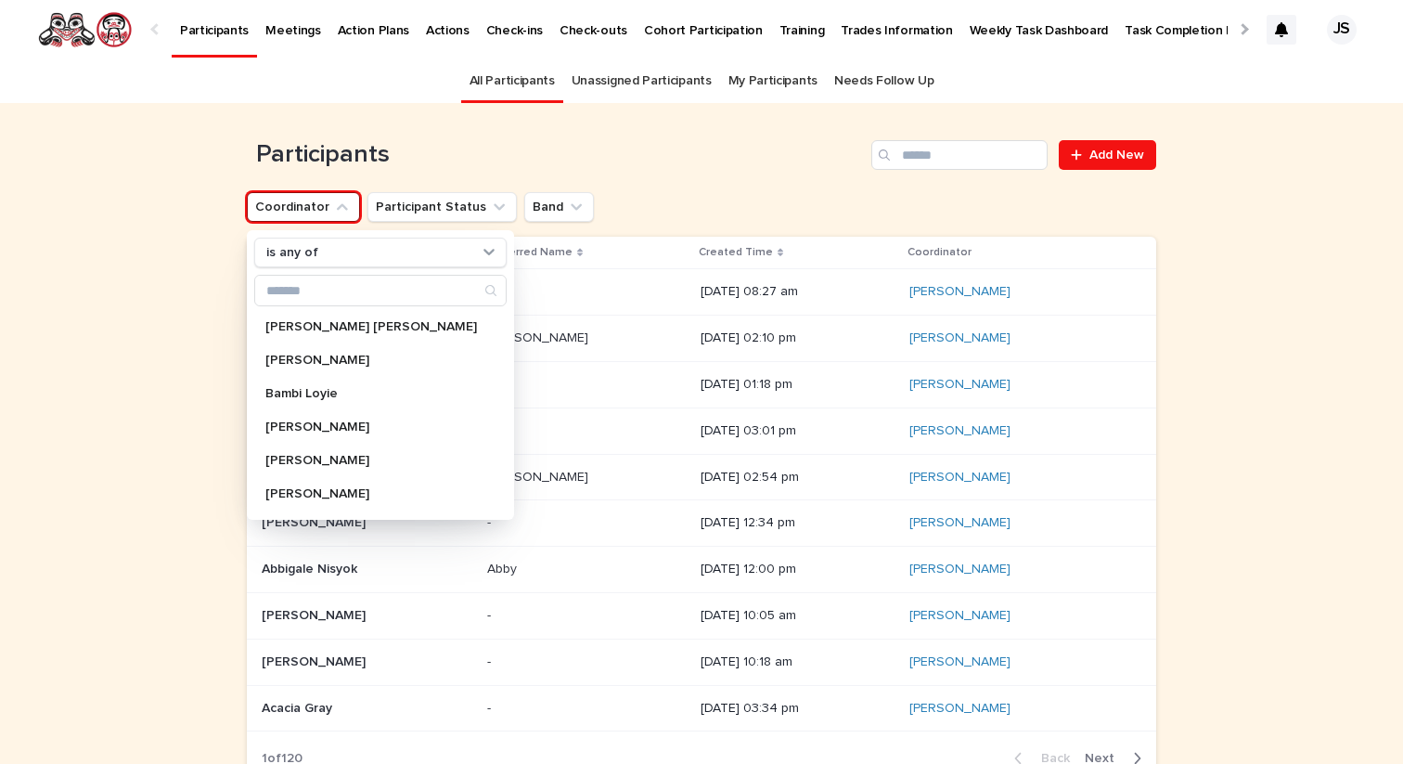
click at [167, 152] on div "Loading... Saving… Loading... Saving… Participants Add New Coordinator is any o…" at bounding box center [701, 496] width 1403 height 786
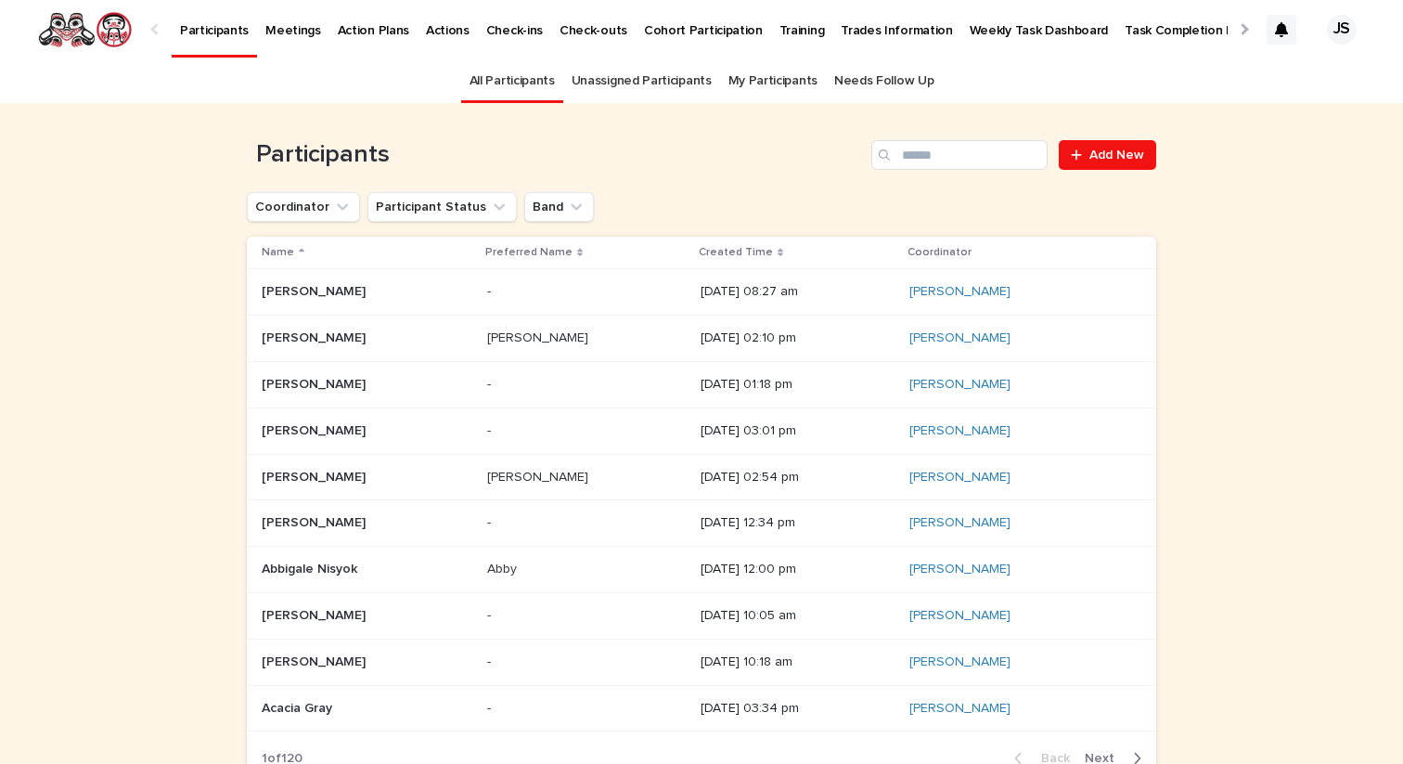
click at [223, 18] on p "Participants" at bounding box center [214, 19] width 69 height 39
click at [209, 24] on p "Participants" at bounding box center [214, 19] width 69 height 39
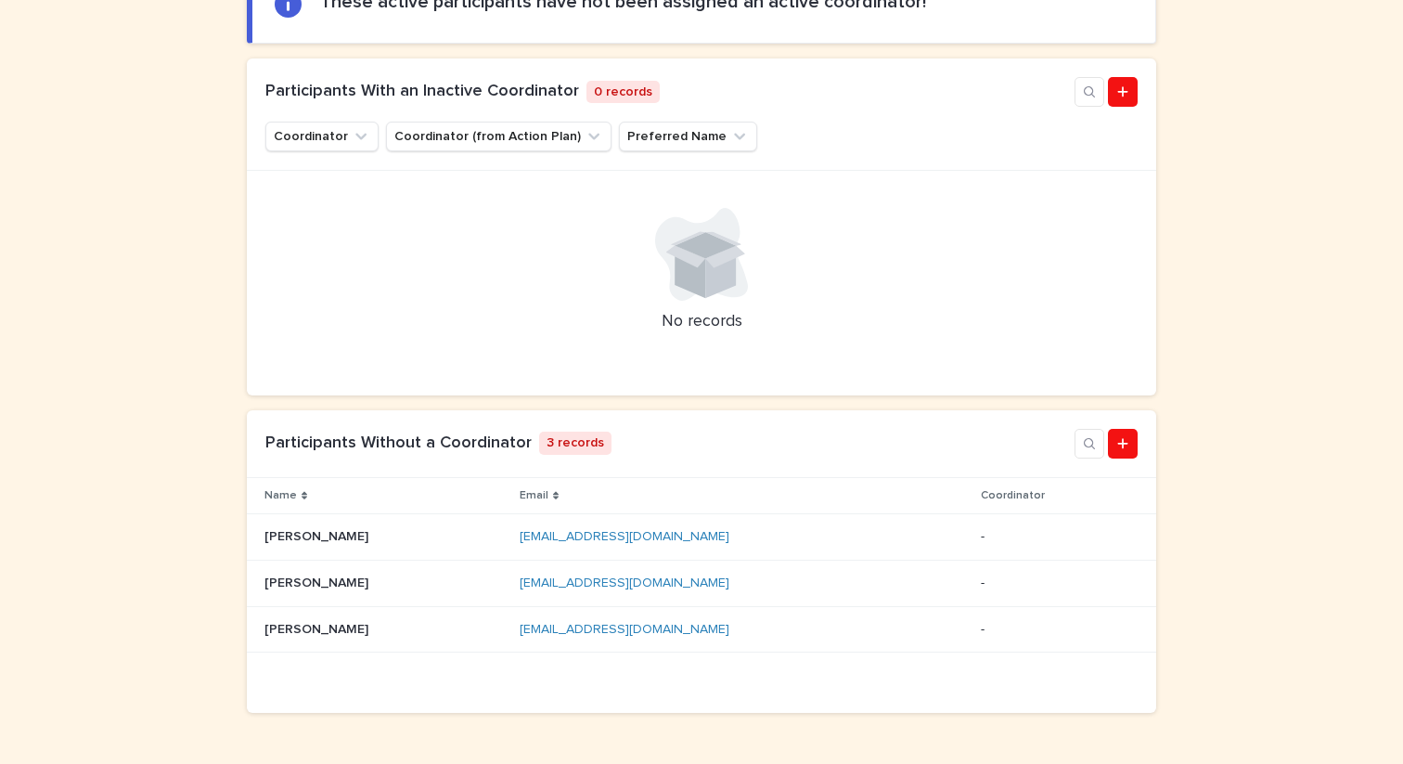
scroll to position [292, 0]
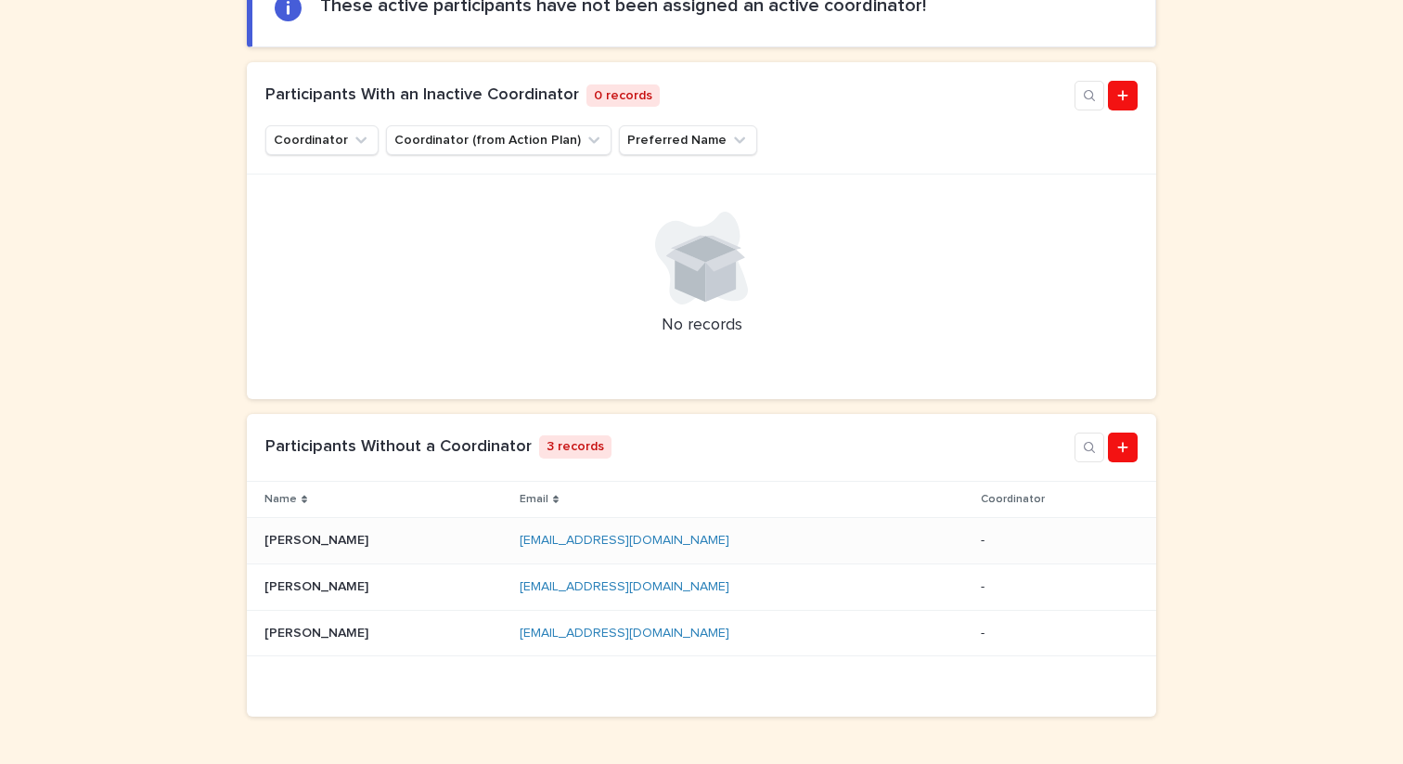
click at [329, 535] on p "[PERSON_NAME]" at bounding box center [318, 538] width 108 height 19
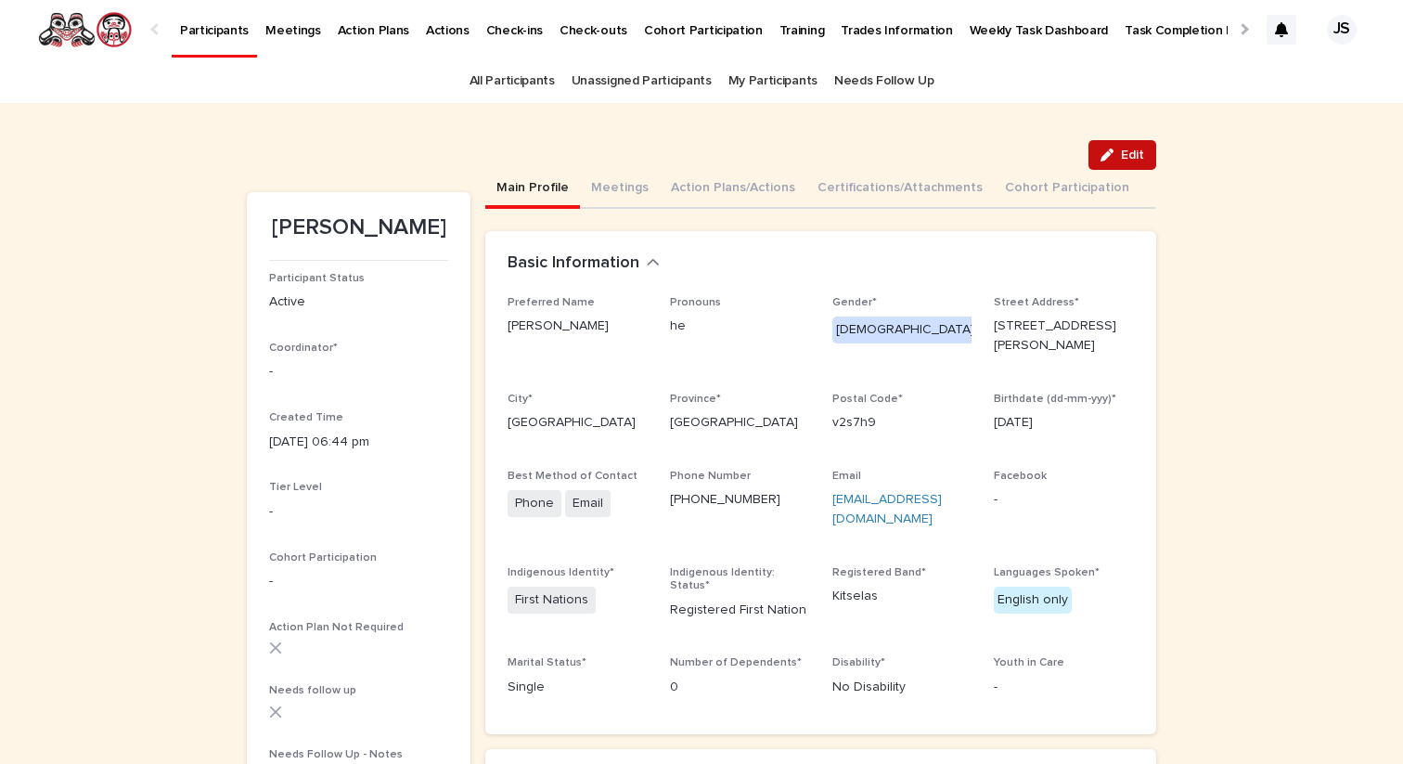
click at [1113, 159] on icon "button" at bounding box center [1106, 154] width 13 height 13
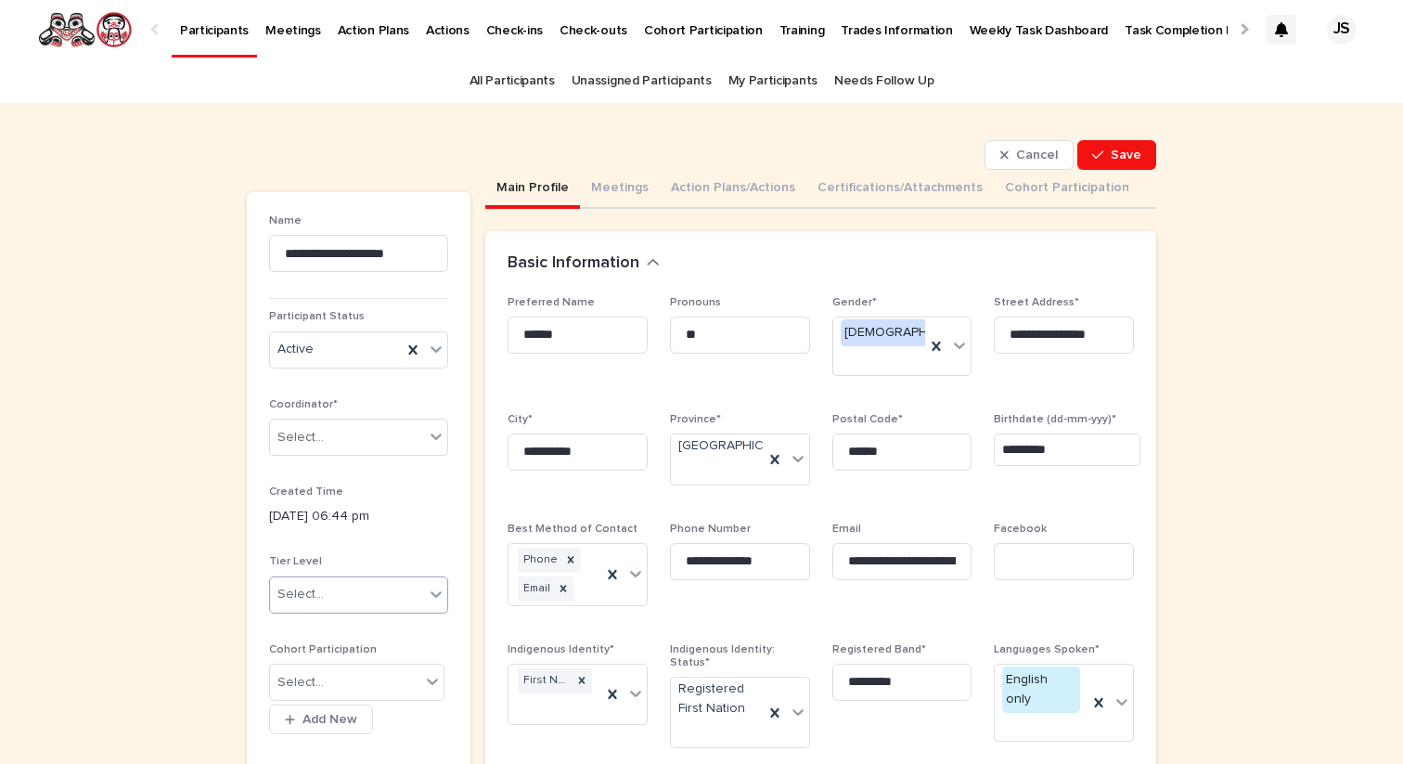
scroll to position [24, 0]
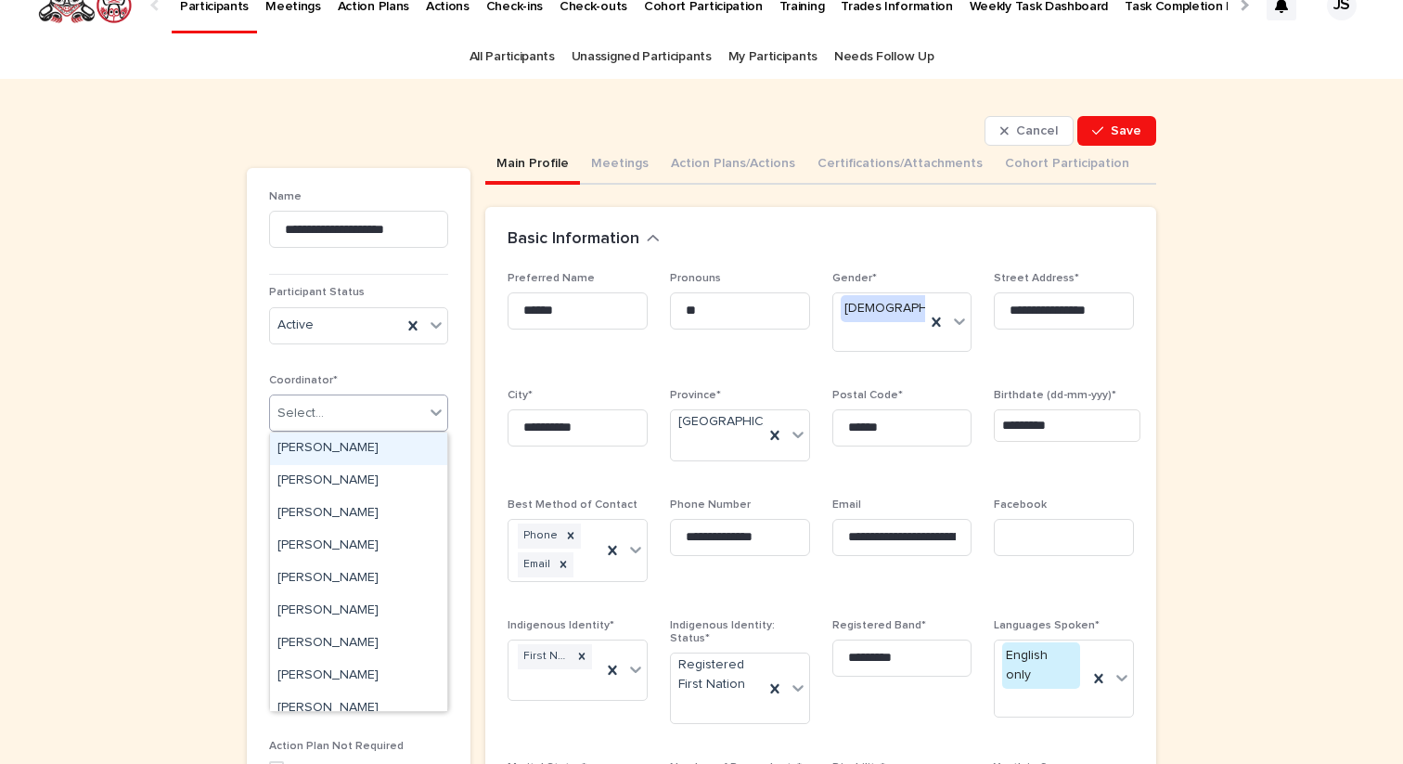
click at [370, 413] on div "Select..." at bounding box center [347, 413] width 154 height 31
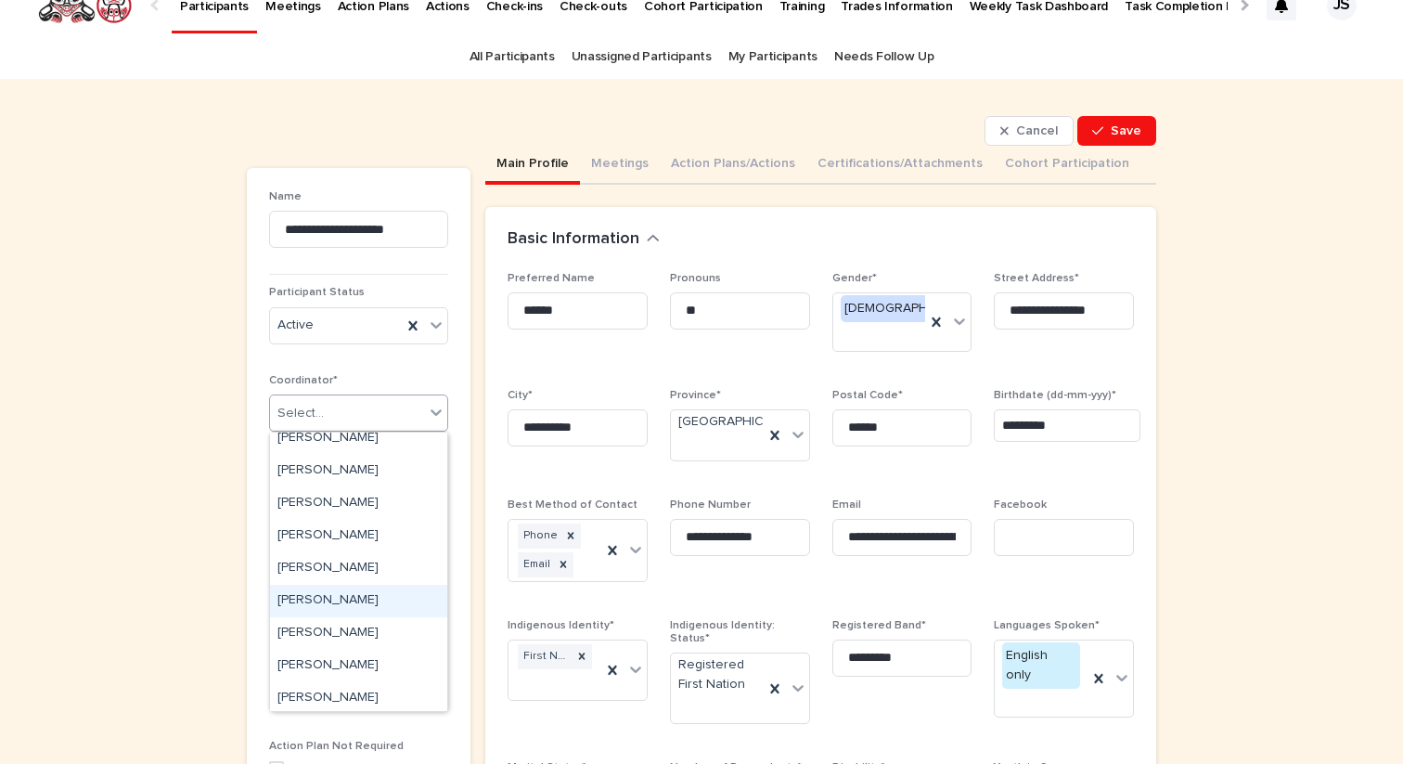
scroll to position [65, 0]
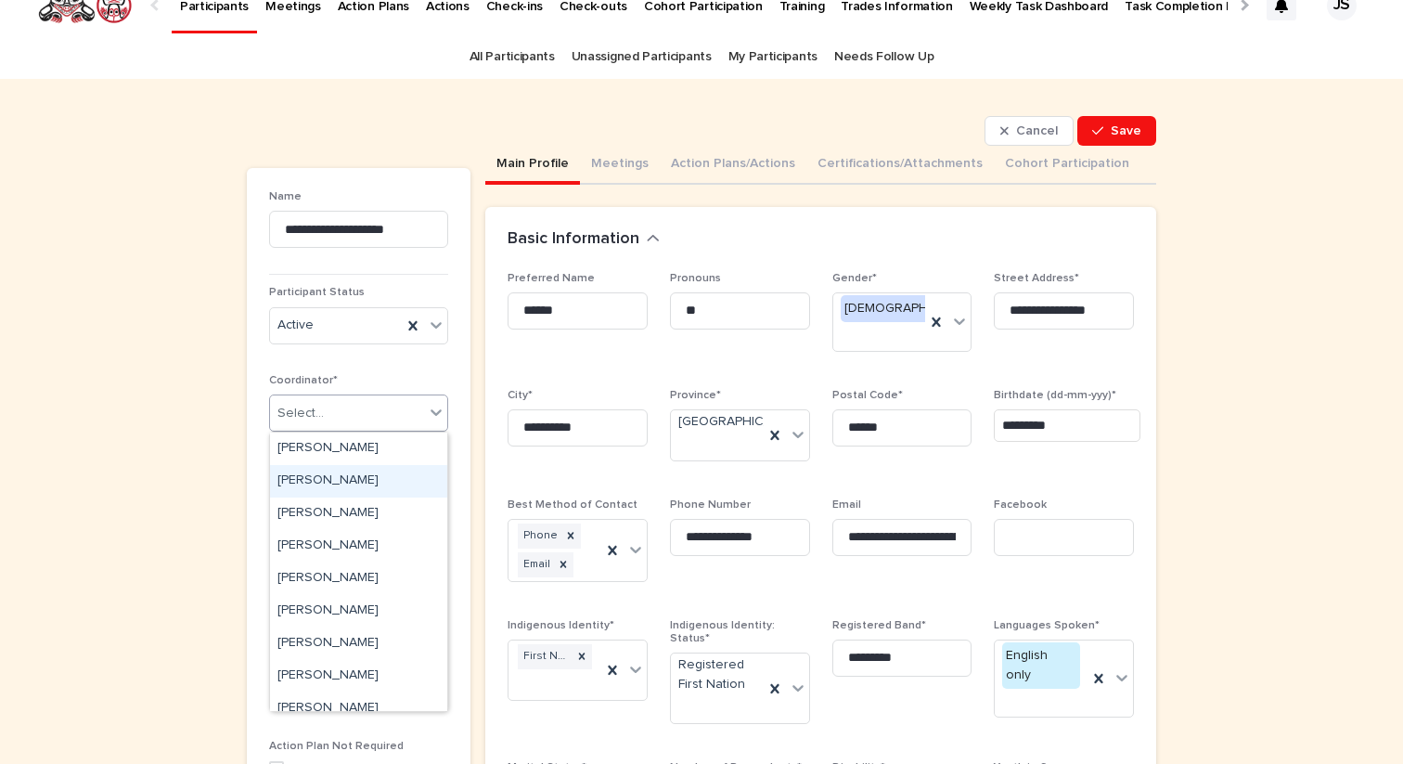
click at [344, 490] on div "[PERSON_NAME]" at bounding box center [358, 481] width 177 height 32
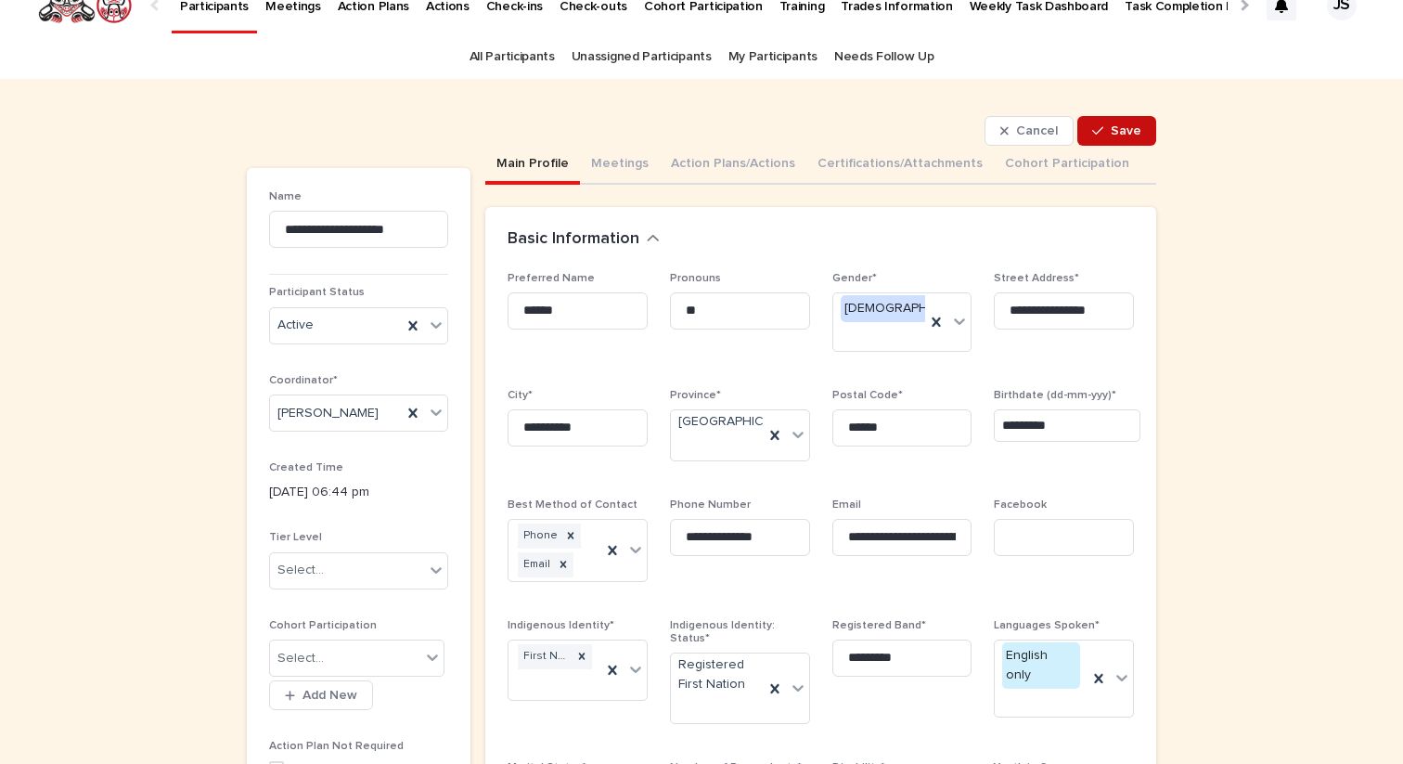
click at [1115, 120] on button "Save" at bounding box center [1116, 131] width 79 height 30
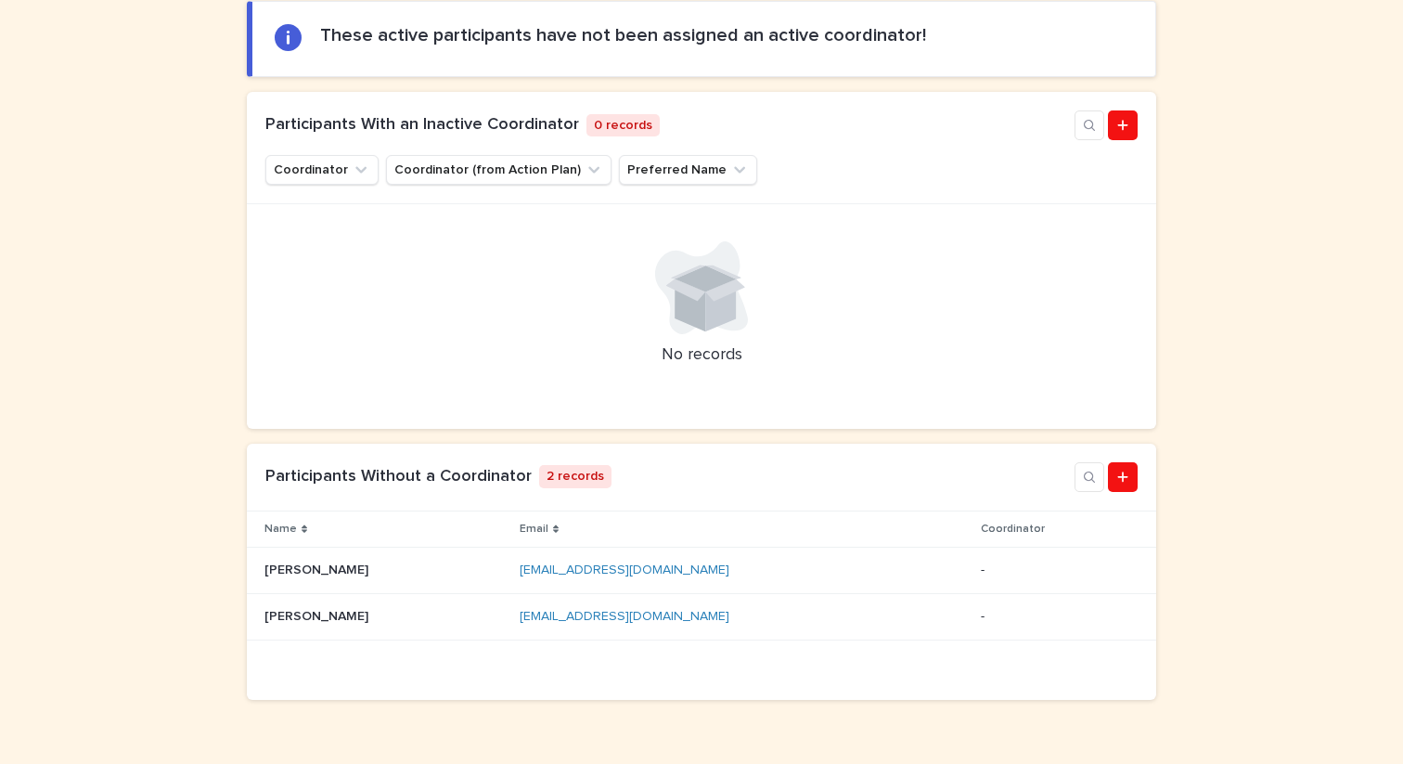
scroll to position [306, 0]
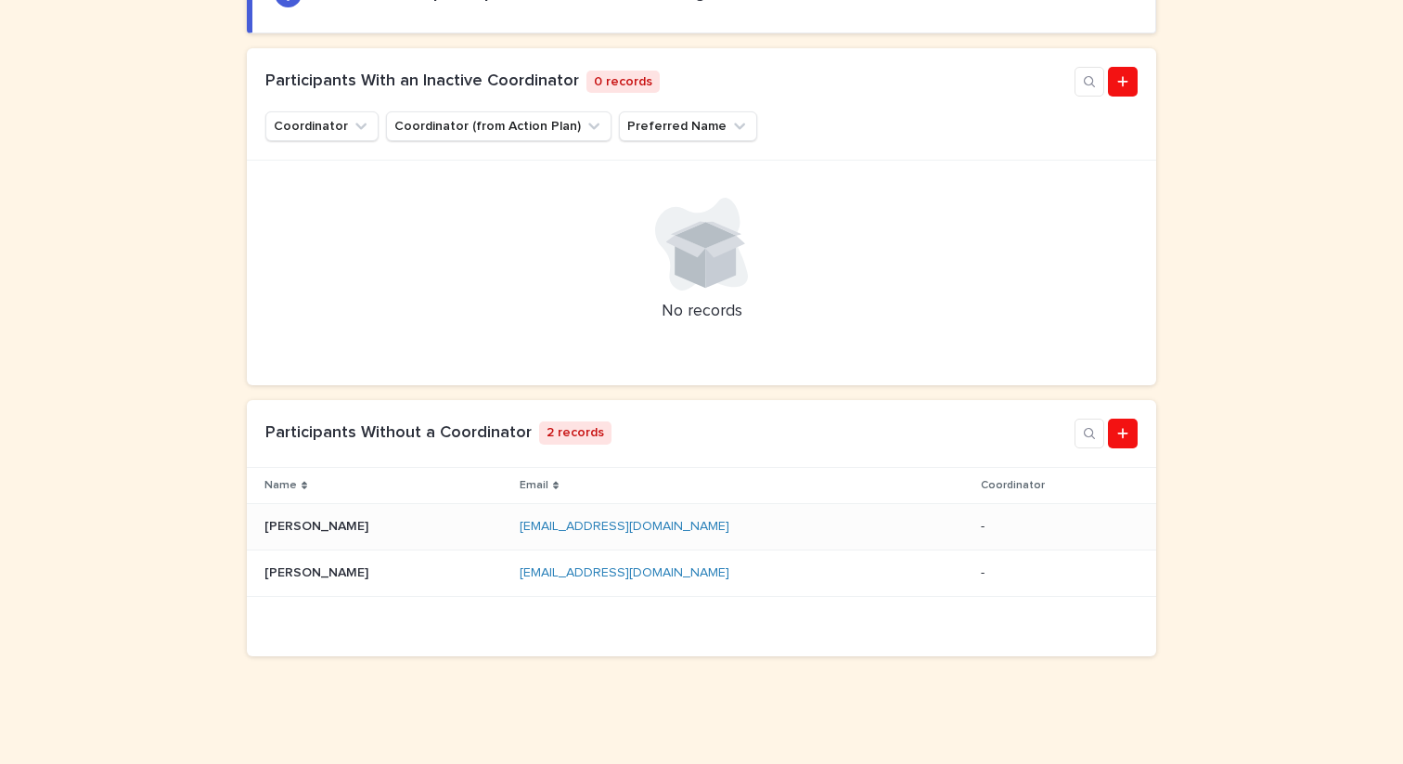
click at [298, 527] on p "[PERSON_NAME]" at bounding box center [318, 524] width 108 height 19
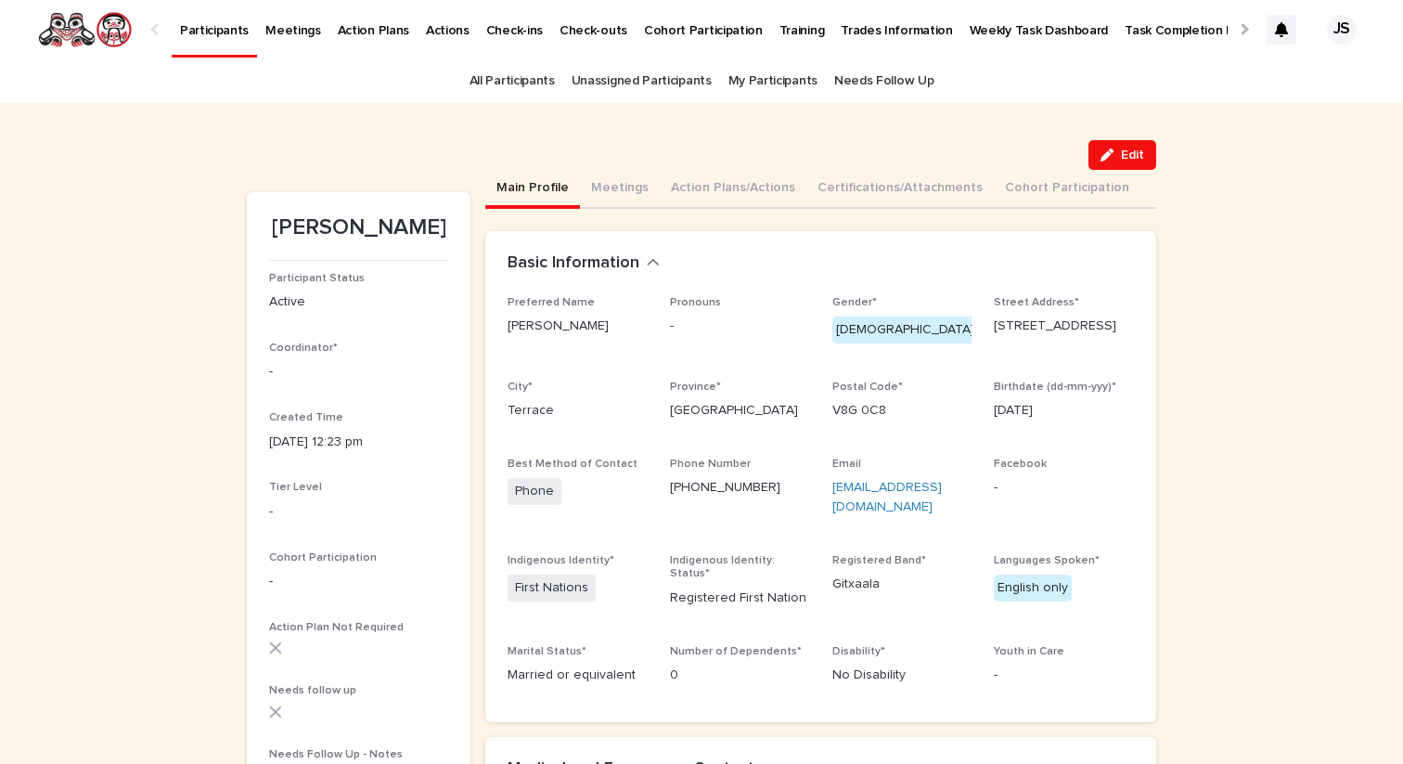
click at [199, 29] on p "Participants" at bounding box center [214, 19] width 69 height 39
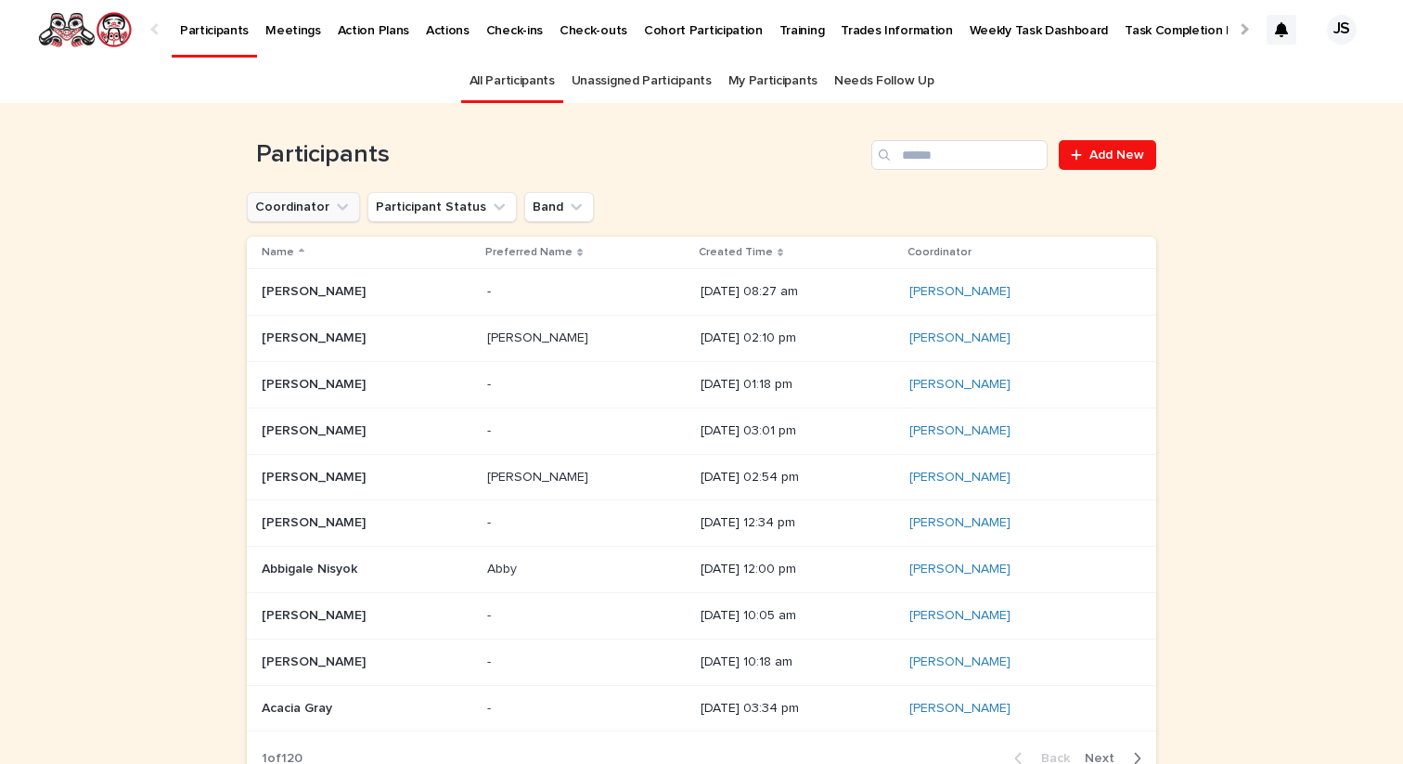
click at [333, 210] on icon "Coordinator" at bounding box center [342, 207] width 19 height 19
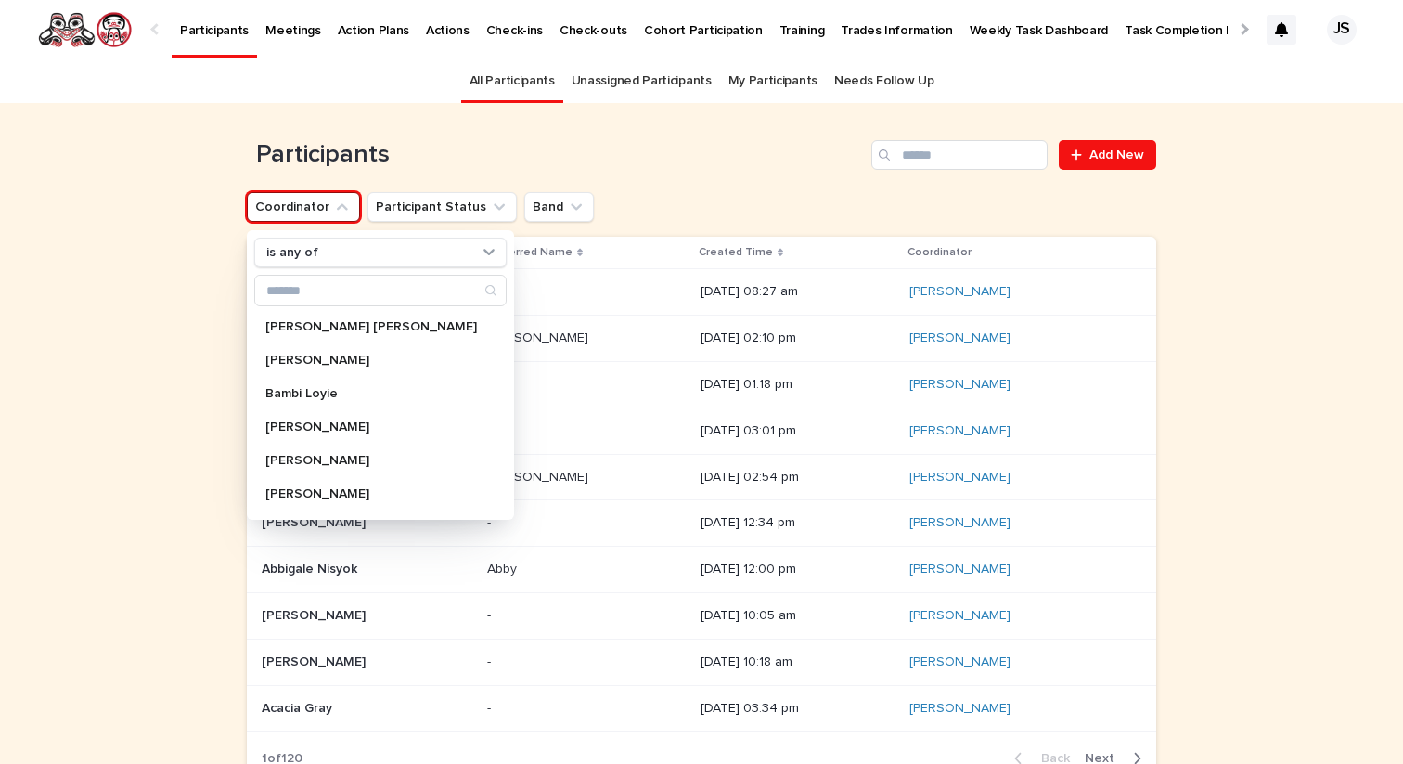
click at [630, 145] on h1 "Participants" at bounding box center [555, 155] width 617 height 30
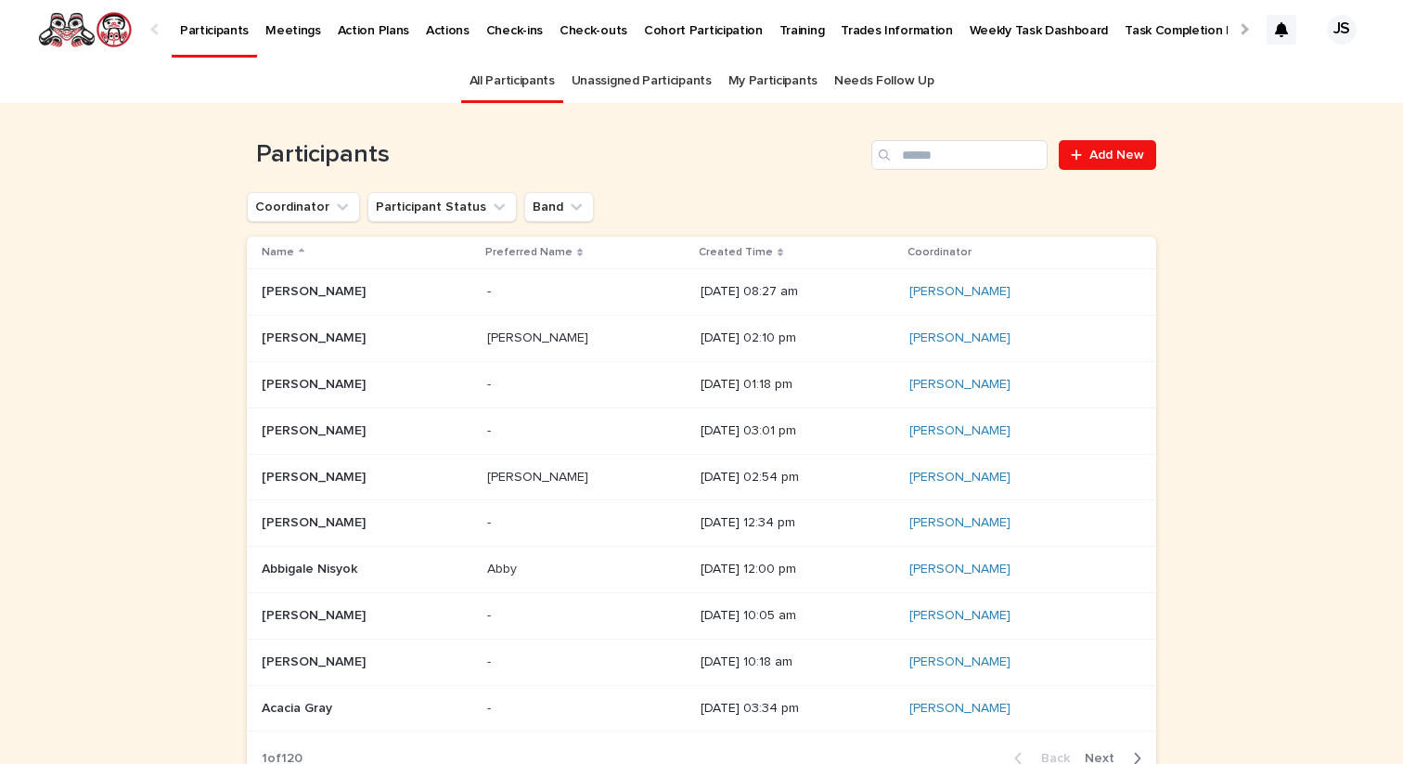
click at [994, 32] on p "Weekly Task Dashboard" at bounding box center [1038, 19] width 139 height 39
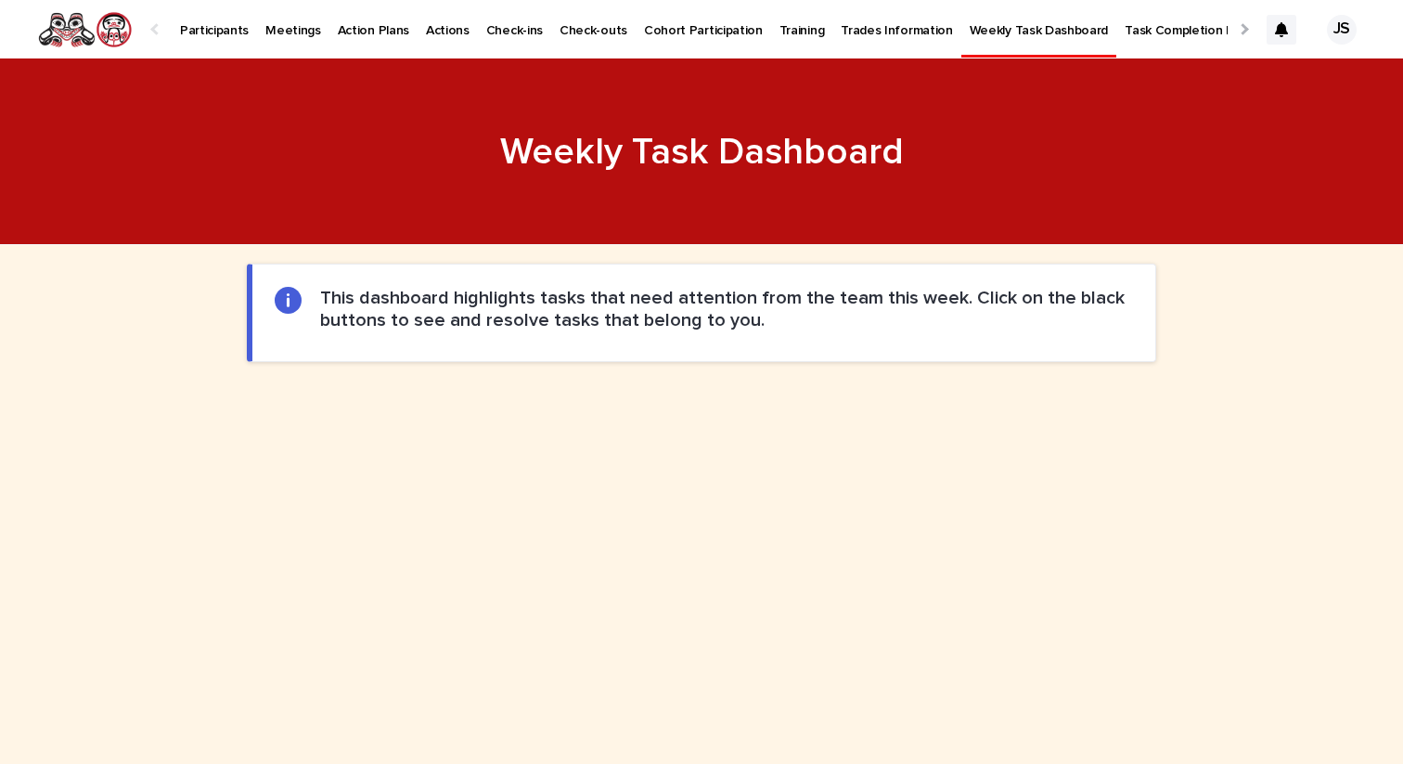
click at [209, 24] on p "Participants" at bounding box center [214, 19] width 69 height 39
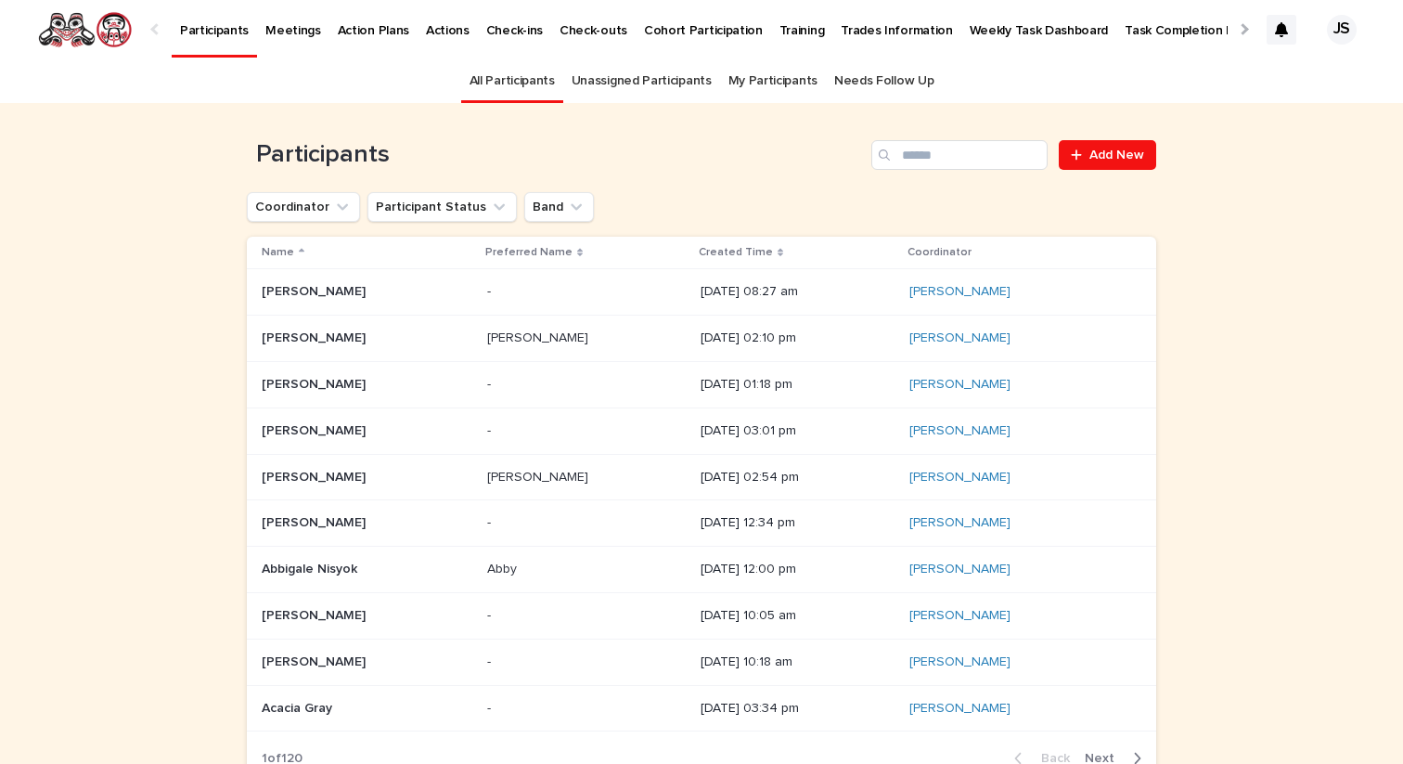
click at [751, 85] on link "My Participants" at bounding box center [772, 81] width 89 height 44
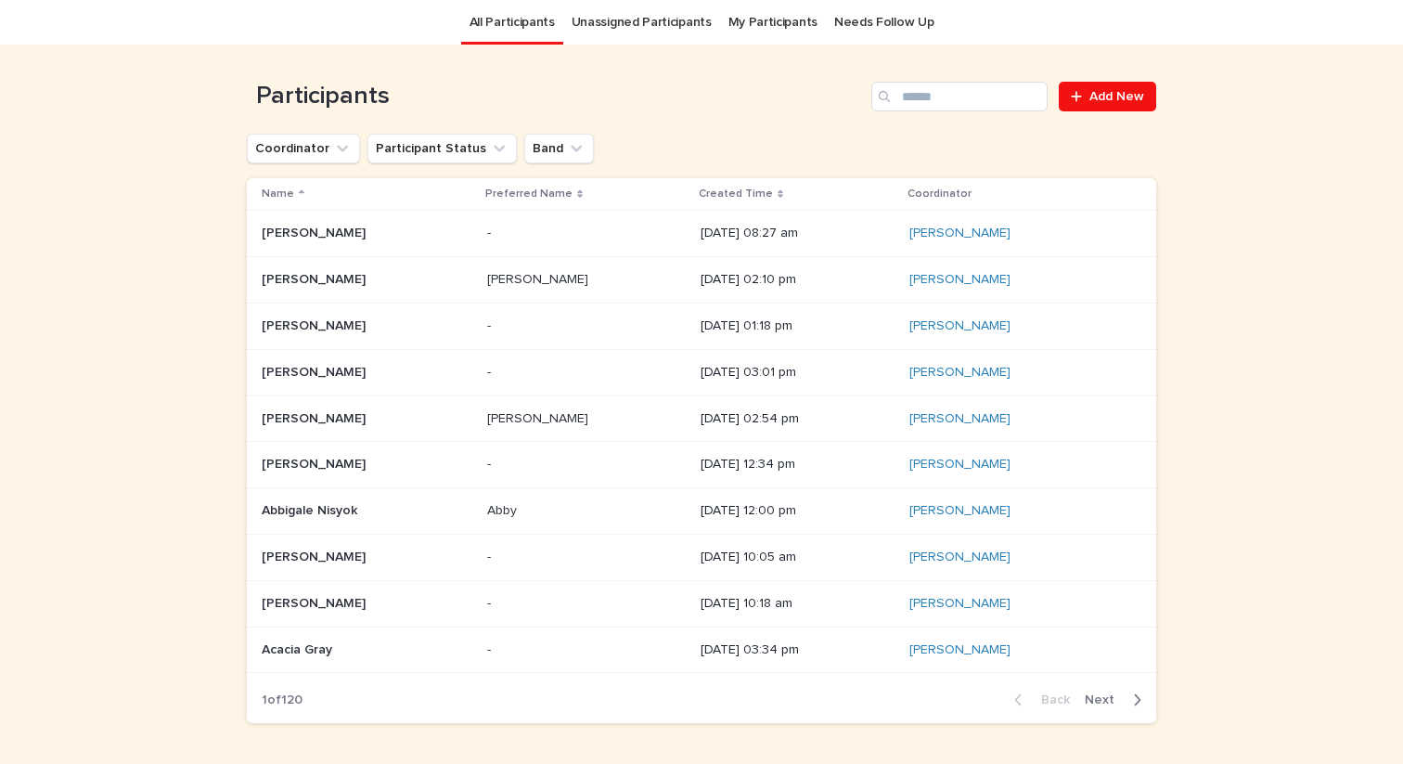
scroll to position [59, 0]
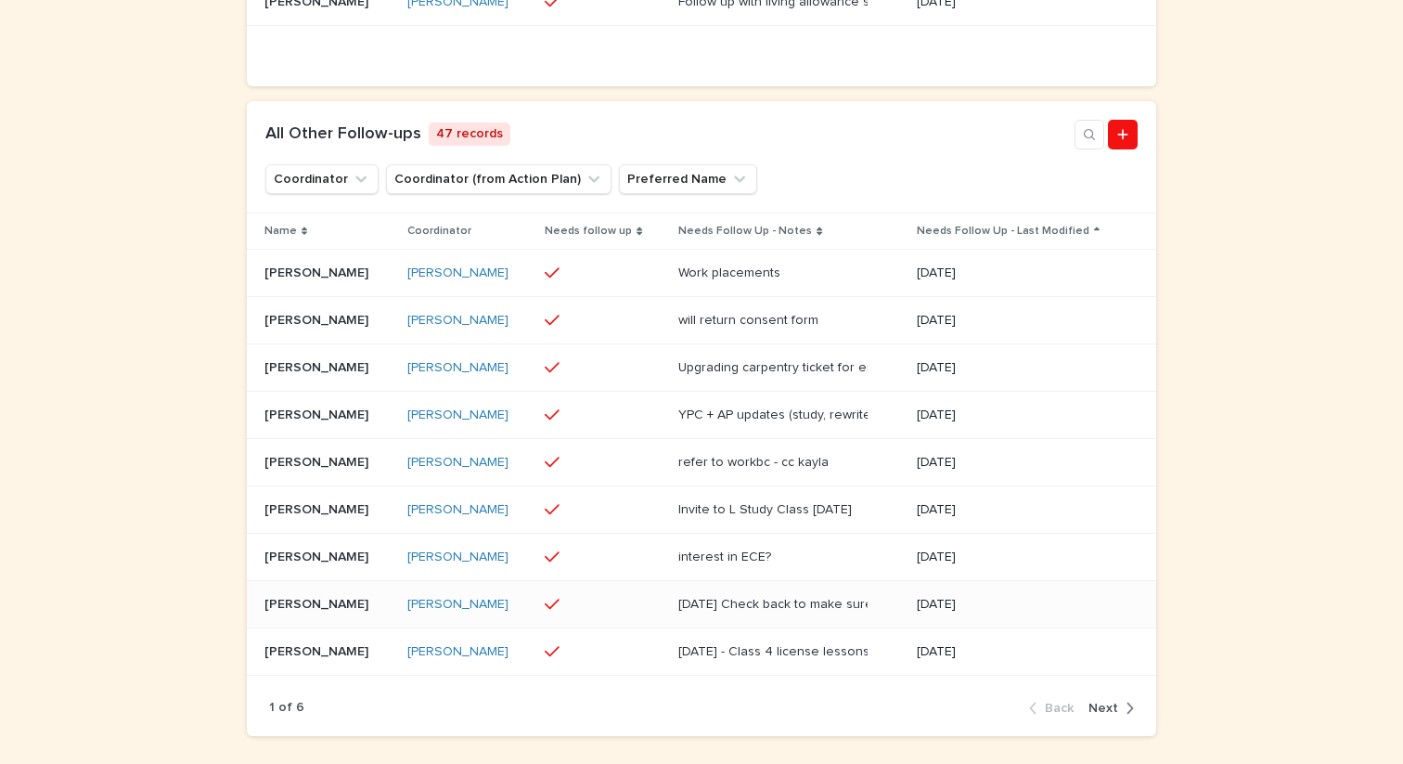
scroll to position [873, 0]
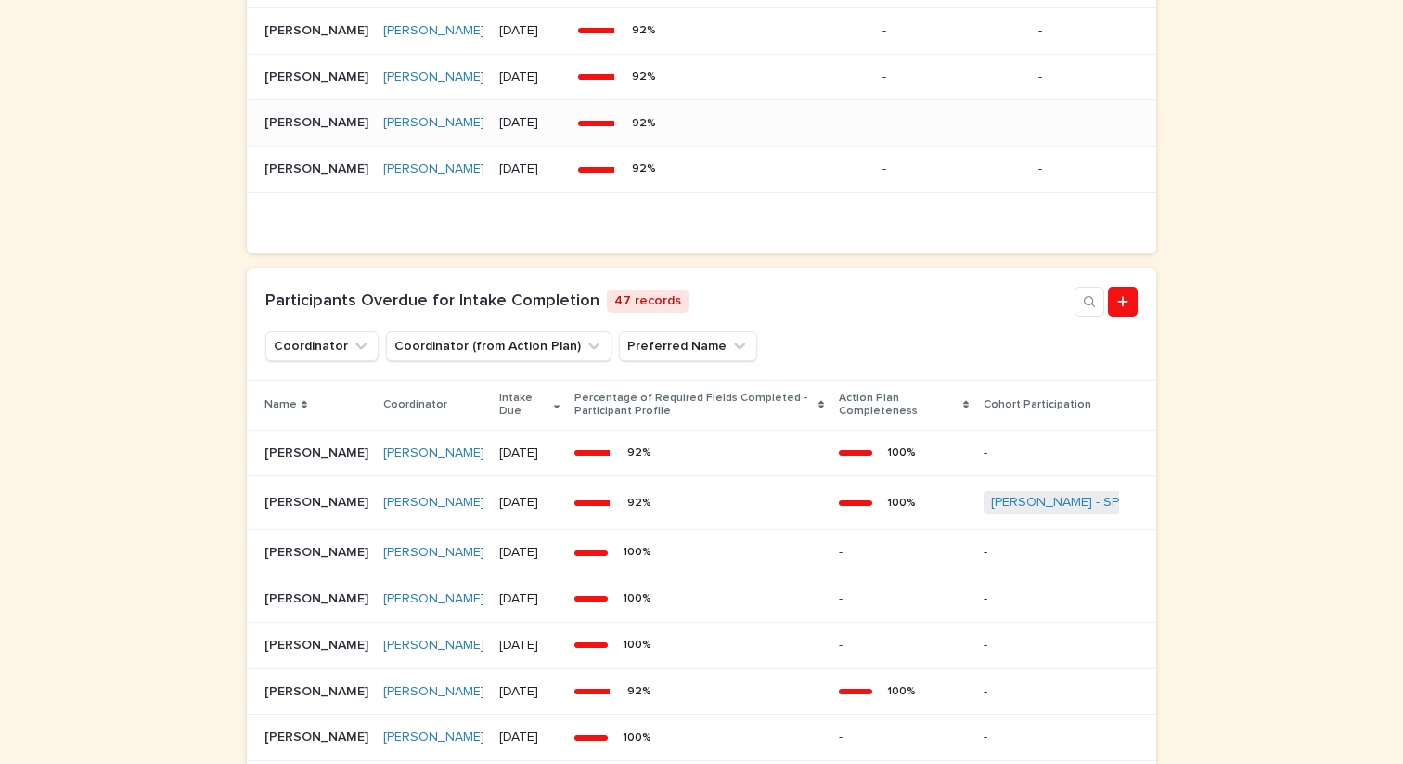
scroll to position [1192, 0]
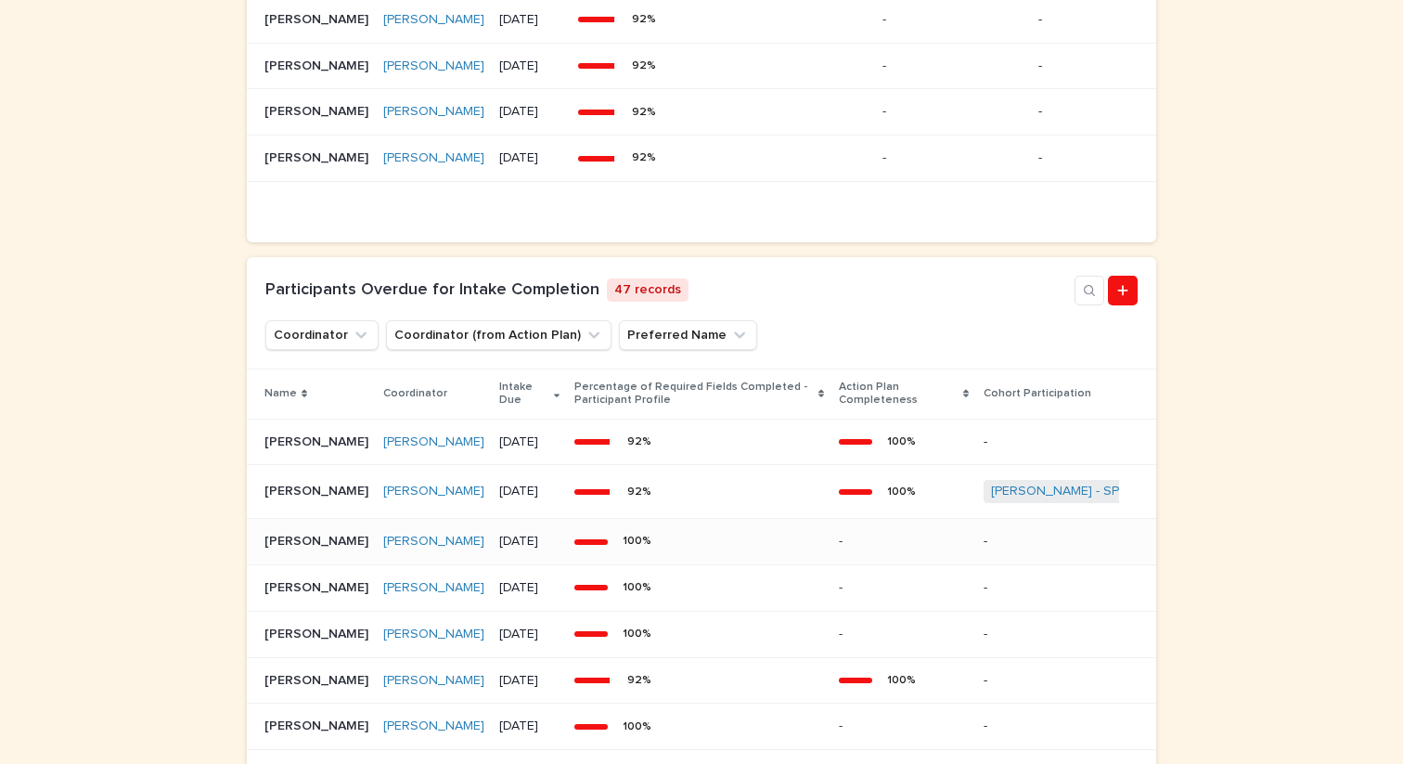
click at [326, 549] on p "[PERSON_NAME]" at bounding box center [318, 539] width 108 height 19
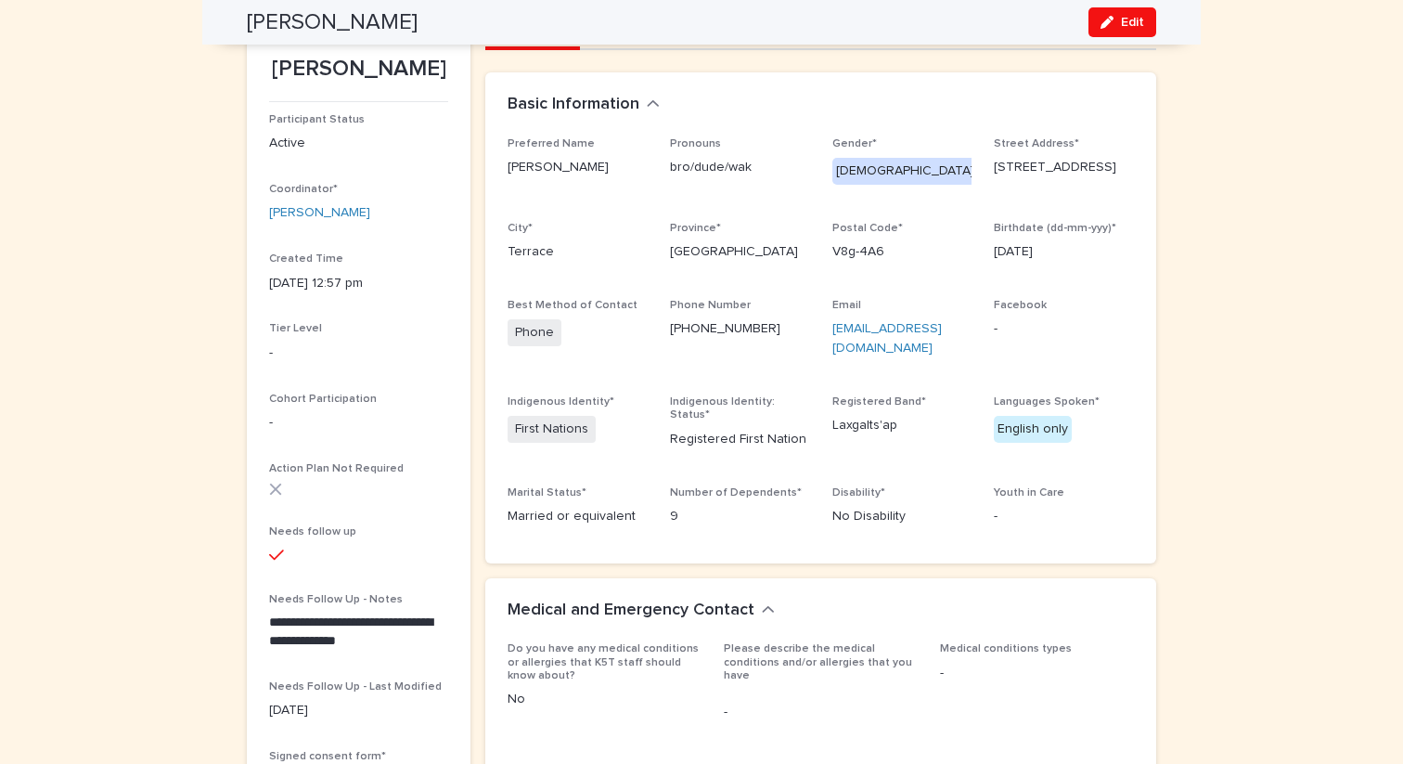
scroll to position [157, 0]
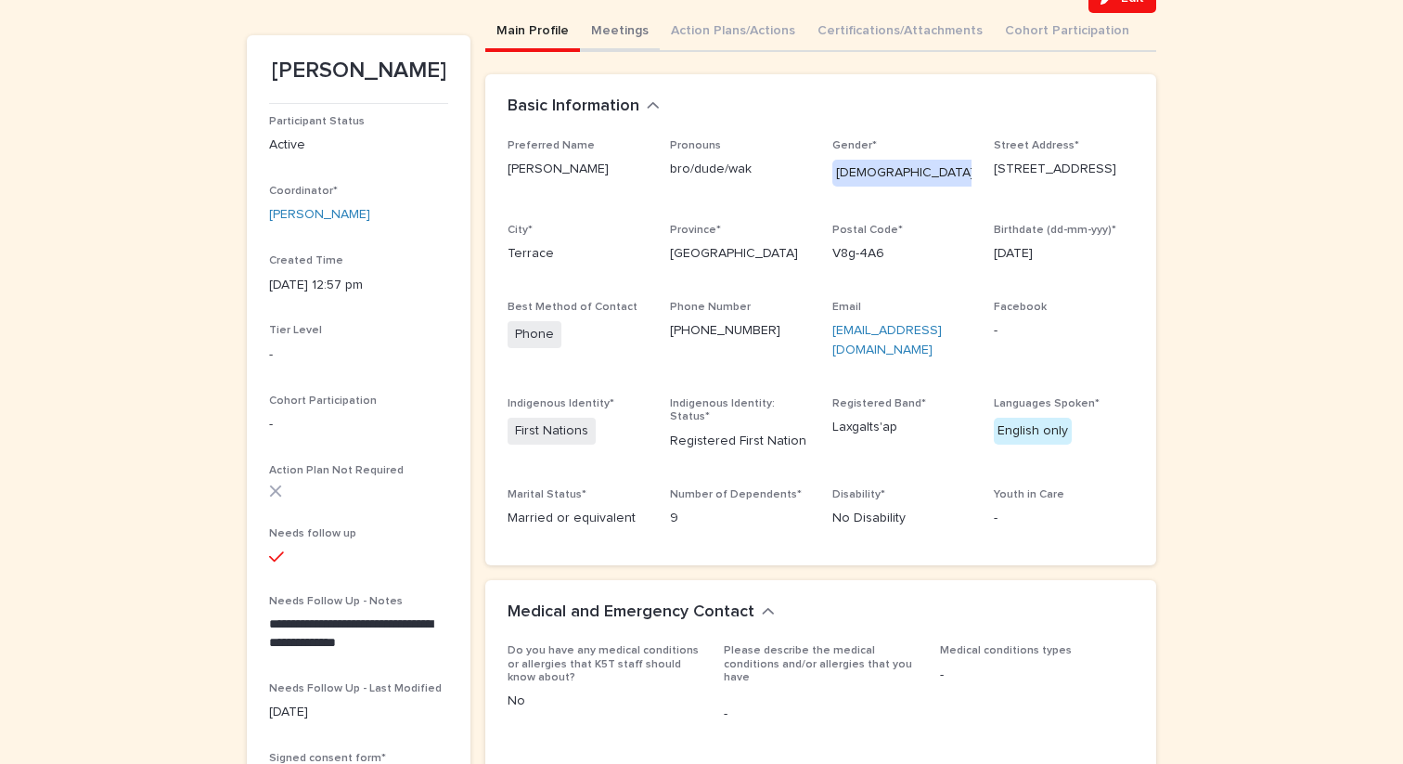
click at [605, 35] on button "Meetings" at bounding box center [620, 32] width 80 height 39
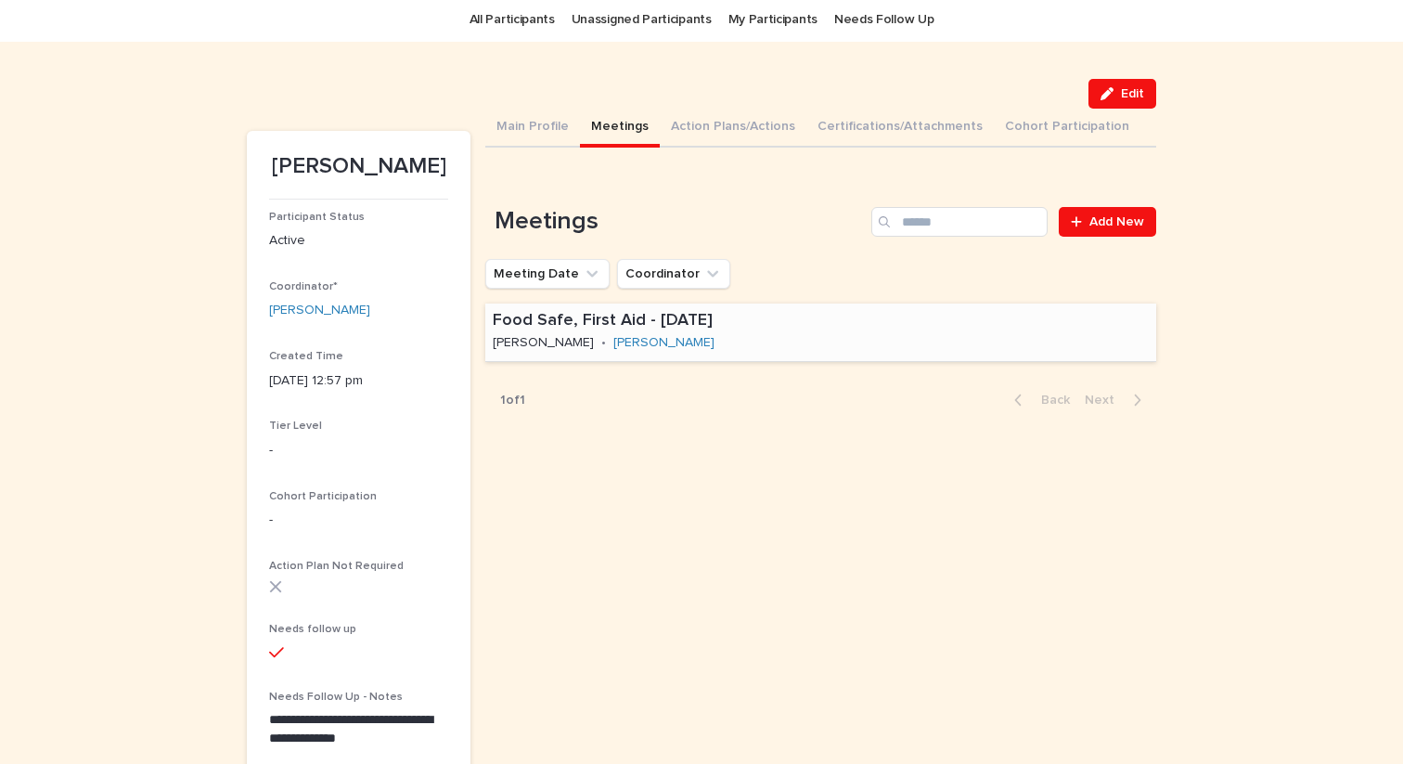
scroll to position [63, 0]
click at [713, 123] on button "Action Plans/Actions" at bounding box center [733, 126] width 147 height 39
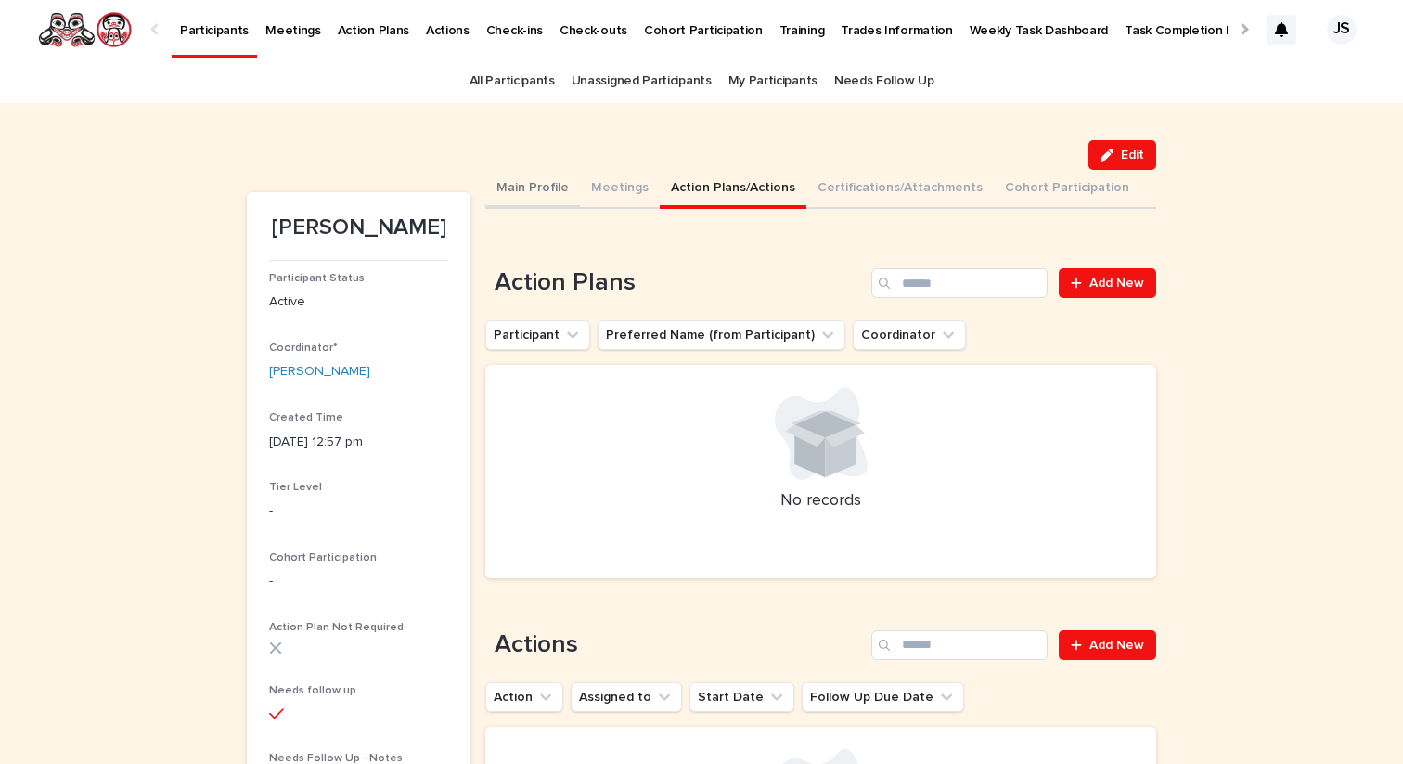
click at [531, 174] on button "Main Profile" at bounding box center [532, 189] width 95 height 39
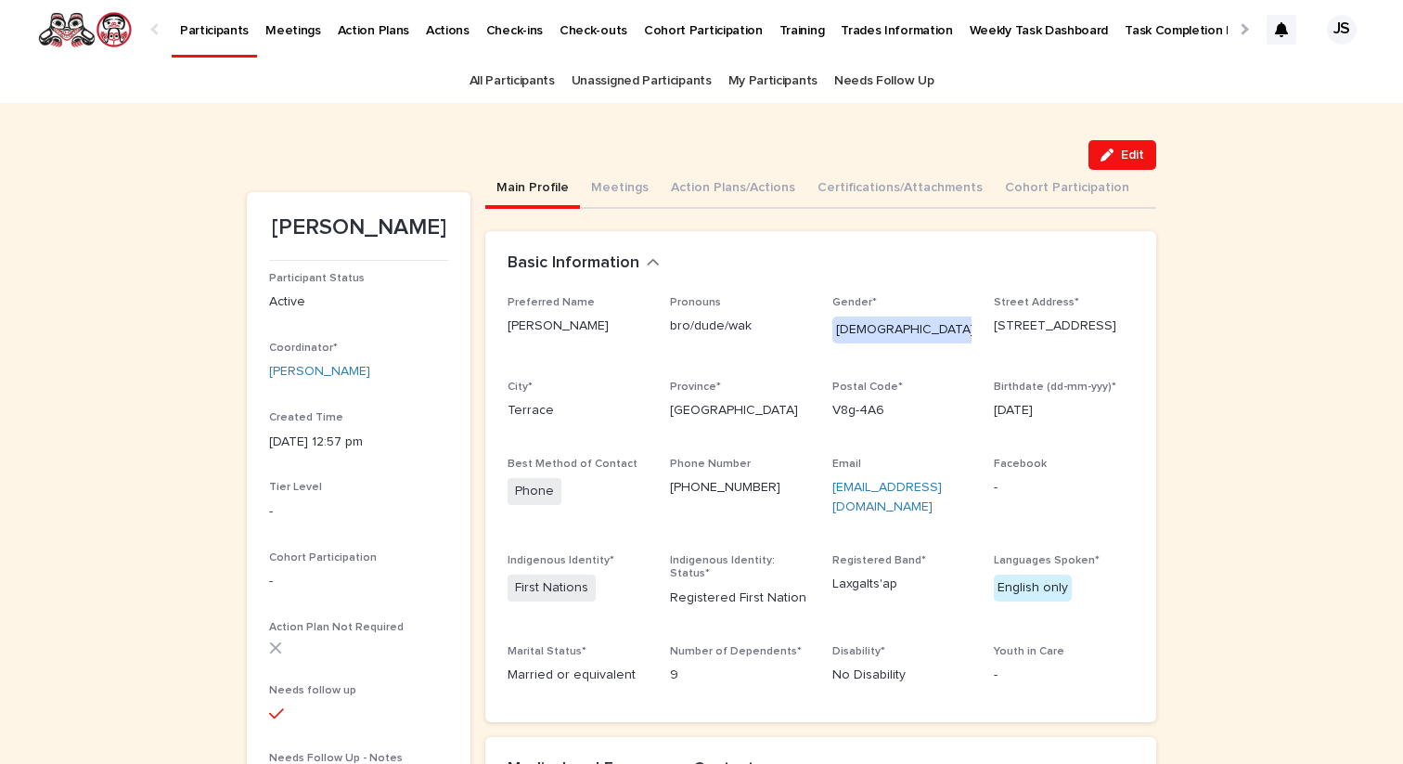
scroll to position [33, 0]
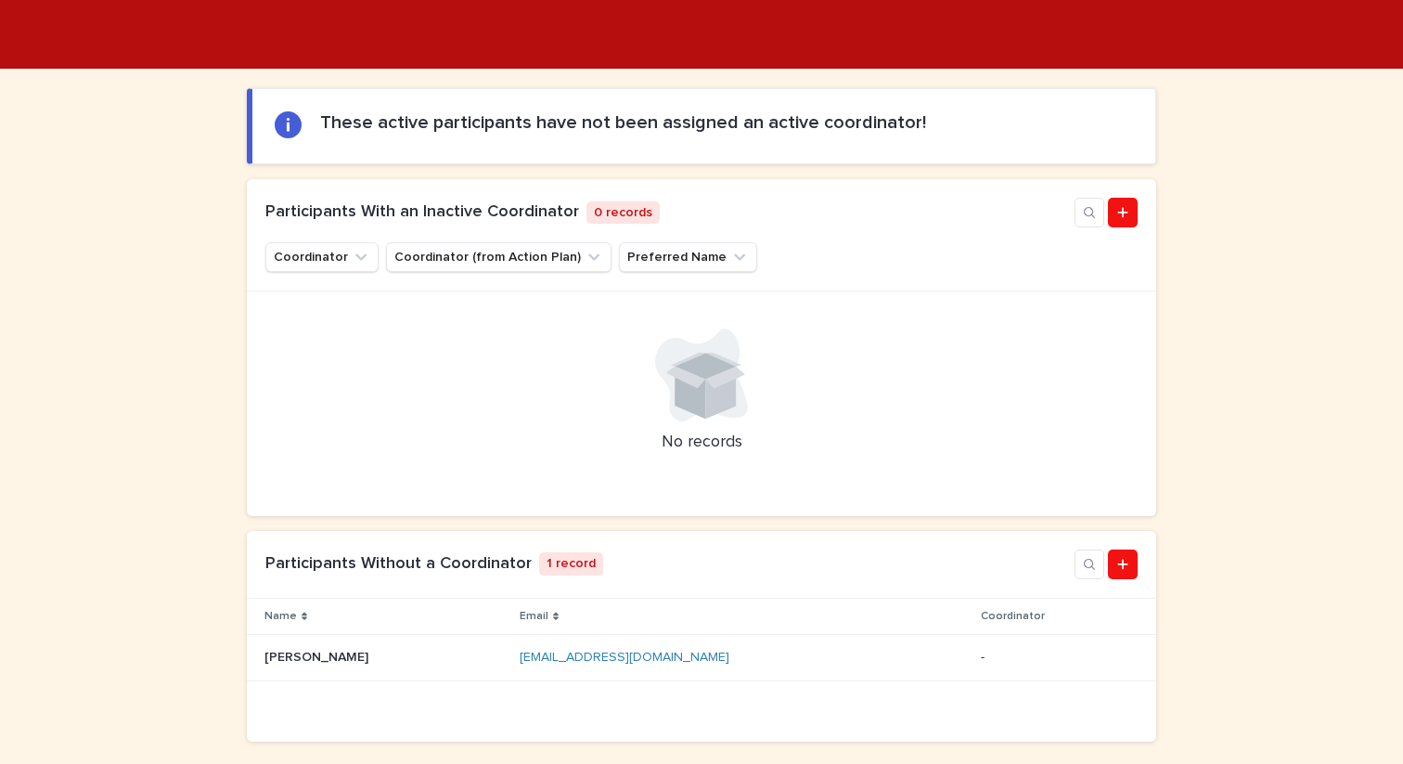
scroll to position [192, 0]
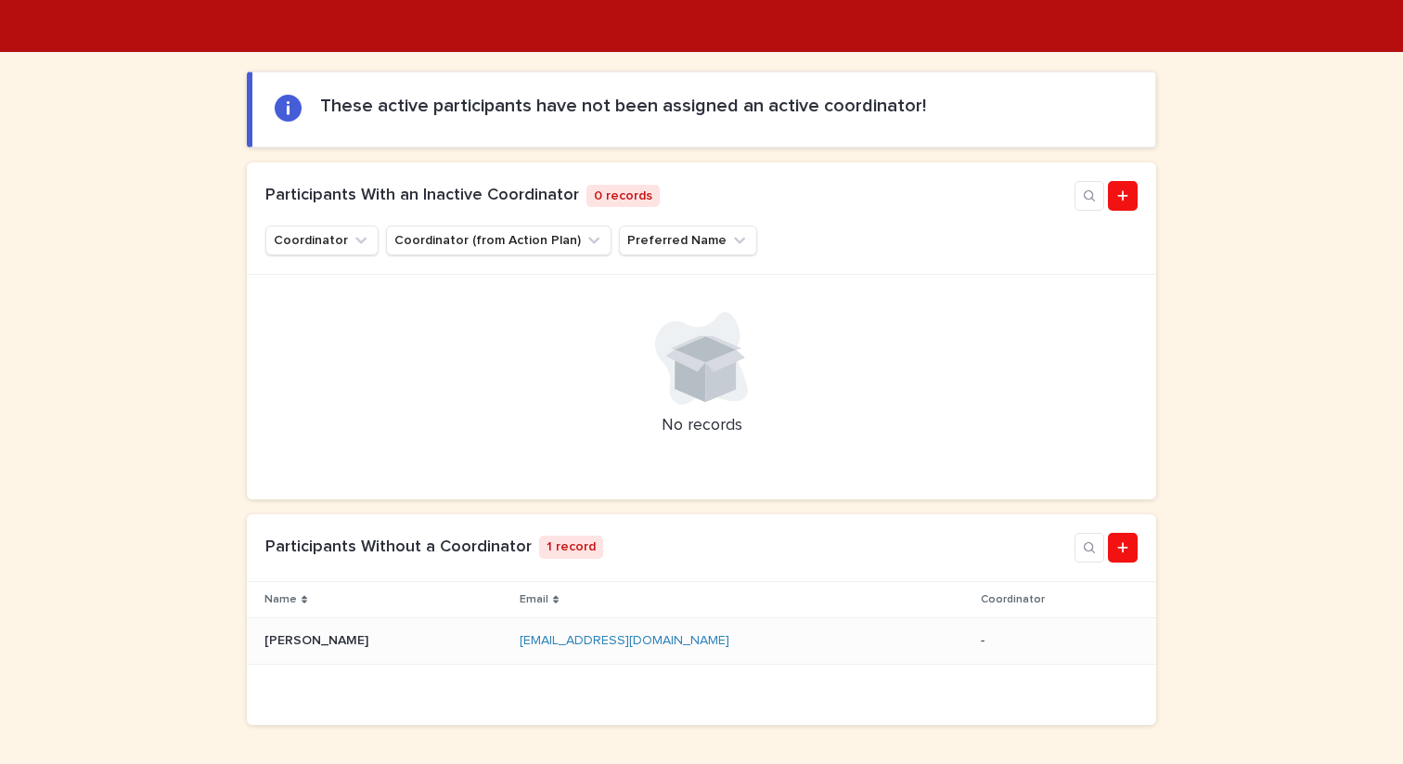
click at [331, 643] on p "[PERSON_NAME]" at bounding box center [318, 638] width 108 height 19
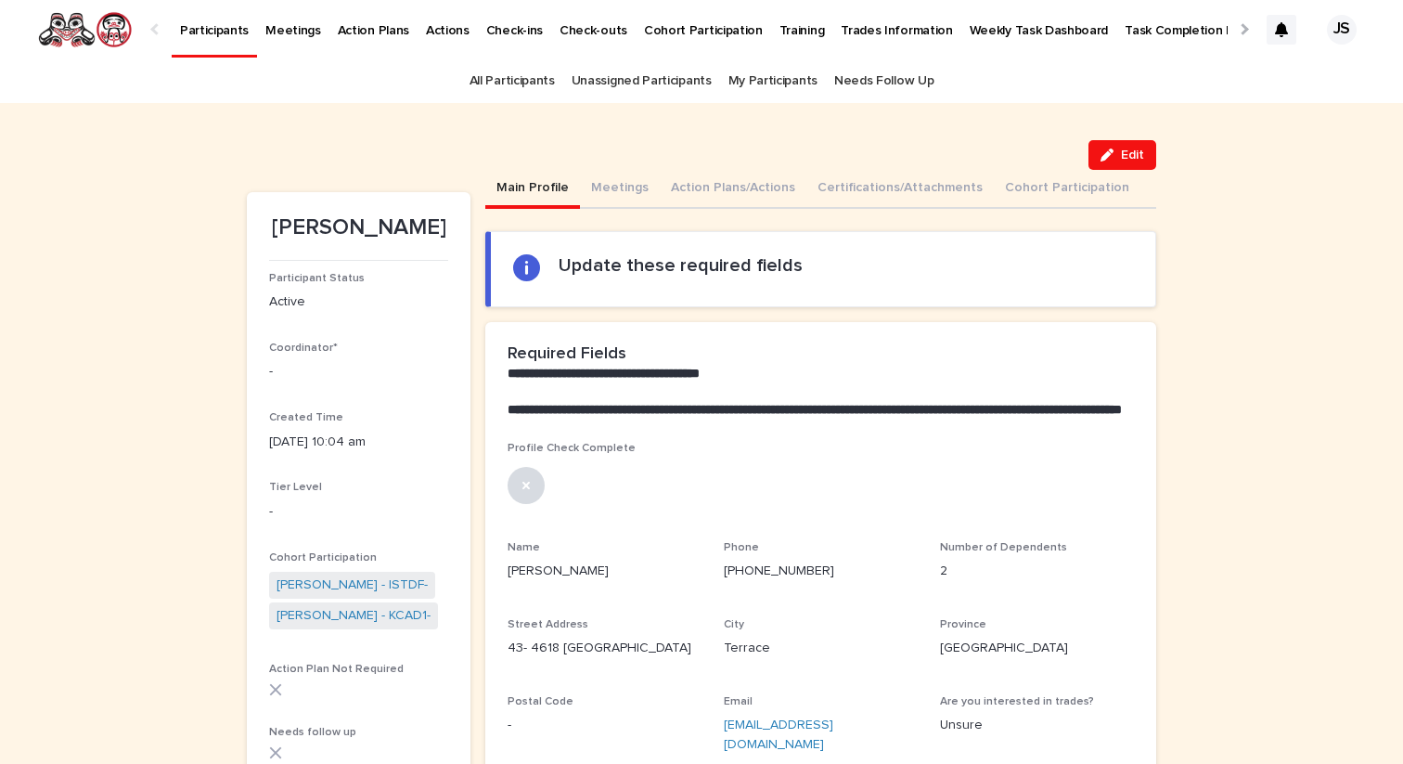
click at [543, 182] on button "Main Profile" at bounding box center [532, 189] width 95 height 39
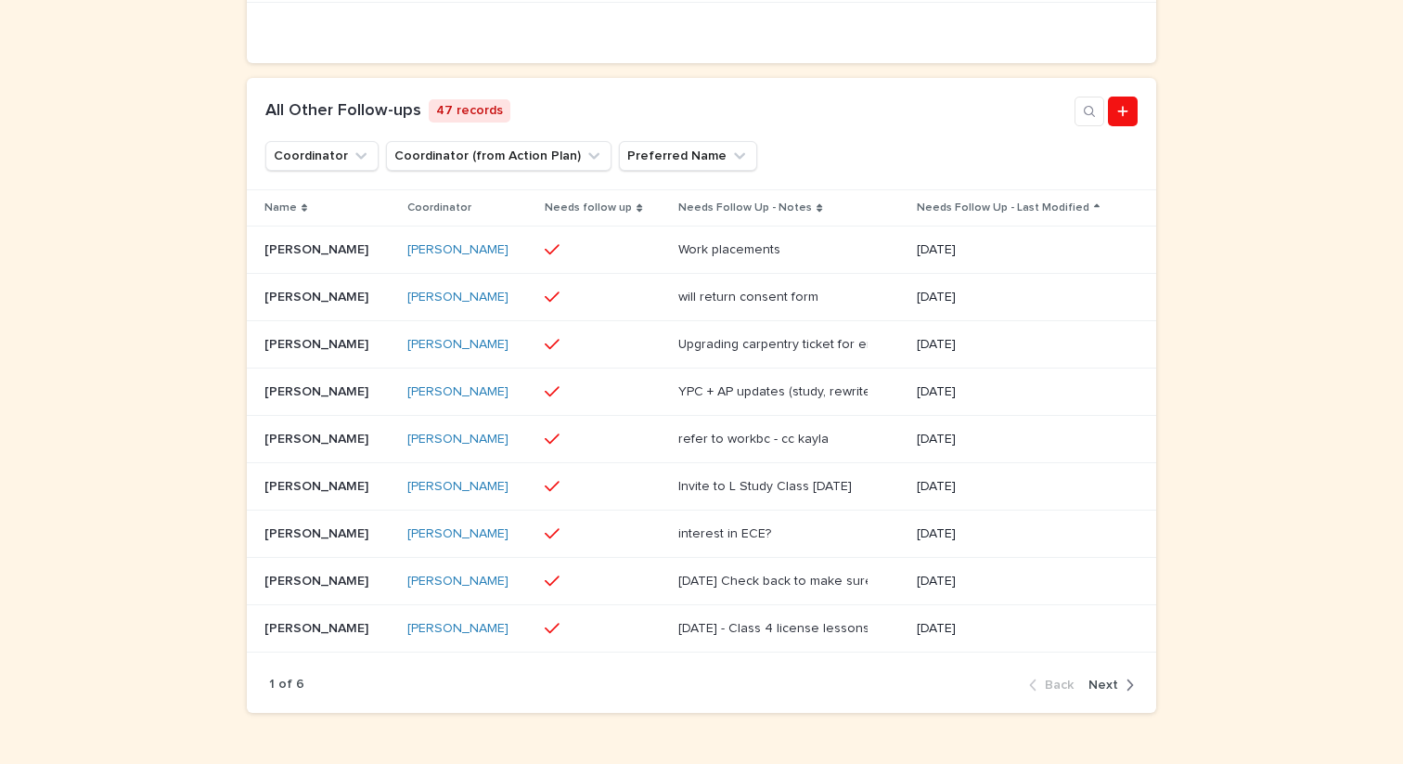
scroll to position [976, 0]
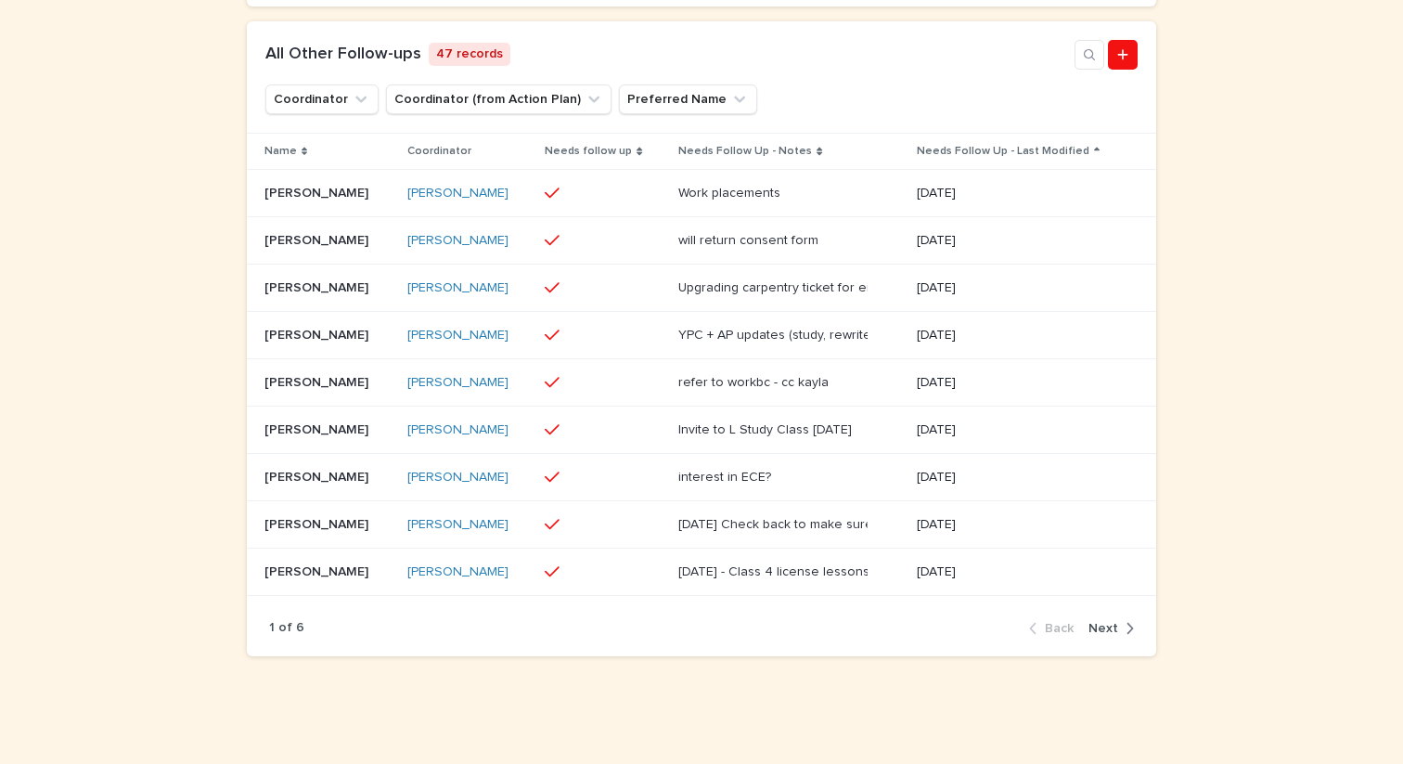
click at [1107, 631] on span "Next" at bounding box center [1103, 628] width 30 height 13
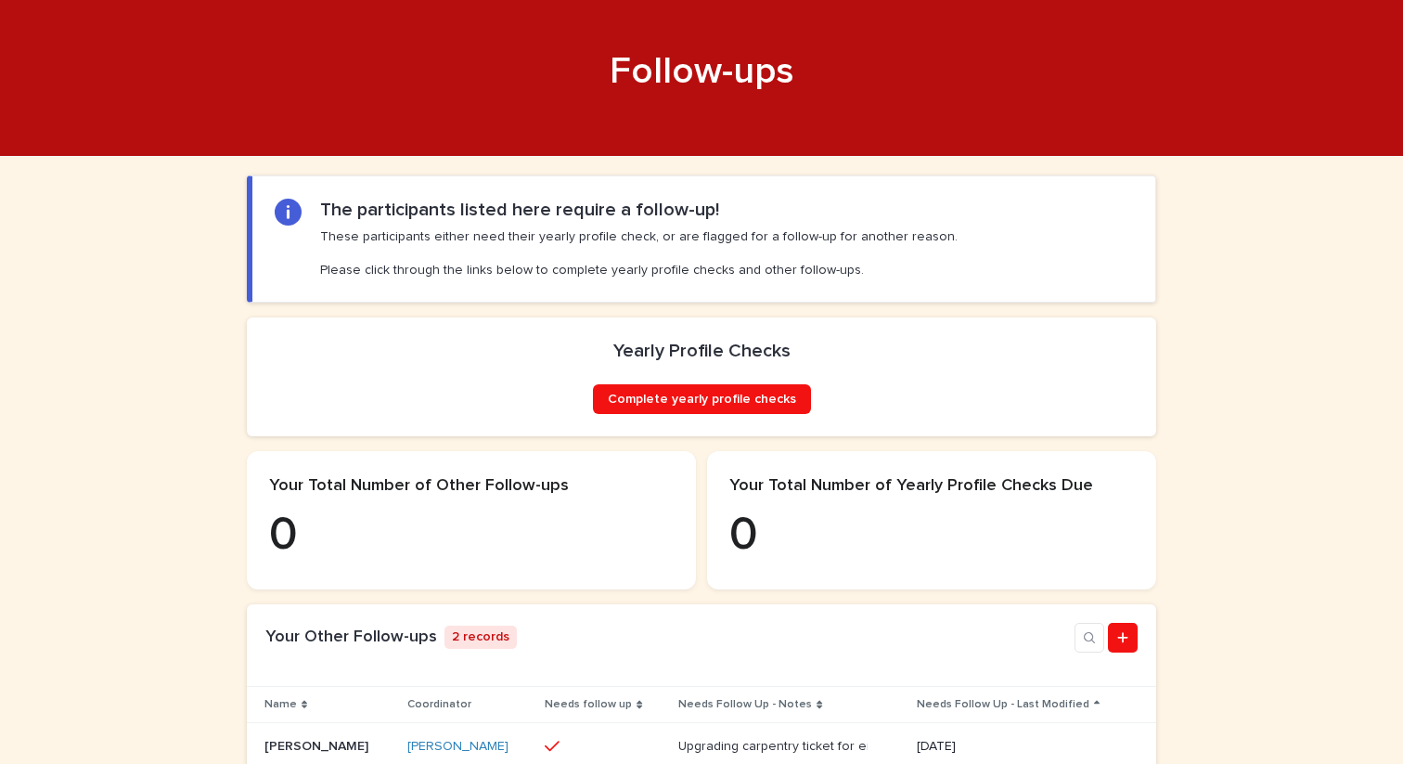
scroll to position [0, 0]
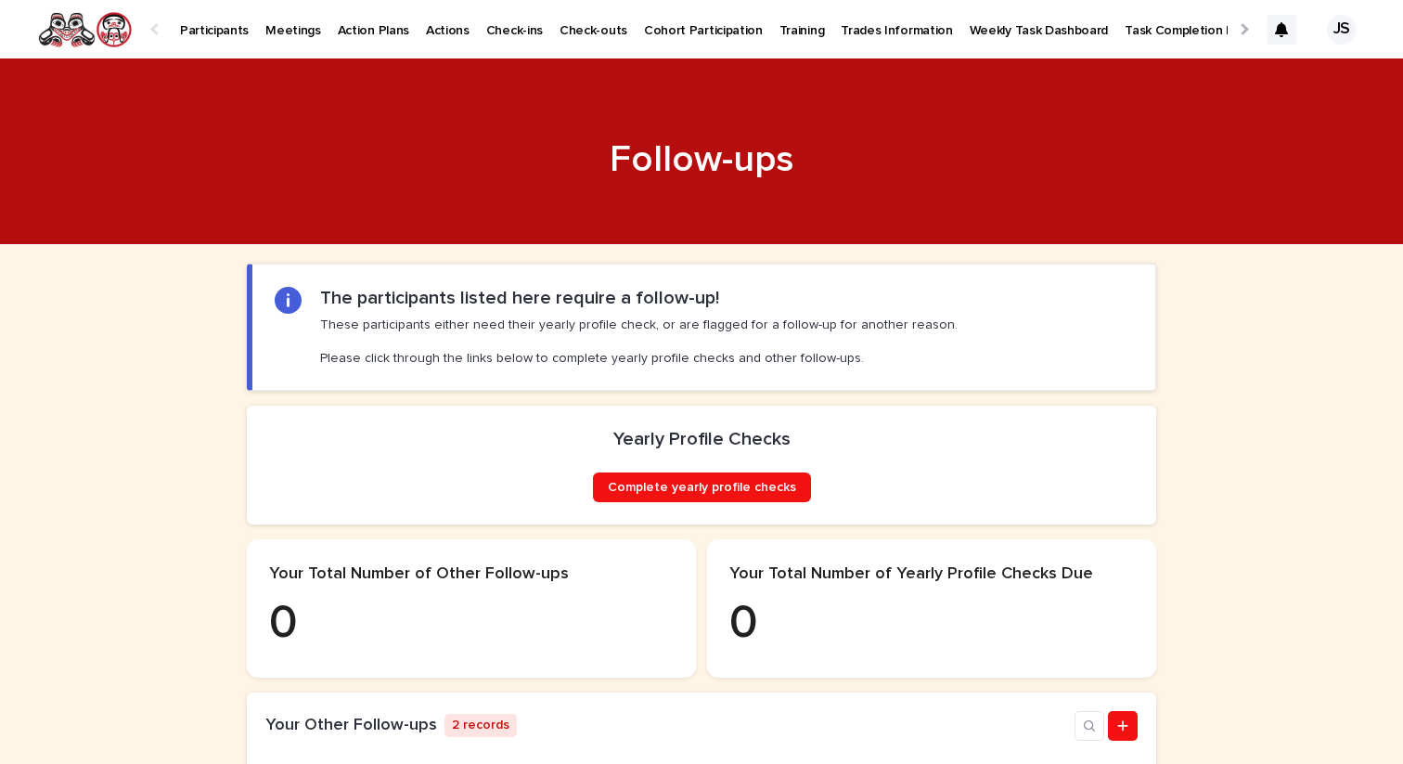
click at [969, 27] on p "Weekly Task Dashboard" at bounding box center [1038, 19] width 139 height 39
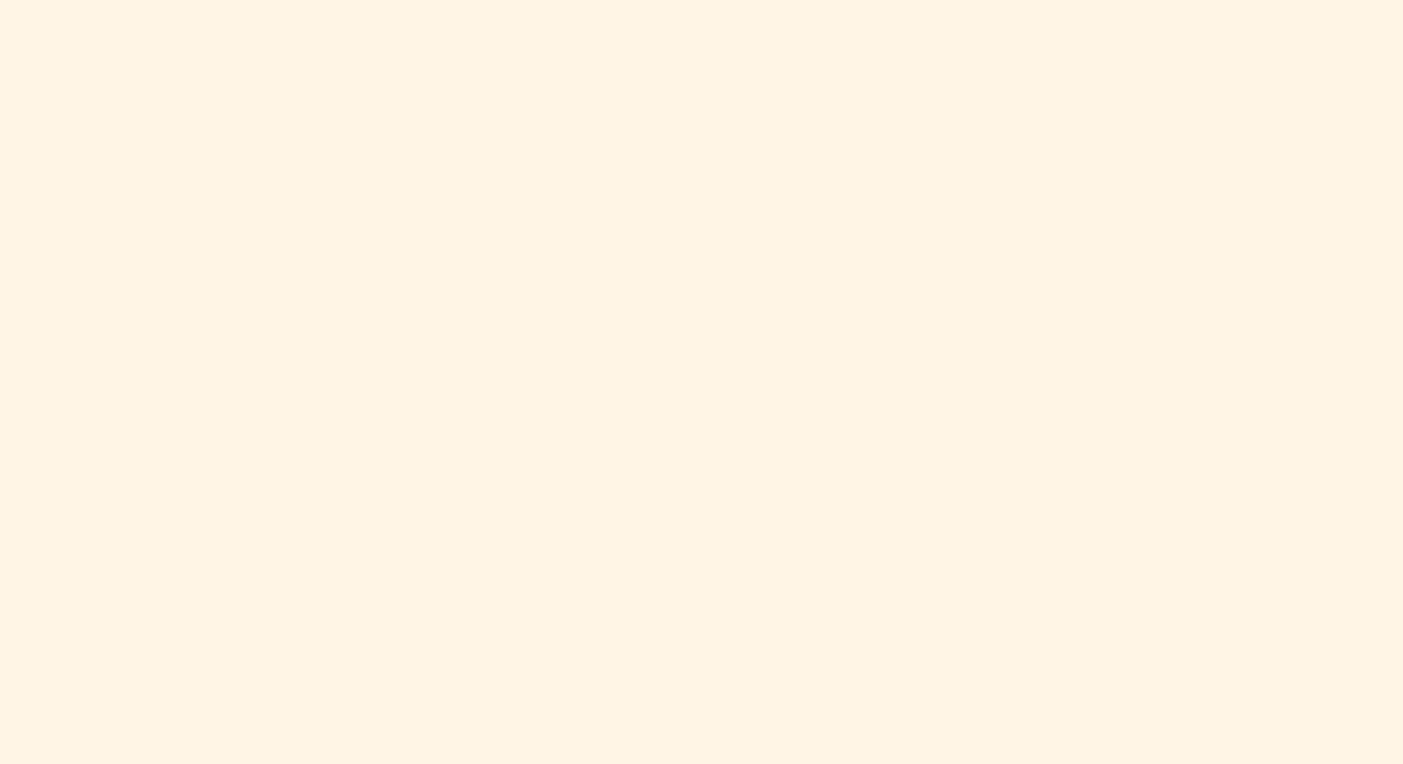
scroll to position [531, 0]
